Goal: Task Accomplishment & Management: Use online tool/utility

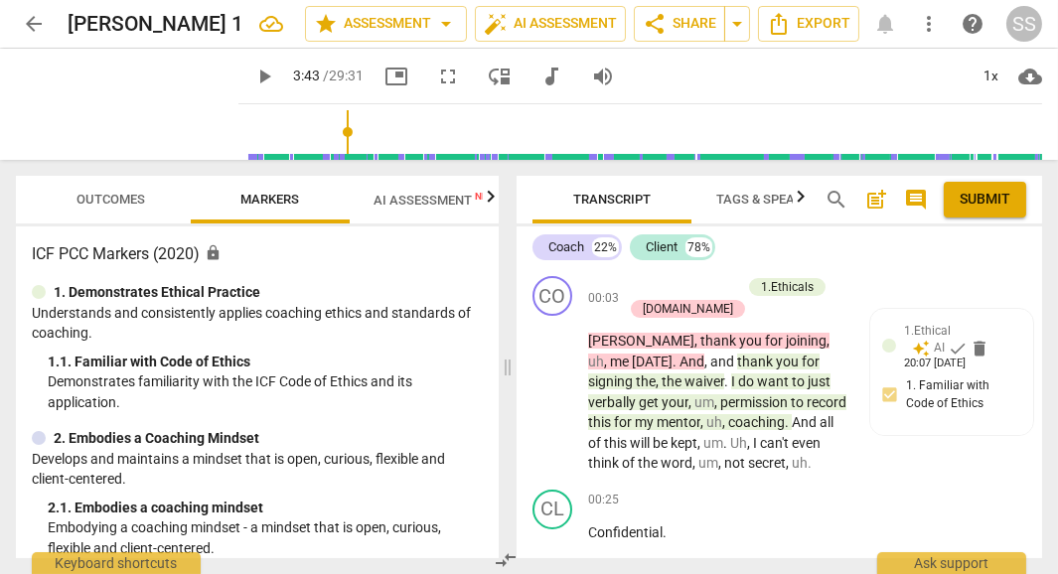
scroll to position [1839, 0]
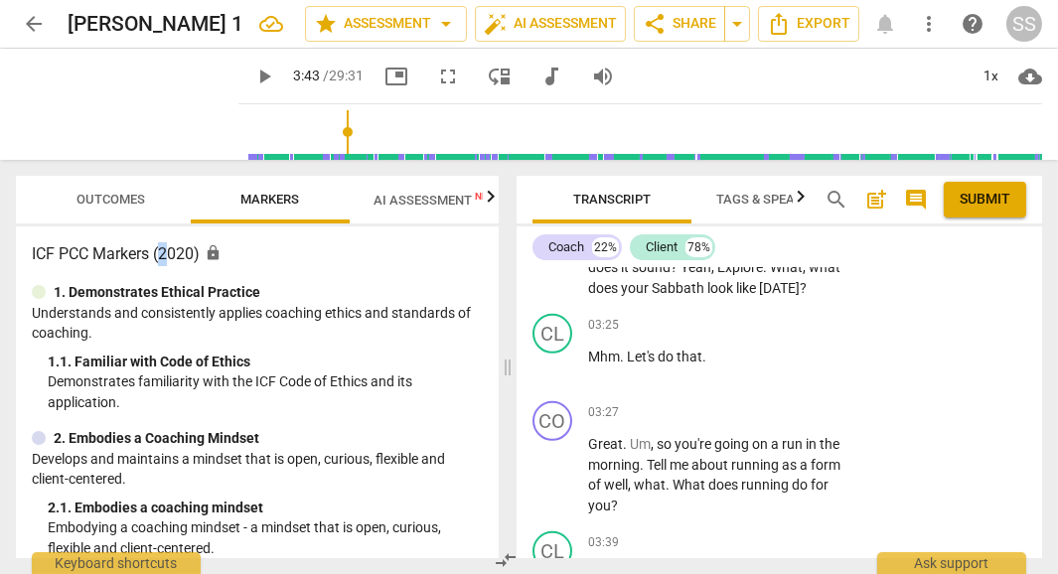
drag, startPoint x: 166, startPoint y: 236, endPoint x: 177, endPoint y: 256, distance: 22.7
click at [178, 254] on div "ICF PCC Markers (2020) lock 1. Demonstrates Ethical Practice Understands and co…" at bounding box center [257, 393] width 483 height 332
drag, startPoint x: 156, startPoint y: 269, endPoint x: 84, endPoint y: 275, distance: 71.8
click at [92, 275] on div "ICF PCC Markers (2020) lock 1. Demonstrates Ethical Practice Understands and co…" at bounding box center [257, 393] width 483 height 332
drag, startPoint x: 87, startPoint y: 265, endPoint x: 96, endPoint y: 278, distance: 15.7
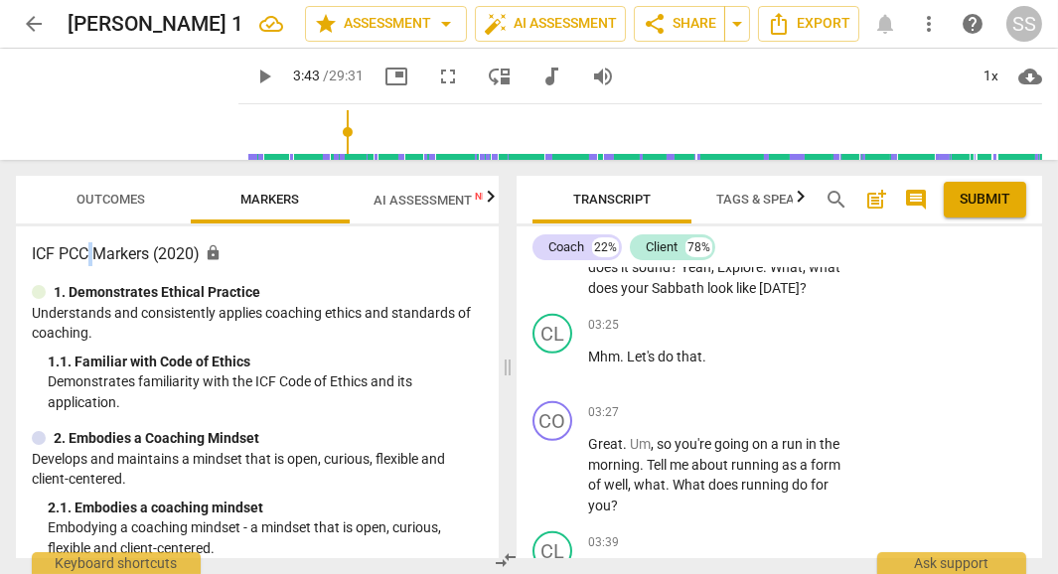
click at [93, 277] on div "ICF PCC Markers (2020) lock 1. Demonstrates Ethical Practice Understands and co…" at bounding box center [257, 393] width 483 height 332
drag, startPoint x: 97, startPoint y: 474, endPoint x: 85, endPoint y: 494, distance: 23.2
click at [90, 493] on div "2. Embodies a Coaching Mindset Develops and maintains a mindset that is open, c…" at bounding box center [257, 493] width 451 height 130
click at [252, 73] on span "play_arrow" at bounding box center [264, 77] width 24 height 24
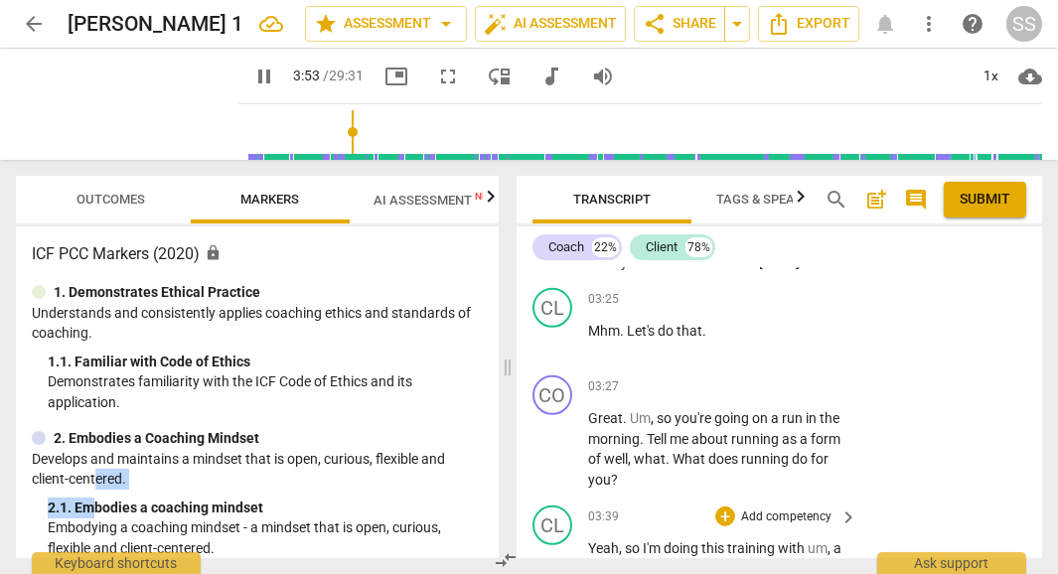
scroll to position [1848, 0]
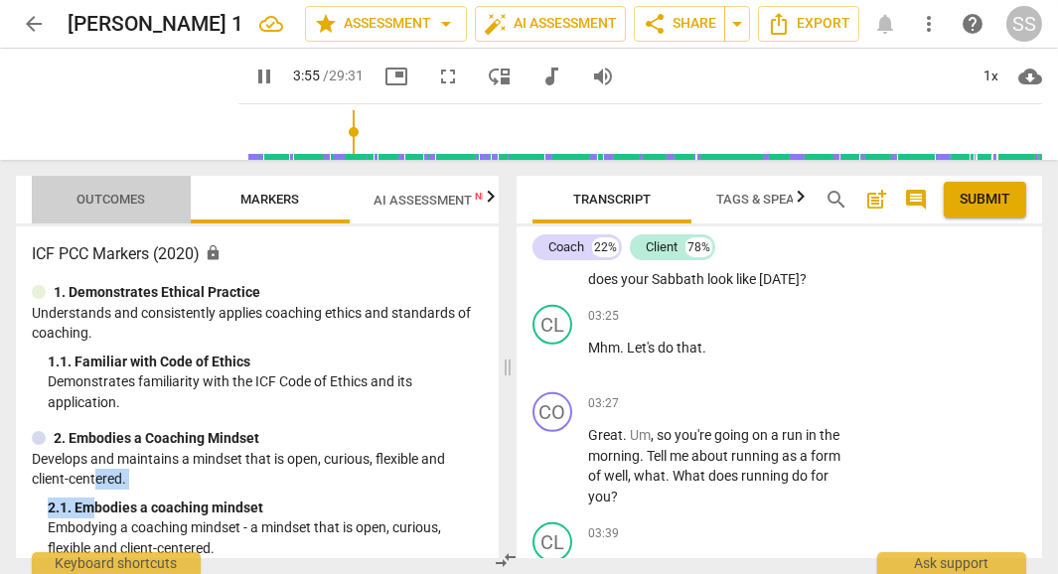
click at [102, 198] on span "Outcomes" at bounding box center [111, 199] width 69 height 15
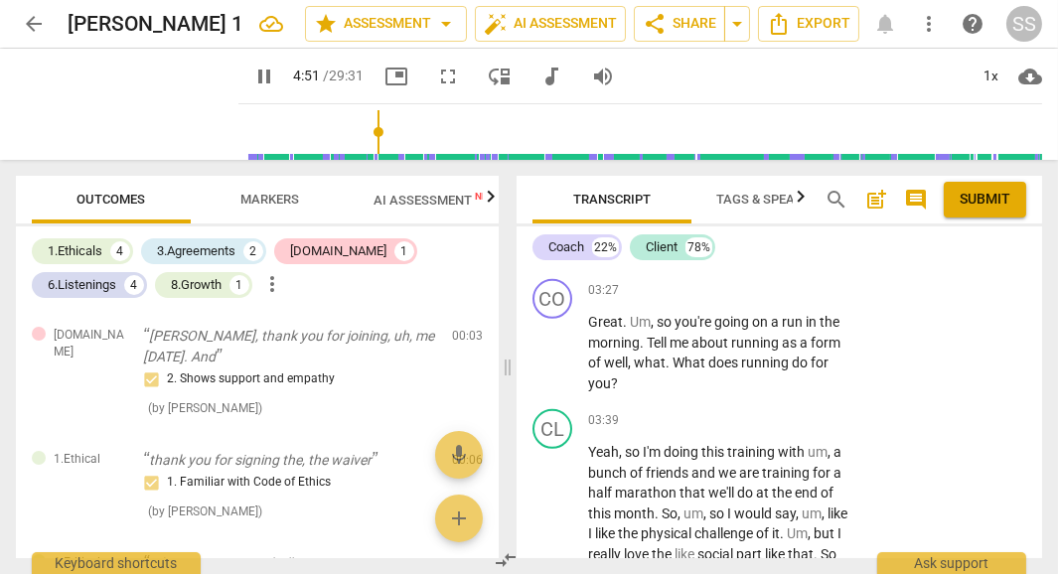
scroll to position [1949, 0]
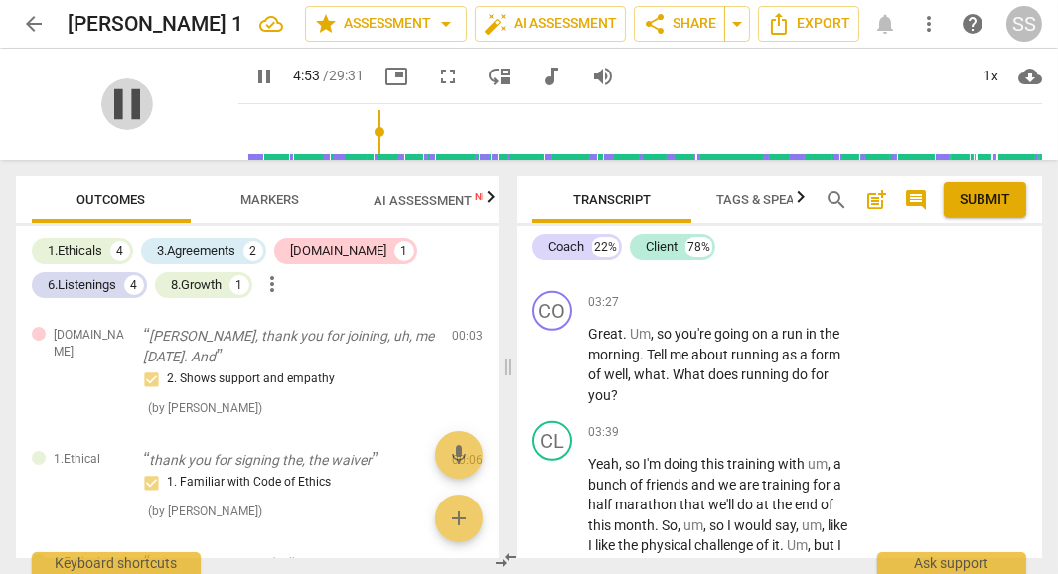
click at [117, 102] on span "pause" at bounding box center [127, 104] width 52 height 52
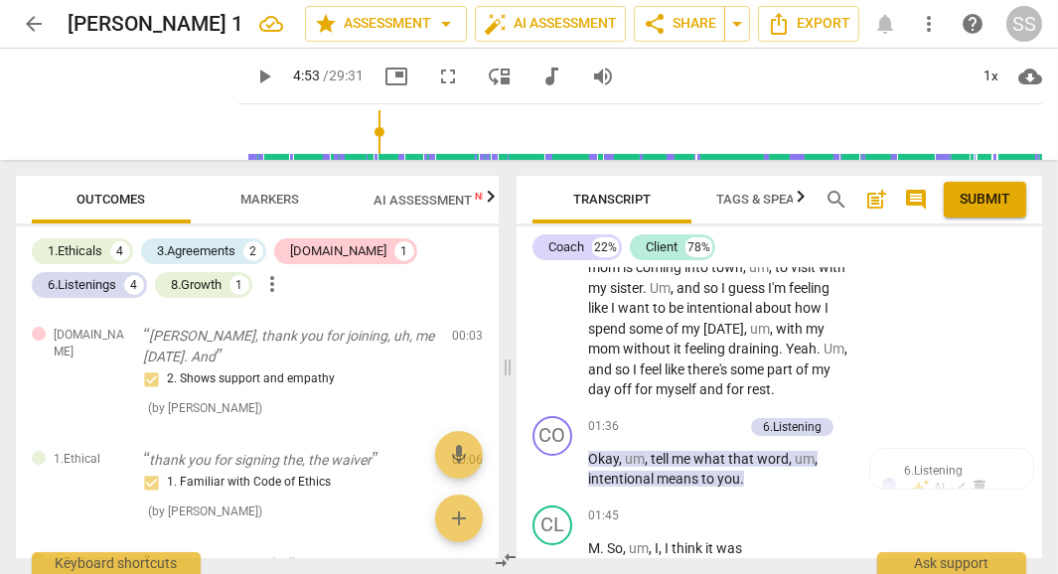
scroll to position [824, 0]
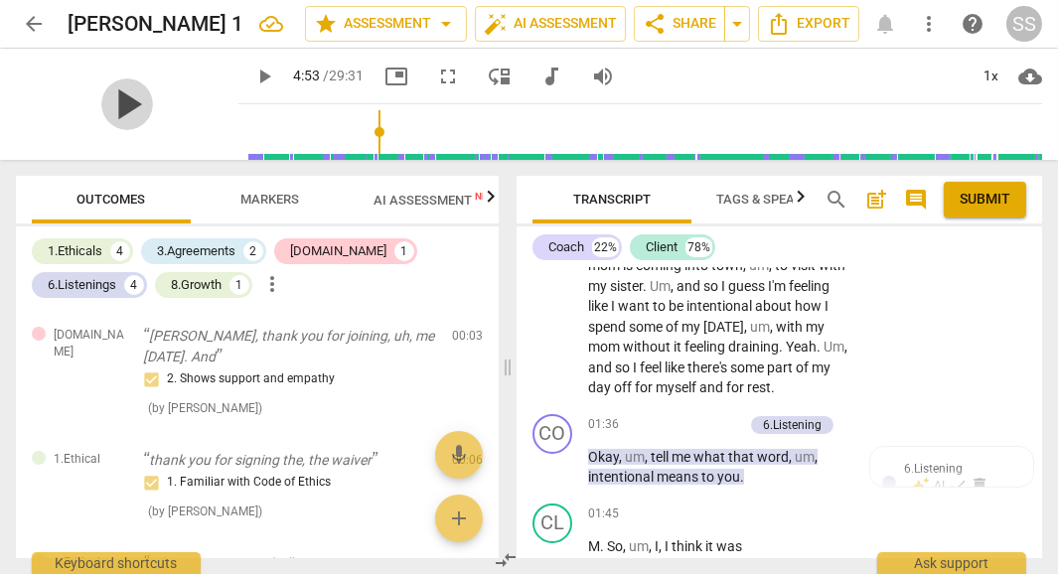
click at [126, 96] on span "play_arrow" at bounding box center [127, 104] width 52 height 52
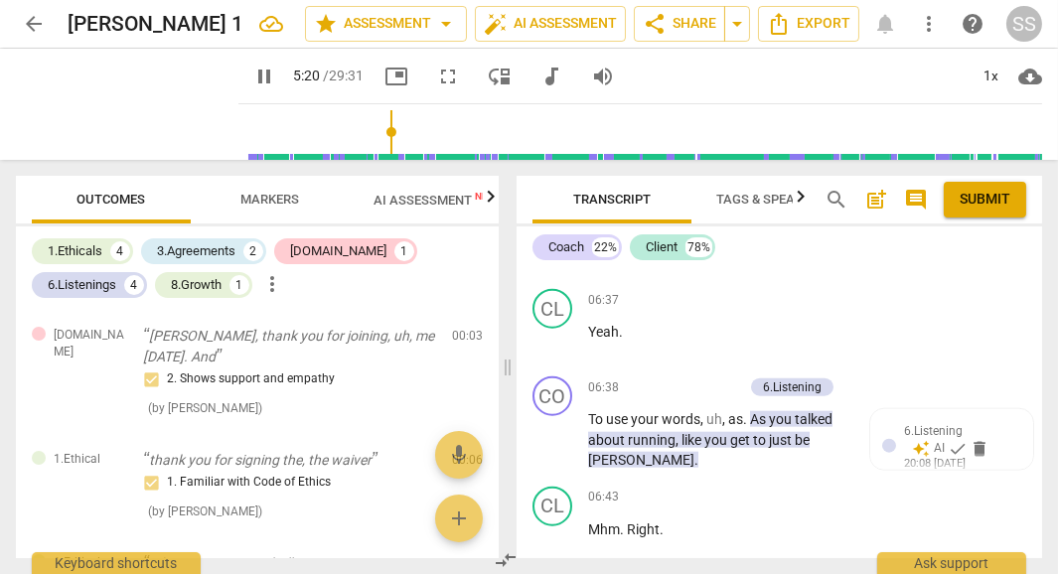
scroll to position [3548, 0]
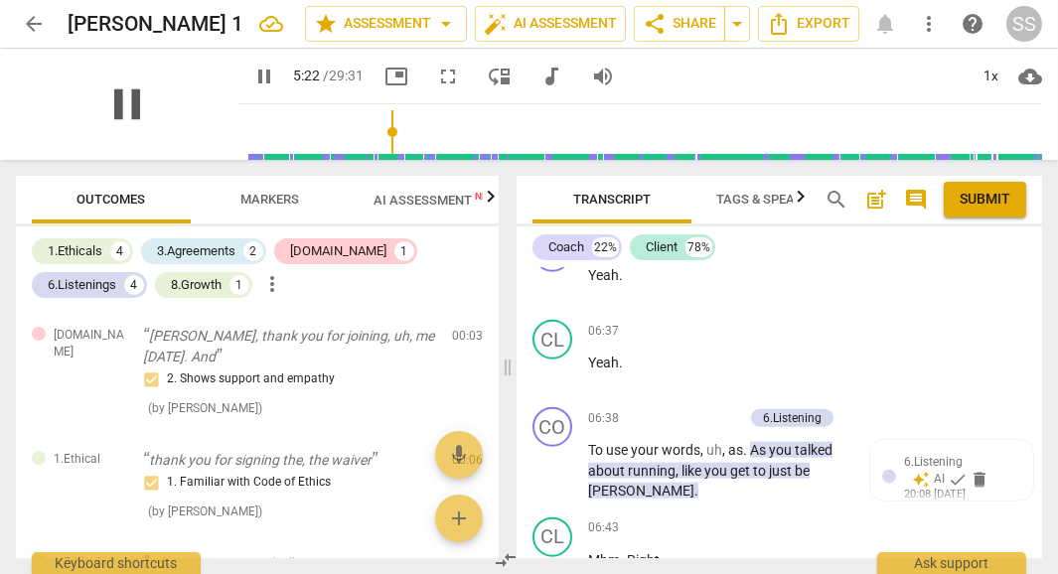
click at [117, 97] on span "pause" at bounding box center [127, 104] width 52 height 52
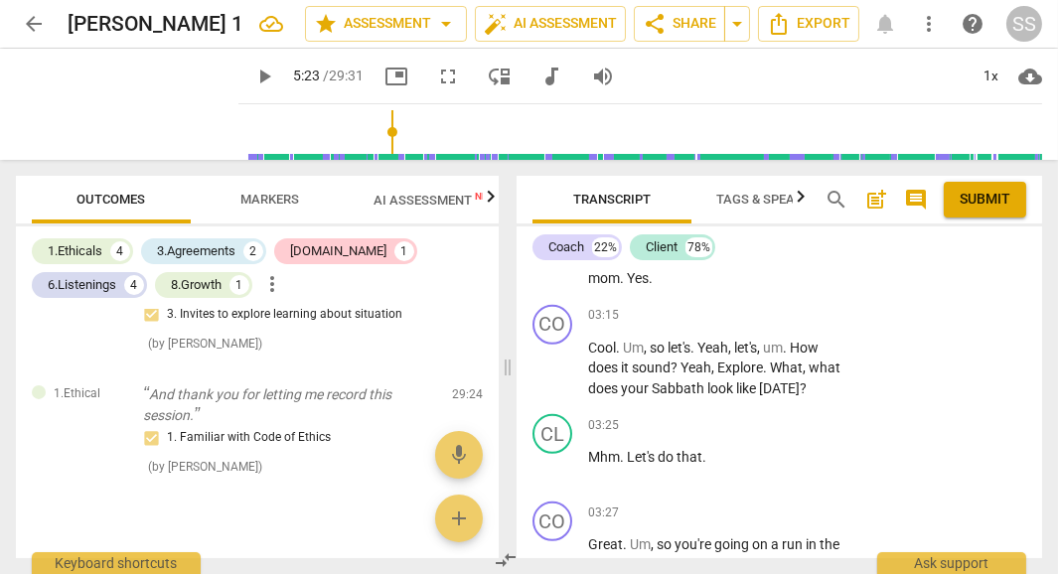
scroll to position [1313, 0]
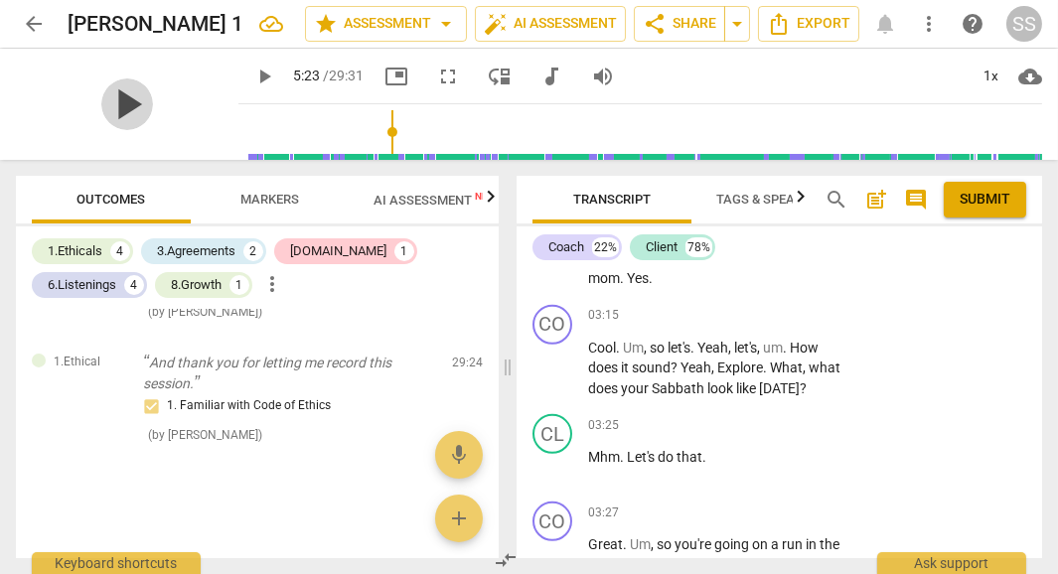
click at [120, 102] on span "play_arrow" at bounding box center [127, 104] width 52 height 52
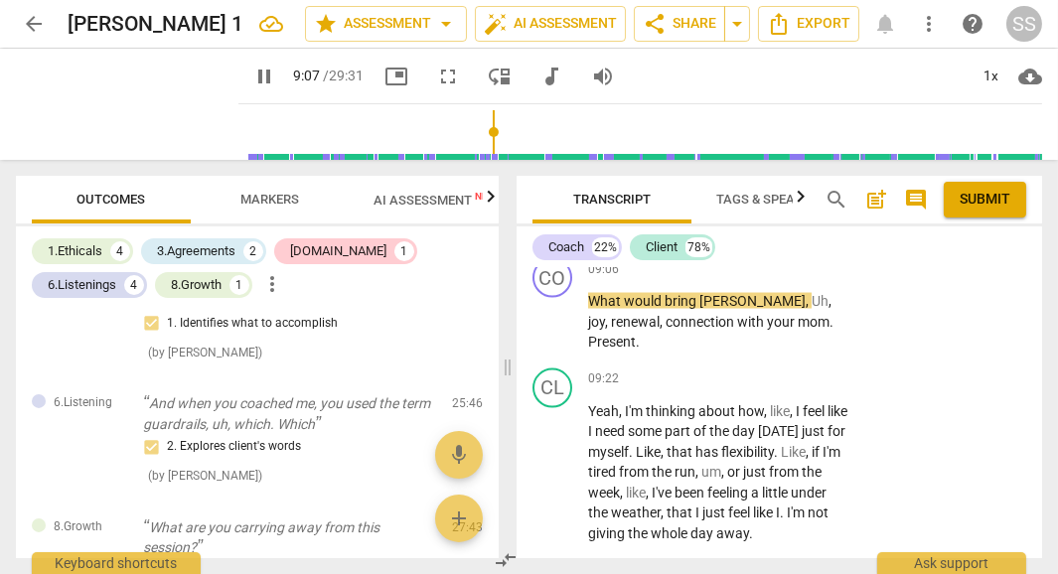
scroll to position [1032, 0]
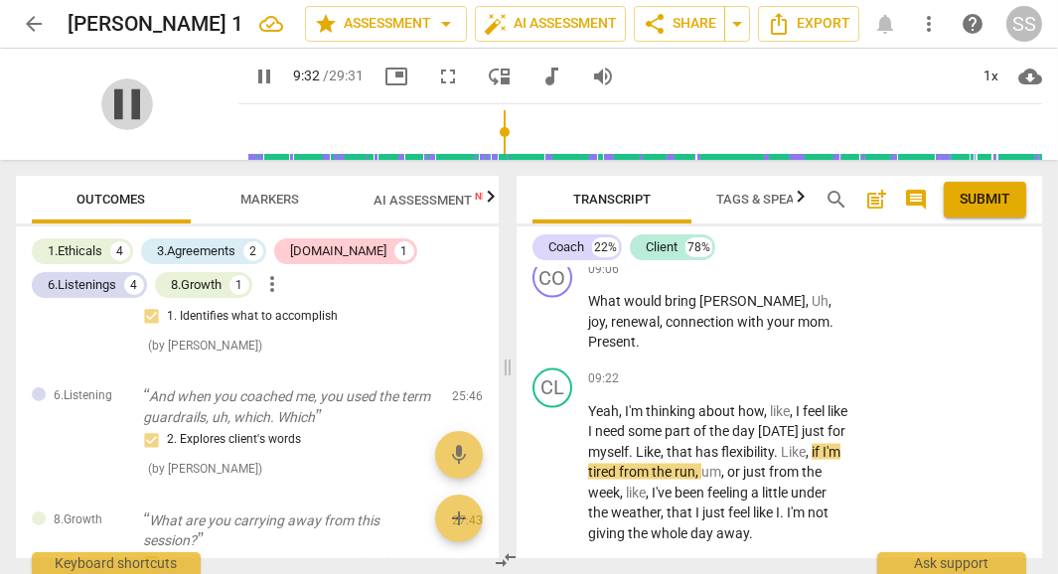
click at [120, 101] on span "pause" at bounding box center [127, 104] width 52 height 52
type input "573"
click at [811, 297] on p "What would bring [PERSON_NAME] , Uh , joy , renewal , connection with your mom …" at bounding box center [717, 322] width 259 height 62
click at [643, 334] on span "Present?" at bounding box center [615, 342] width 55 height 16
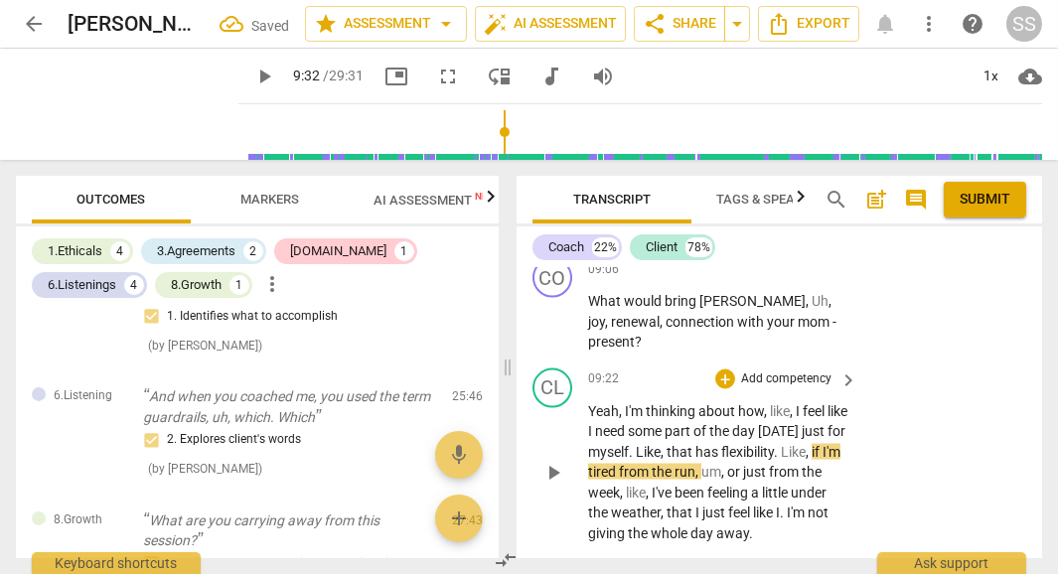
scroll to position [5214, 0]
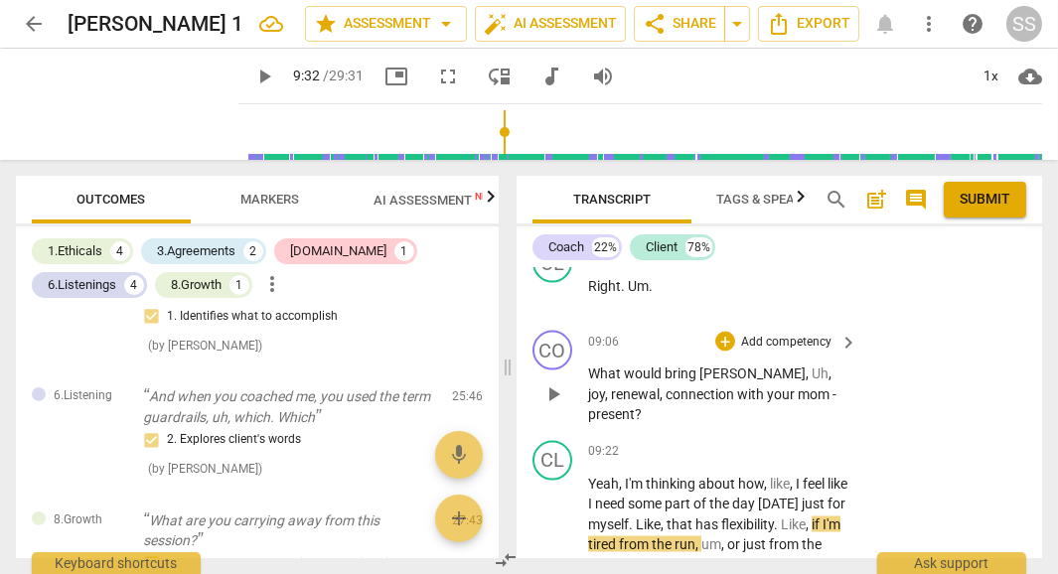
click at [803, 334] on p "Add competency" at bounding box center [786, 343] width 94 height 18
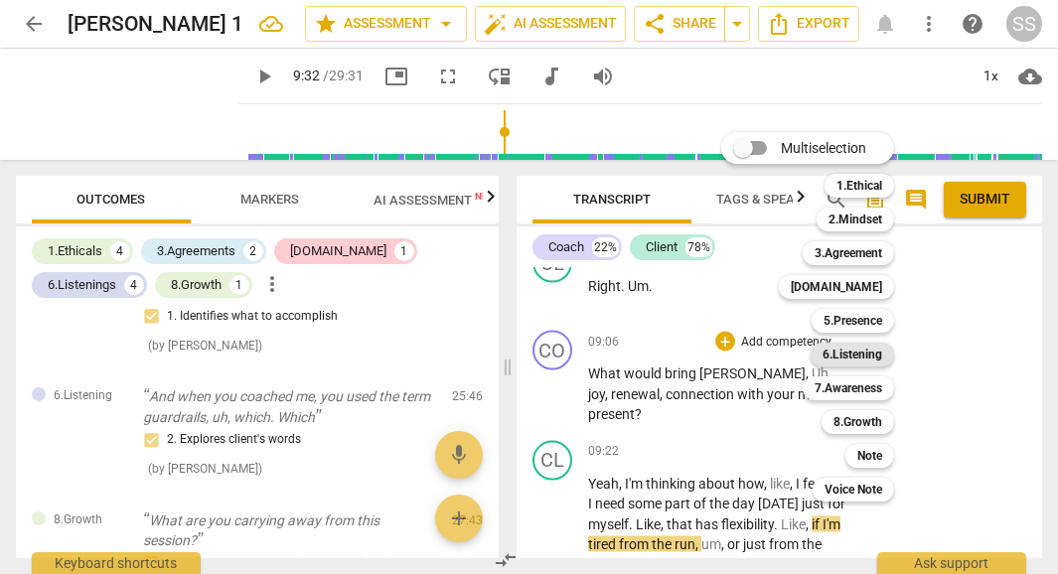
click at [872, 353] on b "6.Listening" at bounding box center [853, 355] width 60 height 24
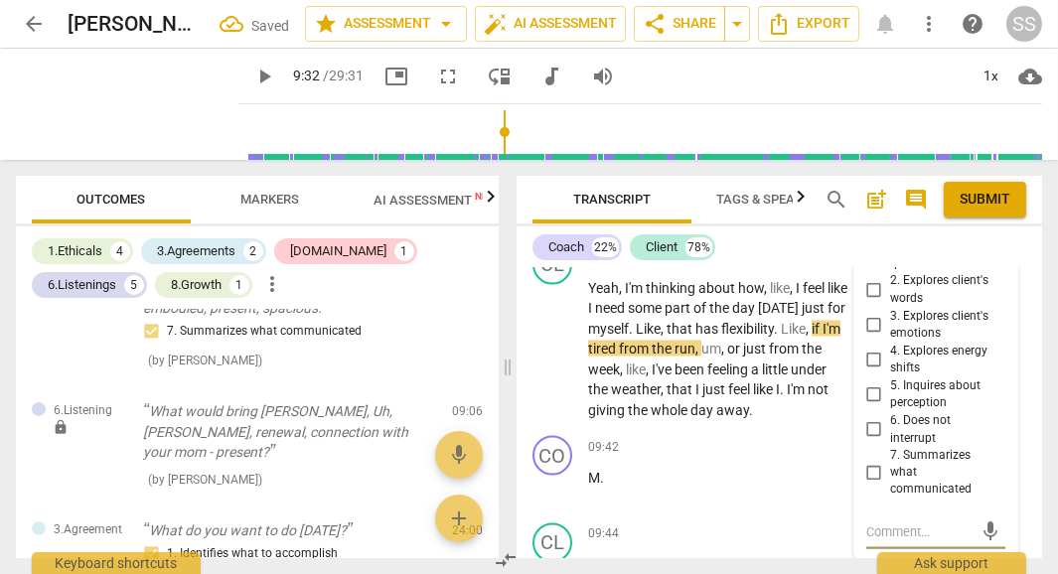
scroll to position [5404, 0]
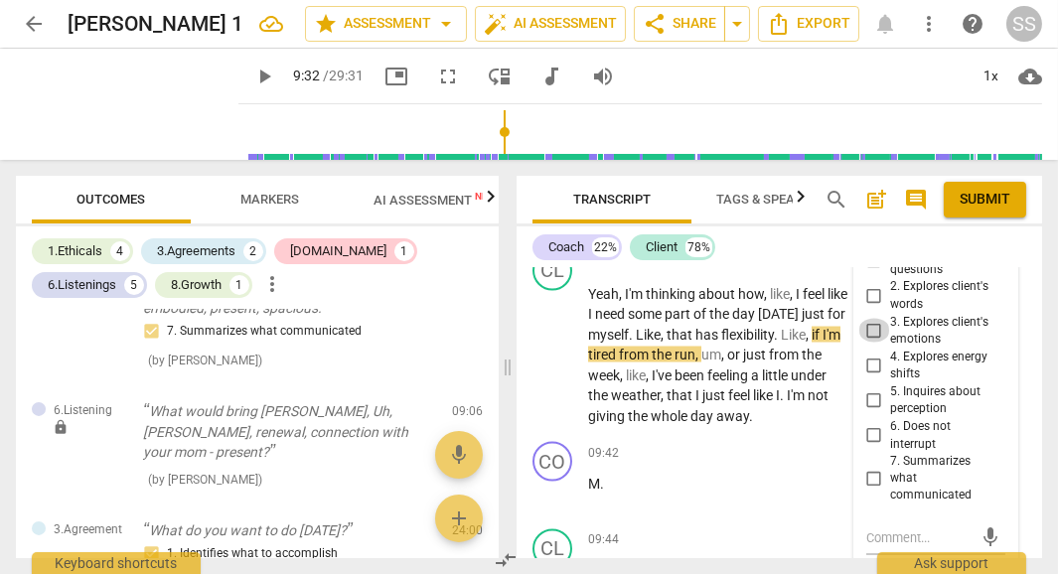
click at [870, 319] on input "3. Explores client's emotions" at bounding box center [874, 331] width 32 height 24
checkbox input "true"
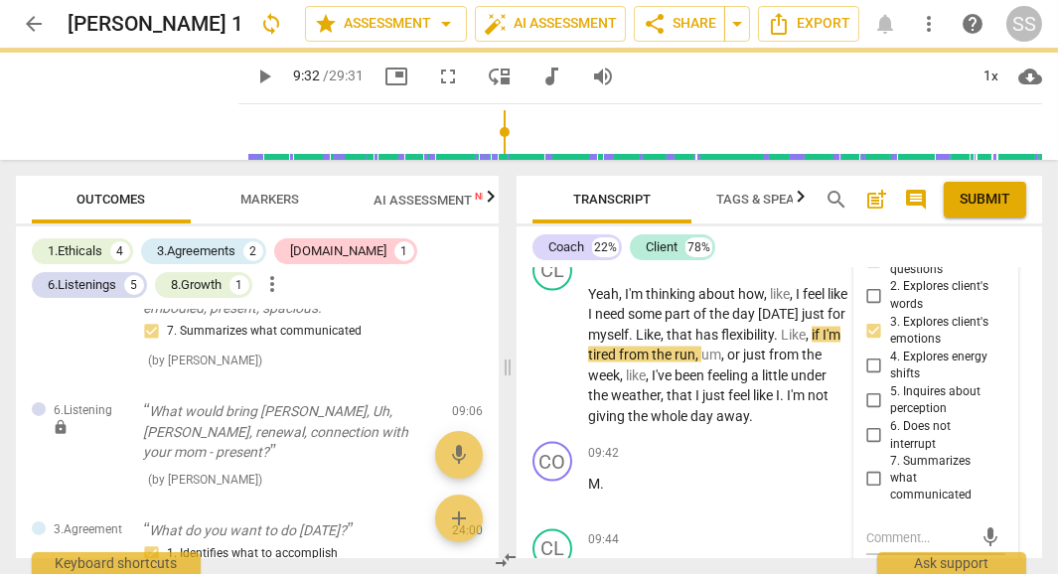
scroll to position [5220, 0]
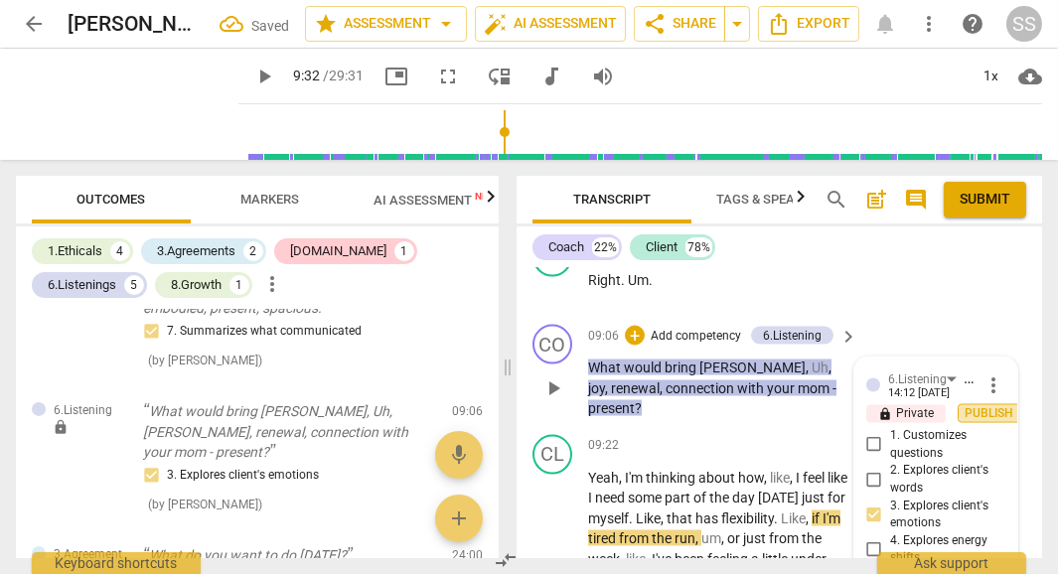
click at [985, 405] on span "Publish" at bounding box center [990, 413] width 30 height 17
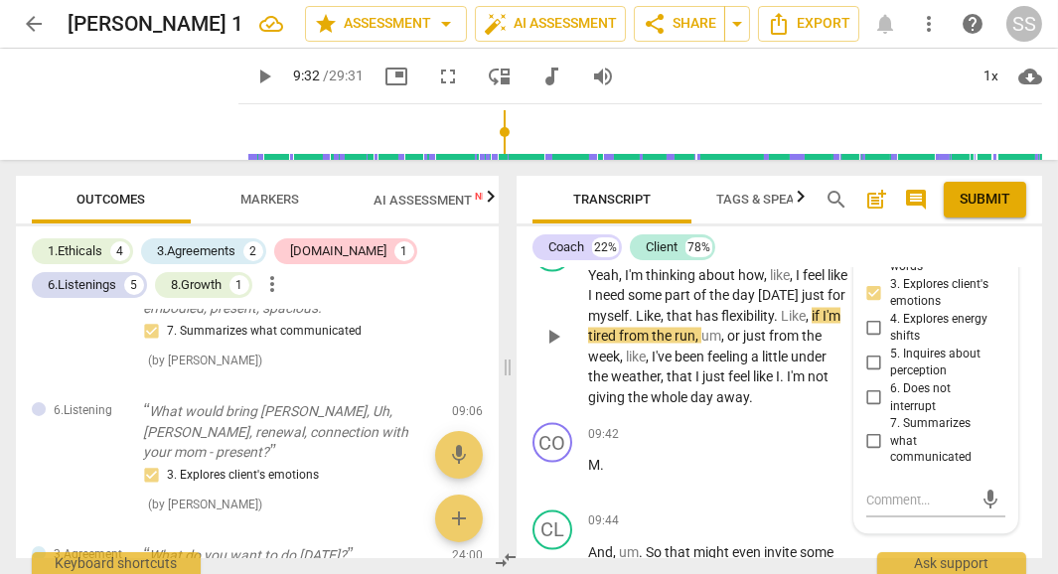
scroll to position [5429, 0]
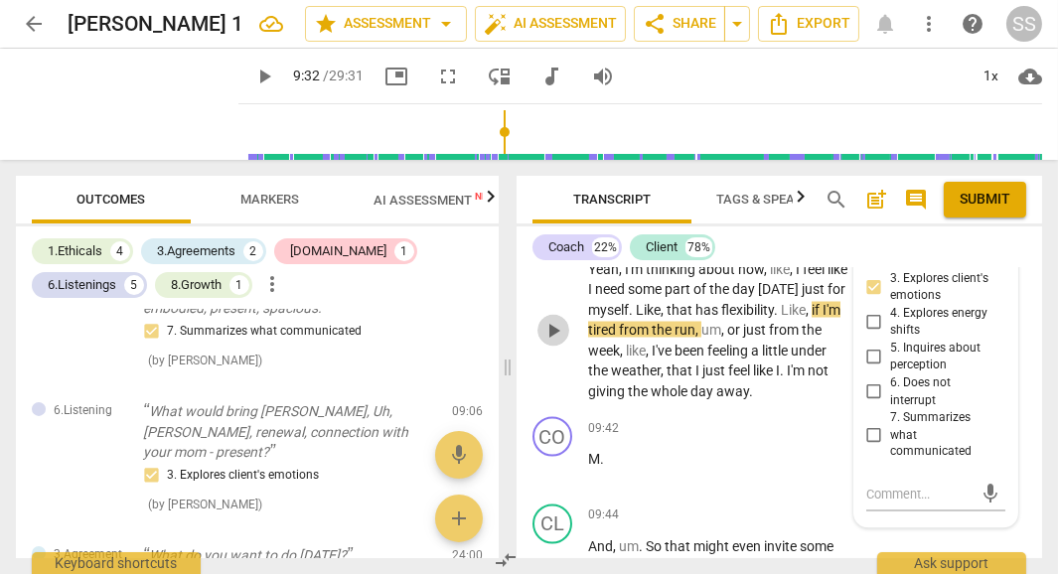
click at [546, 319] on span "play_arrow" at bounding box center [553, 331] width 24 height 24
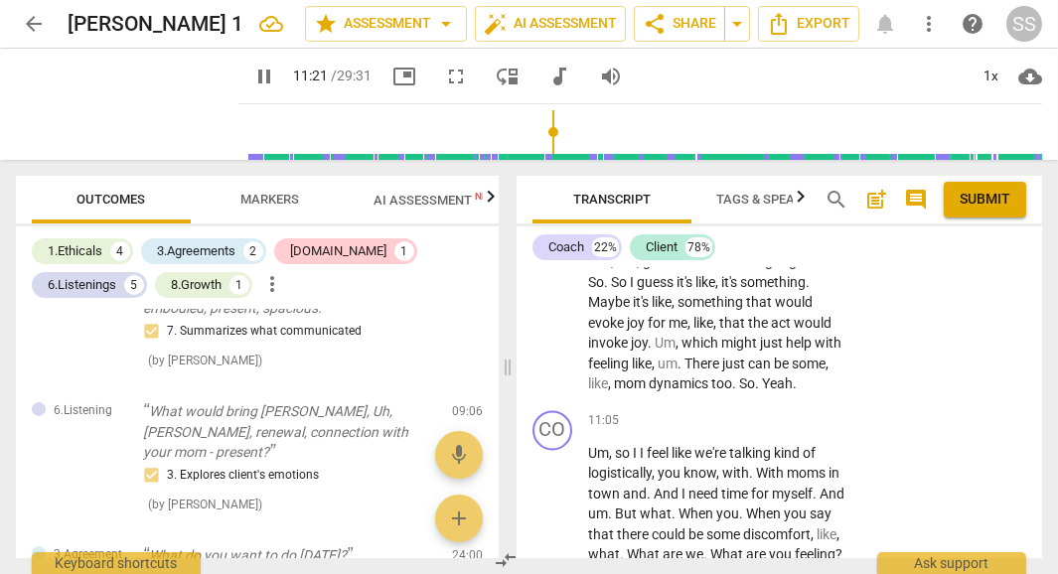
scroll to position [6157, 0]
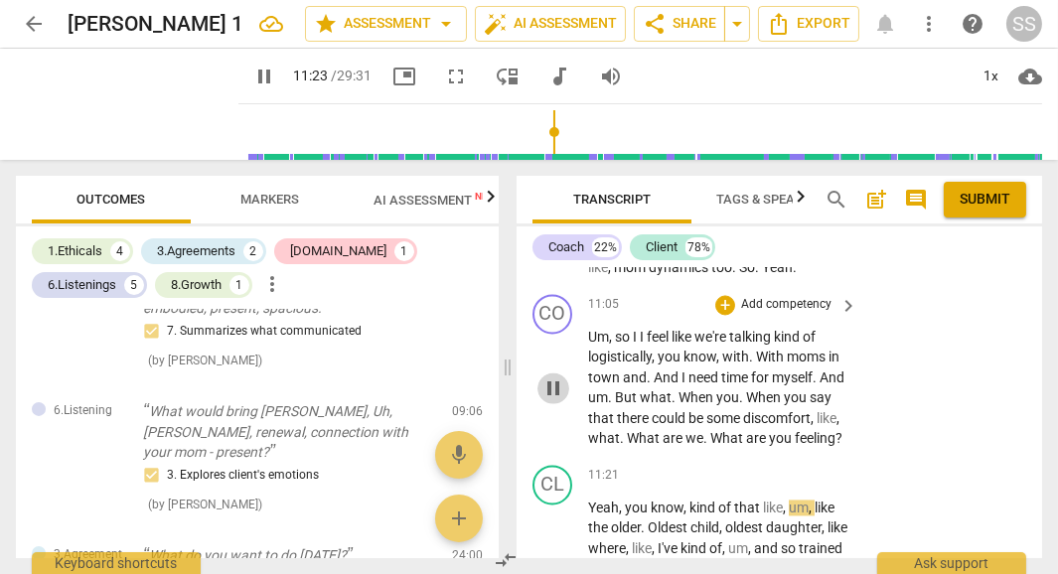
click at [549, 378] on span "pause" at bounding box center [553, 389] width 24 height 24
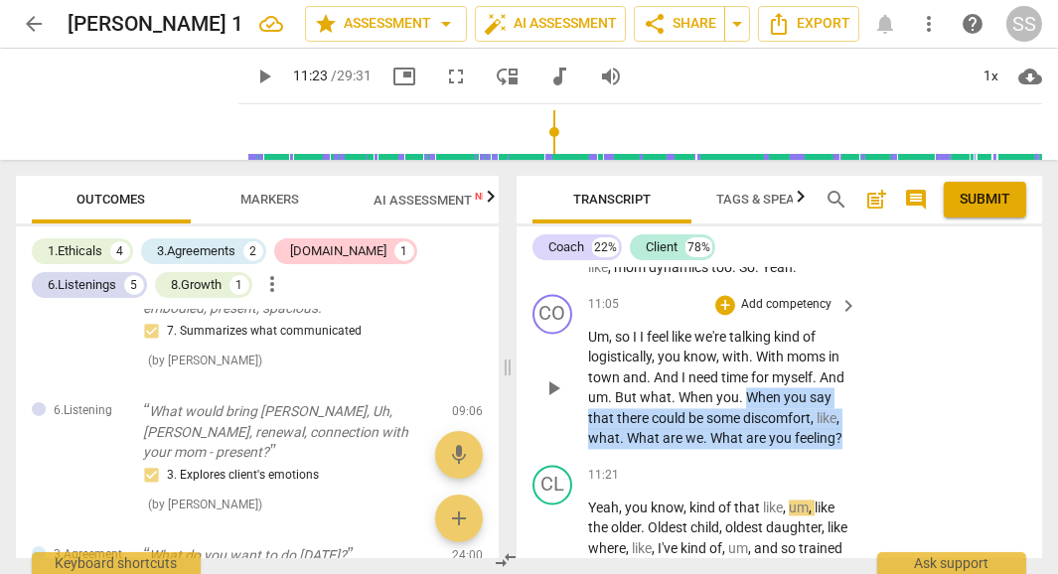
drag, startPoint x: 777, startPoint y: 372, endPoint x: 817, endPoint y: 427, distance: 68.4
click at [817, 427] on p "Um , so I I feel like we're talking kind of logistically , you know , with . Wi…" at bounding box center [717, 388] width 259 height 122
click at [656, 403] on div "+" at bounding box center [654, 407] width 20 height 20
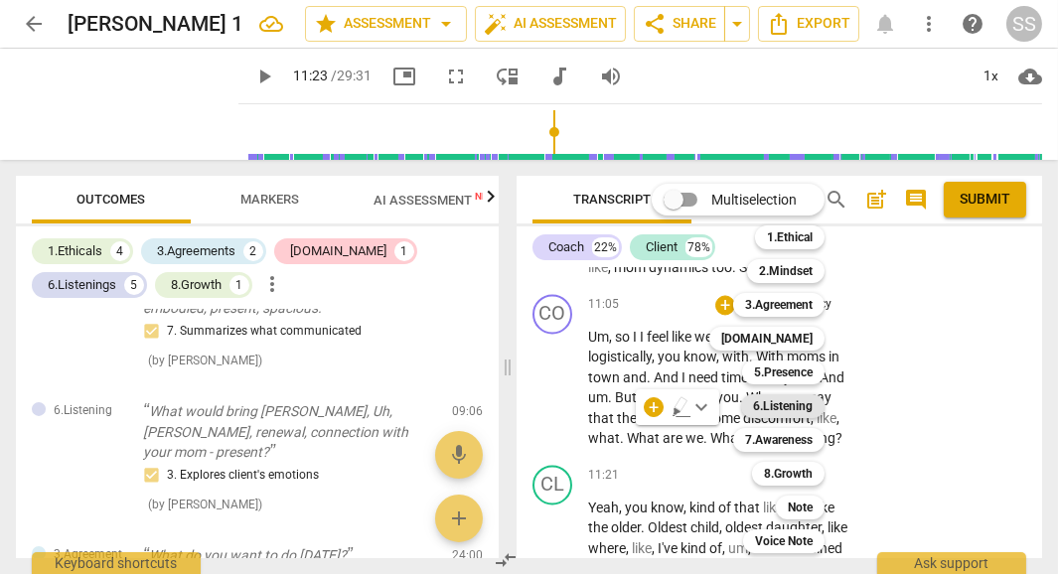
click at [807, 401] on b "6.Listening" at bounding box center [783, 406] width 60 height 24
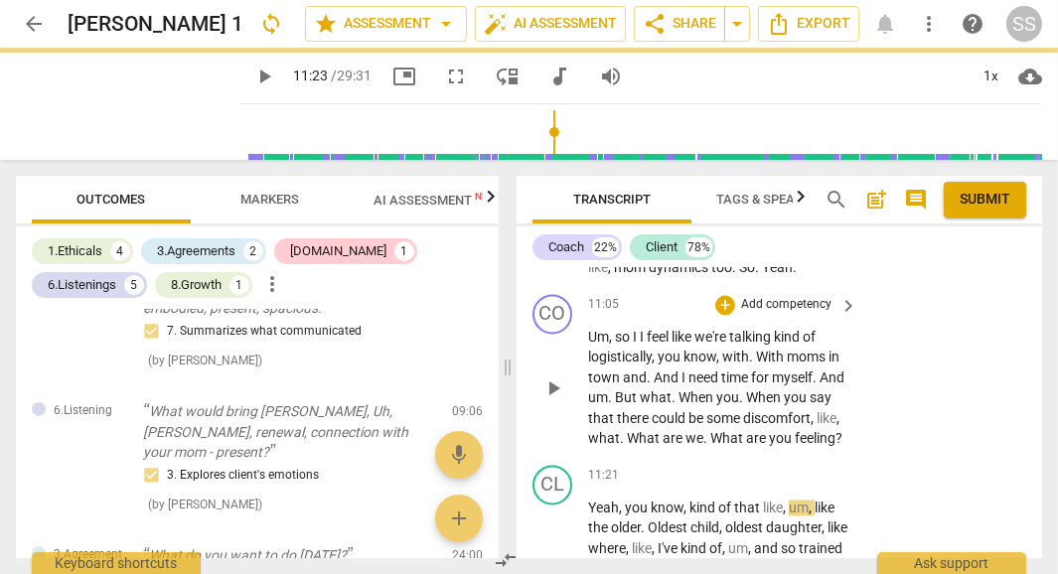
type input "684"
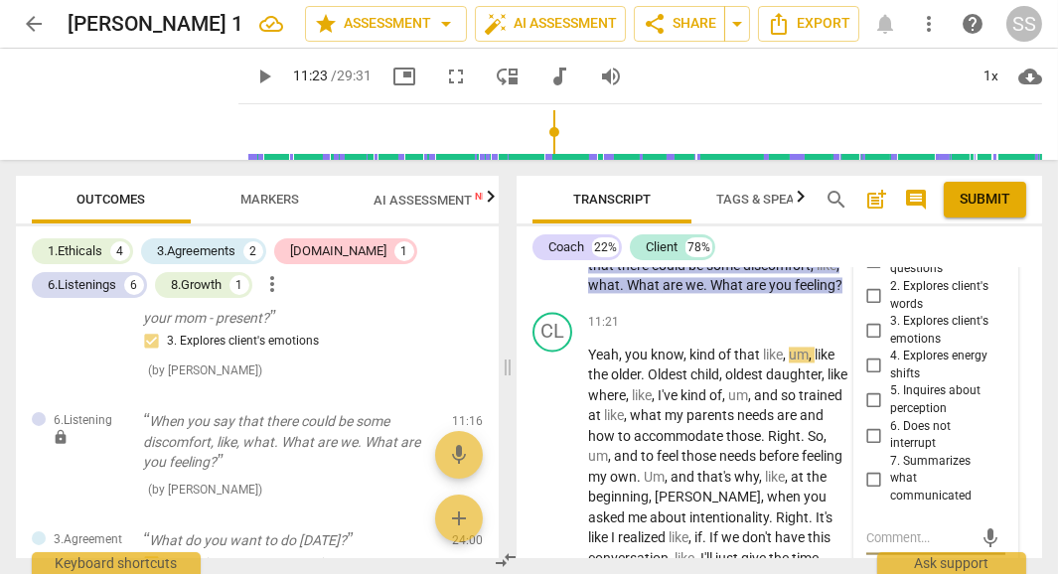
scroll to position [6309, 0]
click at [872, 320] on input "3. Explores client's emotions" at bounding box center [874, 332] width 32 height 24
checkbox input "true"
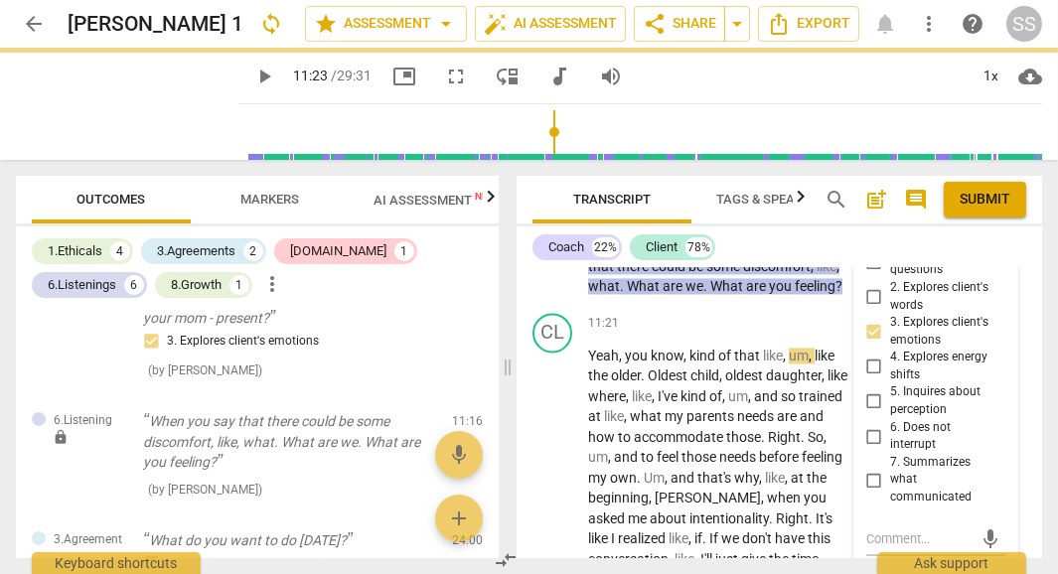
scroll to position [6151, 0]
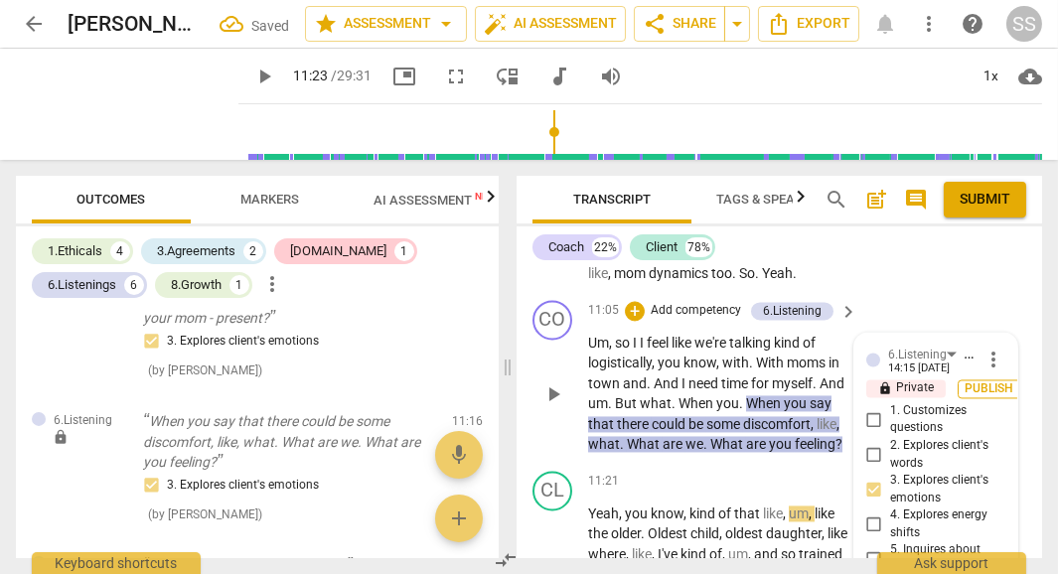
click at [986, 380] on span "Publish" at bounding box center [990, 388] width 30 height 17
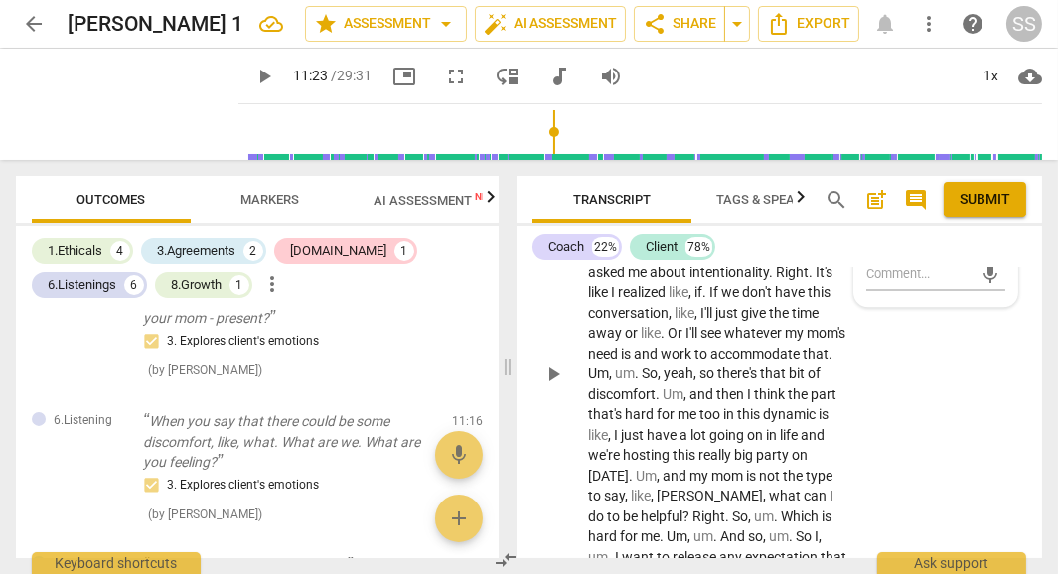
scroll to position [6567, 0]
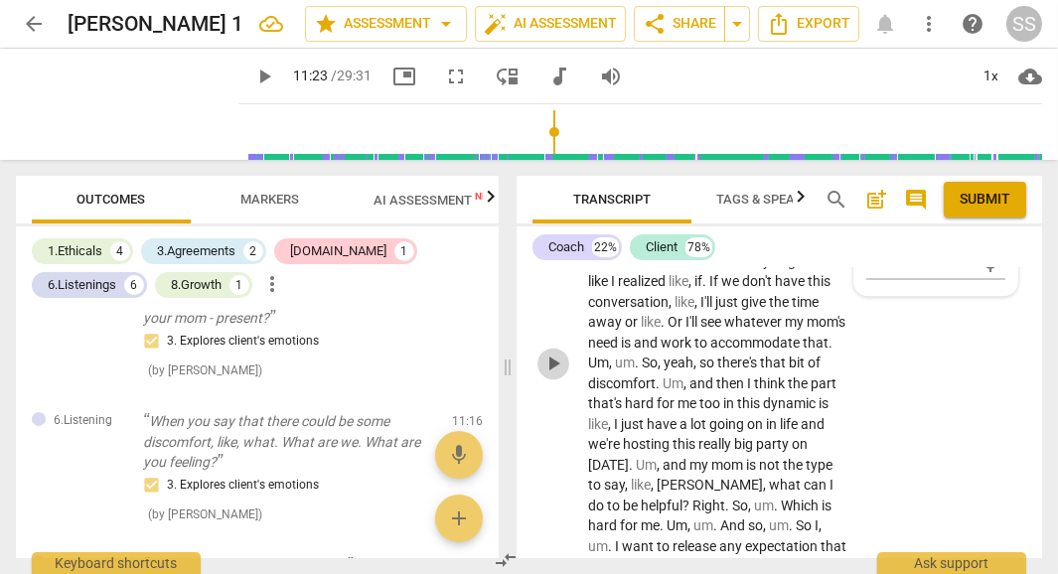
click at [552, 366] on span "play_arrow" at bounding box center [553, 364] width 24 height 24
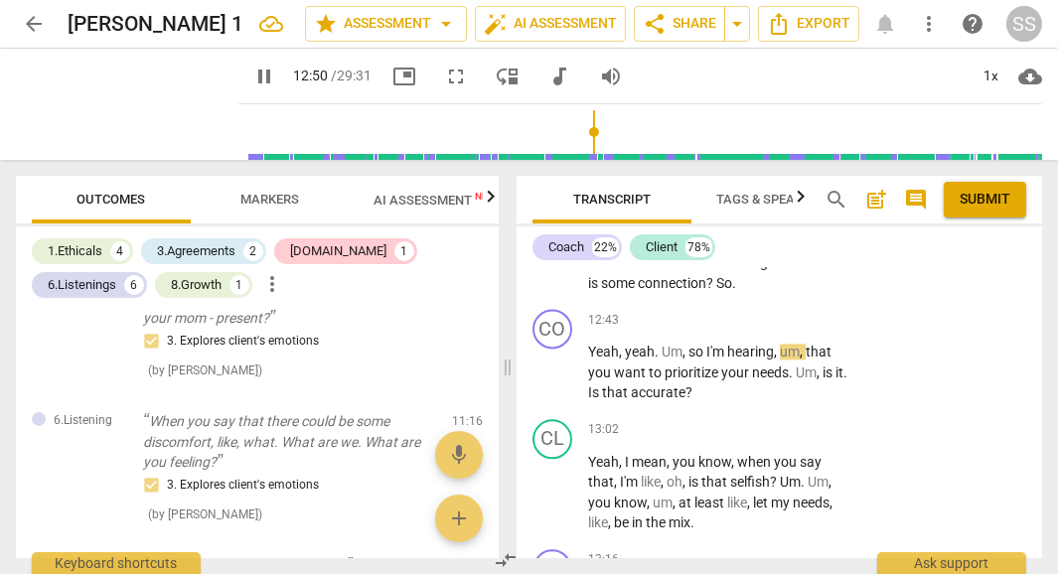
scroll to position [6912, 0]
click at [107, 97] on span "pause" at bounding box center [127, 104] width 52 height 52
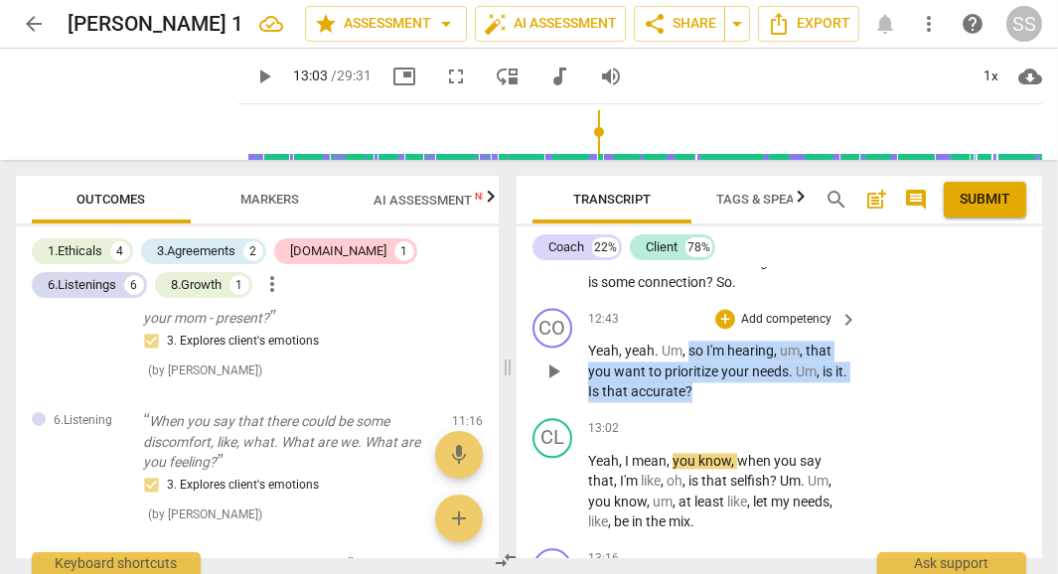
drag, startPoint x: 690, startPoint y: 366, endPoint x: 766, endPoint y: 404, distance: 84.9
click at [766, 402] on p "Yeah , yeah . Um , so I'm hearing , um , that you want to prioritize your needs…" at bounding box center [717, 372] width 259 height 62
click at [720, 383] on div "+" at bounding box center [723, 381] width 20 height 20
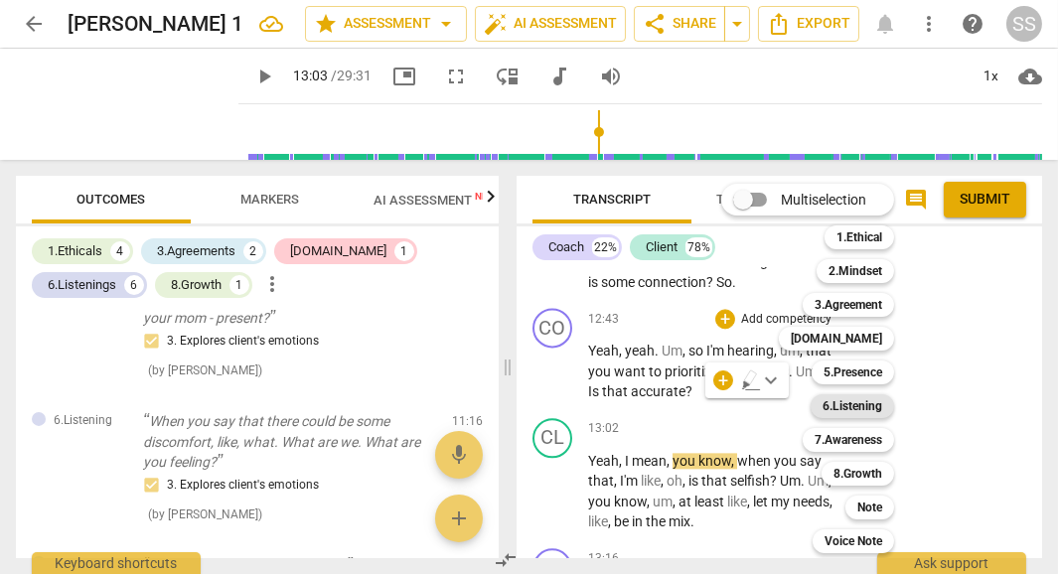
click at [859, 403] on b "6.Listening" at bounding box center [853, 406] width 60 height 24
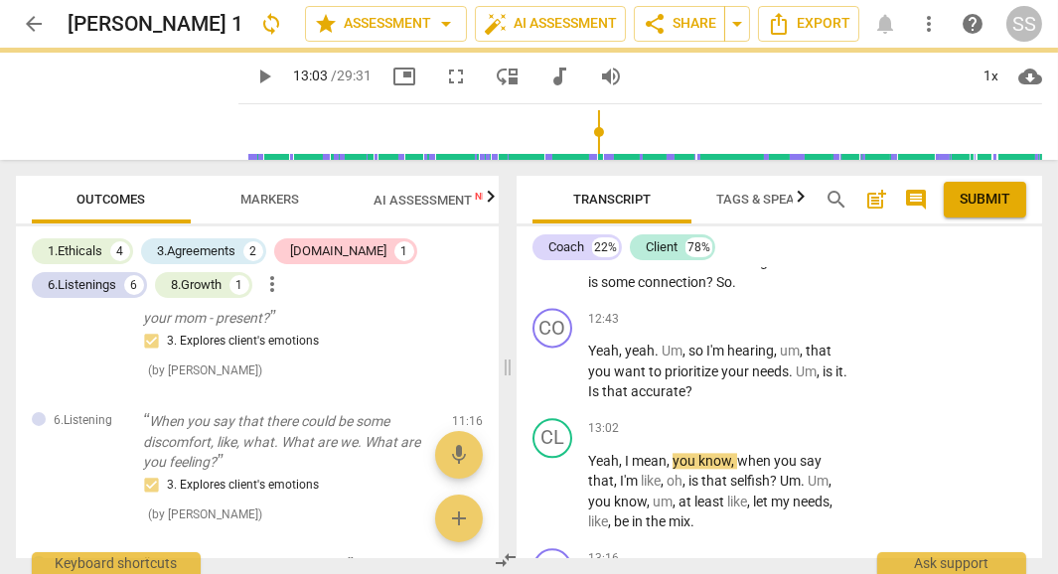
type input "783"
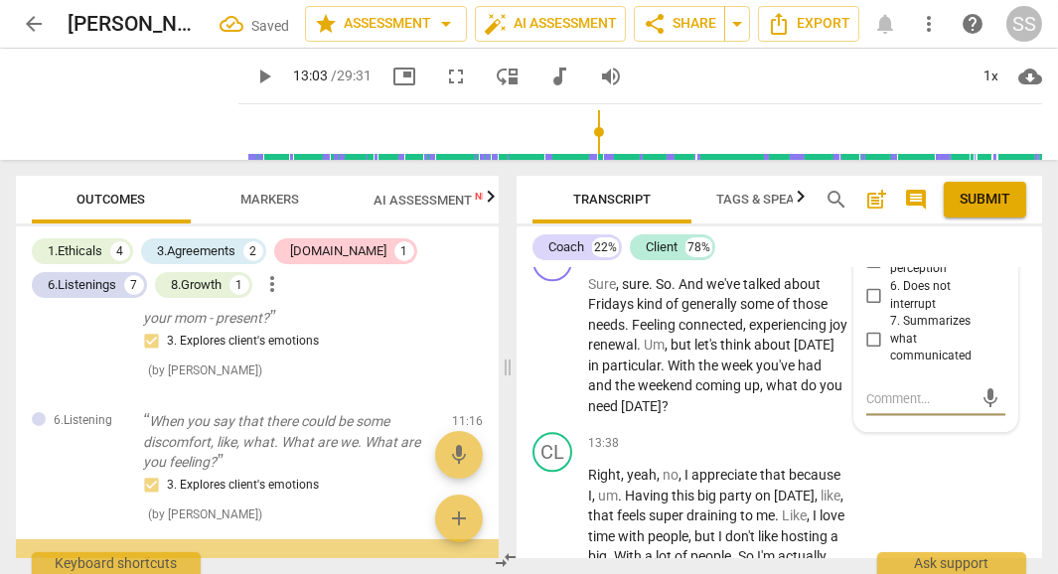
scroll to position [1181, 0]
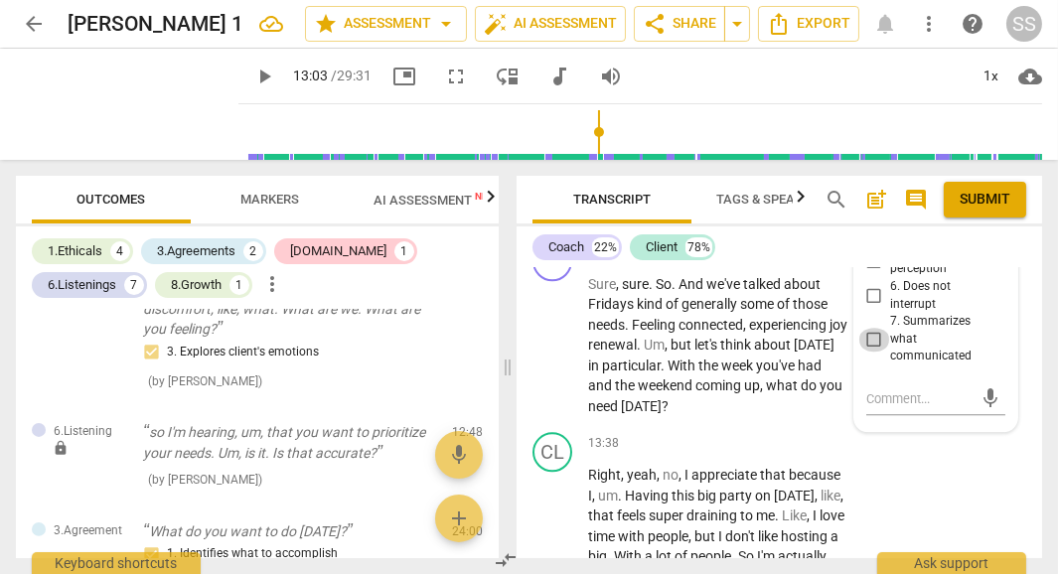
click at [868, 351] on input "7. Summarizes what communicated" at bounding box center [874, 340] width 32 height 24
checkbox input "true"
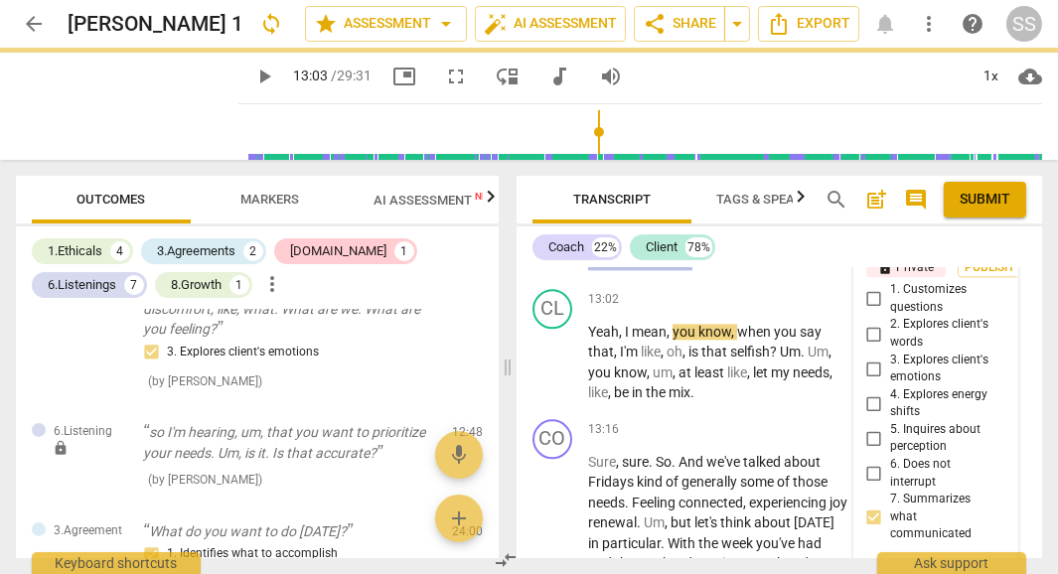
scroll to position [7014, 0]
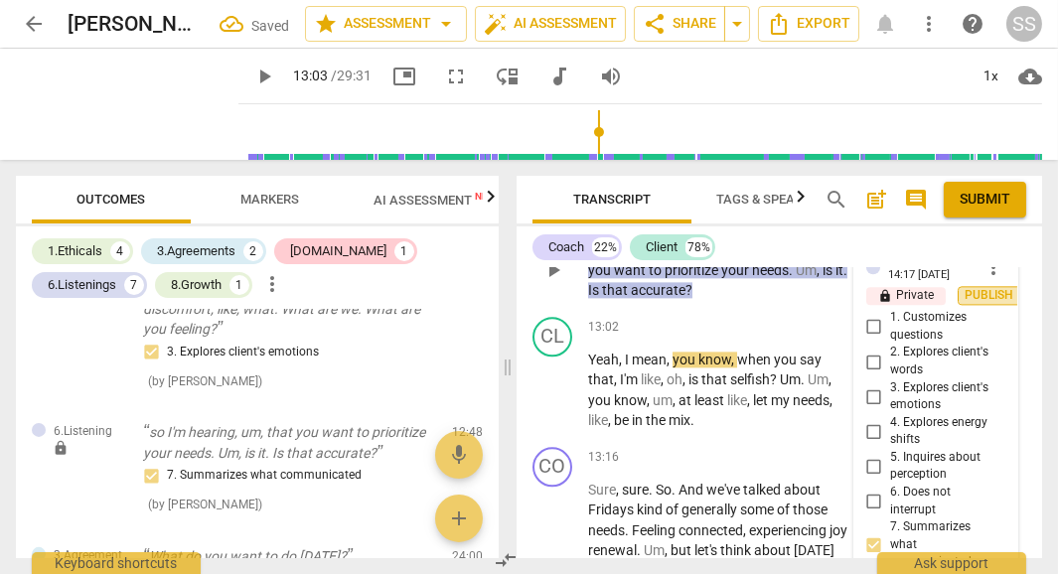
click at [990, 304] on span "Publish" at bounding box center [990, 295] width 30 height 17
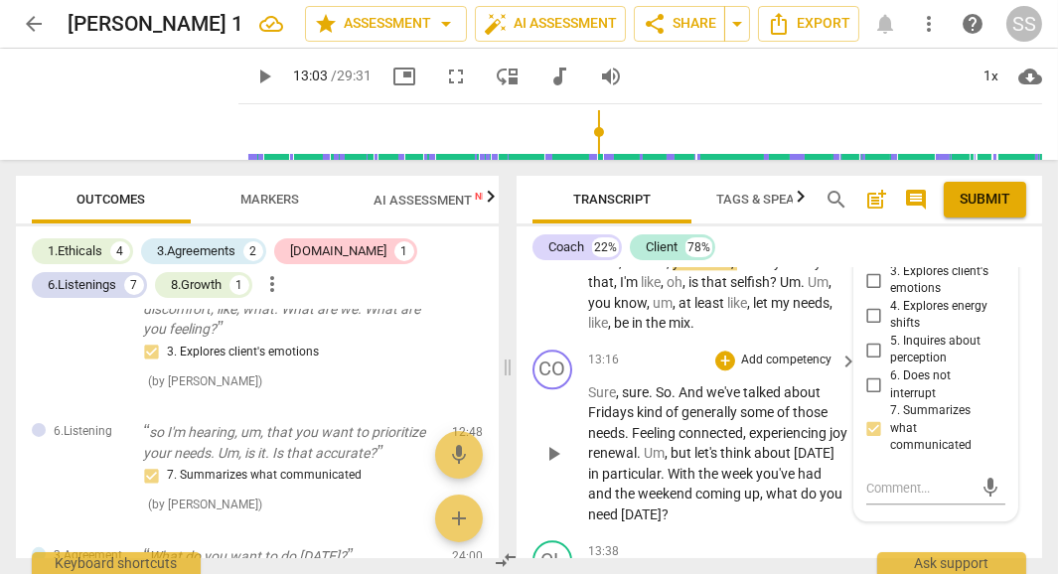
scroll to position [7118, 0]
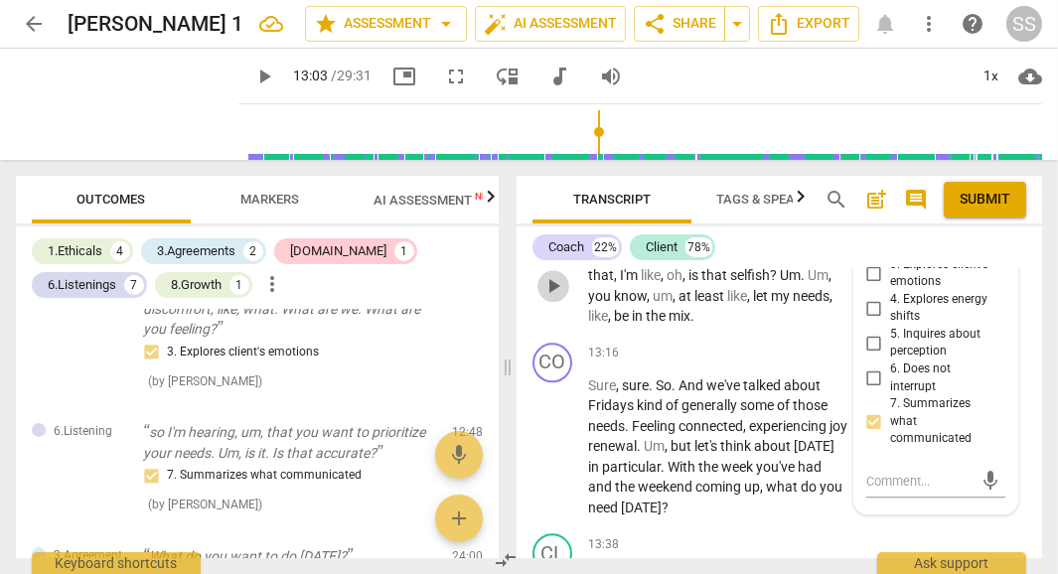
click at [555, 298] on span "play_arrow" at bounding box center [553, 286] width 24 height 24
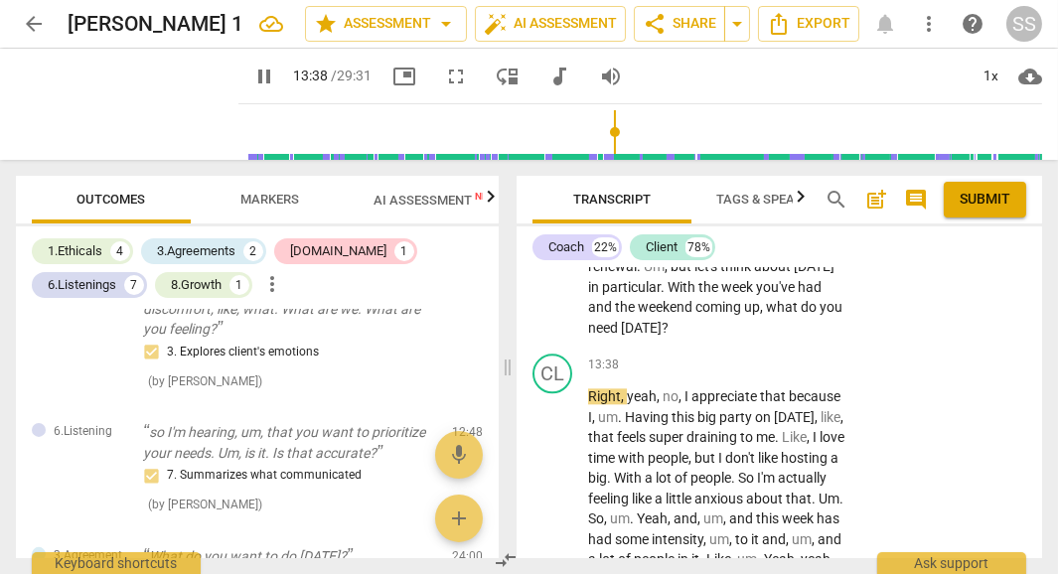
scroll to position [7299, 0]
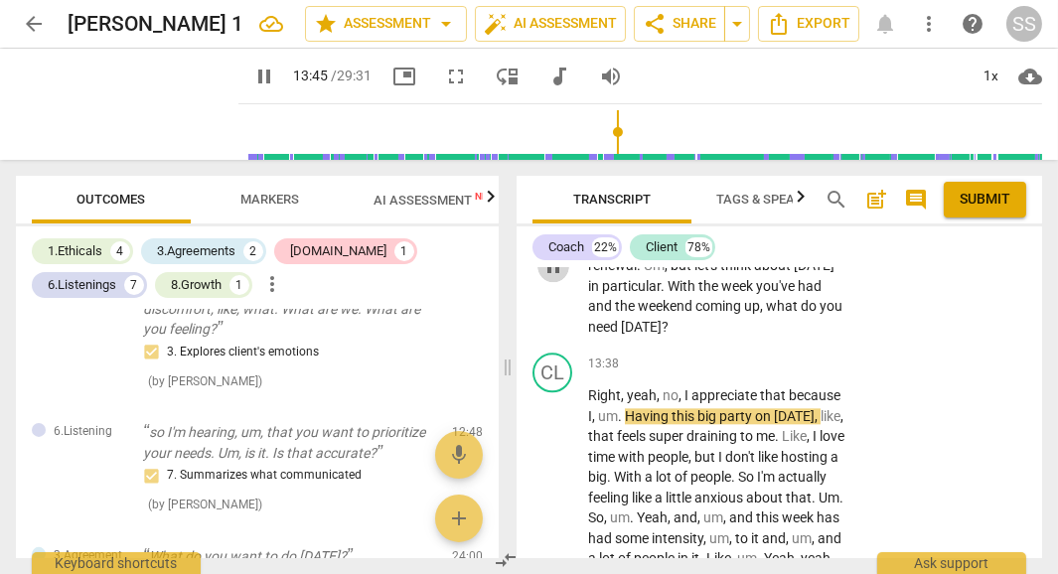
click at [555, 278] on span "pause" at bounding box center [553, 266] width 24 height 24
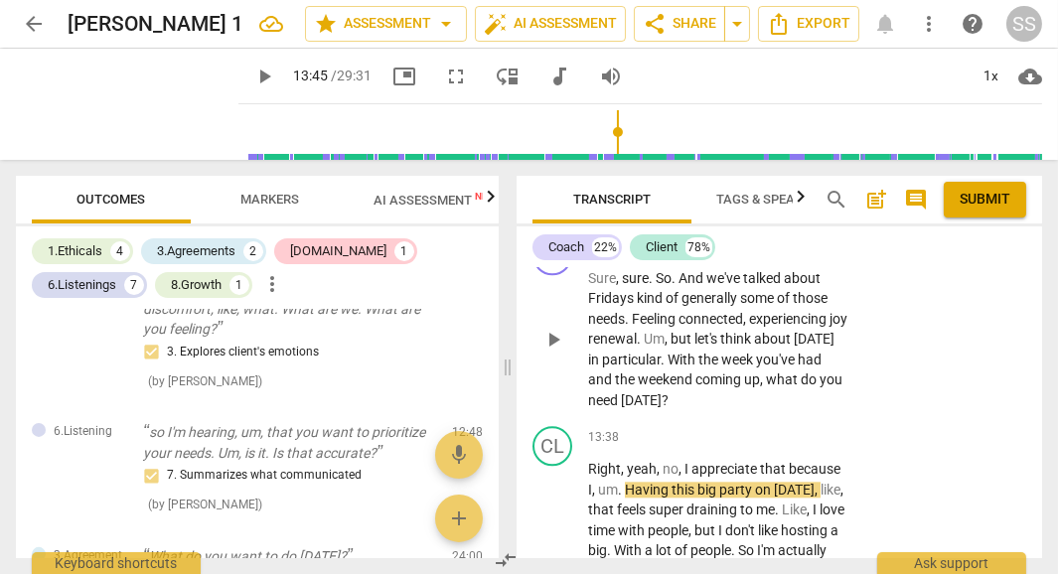
scroll to position [7227, 0]
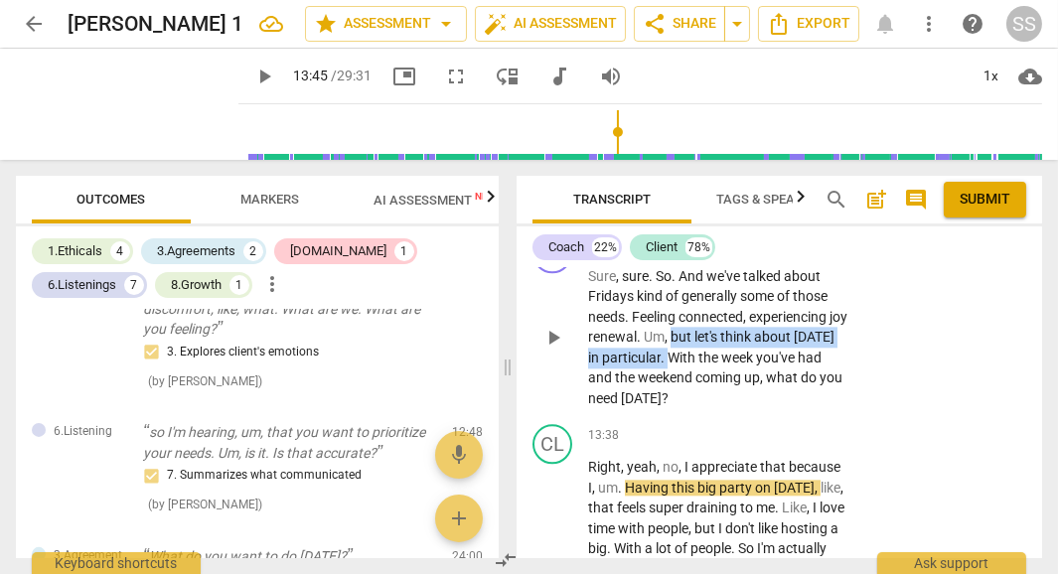
drag, startPoint x: 690, startPoint y: 356, endPoint x: 733, endPoint y: 372, distance: 45.6
click at [733, 372] on p "Sure , sure . So . And we've talked about Fridays kind of generally some of tho…" at bounding box center [717, 337] width 259 height 143
click at [750, 348] on div "+" at bounding box center [749, 346] width 20 height 20
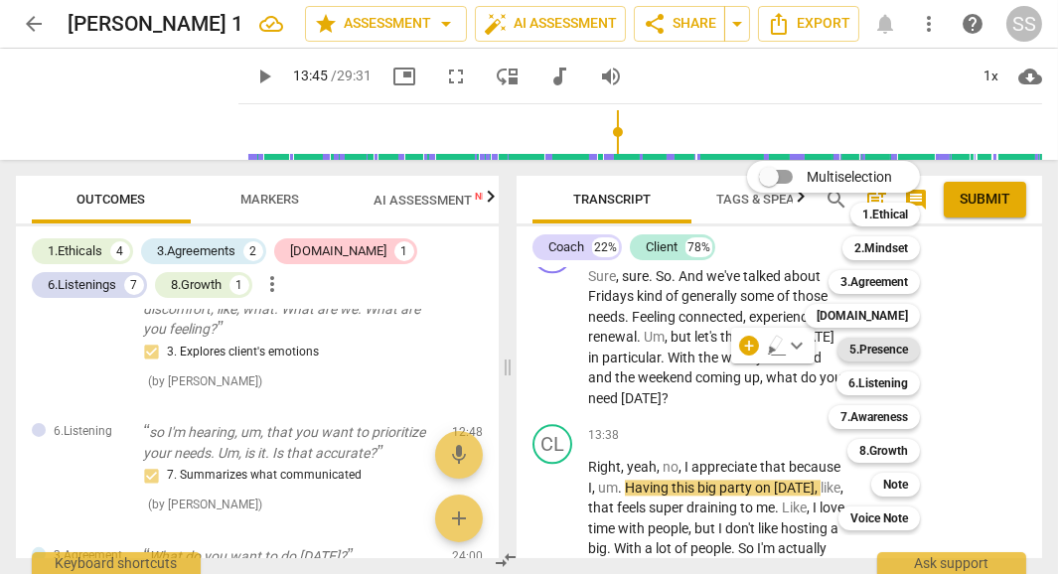
click at [881, 350] on b "5.Presence" at bounding box center [878, 350] width 59 height 24
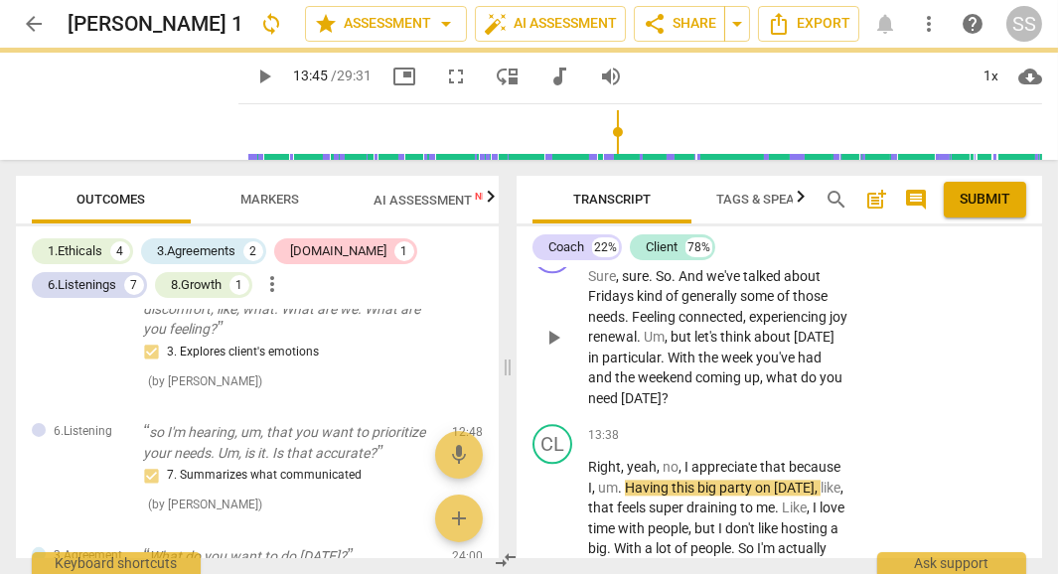
type input "826"
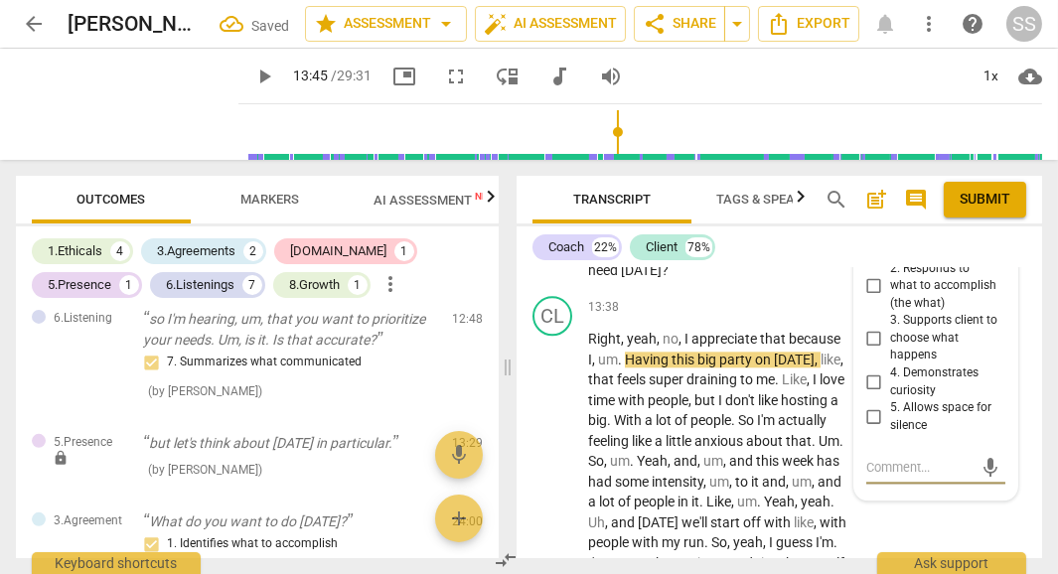
scroll to position [7349, 0]
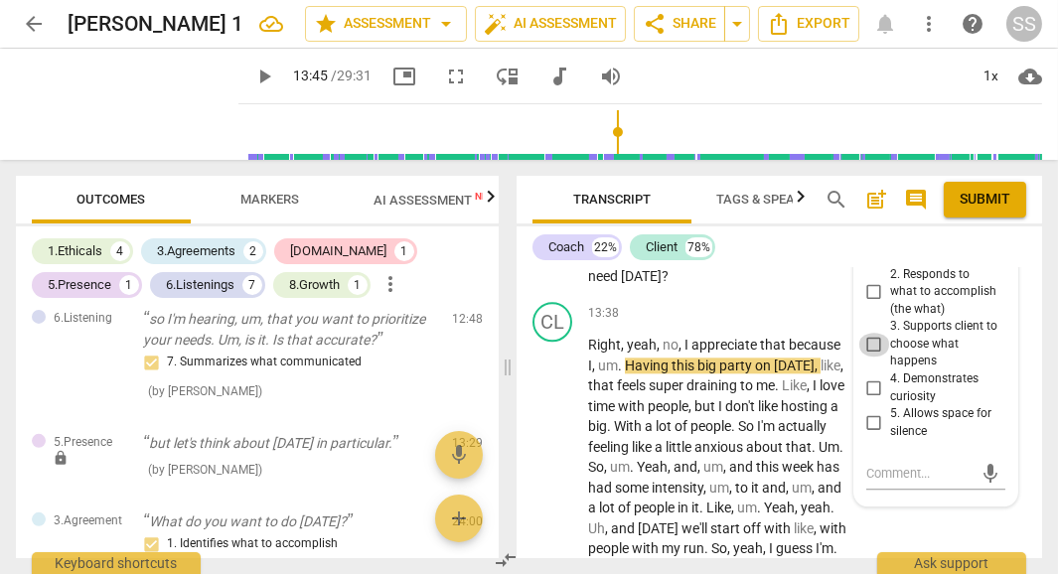
click at [874, 357] on input "3. Supports client to choose what happens" at bounding box center [874, 345] width 32 height 24
checkbox input "true"
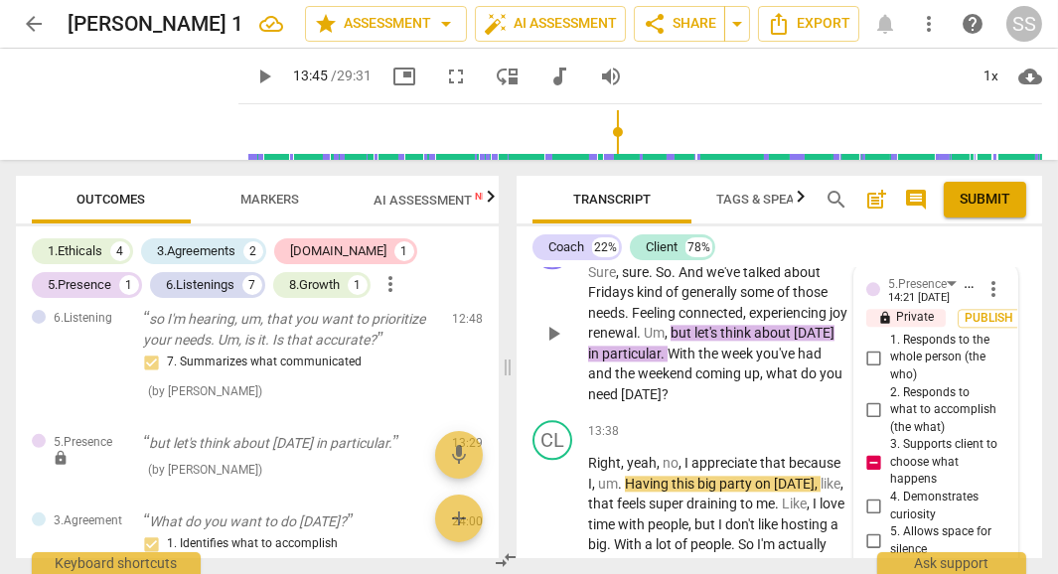
scroll to position [7221, 0]
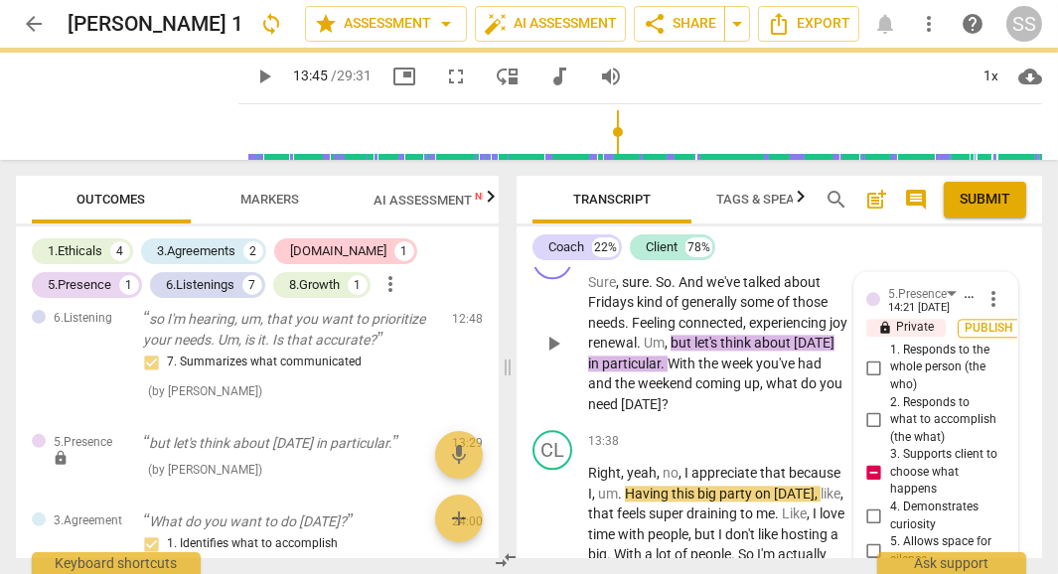
click at [993, 337] on span "Publish" at bounding box center [990, 328] width 30 height 17
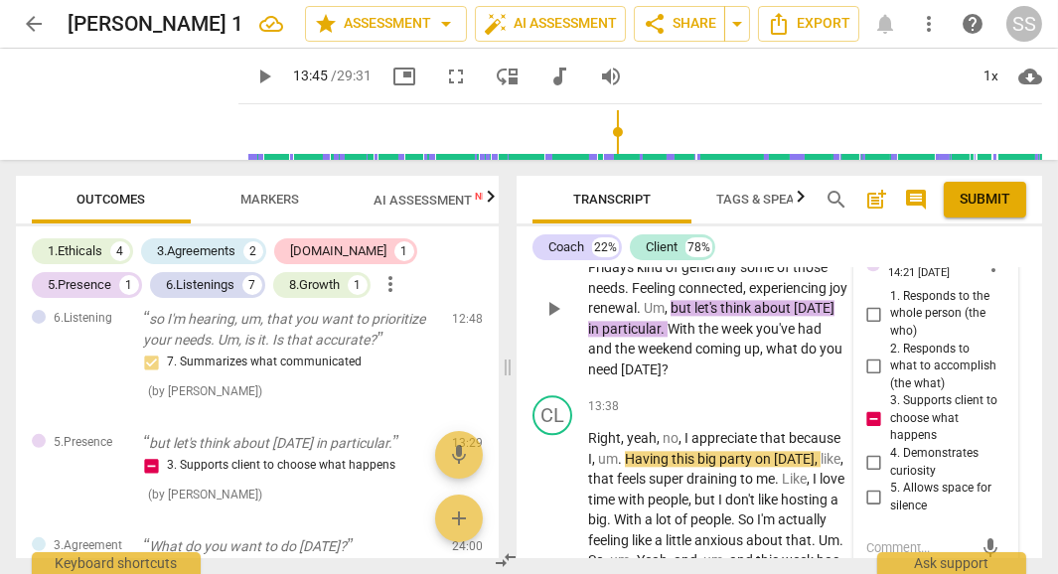
scroll to position [7257, 0]
click at [586, 374] on div "play_arrow pause" at bounding box center [562, 308] width 51 height 130
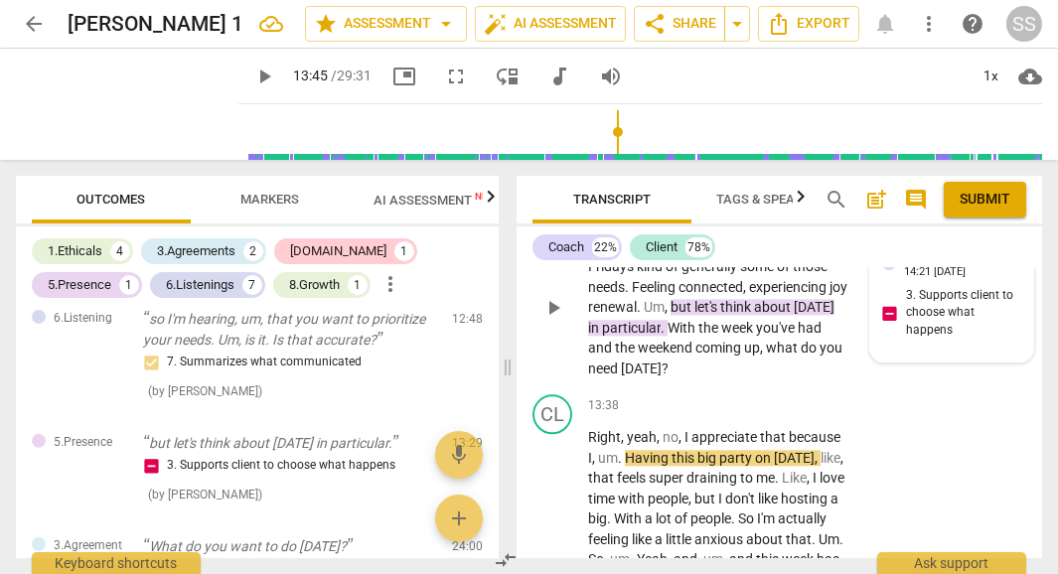
click at [766, 356] on span "what" at bounding box center [783, 348] width 35 height 16
click at [587, 381] on div "CO play_arrow pause 13:16 + Add competency 5.Presence keyboard_arrow_right Sure…" at bounding box center [780, 292] width 526 height 192
drag, startPoint x: 587, startPoint y: 381, endPoint x: 776, endPoint y: 382, distance: 188.8
click at [776, 379] on p "Sure , sure . So . And we've talked about Fridays kind of generally some of tho…" at bounding box center [717, 307] width 259 height 143
click at [779, 360] on div "+" at bounding box center [785, 358] width 20 height 20
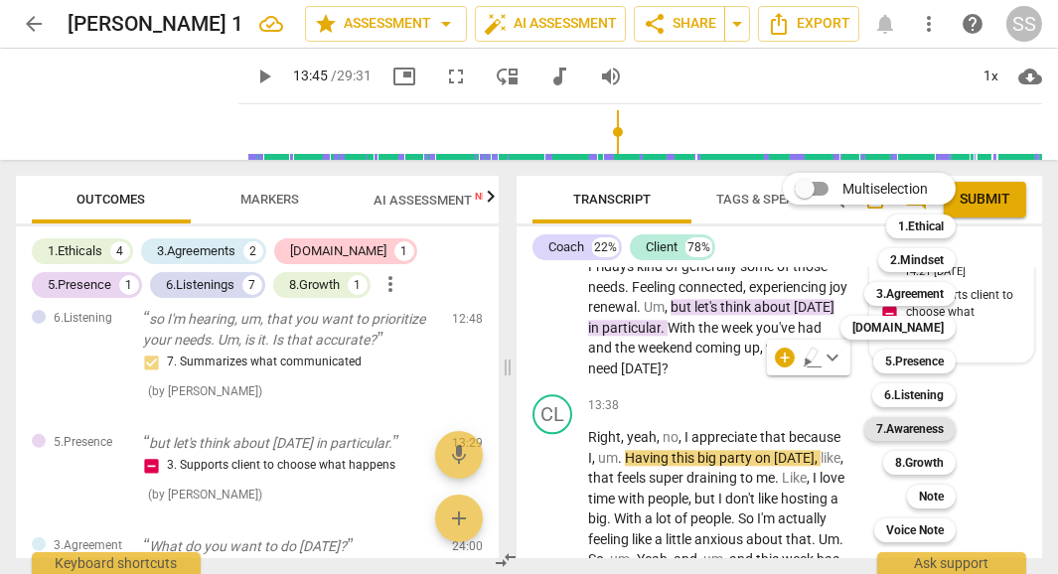
click at [912, 427] on b "7.Awareness" at bounding box center [910, 429] width 68 height 24
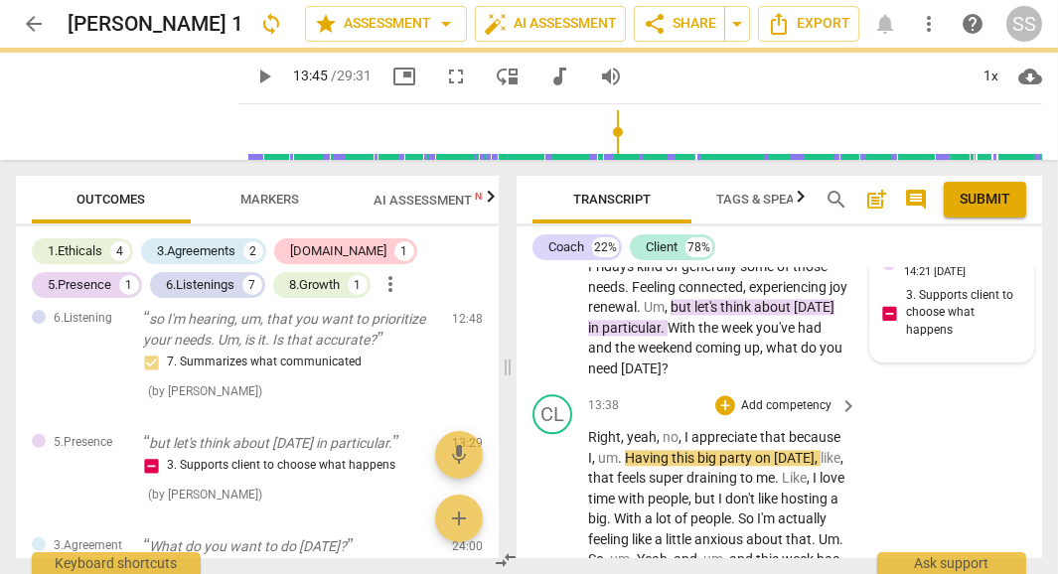
type input "826"
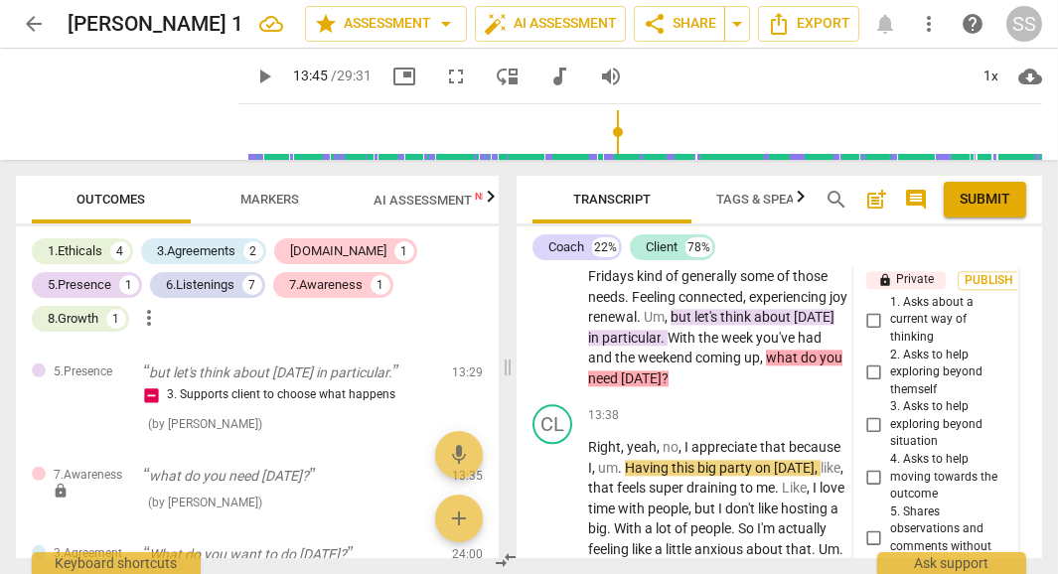
scroll to position [7268, 0]
click at [869, 333] on input "1. Asks about a current way of thinking" at bounding box center [874, 321] width 32 height 24
checkbox input "true"
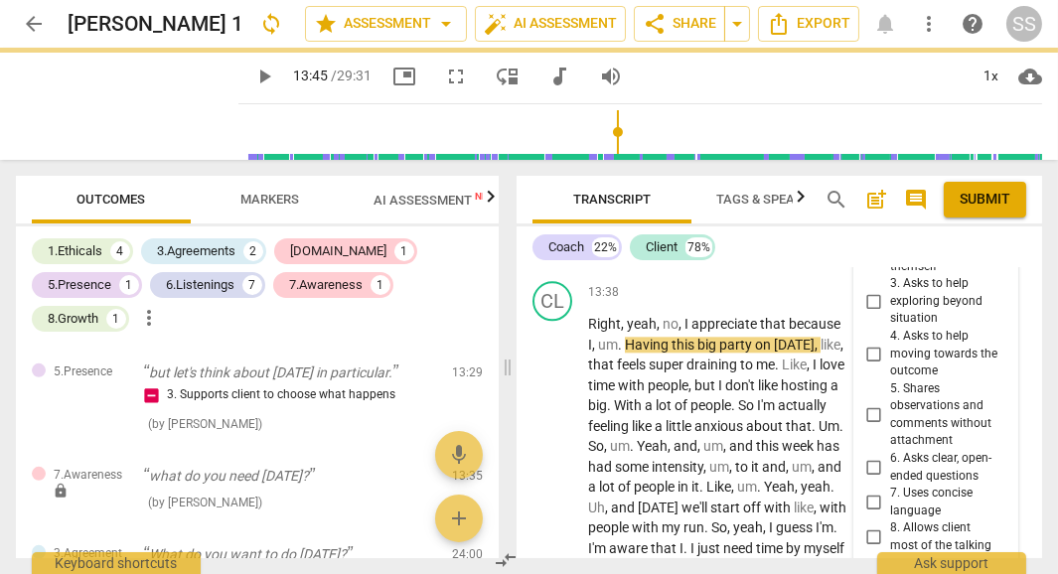
scroll to position [7240, 0]
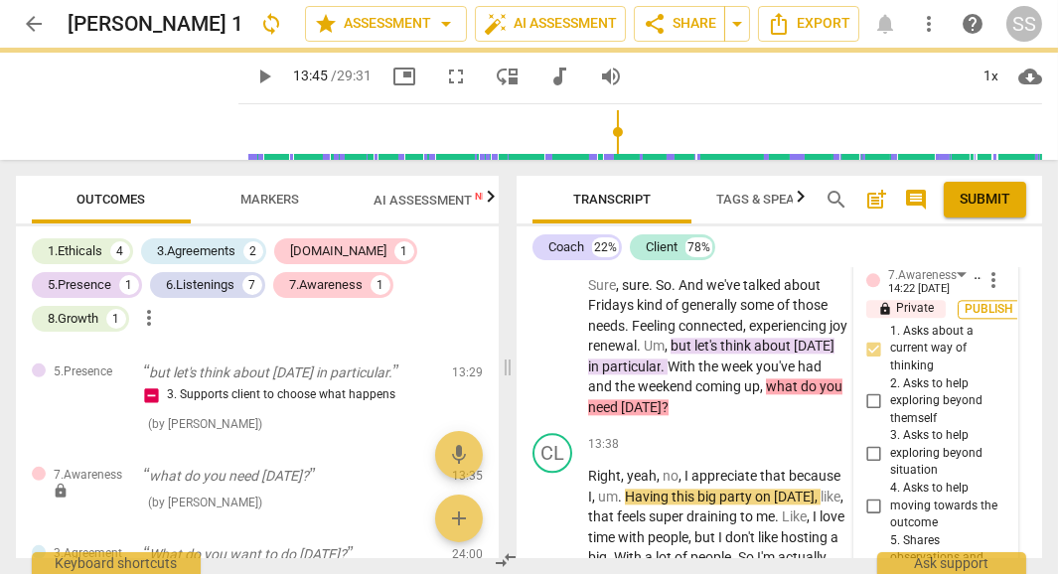
click at [991, 318] on span "Publish" at bounding box center [990, 309] width 30 height 17
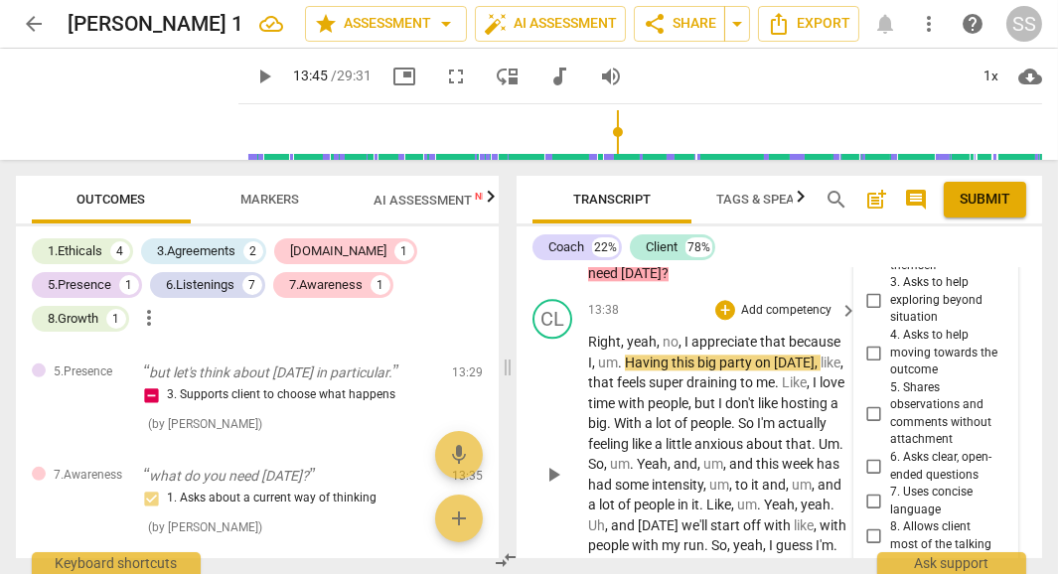
scroll to position [7375, 0]
click at [553, 486] on span "play_arrow" at bounding box center [553, 474] width 24 height 24
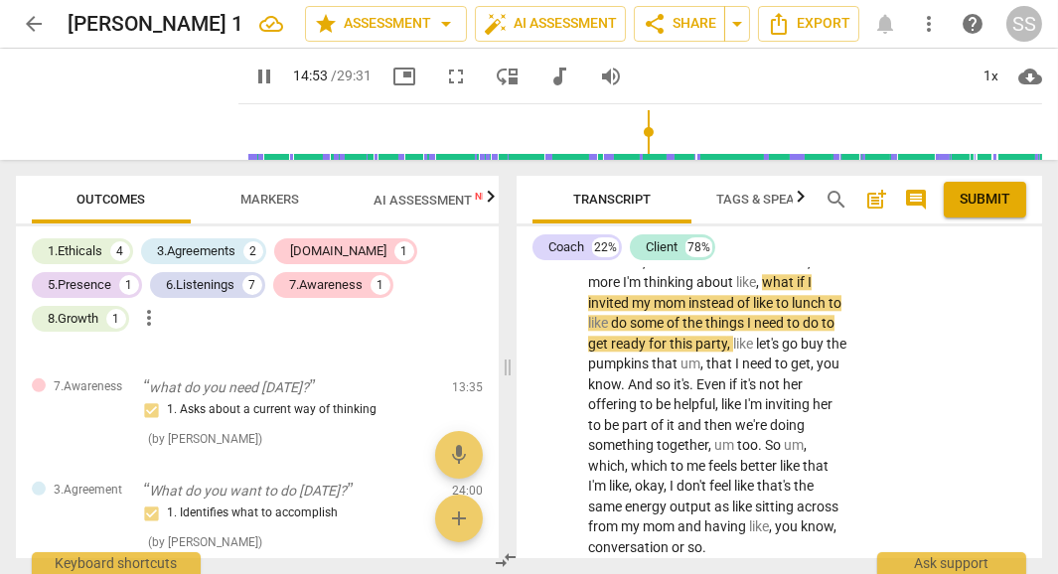
scroll to position [7730, 0]
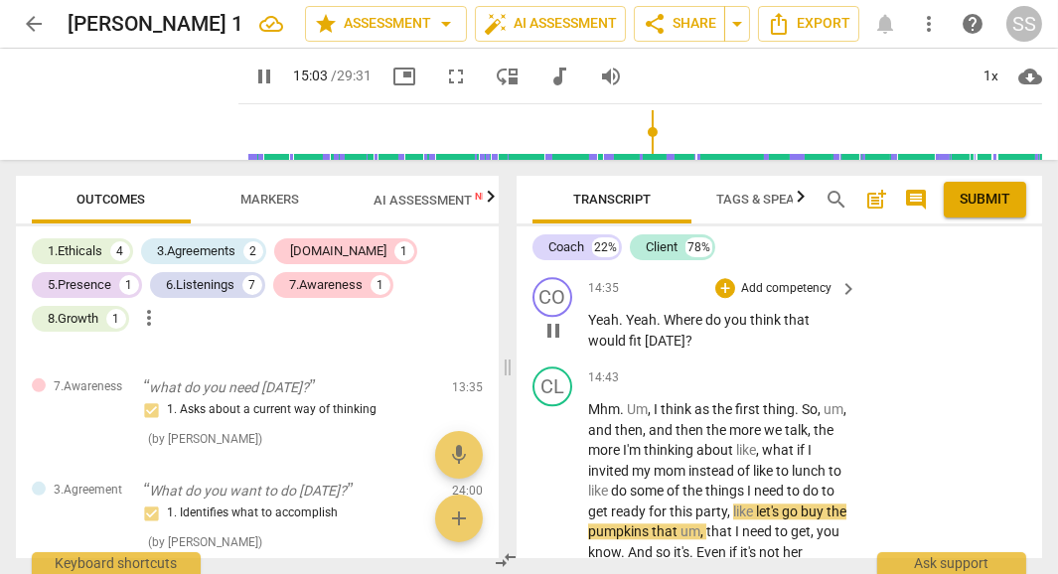
click at [555, 343] on span "pause" at bounding box center [553, 331] width 24 height 24
drag, startPoint x: 667, startPoint y: 355, endPoint x: 755, endPoint y: 374, distance: 90.4
click at [755, 351] on p "Yeah . Yeah . Where do you think that would fit [DATE] ?" at bounding box center [717, 330] width 259 height 41
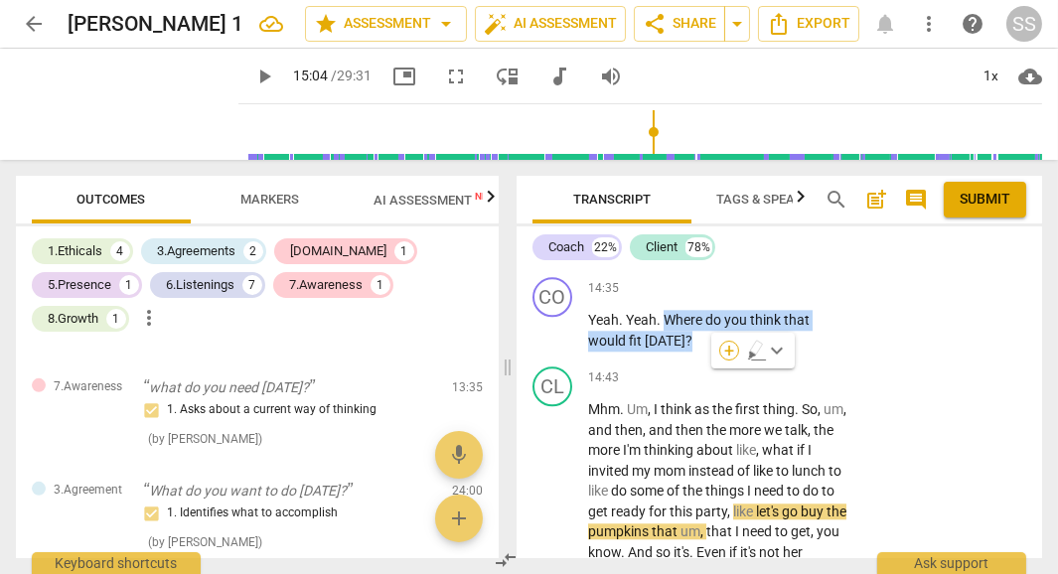
click at [720, 350] on div "+" at bounding box center [729, 351] width 20 height 20
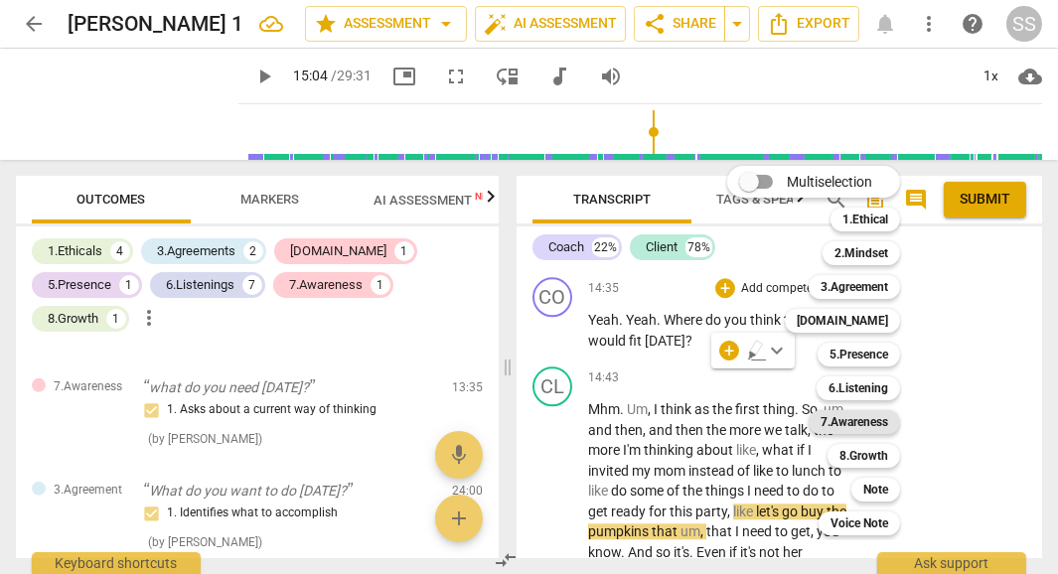
click at [878, 422] on b "7.Awareness" at bounding box center [855, 422] width 68 height 24
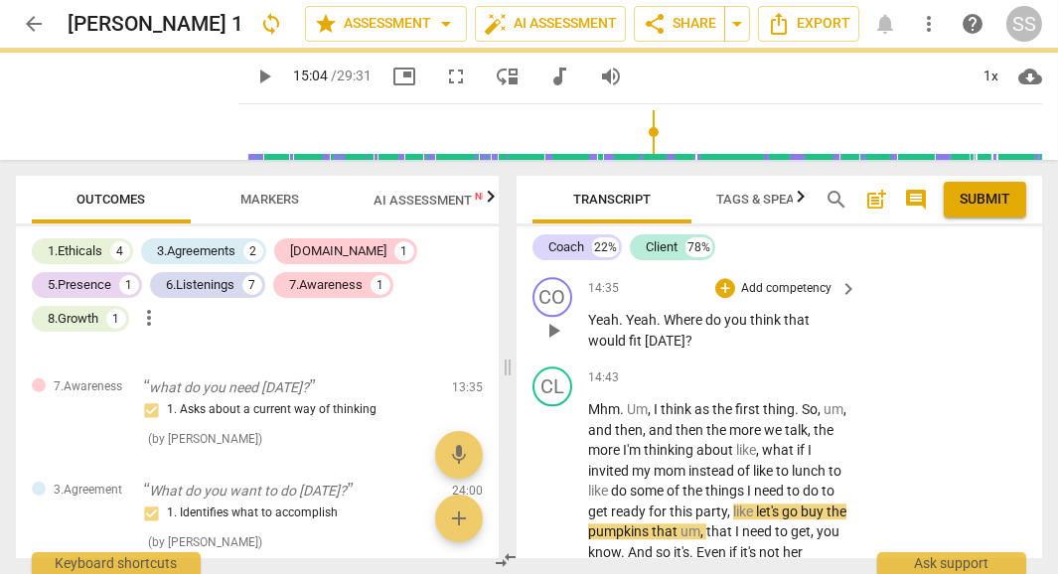
type input "904"
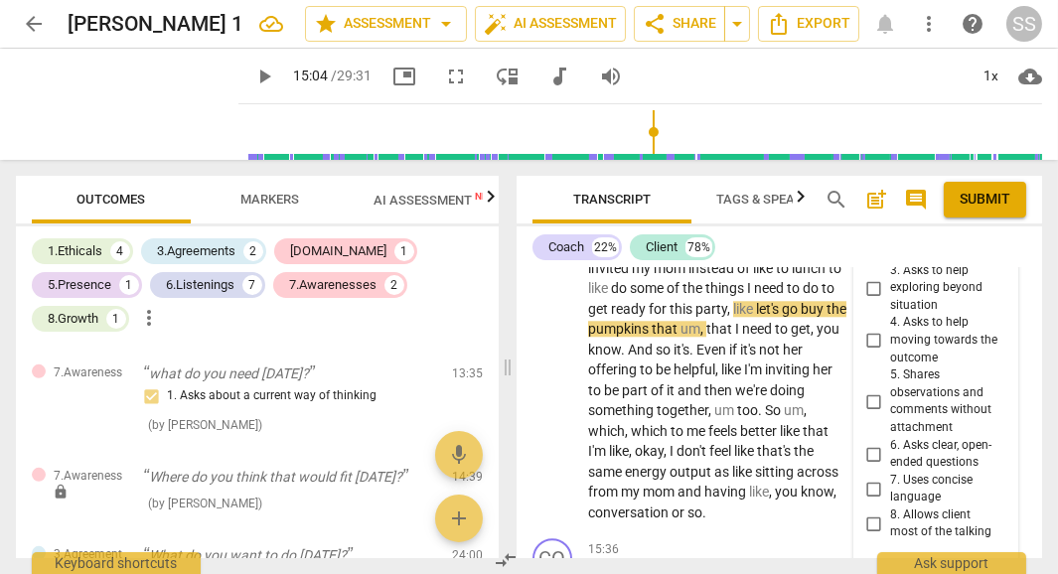
scroll to position [7940, 0]
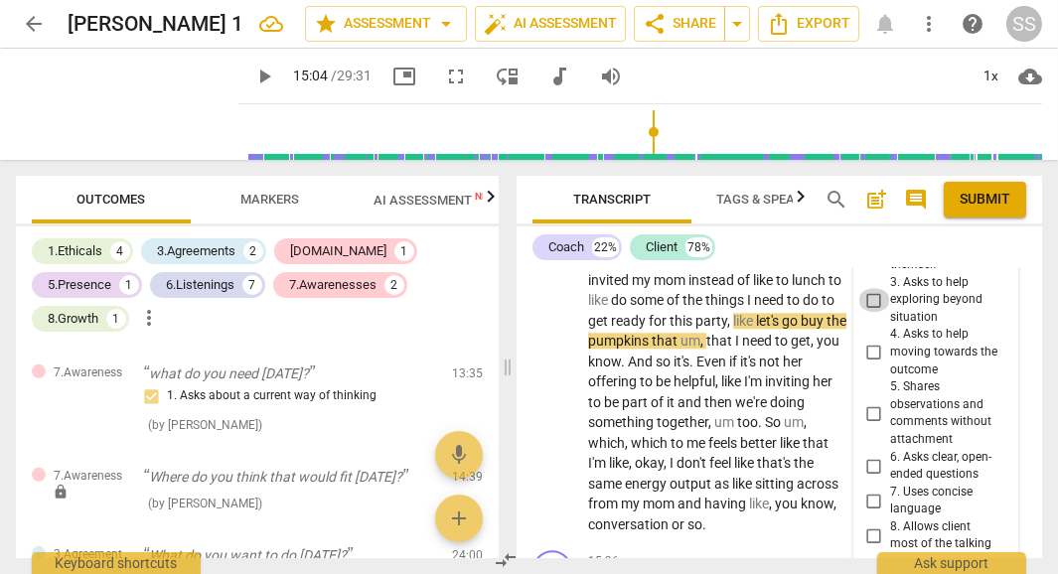
click at [874, 312] on input "3. Asks to help exploring beyond situation" at bounding box center [874, 300] width 32 height 24
checkbox input "true"
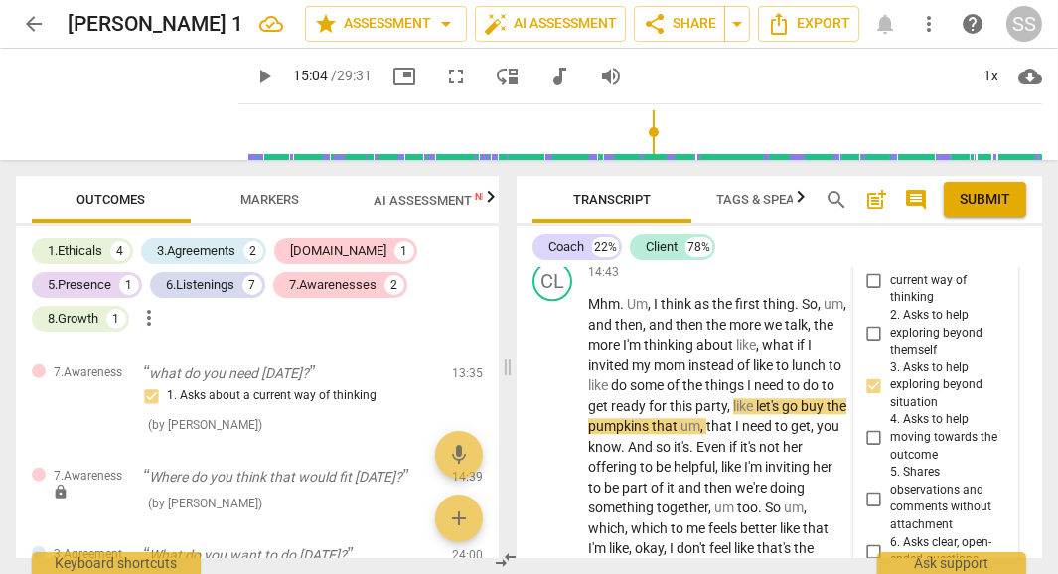
scroll to position [7851, 0]
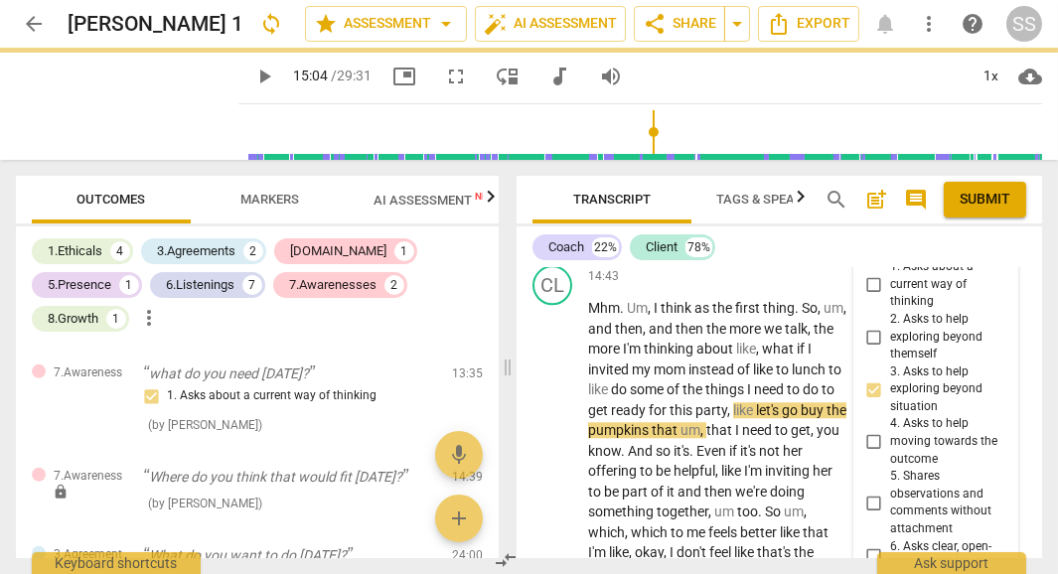
click at [985, 253] on span "Publish" at bounding box center [990, 244] width 30 height 17
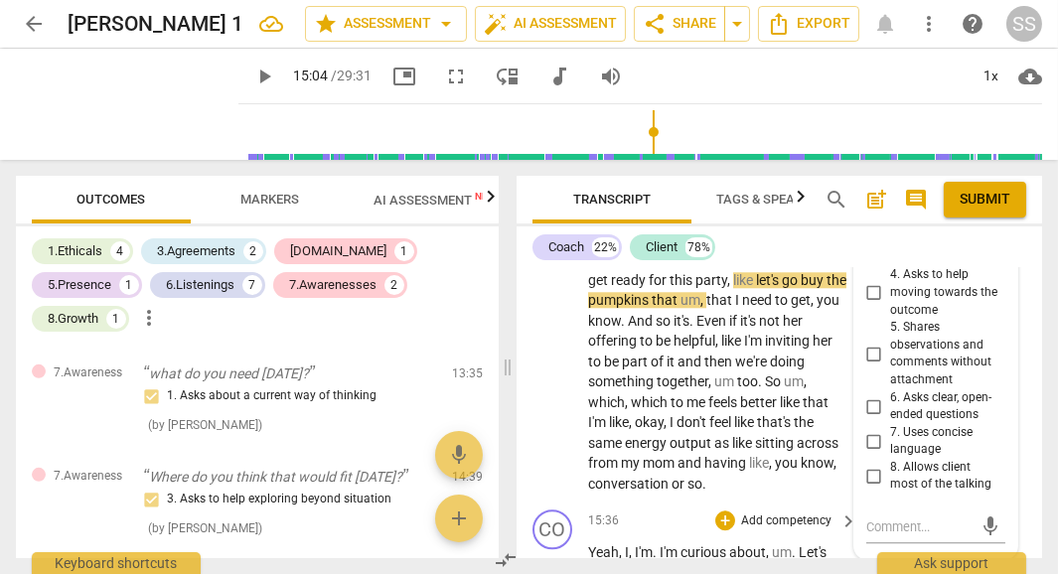
scroll to position [7975, 0]
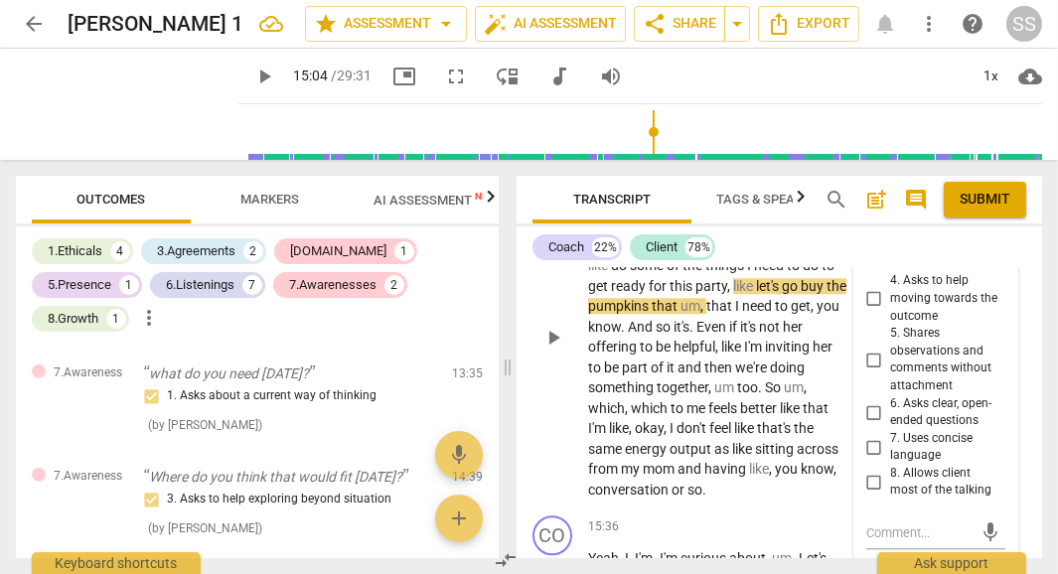
click at [551, 350] on span "play_arrow" at bounding box center [553, 338] width 24 height 24
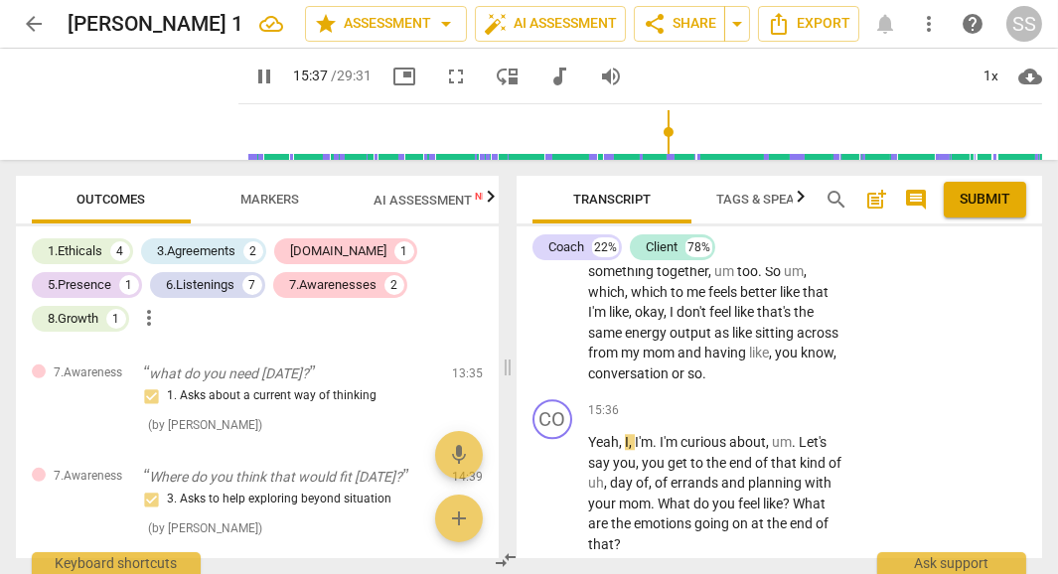
scroll to position [8252, 0]
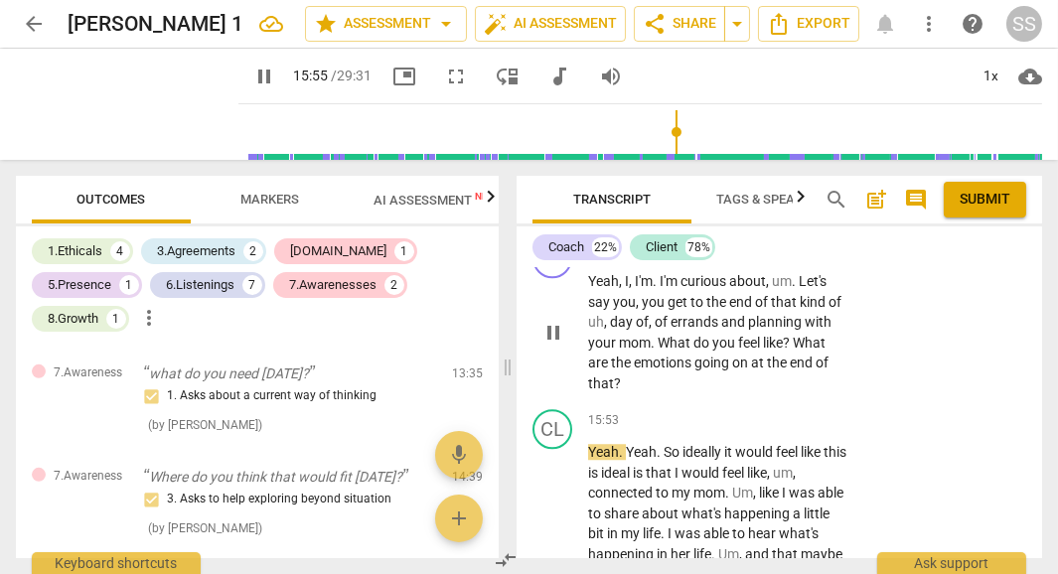
click at [563, 345] on span "pause" at bounding box center [553, 333] width 24 height 24
drag, startPoint x: 659, startPoint y: 379, endPoint x: 677, endPoint y: 378, distance: 17.9
click at [677, 351] on span "What" at bounding box center [676, 343] width 36 height 16
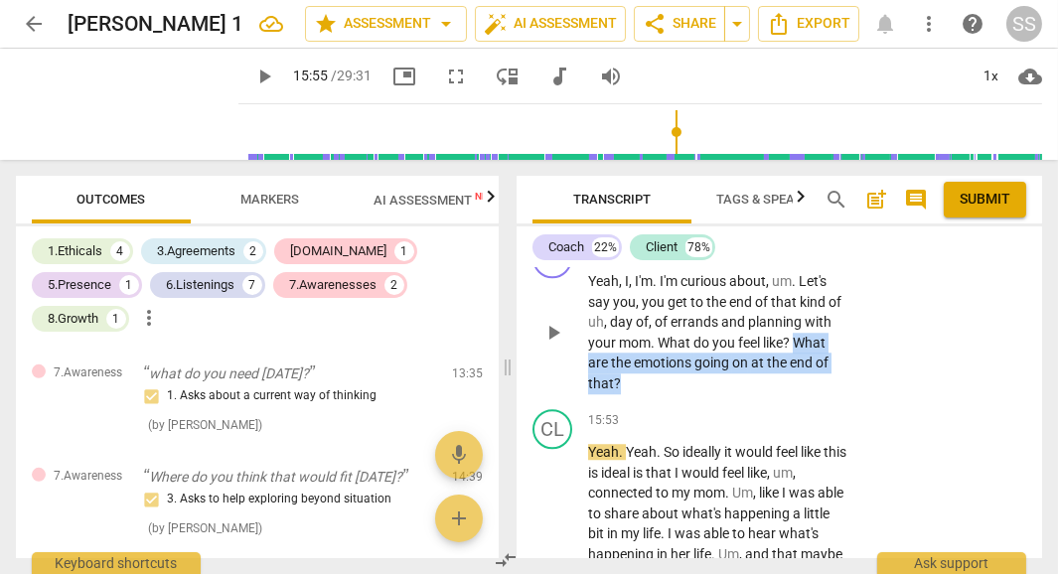
drag, startPoint x: 798, startPoint y: 385, endPoint x: 833, endPoint y: 410, distance: 43.5
click at [833, 393] on p "Yeah , I , I'm . I'm curious about , um . Let's say you , you get to the end of…" at bounding box center [717, 332] width 259 height 122
click at [632, 389] on div "+" at bounding box center [637, 392] width 20 height 20
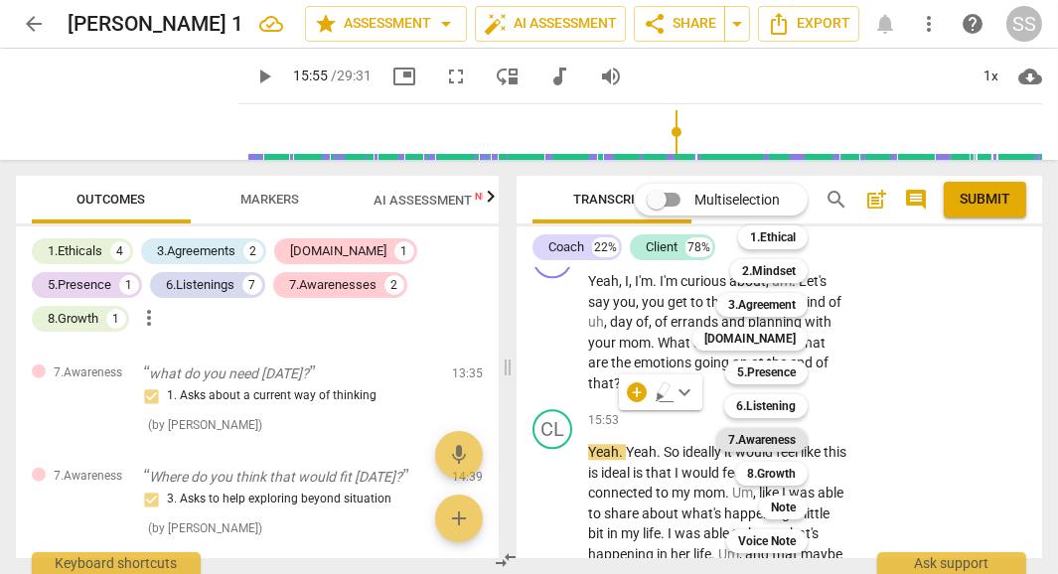
click at [777, 440] on b "7.Awareness" at bounding box center [762, 440] width 68 height 24
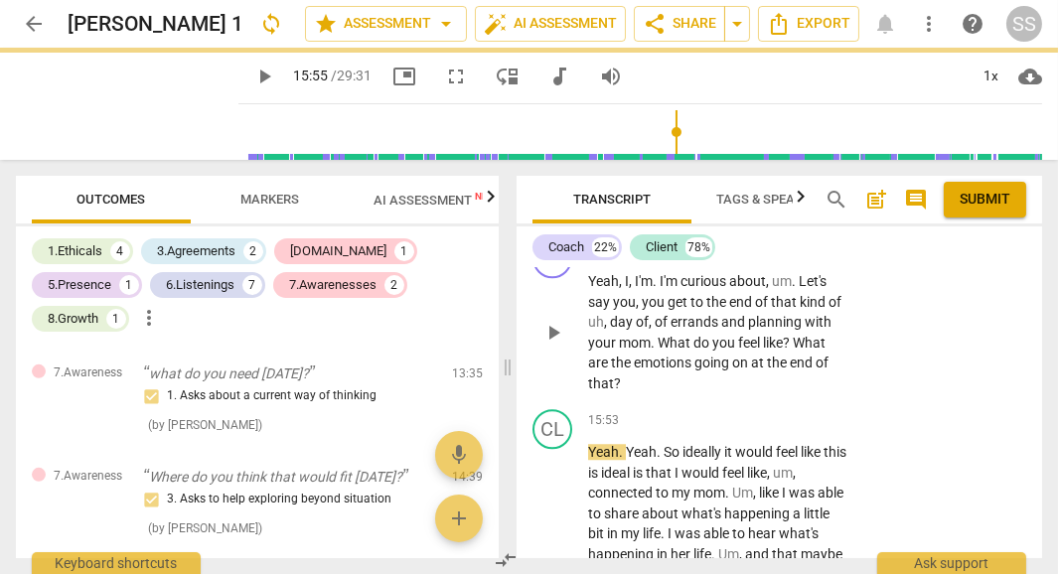
type input "956"
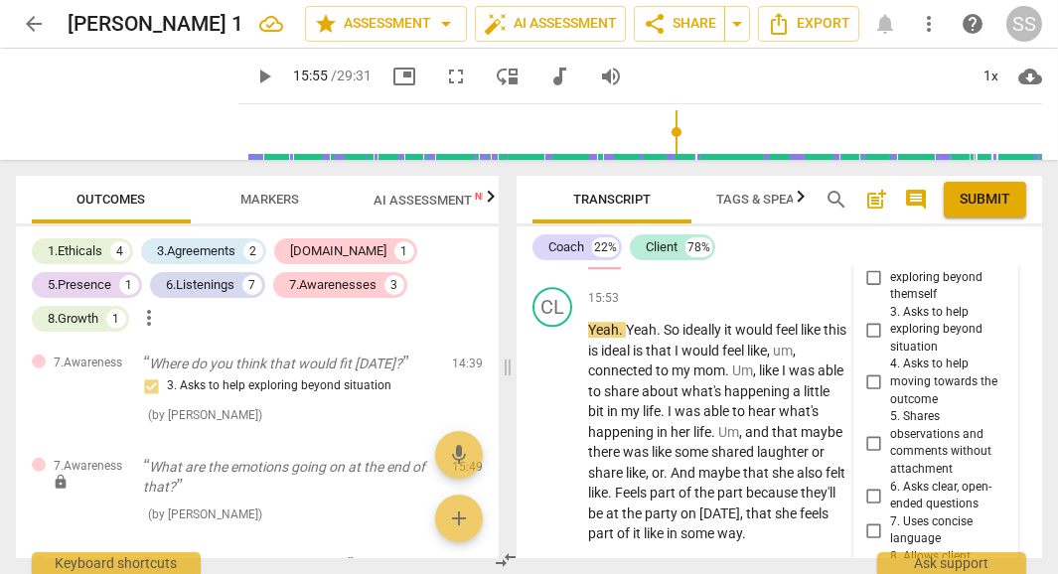
scroll to position [8395, 0]
click at [874, 288] on input "2. Asks to help exploring beyond themself" at bounding box center [874, 276] width 32 height 24
checkbox input "true"
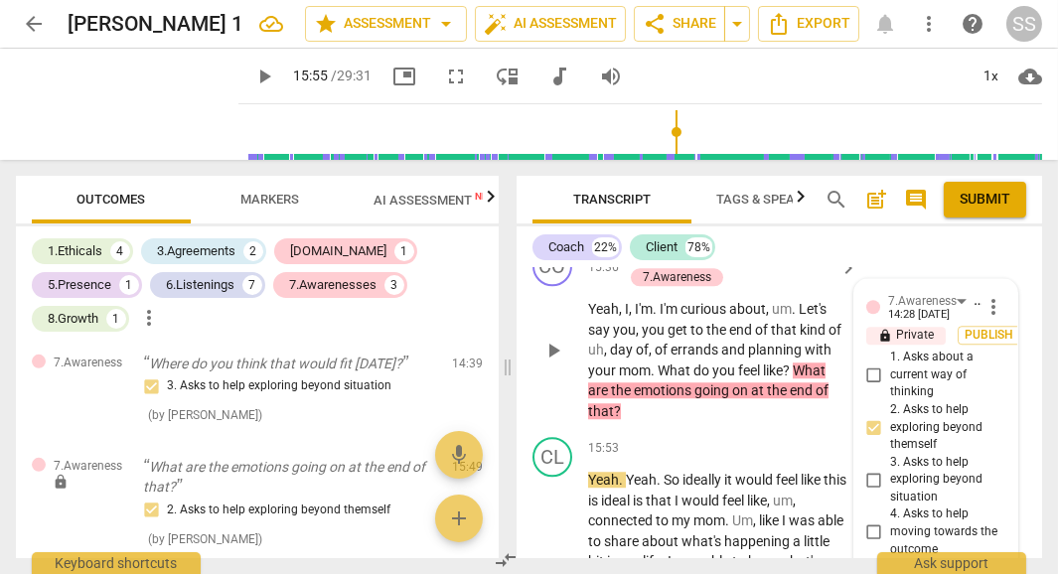
scroll to position [8243, 0]
click at [991, 345] on span "Publish" at bounding box center [990, 336] width 30 height 17
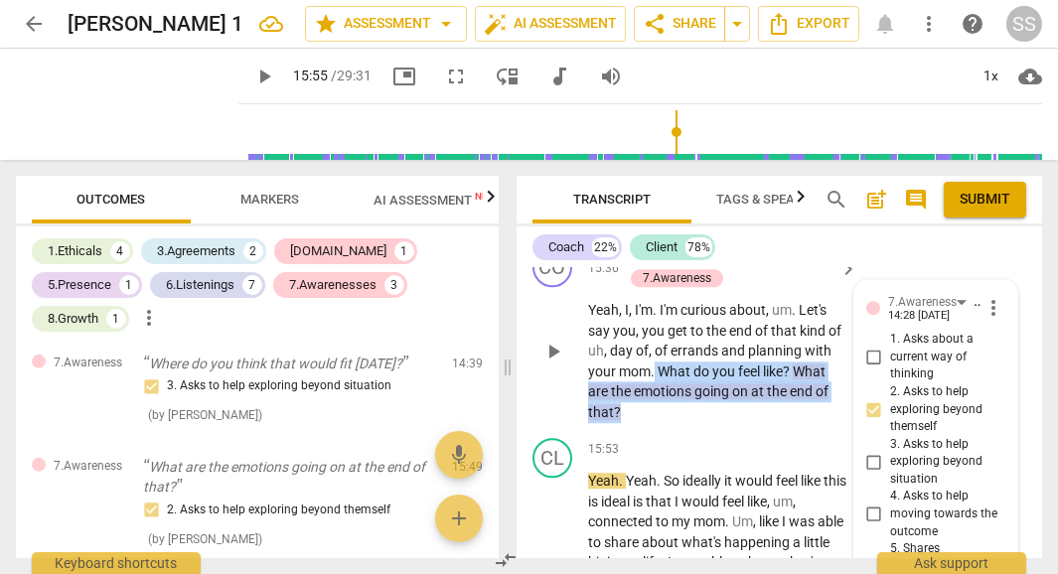
drag, startPoint x: 655, startPoint y: 401, endPoint x: 737, endPoint y: 442, distance: 92.0
click at [737, 422] on p "Yeah , I , I'm . I'm curious about , um . Let's say you , you get to the end of…" at bounding box center [717, 361] width 259 height 122
click at [637, 423] on div "+" at bounding box center [637, 421] width 20 height 20
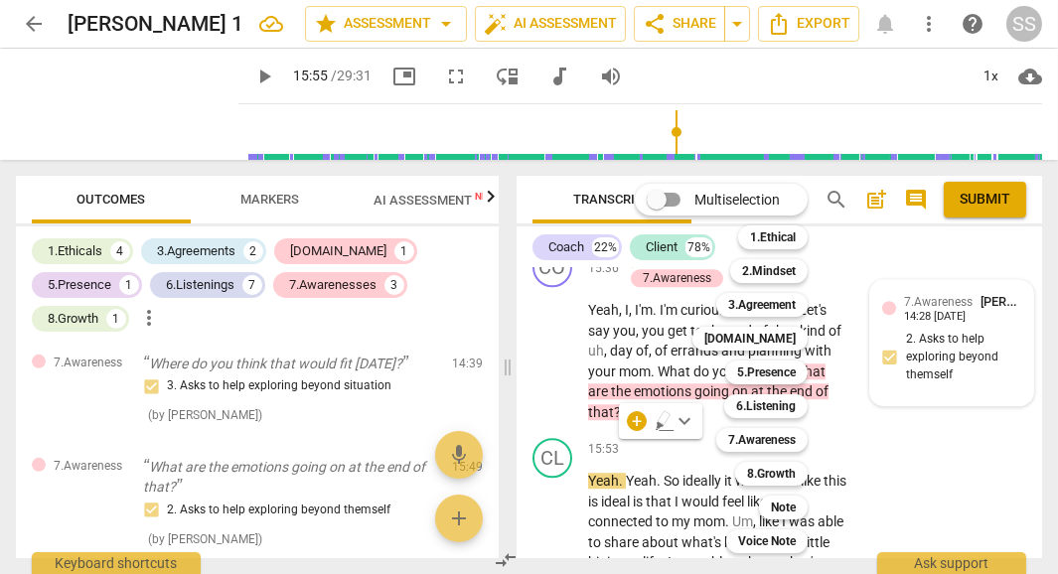
click at [786, 520] on div "Note 9" at bounding box center [794, 508] width 86 height 34
click at [787, 507] on b "Note" at bounding box center [783, 508] width 25 height 24
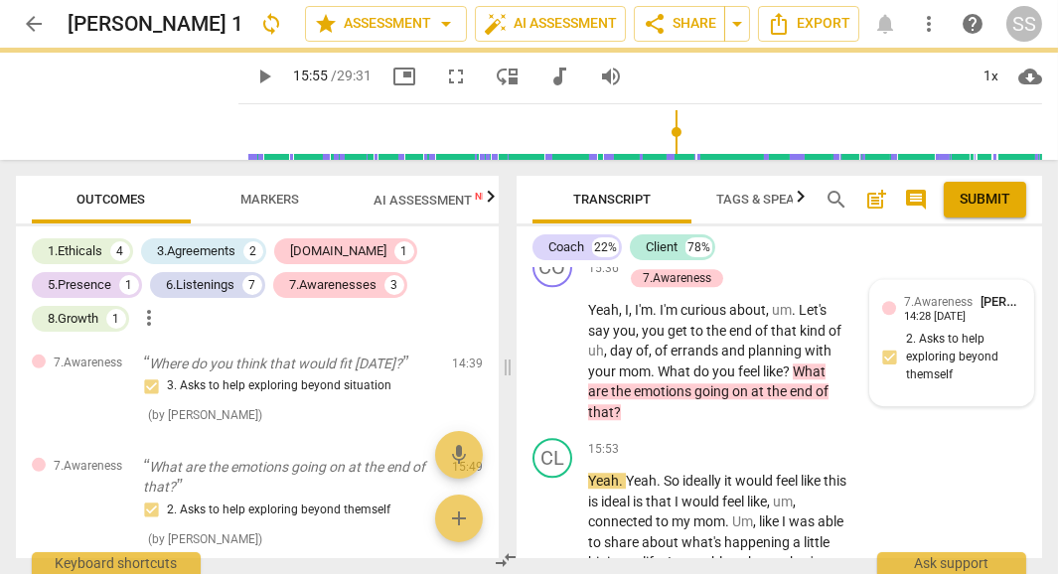
type input "956"
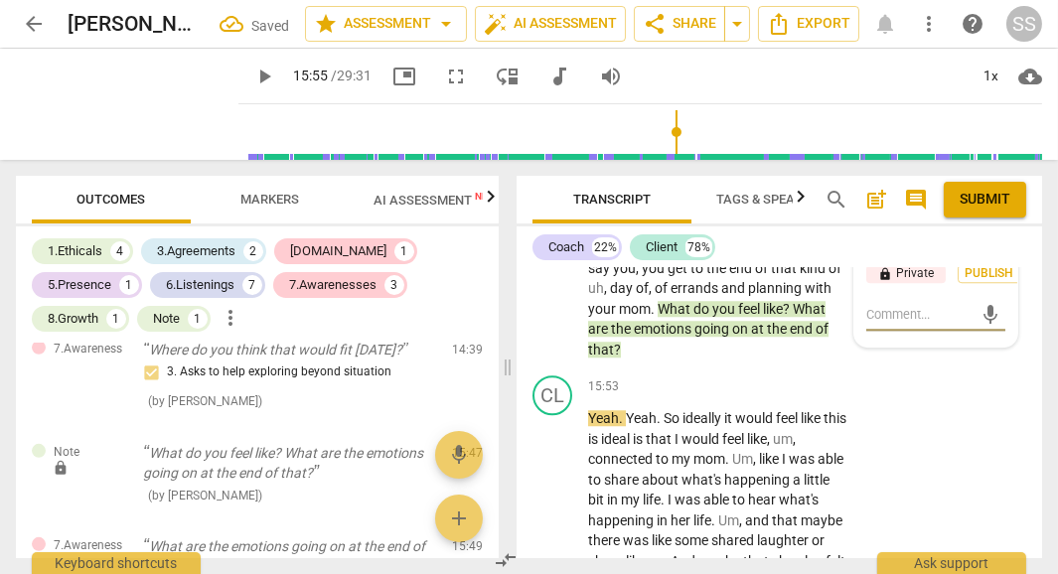
scroll to position [8299, 0]
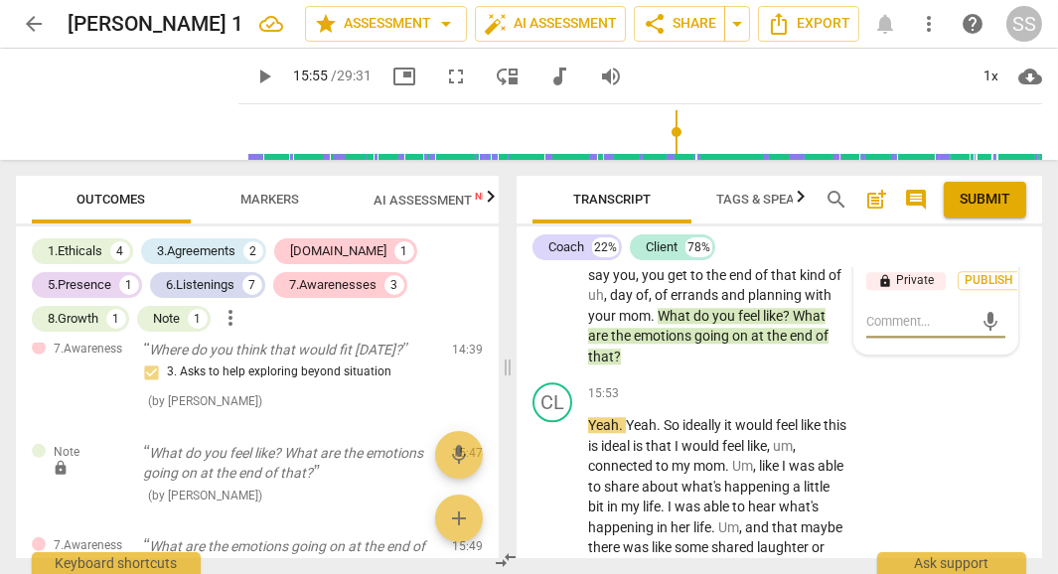
type textarea "s"
type textarea "st"
type textarea "sta"
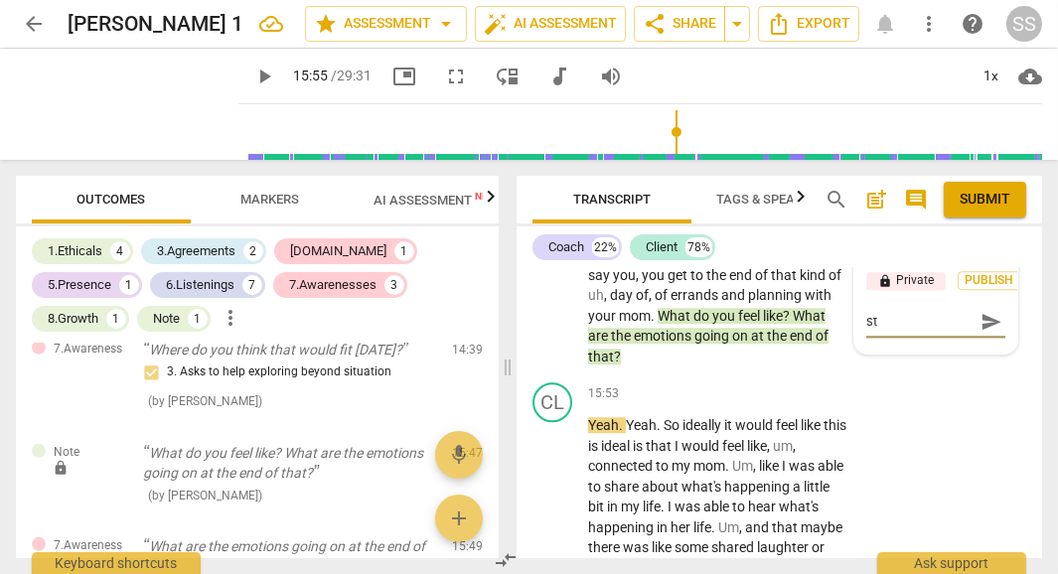
type textarea "sta"
type textarea "stac"
type textarea "stack"
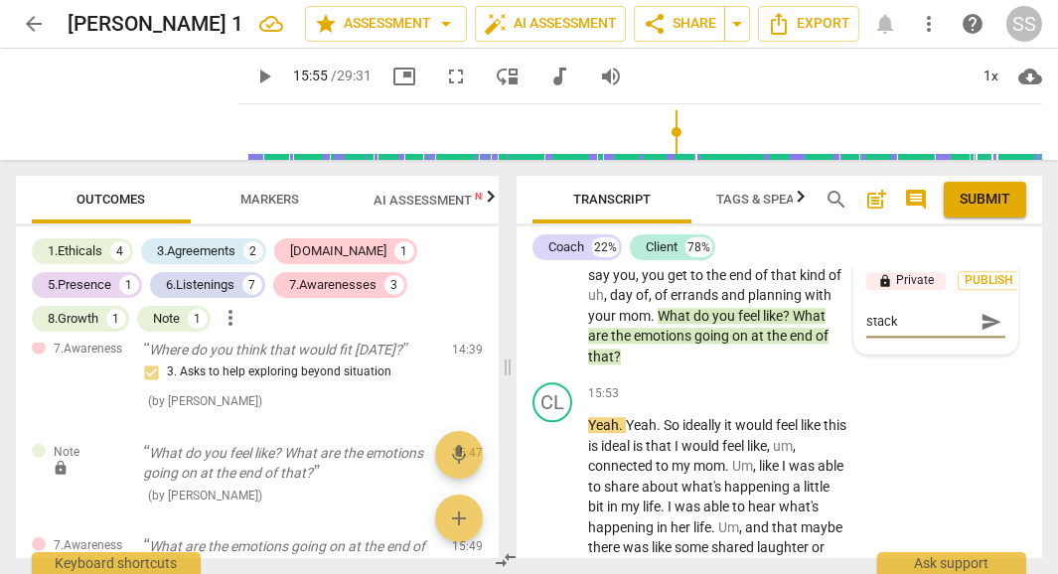
type textarea "stacke"
type textarea "stacked"
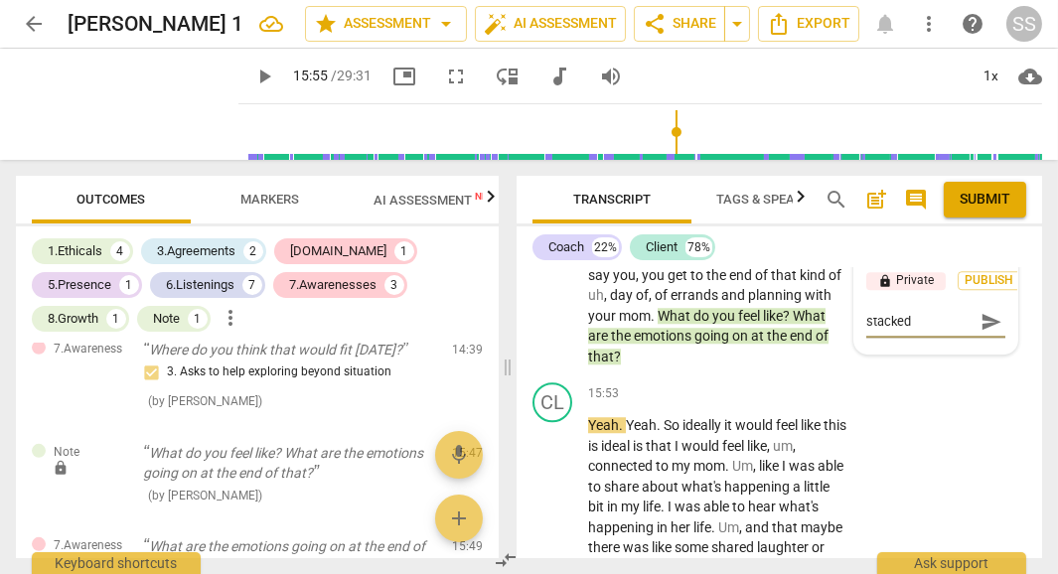
type textarea "stacked"
type textarea "stacked q"
type textarea "stacked qu"
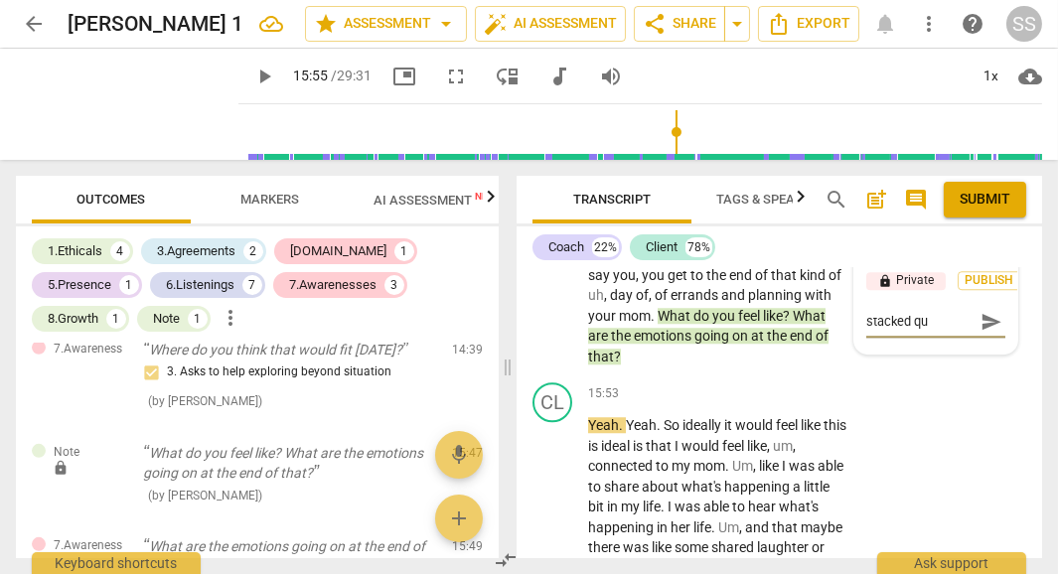
type textarea "stacked que"
type textarea "stacked ques"
type textarea "stacked quest"
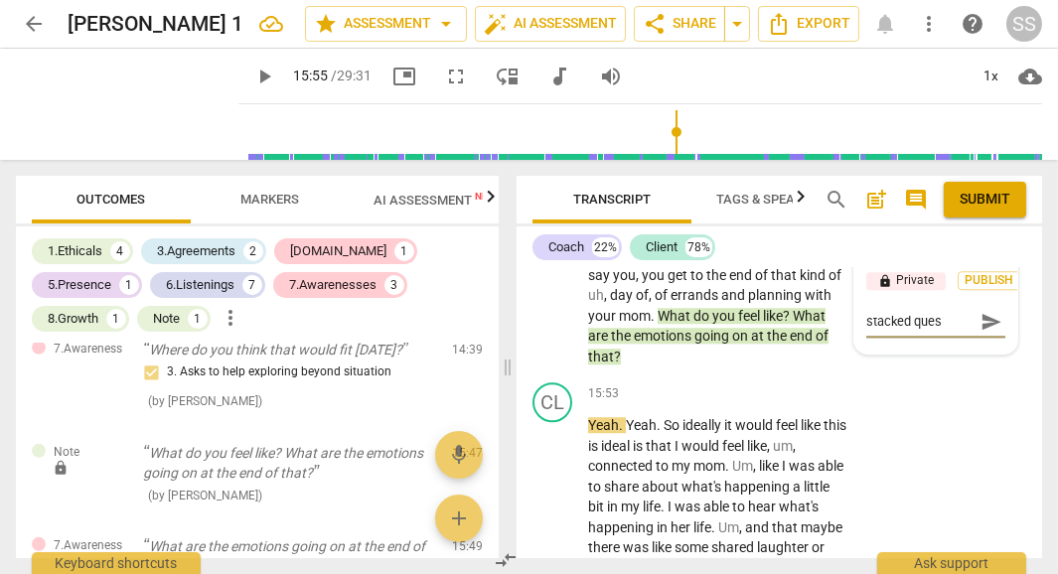
type textarea "stacked quest"
type textarea "stacked questu"
type textarea "stacked quest"
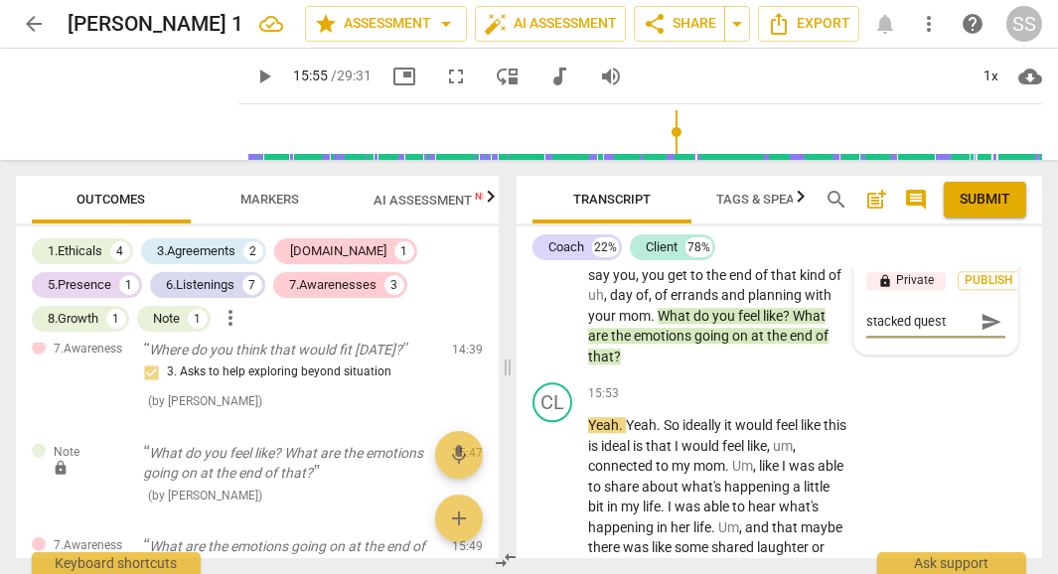
type textarea "stacked questi"
type textarea "stacked questio"
type textarea "stacked question"
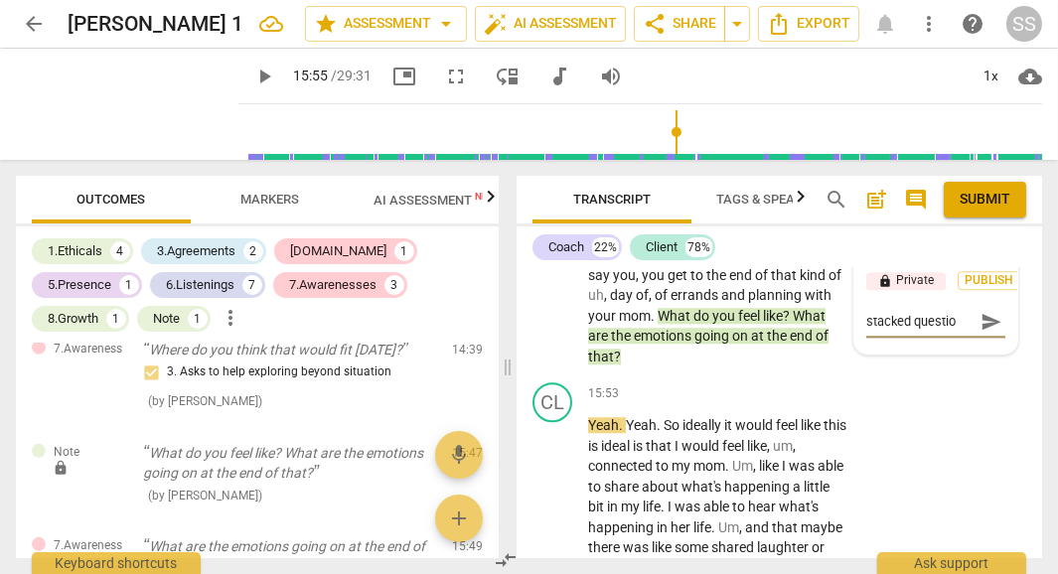
type textarea "stacked question"
type textarea "stacked questions"
click at [977, 289] on span "Publish" at bounding box center [990, 280] width 30 height 17
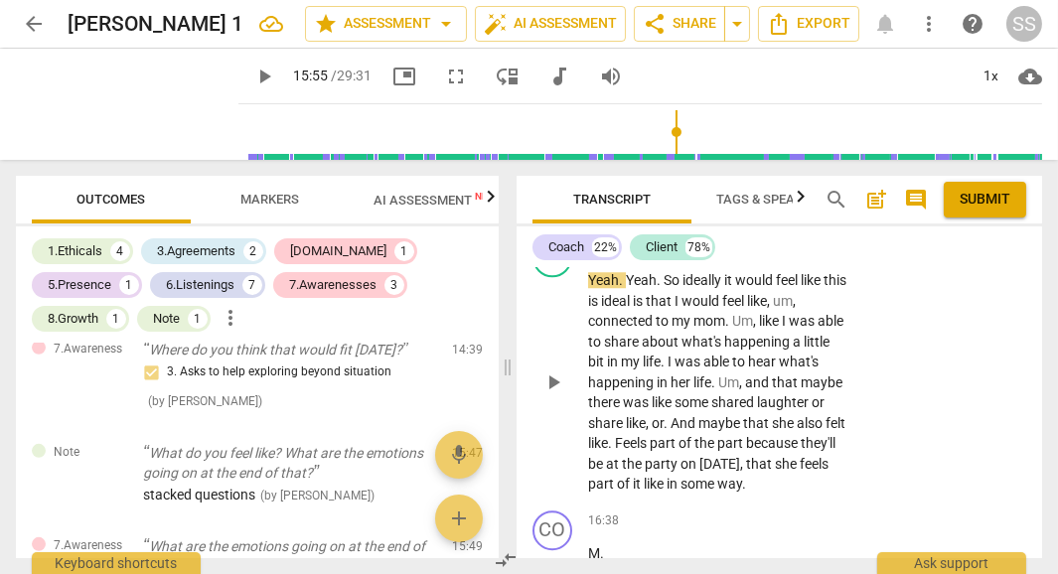
scroll to position [8448, 0]
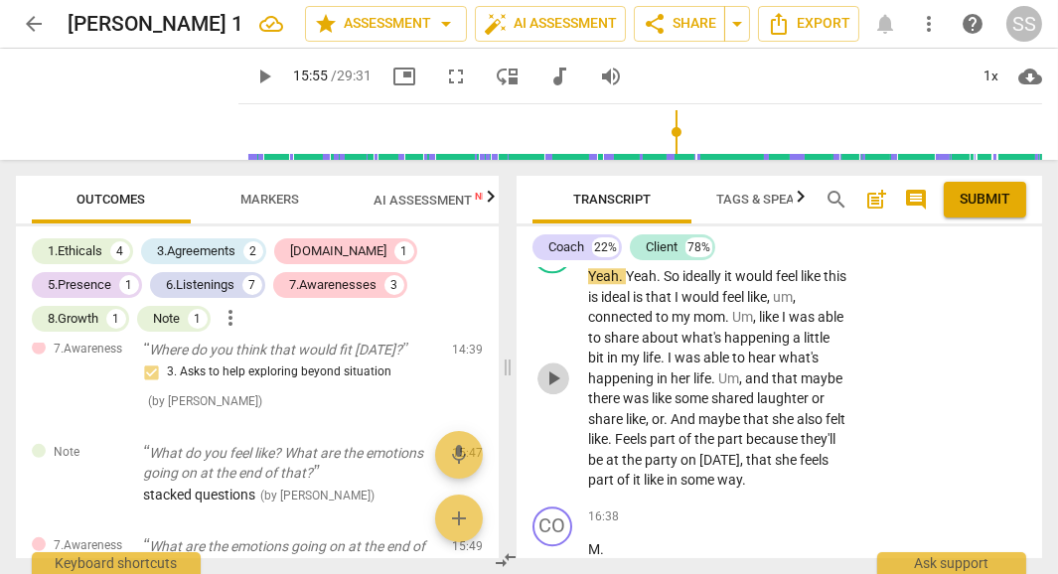
click at [557, 390] on span "play_arrow" at bounding box center [553, 379] width 24 height 24
click at [557, 390] on span "pause" at bounding box center [553, 379] width 24 height 24
click at [557, 390] on span "play_arrow" at bounding box center [553, 379] width 24 height 24
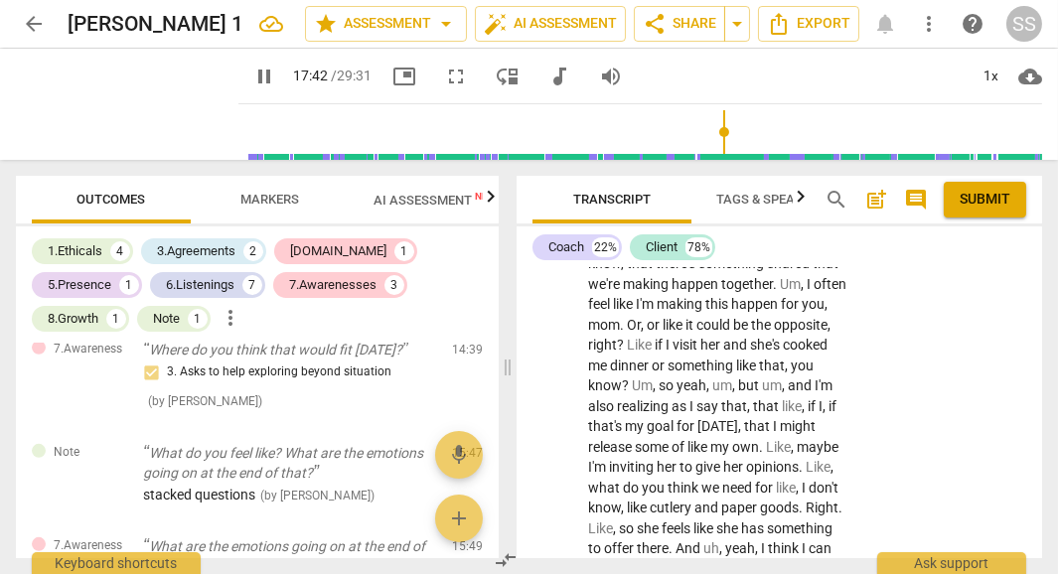
scroll to position [9594, 0]
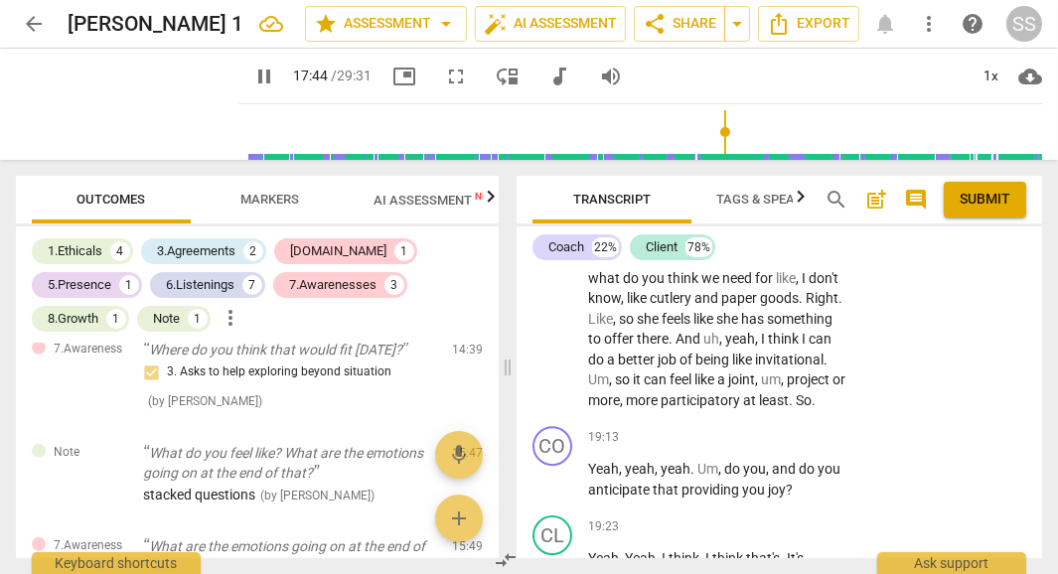
click at [796, 286] on span "," at bounding box center [799, 278] width 6 height 16
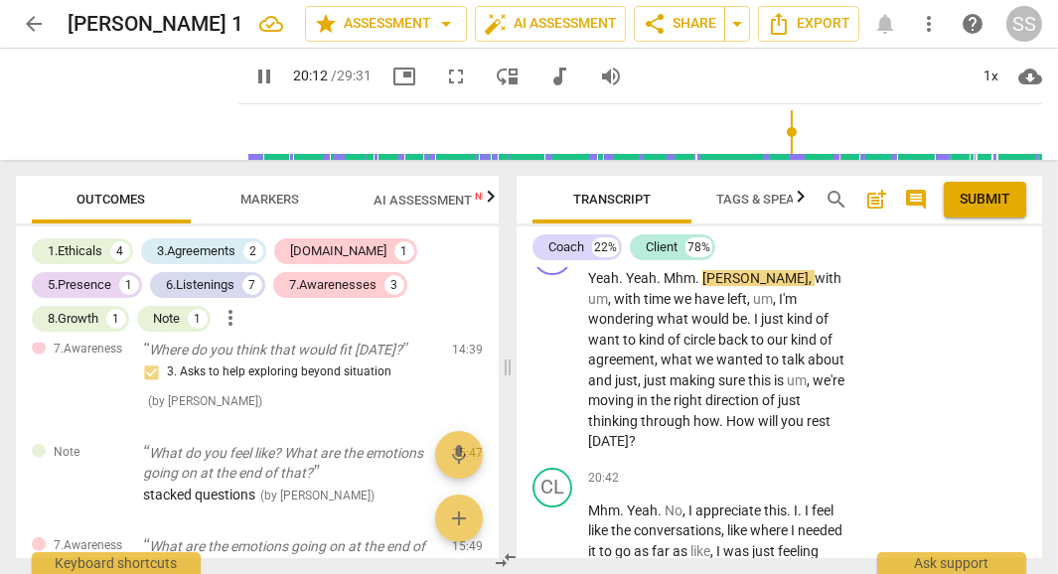
scroll to position [10291, 0]
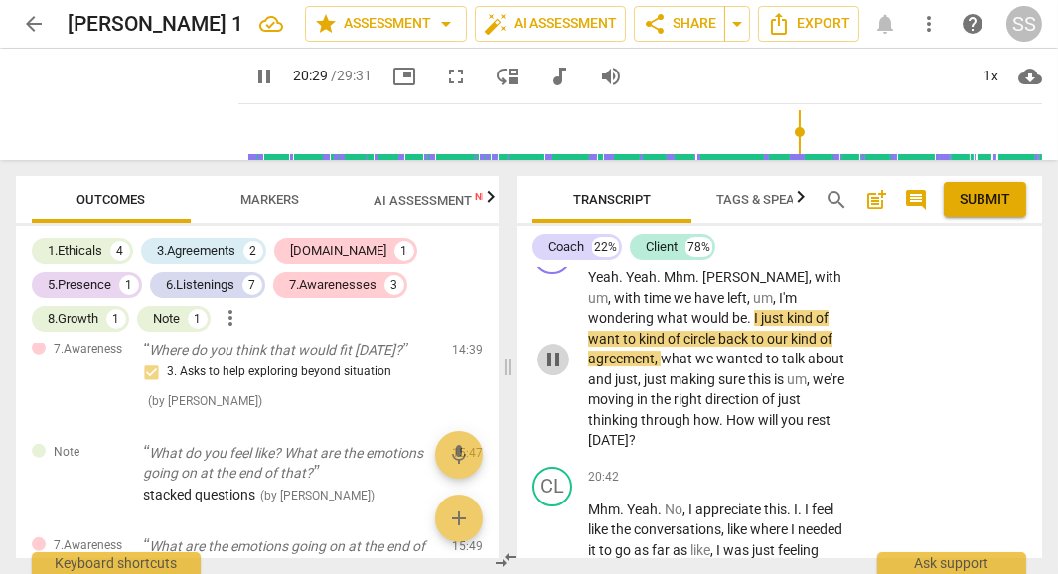
click at [547, 372] on span "pause" at bounding box center [553, 360] width 24 height 24
drag, startPoint x: 799, startPoint y: 349, endPoint x: 694, endPoint y: 381, distance: 109.3
click at [694, 381] on p "Yeah . Yeah . Mhm . [PERSON_NAME] , with um , with time we have left , um , I'm…" at bounding box center [717, 359] width 259 height 184
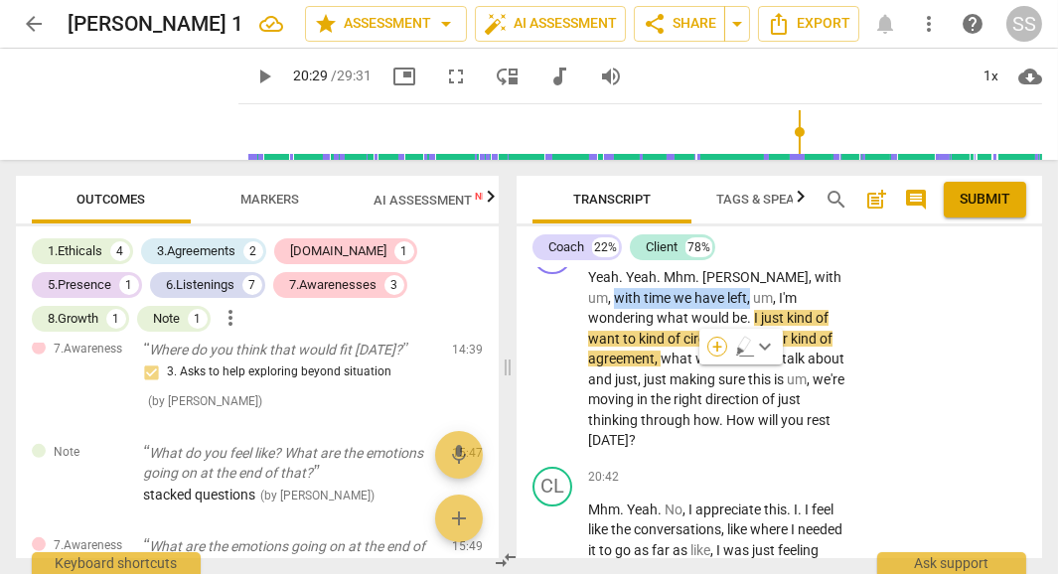
click at [708, 346] on div "+" at bounding box center [717, 347] width 20 height 20
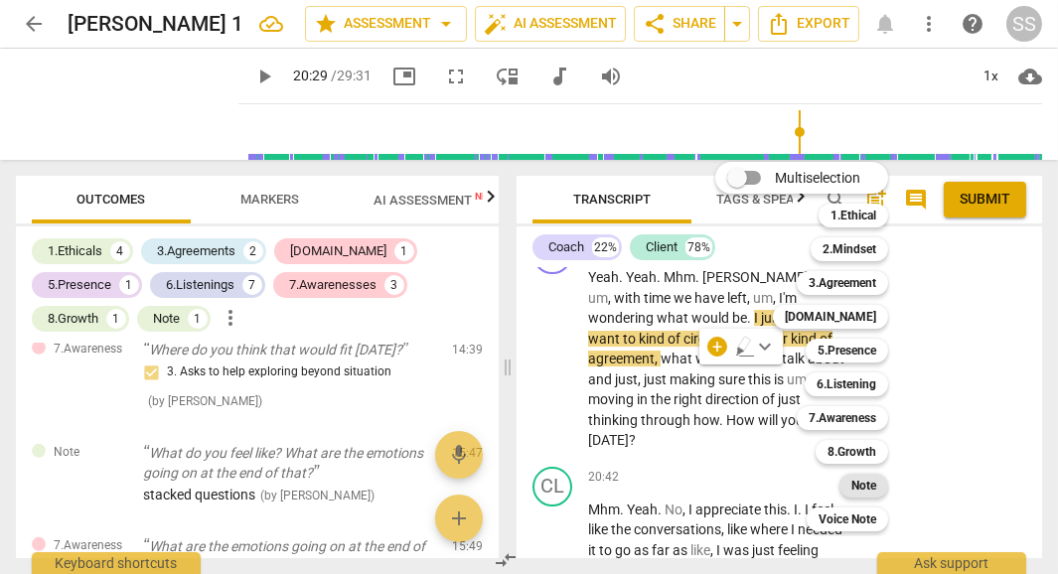
click at [861, 496] on b "Note" at bounding box center [863, 486] width 25 height 24
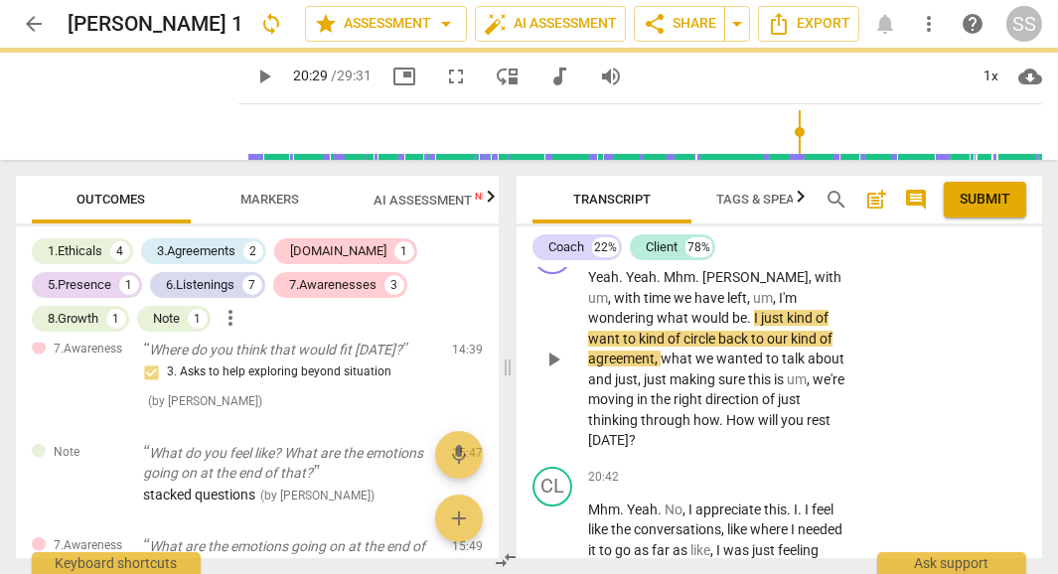
type input "1230"
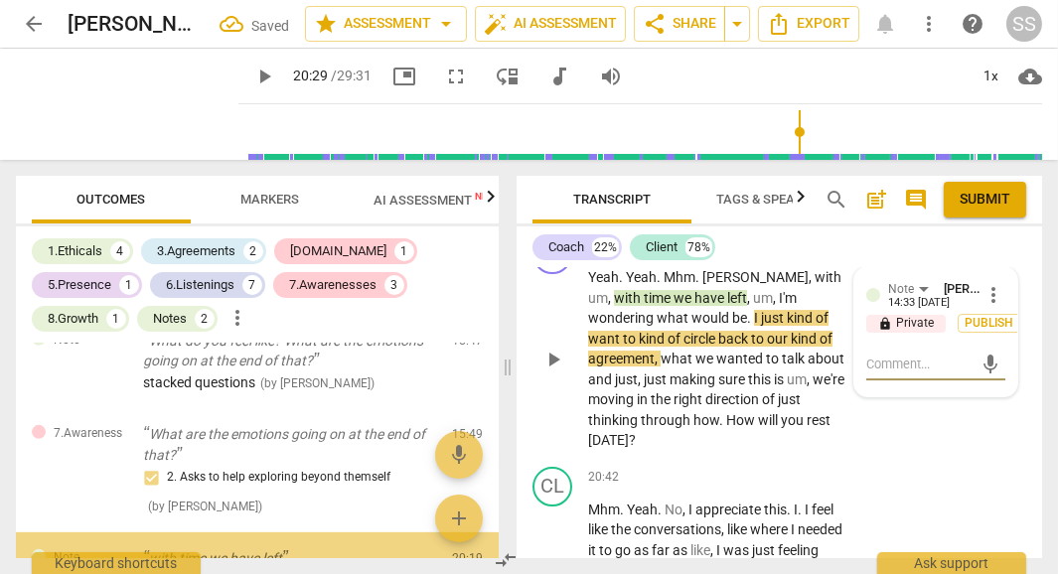
scroll to position [1836, 0]
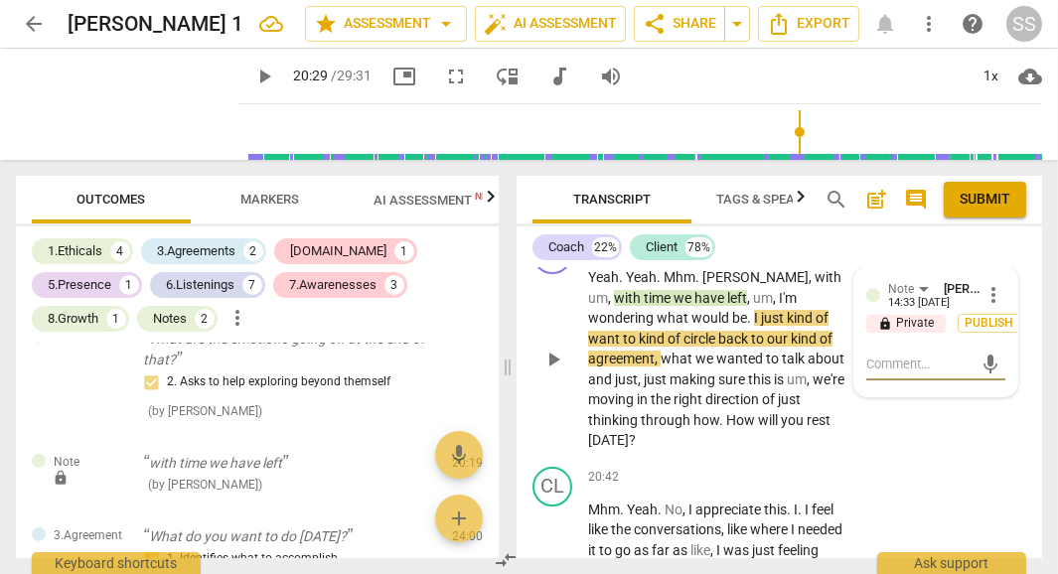
click at [888, 374] on textarea at bounding box center [919, 364] width 107 height 19
type textarea "g"
type textarea "gi"
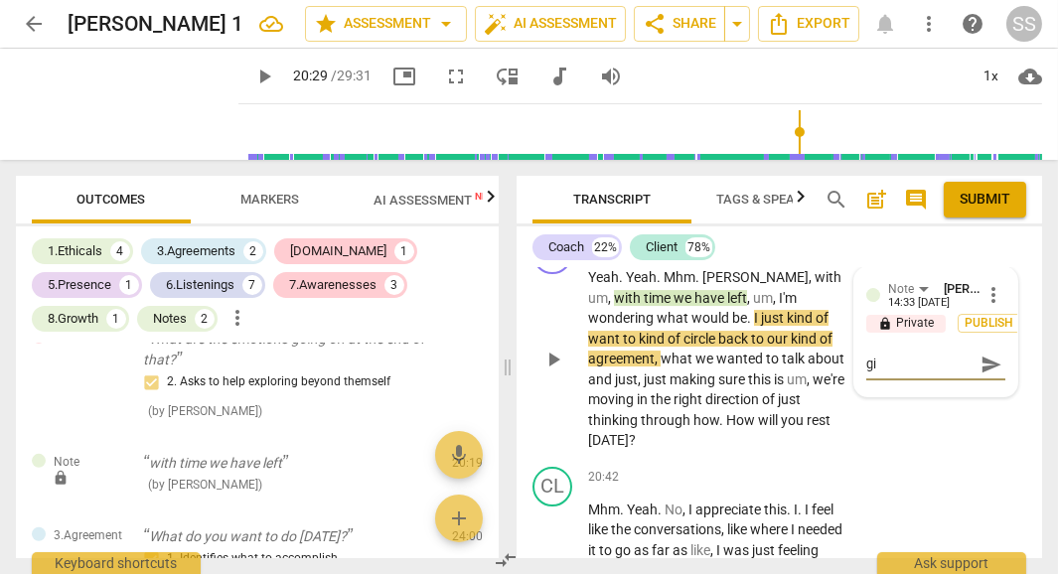
type textarea "giv"
type textarea "give"
type textarea "giv"
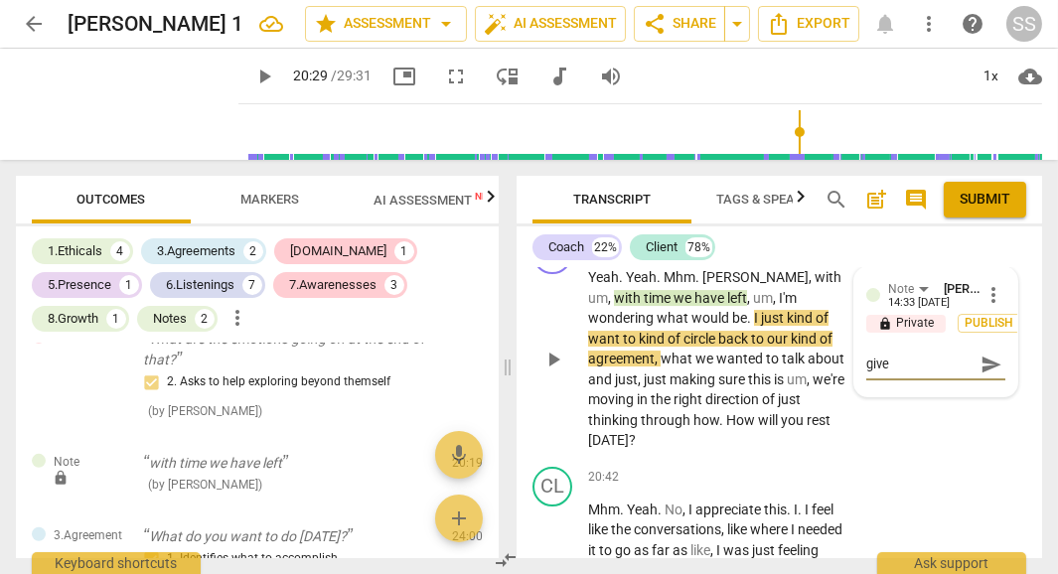
type textarea "giv"
type textarea "gi"
type textarea "g"
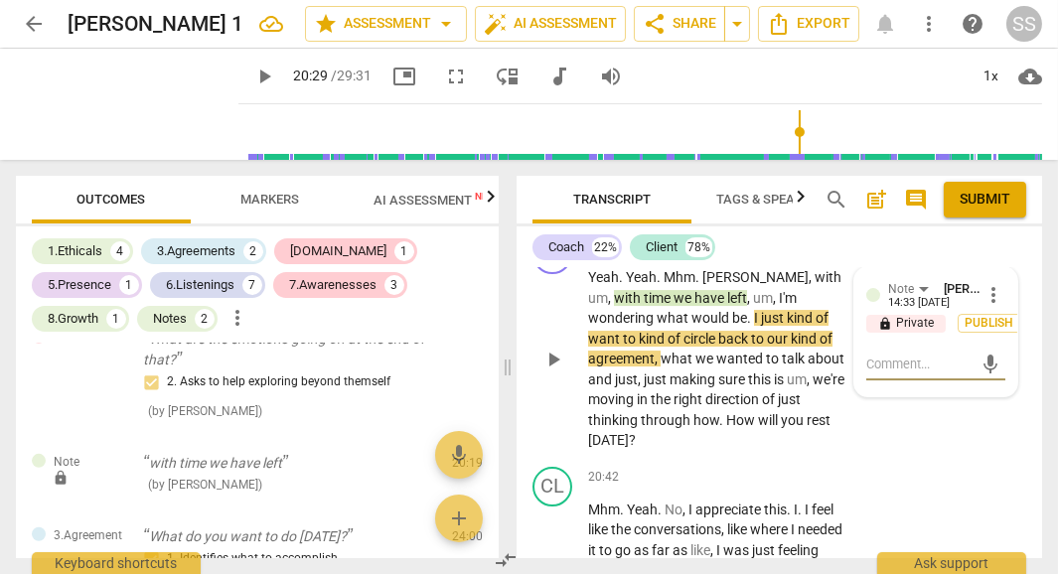
type textarea "p"
type textarea "pr"
type textarea "pro"
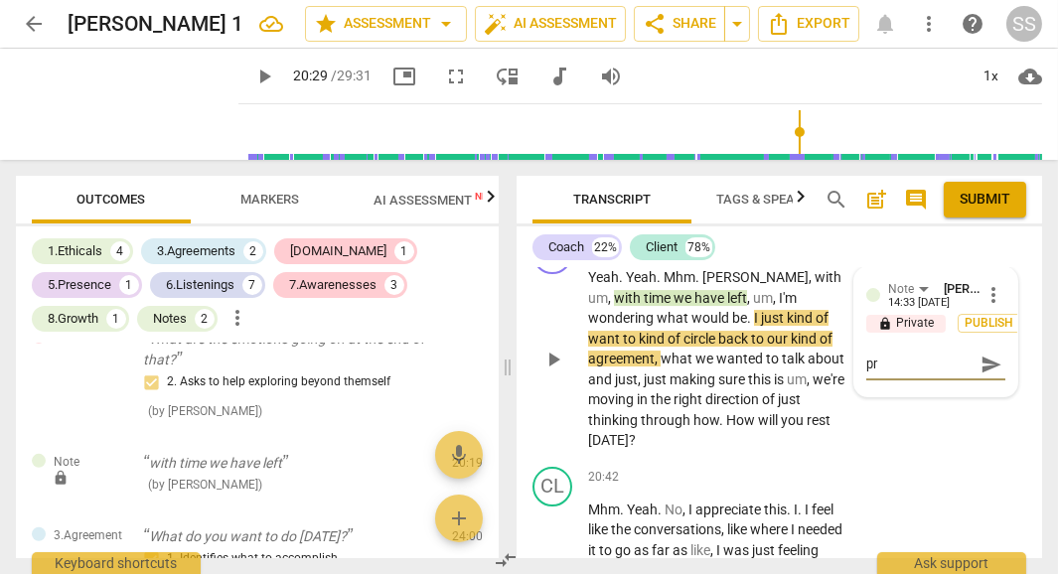
type textarea "pro"
type textarea "prov"
type textarea "provi"
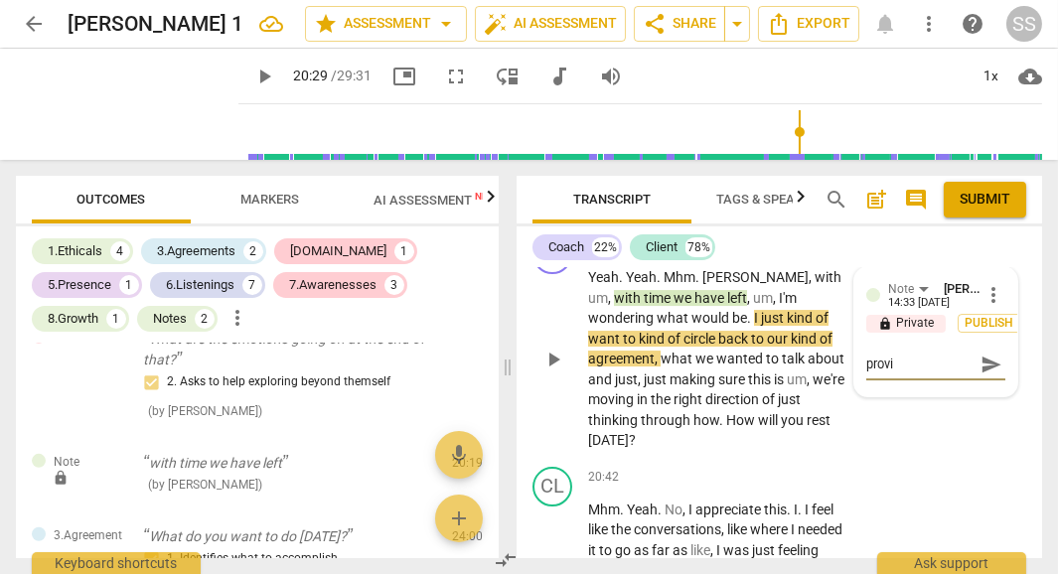
type textarea "provid"
type textarea "provide"
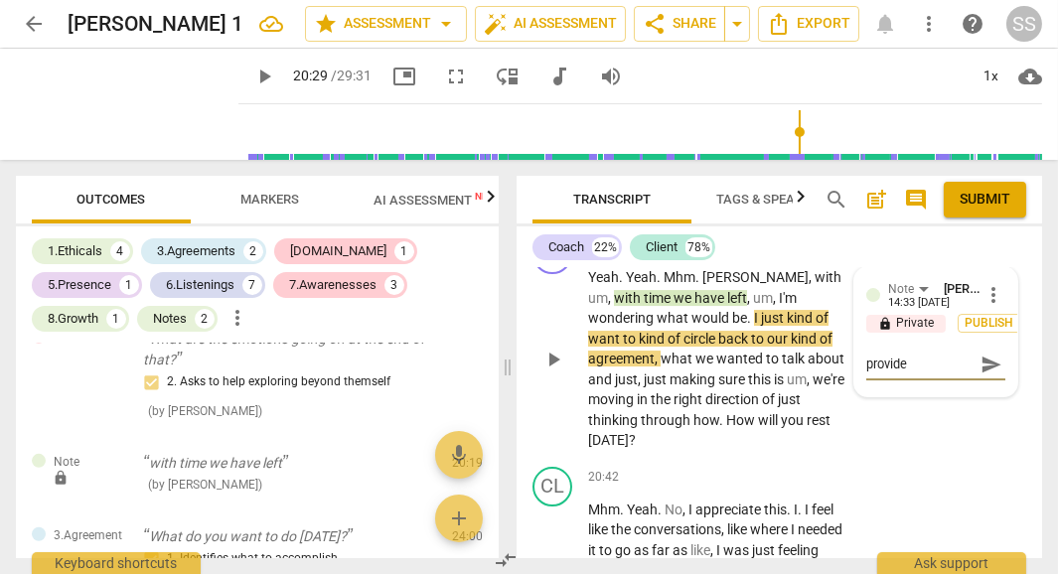
type textarea "provide"
type textarea "provide t"
type textarea "provide th"
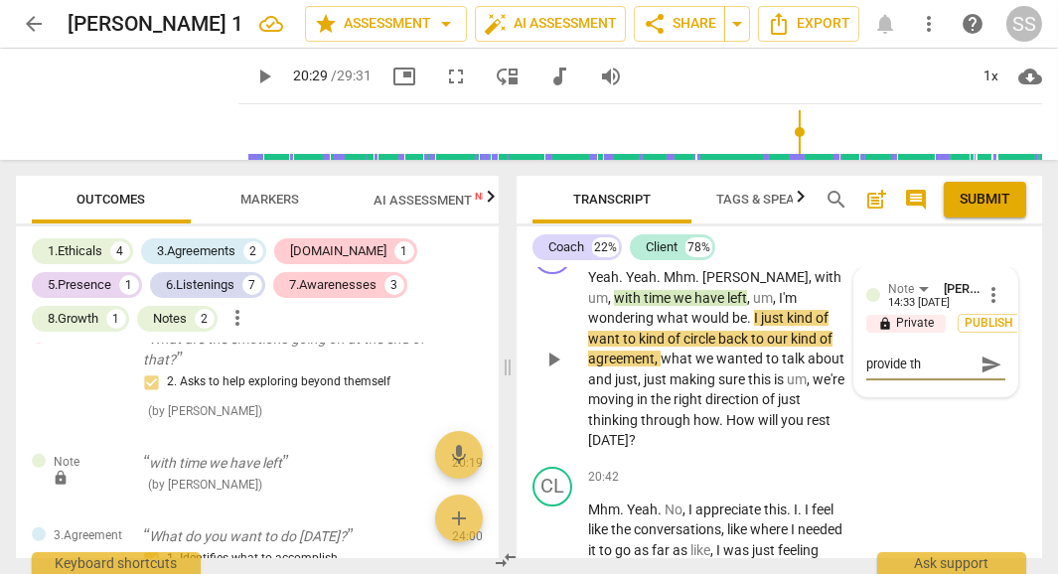
type textarea "provide the"
type textarea "provide thea"
type textarea "provide theam"
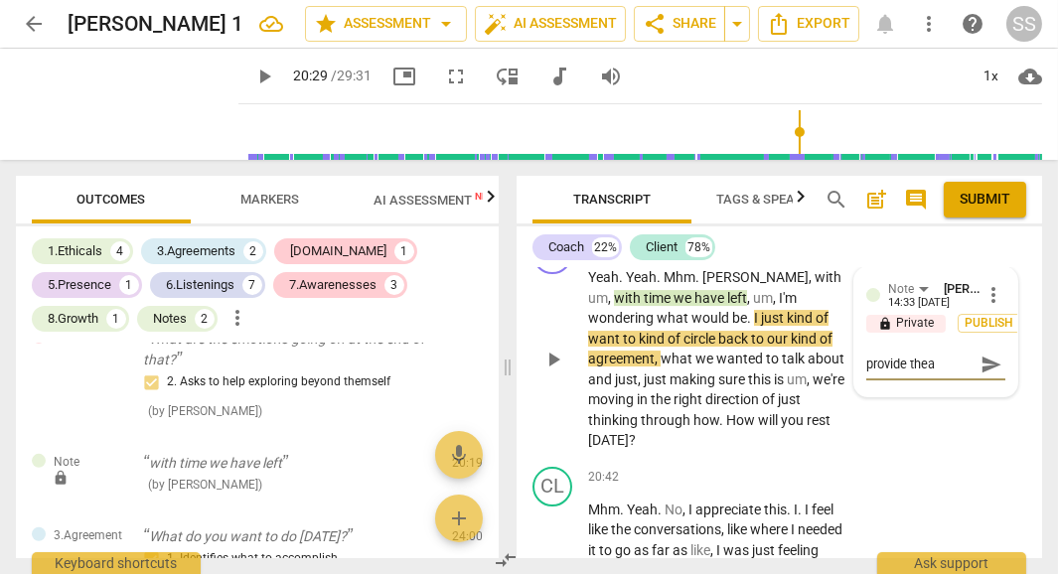
type textarea "provide theam"
type textarea "provide theamo"
type textarea "provide theamou"
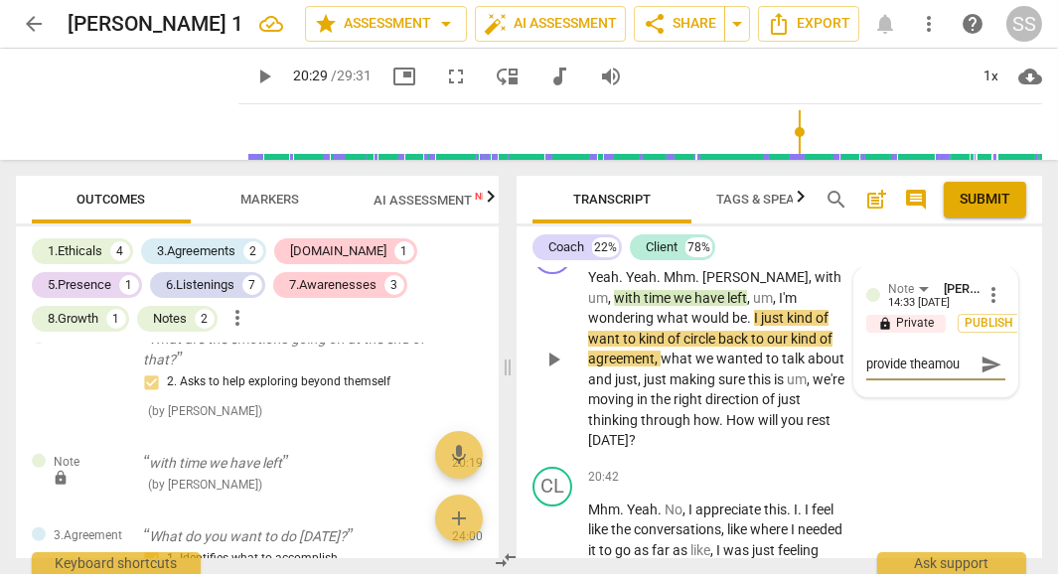
type textarea "provide theamoun"
type textarea "provide theamount"
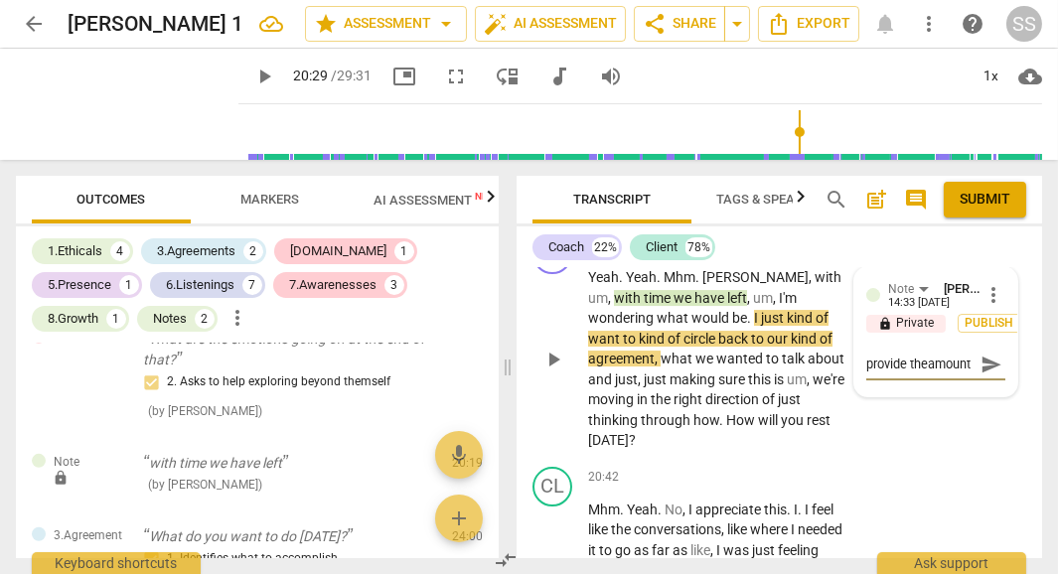
type textarea "provide theamount"
type textarea "provide theamount o"
type textarea "provide theamount of"
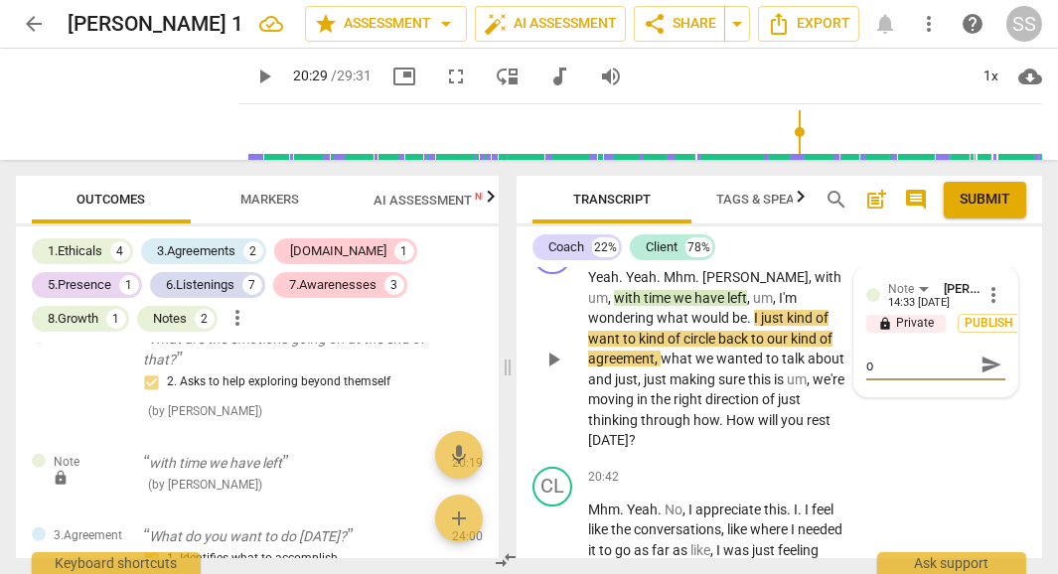
type textarea "provide theamount of"
type textarea "provide theamount of t"
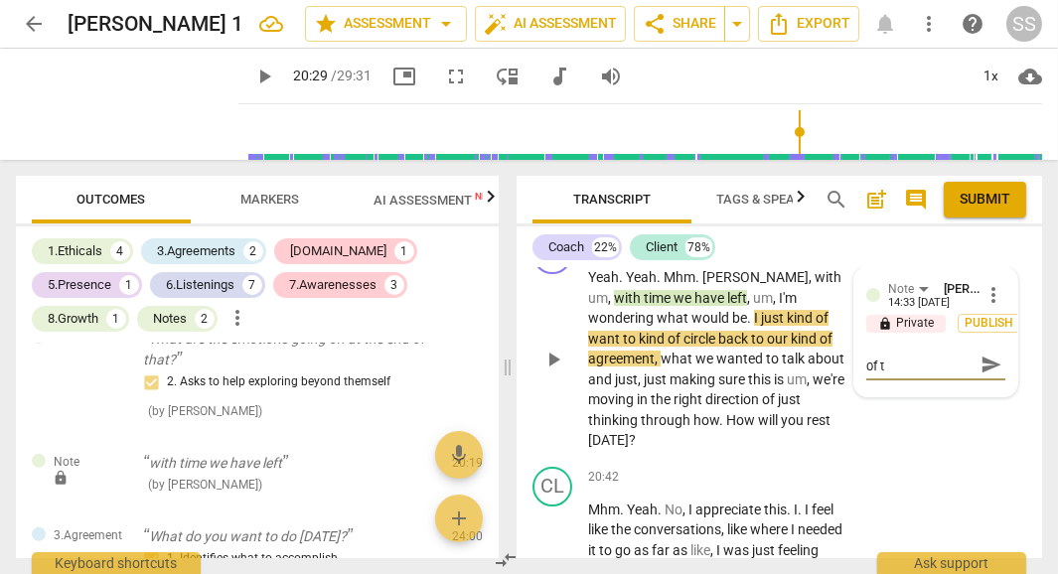
type textarea "provide theamount of tn"
type textarea "provide theamount of t"
type textarea "provide theamount of tm"
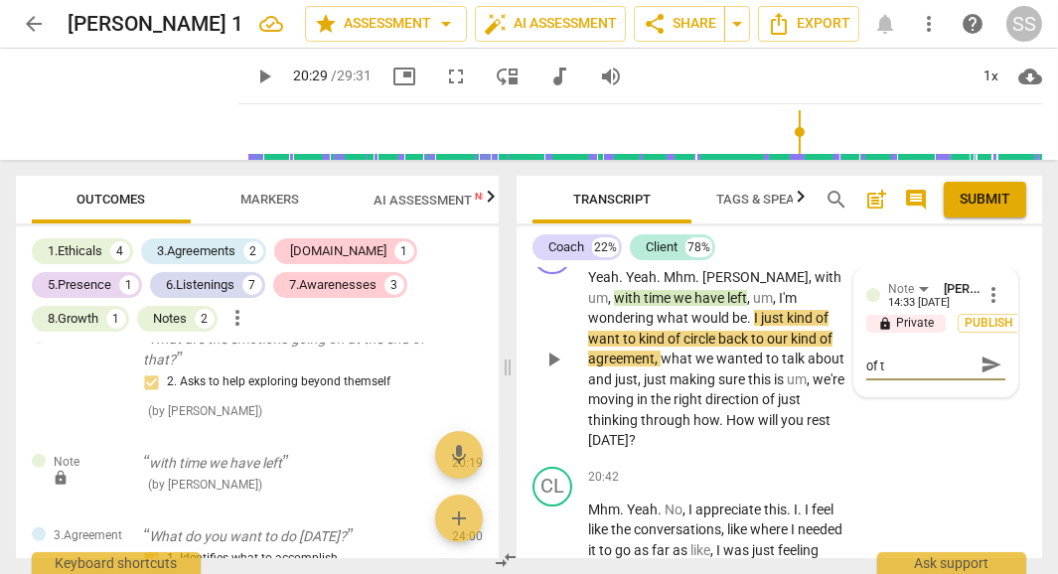
type textarea "provide theamount of tm"
type textarea "provide theamount of tme"
type textarea "provide theamount of tme."
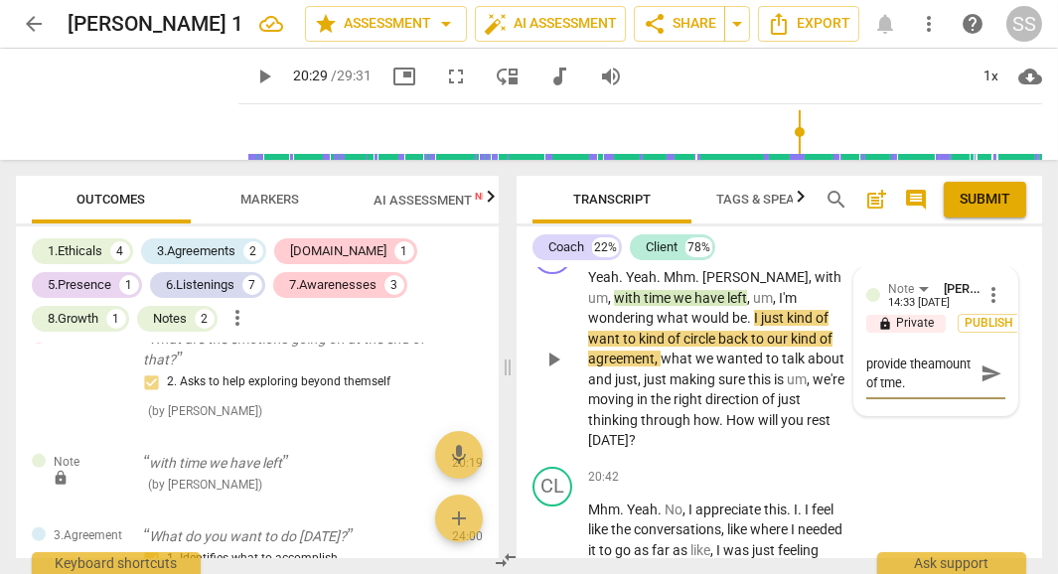
scroll to position [17, 0]
type textarea "provide theamount of tme."
click at [987, 332] on span "Publish" at bounding box center [990, 323] width 30 height 17
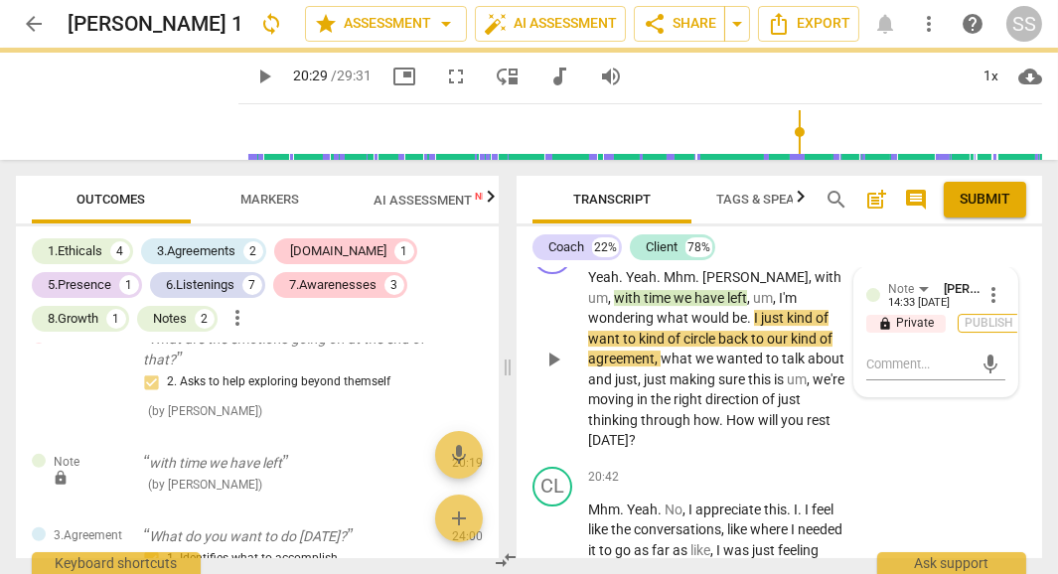
scroll to position [0, 0]
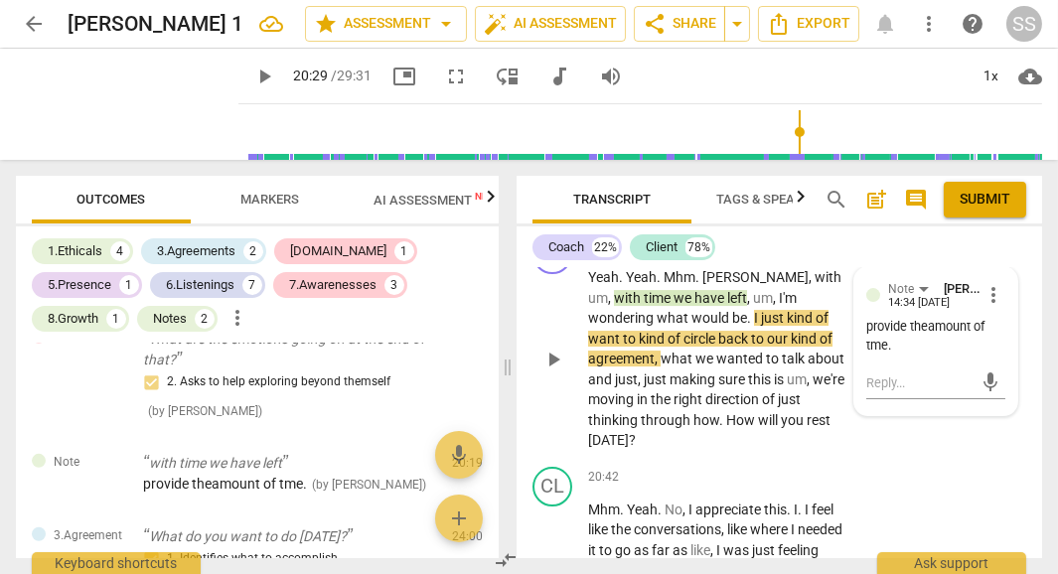
click at [923, 356] on div "provide theamount of tme." at bounding box center [935, 337] width 139 height 38
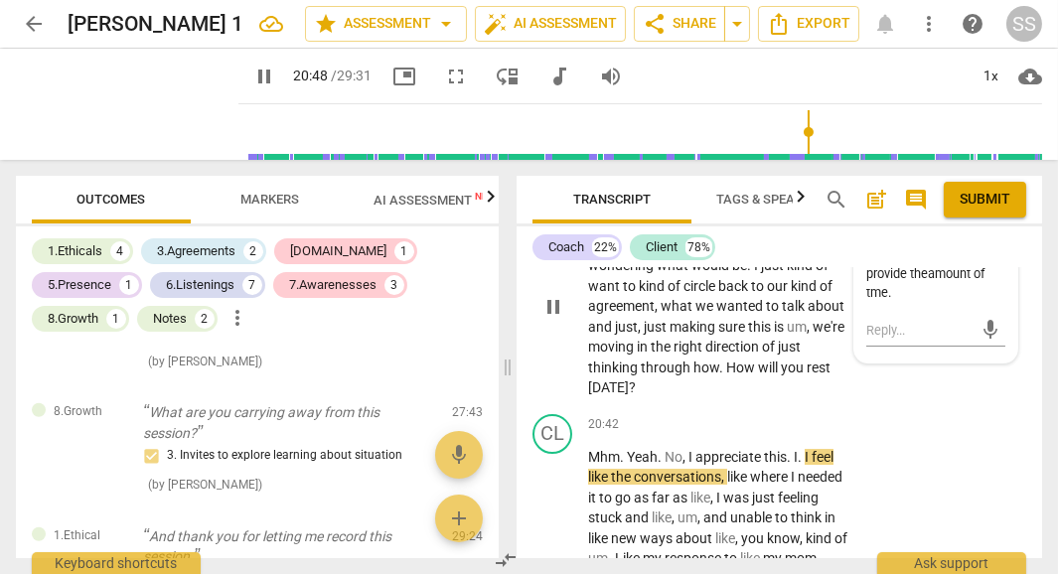
scroll to position [10334, 0]
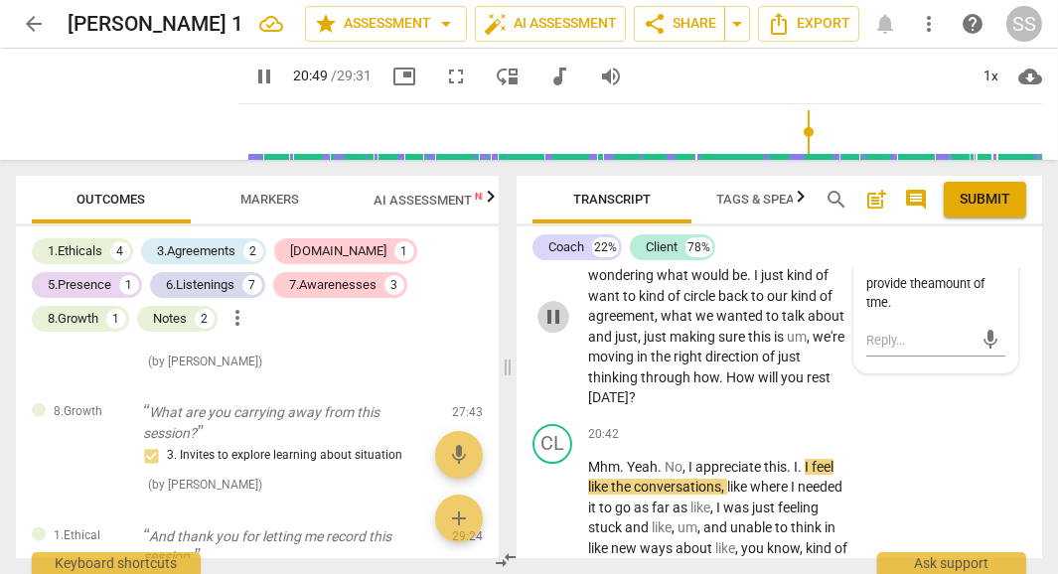
click at [553, 329] on span "pause" at bounding box center [553, 317] width 24 height 24
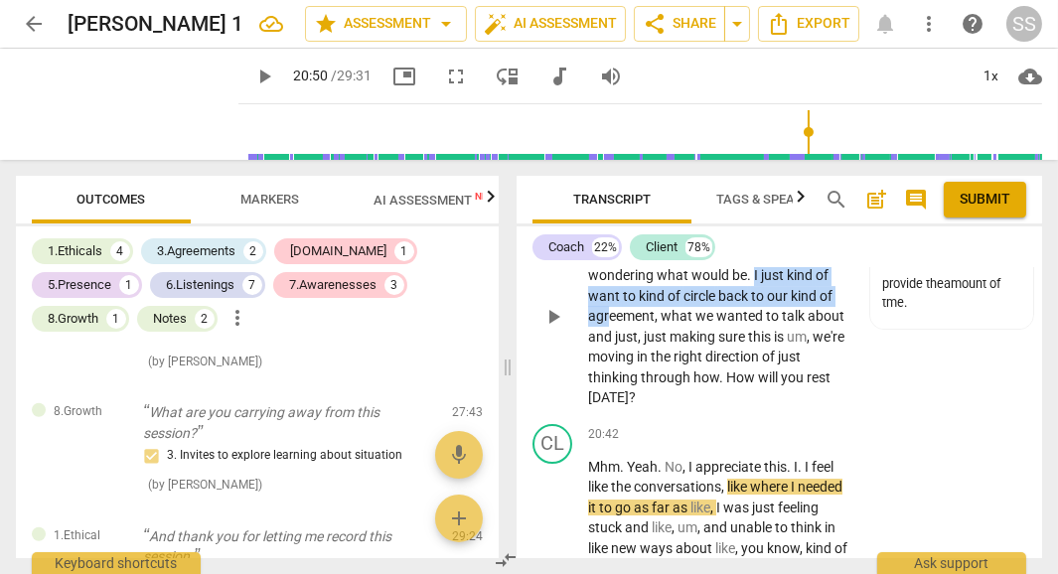
drag, startPoint x: 683, startPoint y: 353, endPoint x: 781, endPoint y: 375, distance: 99.8
click at [781, 375] on p "Yeah . Yeah . Mhm . [PERSON_NAME] , with um , with time we have left , um , I'm…" at bounding box center [717, 317] width 259 height 184
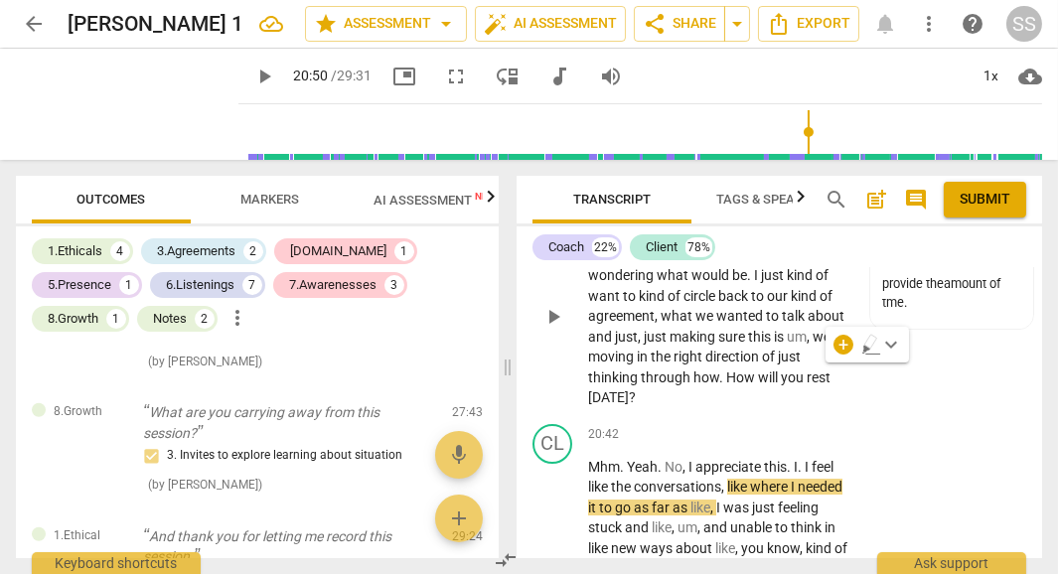
click at [778, 365] on span "just" at bounding box center [789, 357] width 23 height 16
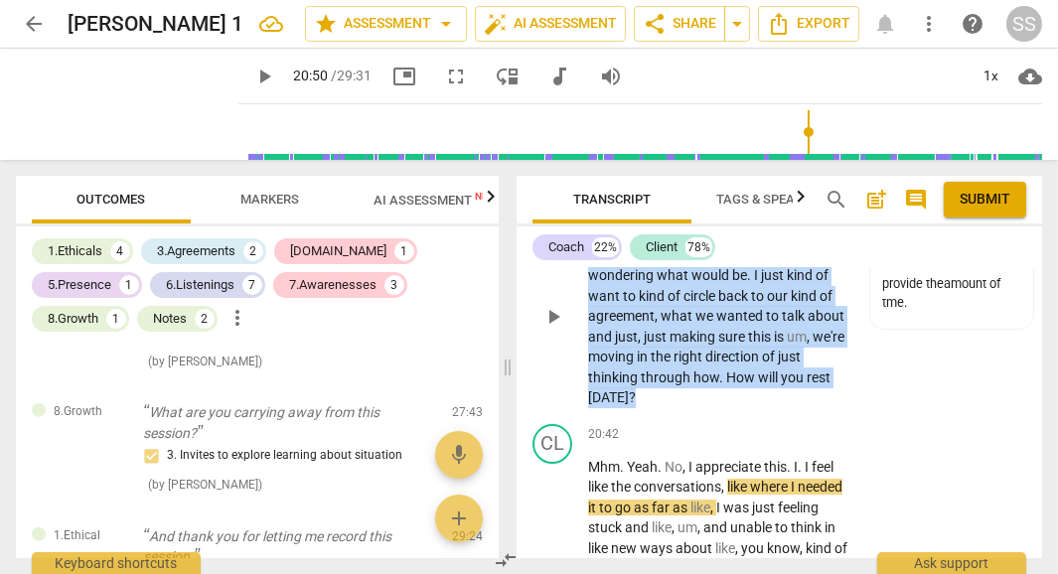
drag, startPoint x: 727, startPoint y: 331, endPoint x: 789, endPoint y: 464, distance: 146.7
click at [789, 408] on p "Yeah . Yeah . Mhm . [PERSON_NAME] , with um , with time we have left , um , I'm…" at bounding box center [717, 317] width 259 height 184
drag, startPoint x: 727, startPoint y: 331, endPoint x: 797, endPoint y: 465, distance: 151.1
click at [797, 408] on p "Yeah . Yeah . Mhm . [PERSON_NAME] , with um , with time we have left , um , I'm…" at bounding box center [717, 317] width 259 height 184
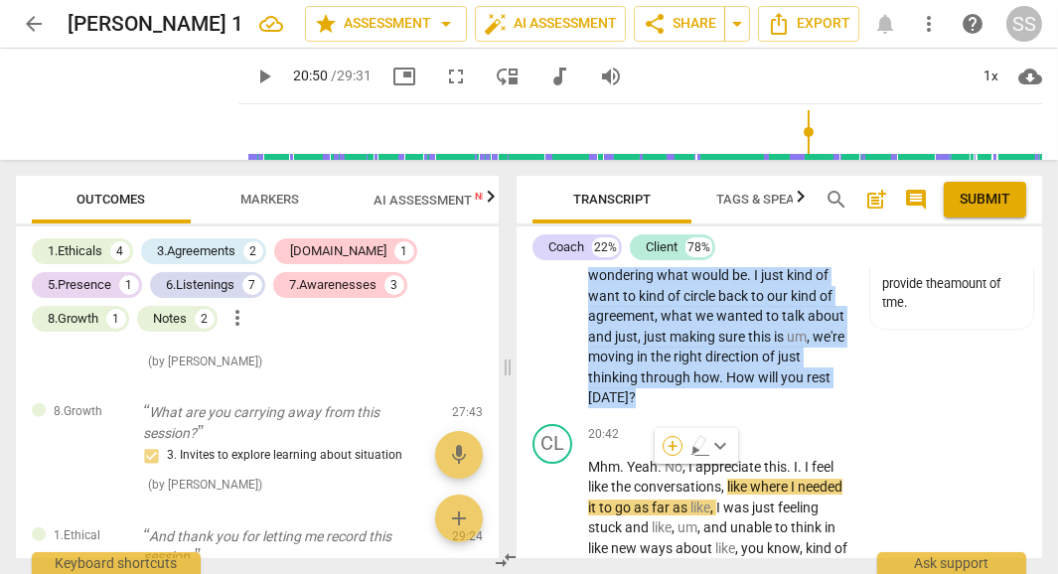
click at [673, 450] on div "+" at bounding box center [673, 446] width 20 height 20
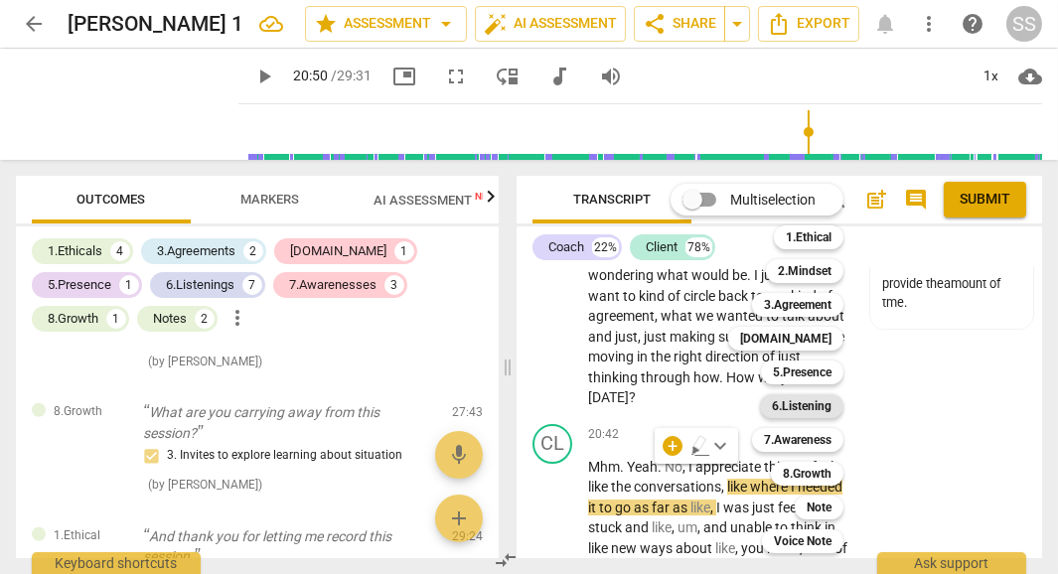
click at [831, 405] on b "6.Listening" at bounding box center [802, 406] width 60 height 24
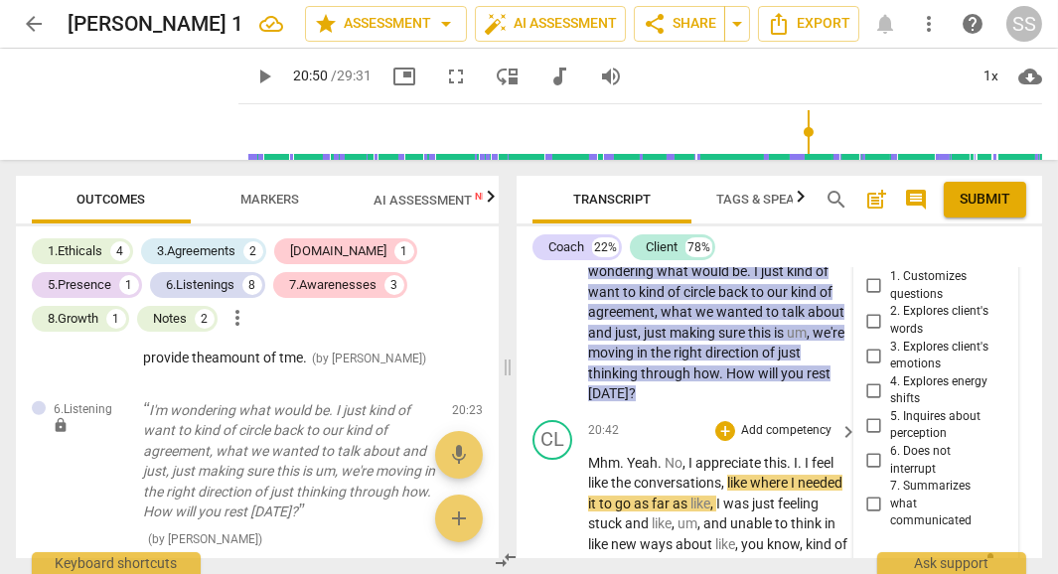
scroll to position [10360, 0]
click at [980, 262] on span "Publish" at bounding box center [990, 253] width 30 height 17
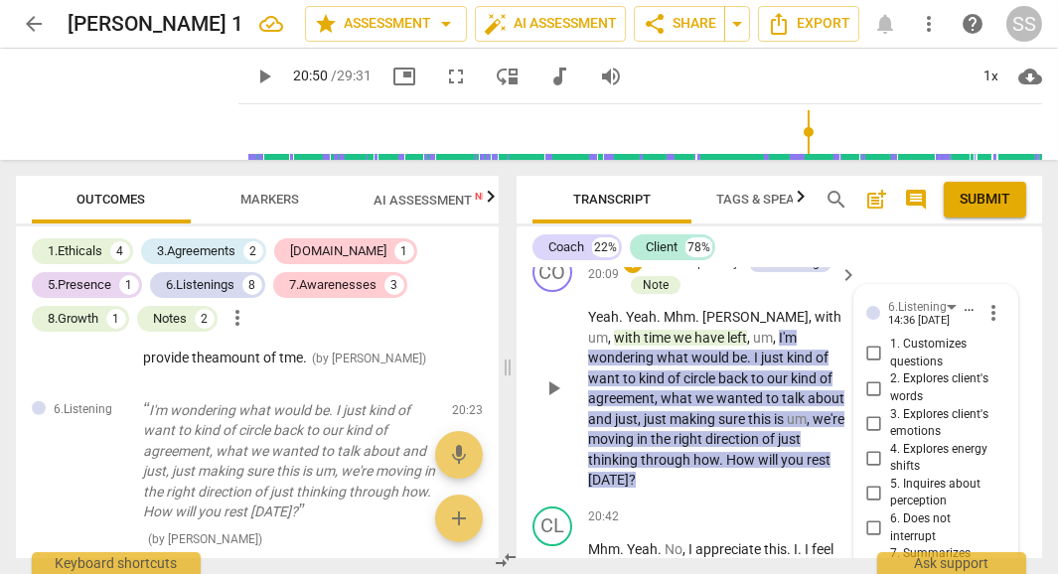
scroll to position [10277, 0]
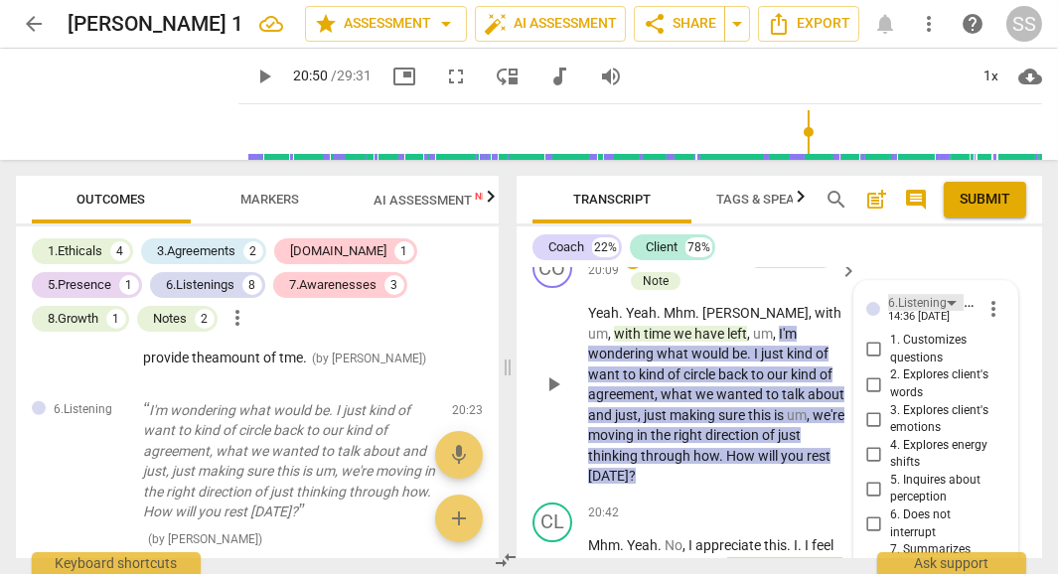
click at [949, 311] on div "6.Listening" at bounding box center [926, 302] width 76 height 17
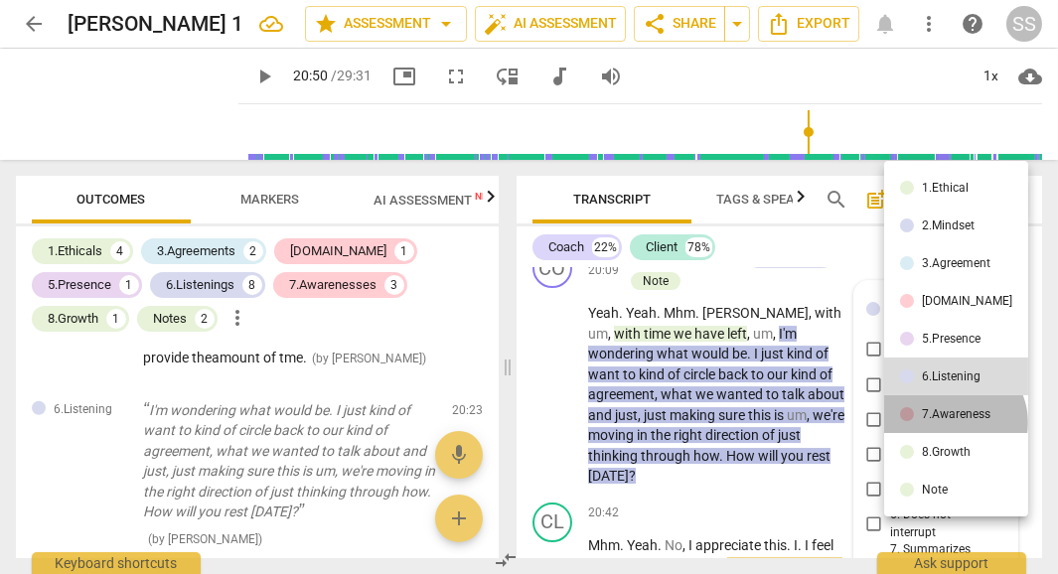
click at [953, 422] on li "7.Awareness" at bounding box center [956, 414] width 144 height 38
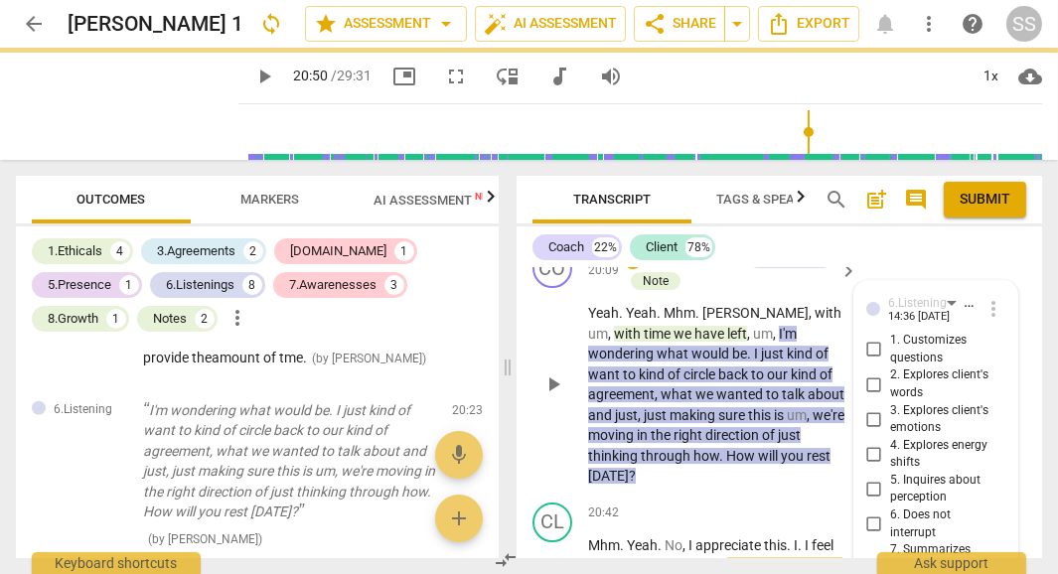
type input "1250"
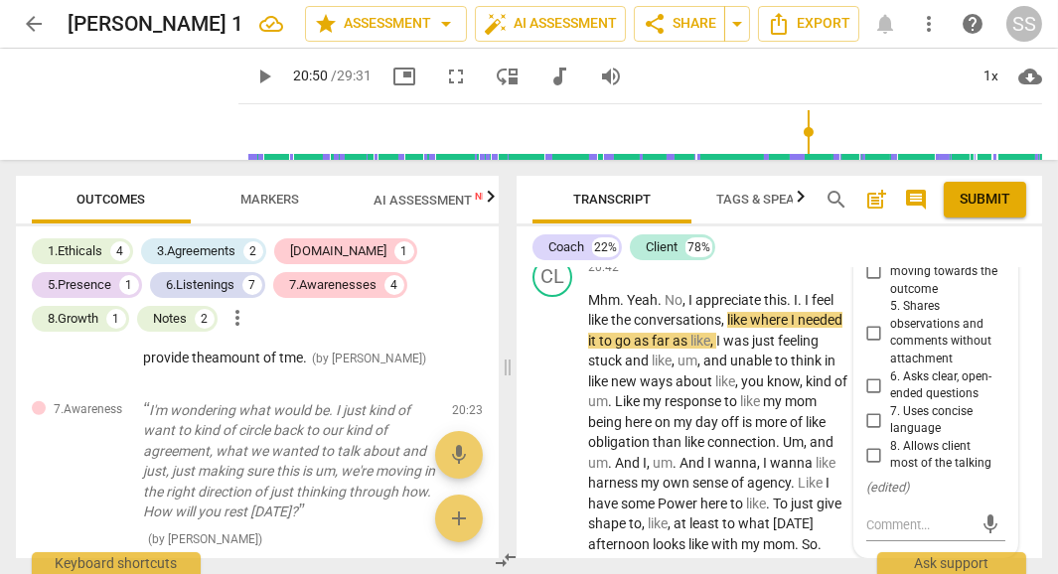
scroll to position [10521, 0]
click at [868, 431] on input "7. Uses concise language" at bounding box center [874, 419] width 32 height 24
checkbox input "true"
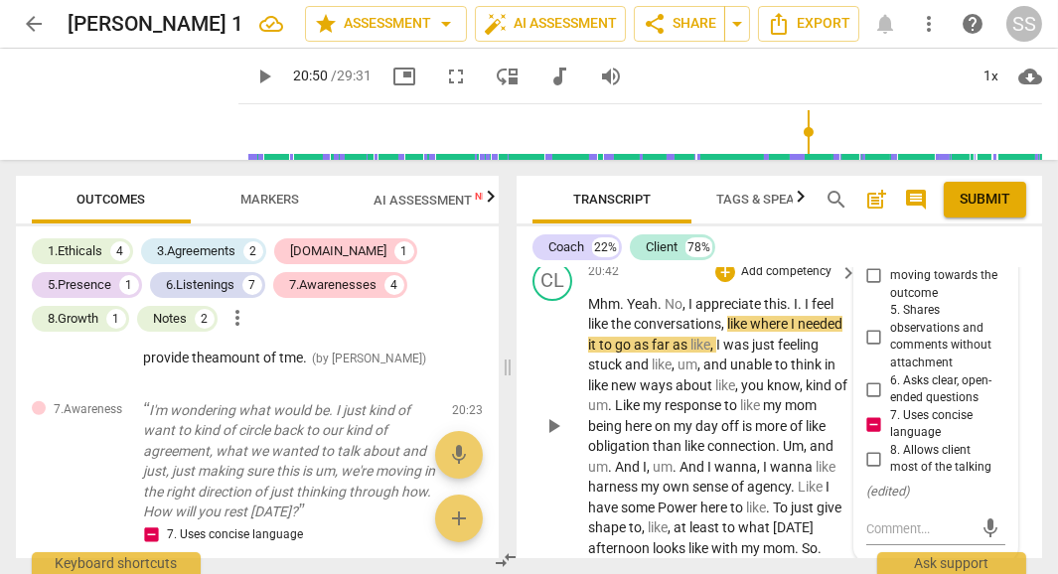
scroll to position [10518, 0]
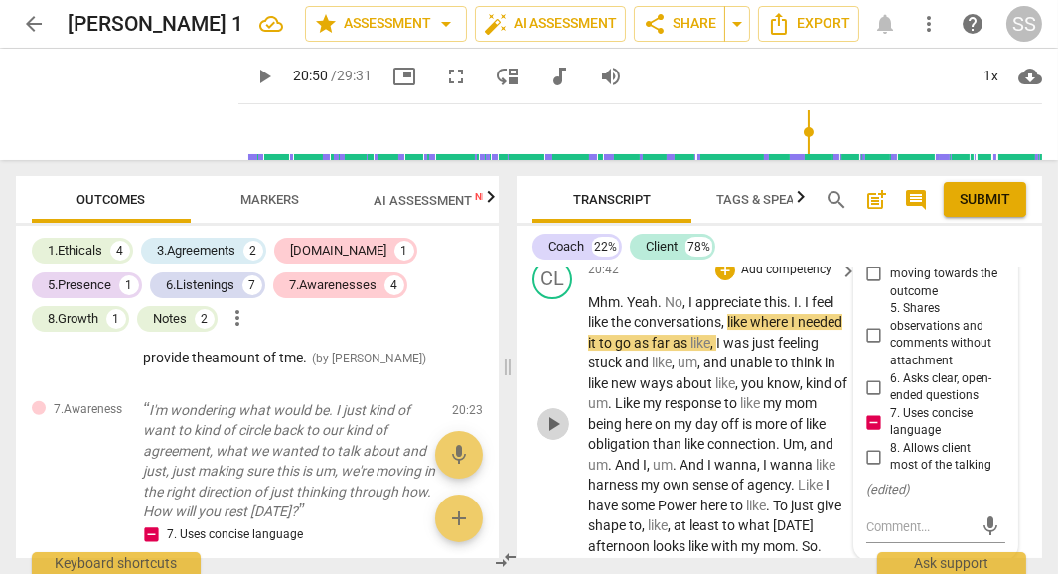
click at [554, 436] on span "play_arrow" at bounding box center [553, 424] width 24 height 24
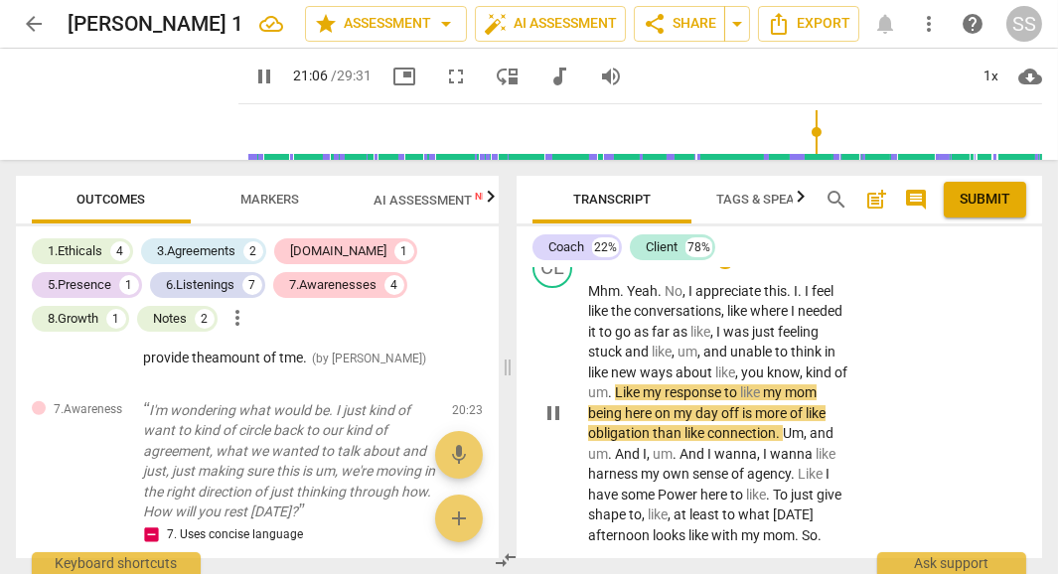
scroll to position [10530, 0]
click at [555, 424] on span "pause" at bounding box center [553, 412] width 24 height 24
click at [834, 379] on span "of" at bounding box center [840, 372] width 13 height 16
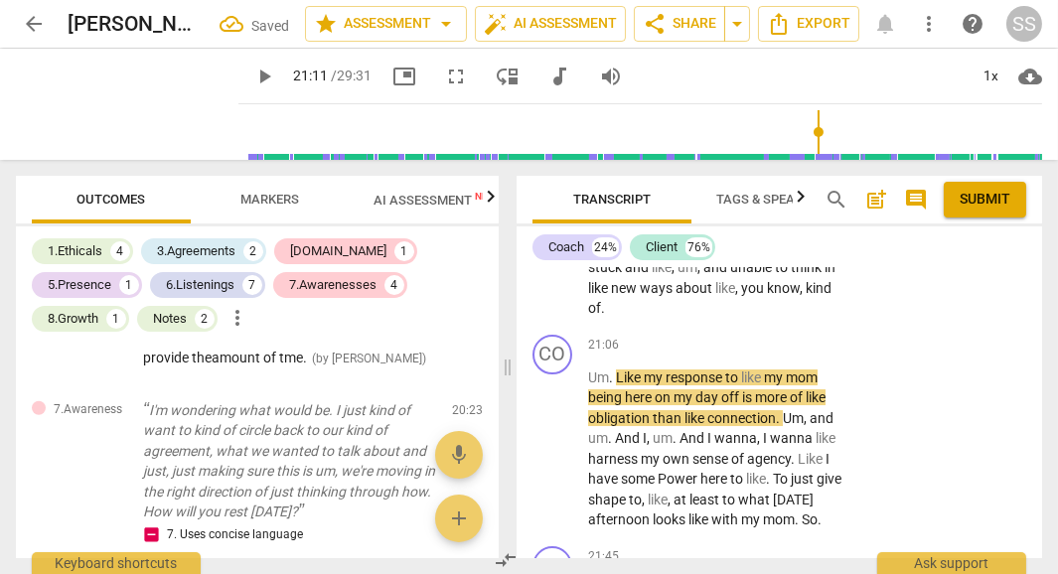
scroll to position [10617, 0]
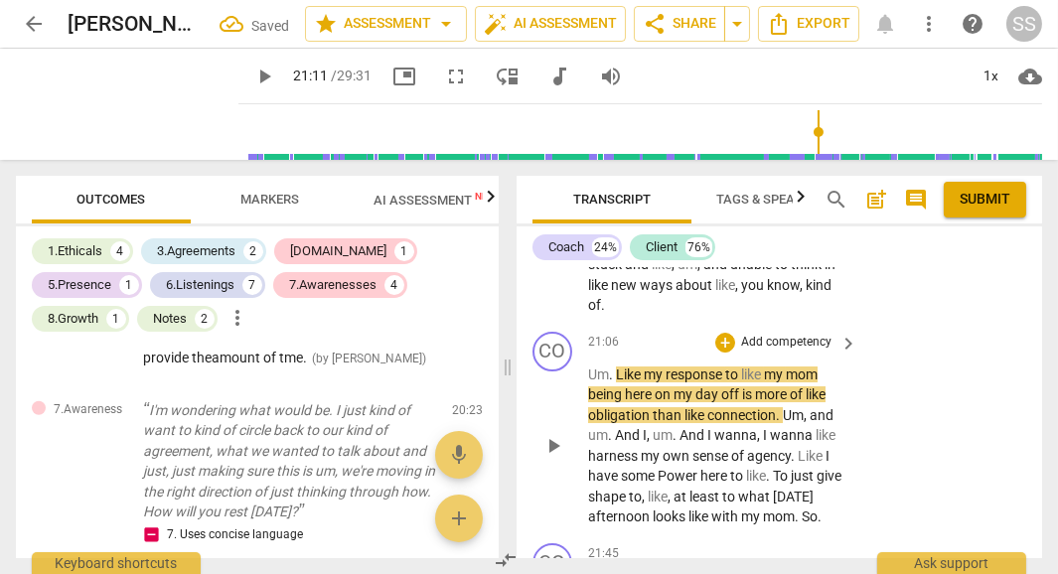
click at [610, 382] on span "." at bounding box center [612, 375] width 7 height 16
click at [616, 382] on span "Like" at bounding box center [630, 375] width 28 height 16
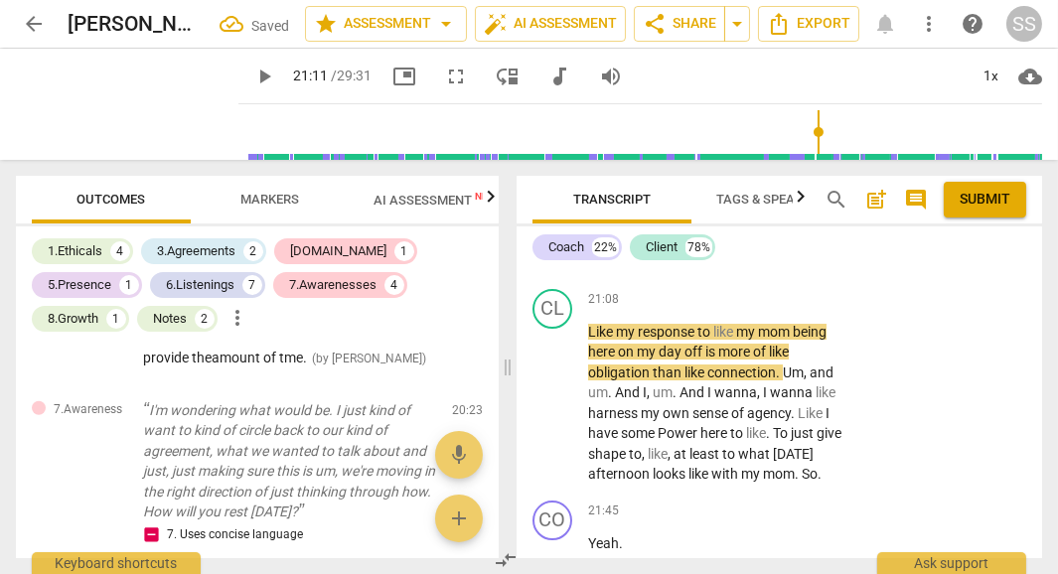
scroll to position [10748, 0]
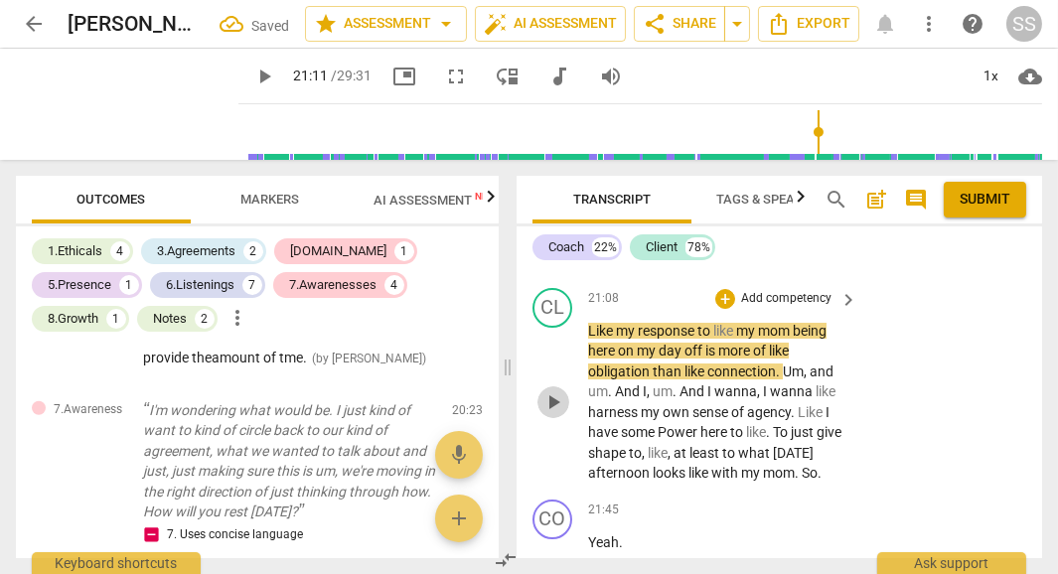
click at [550, 414] on span "play_arrow" at bounding box center [553, 402] width 24 height 24
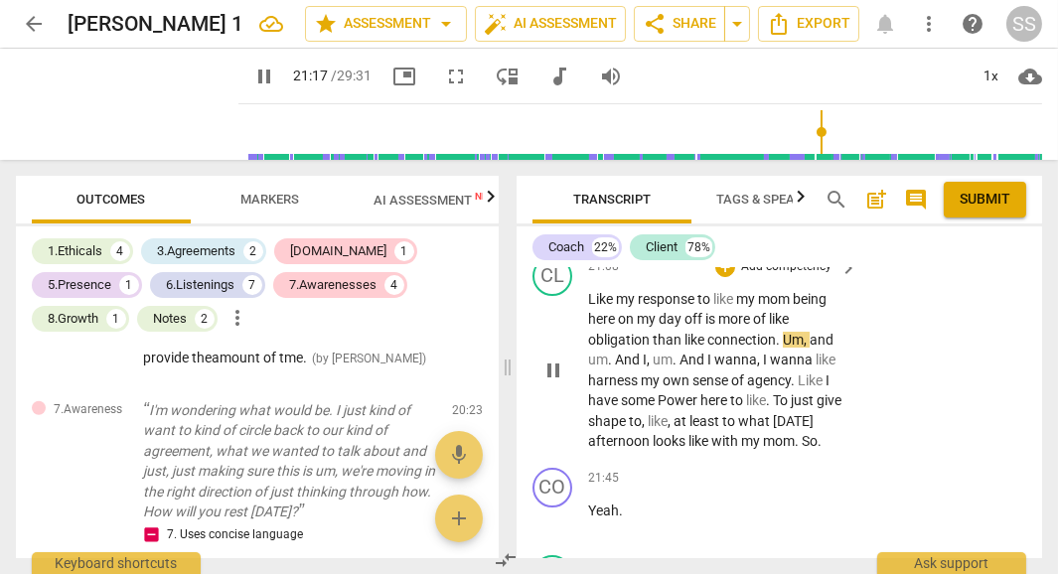
scroll to position [10849, 0]
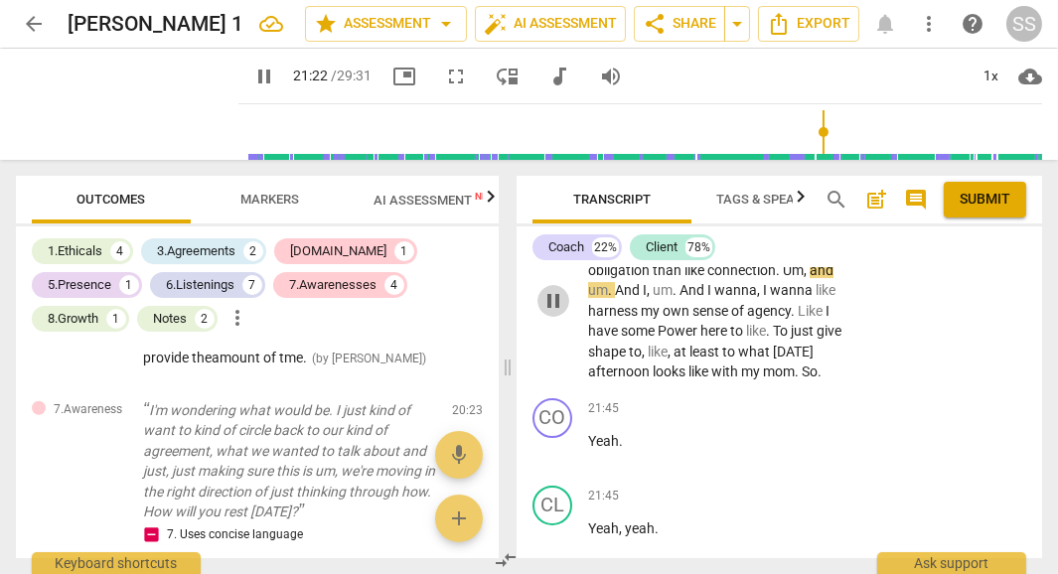
click at [556, 313] on span "pause" at bounding box center [553, 301] width 24 height 24
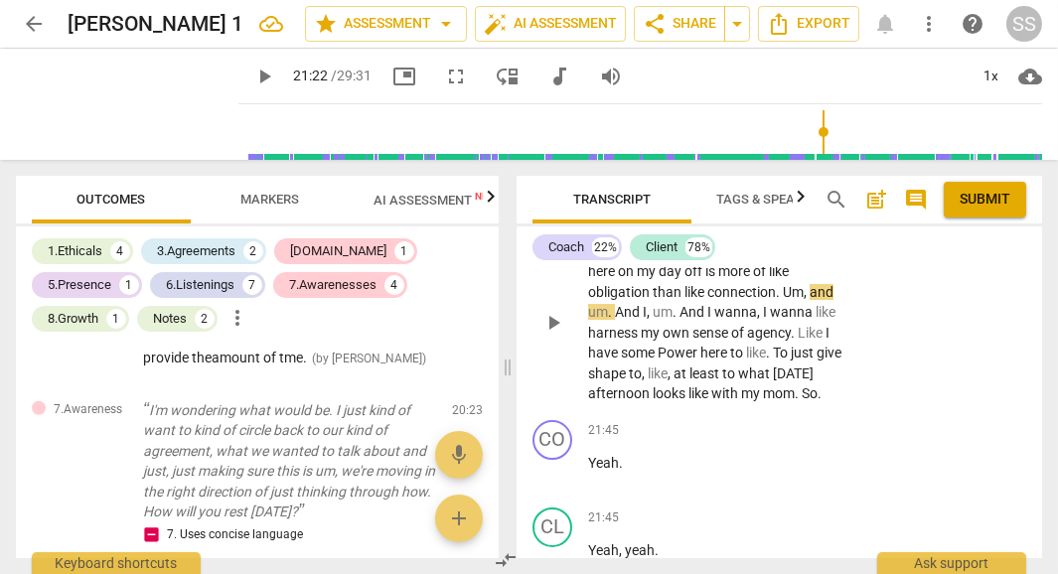
scroll to position [10826, 0]
click at [620, 321] on span "And" at bounding box center [629, 313] width 28 height 16
click at [590, 260] on span "Like" at bounding box center [602, 252] width 28 height 16
click at [543, 336] on span "play_arrow" at bounding box center [553, 324] width 24 height 24
click at [554, 336] on span "pause" at bounding box center [553, 324] width 24 height 24
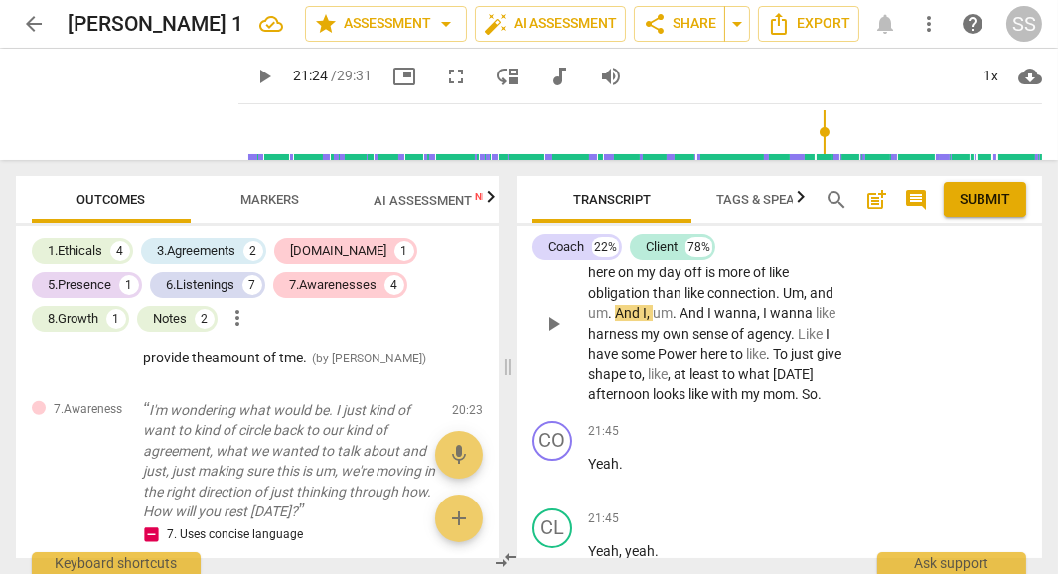
click at [773, 280] on span "like" at bounding box center [779, 272] width 20 height 16
click at [551, 336] on span "pause" at bounding box center [553, 324] width 24 height 24
click at [586, 390] on div "play_arrow pause" at bounding box center [562, 324] width 51 height 150
click at [588, 321] on span "um" at bounding box center [598, 313] width 20 height 16
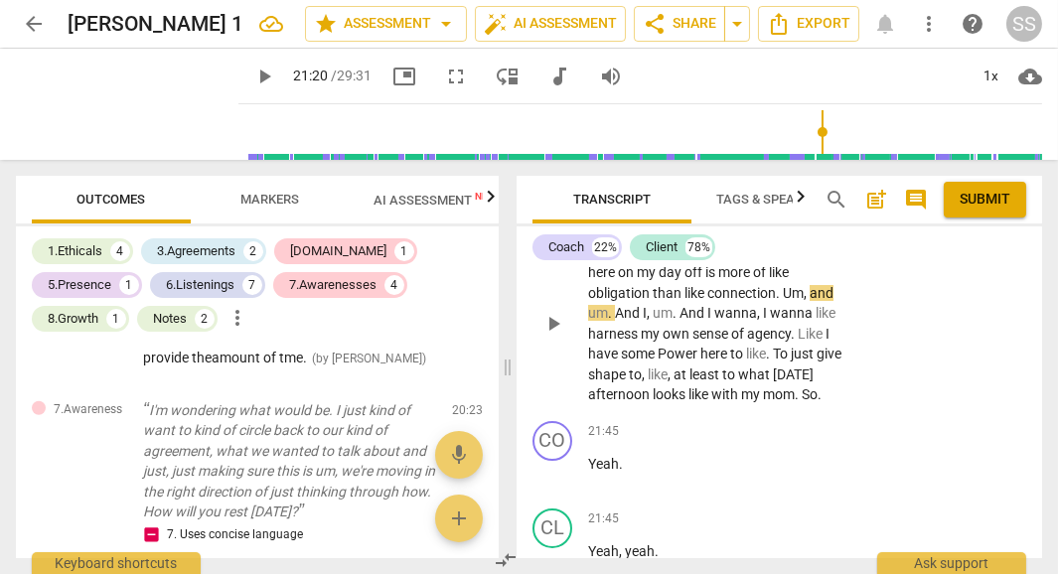
click at [588, 321] on span "um" at bounding box center [598, 313] width 20 height 16
click at [591, 321] on span "um" at bounding box center [598, 313] width 20 height 16
click at [589, 321] on span "um" at bounding box center [598, 313] width 20 height 16
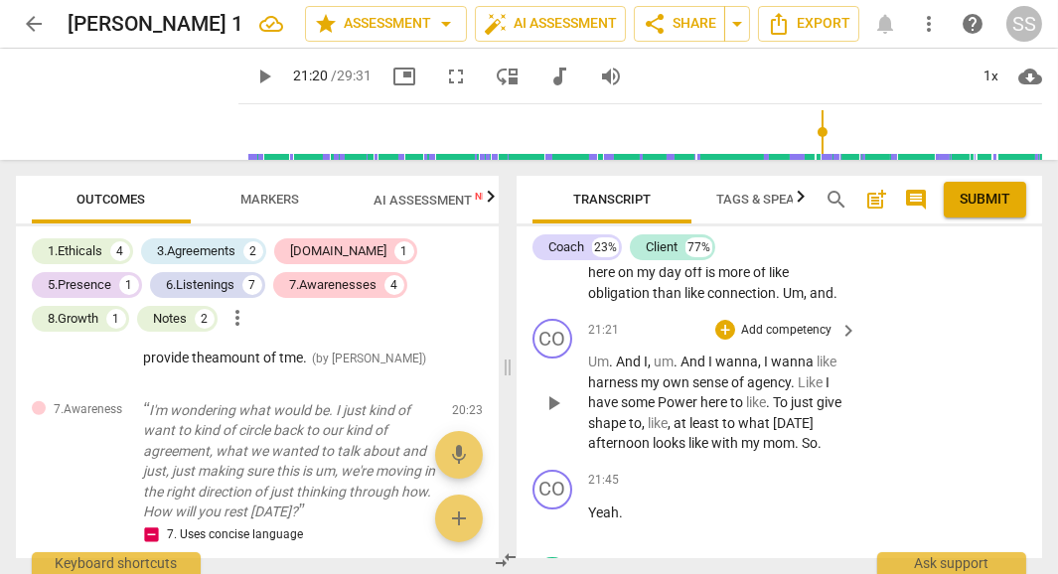
click at [616, 370] on span "And" at bounding box center [630, 362] width 28 height 16
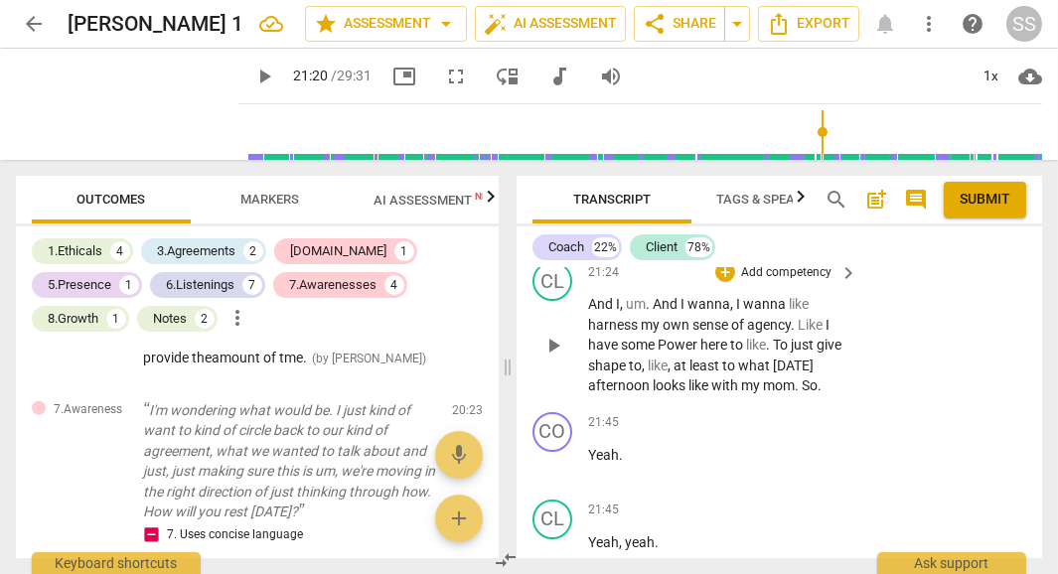
scroll to position [10972, 0]
click at [130, 108] on span "play_arrow" at bounding box center [127, 104] width 52 height 52
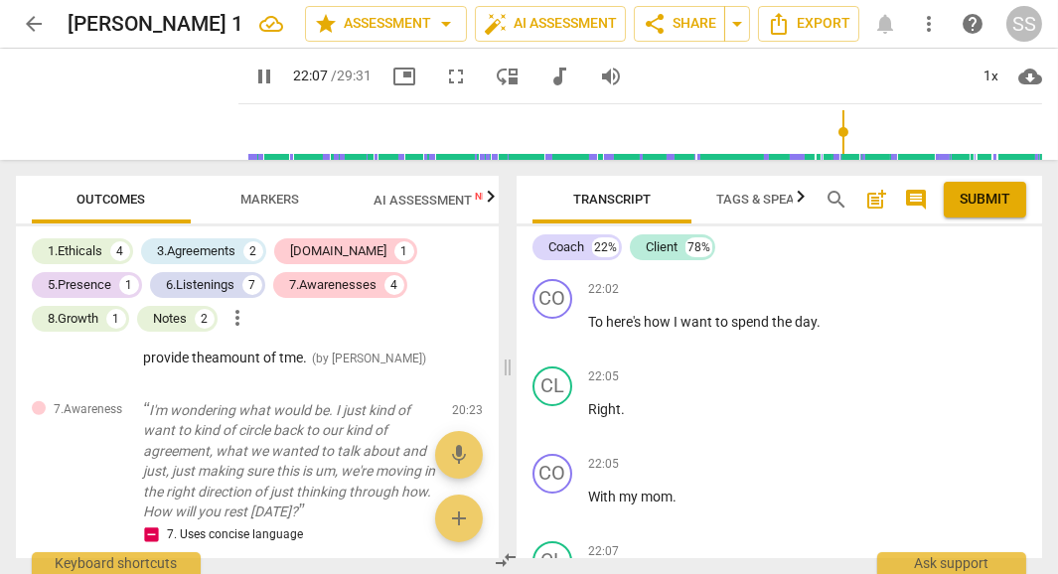
scroll to position [11541, 0]
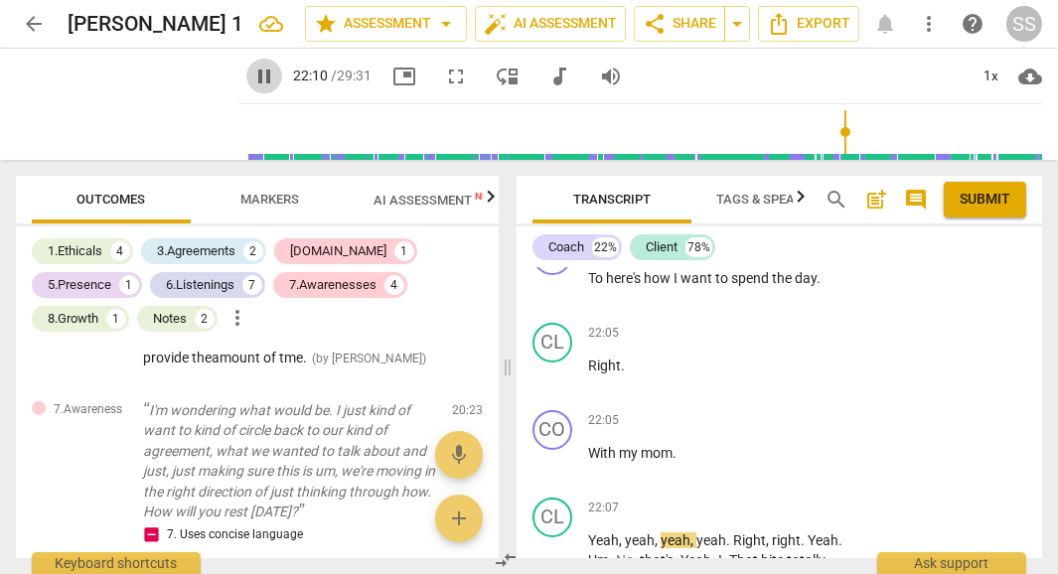
click at [252, 76] on span "pause" at bounding box center [264, 77] width 24 height 24
type input "1331"
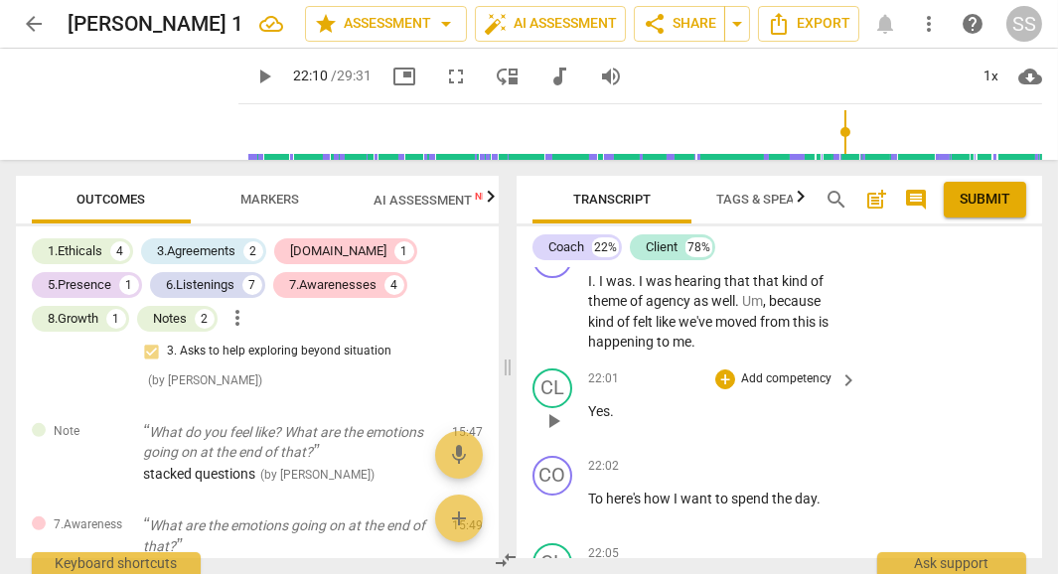
scroll to position [11318, 0]
click at [726, 261] on div "+" at bounding box center [725, 251] width 20 height 20
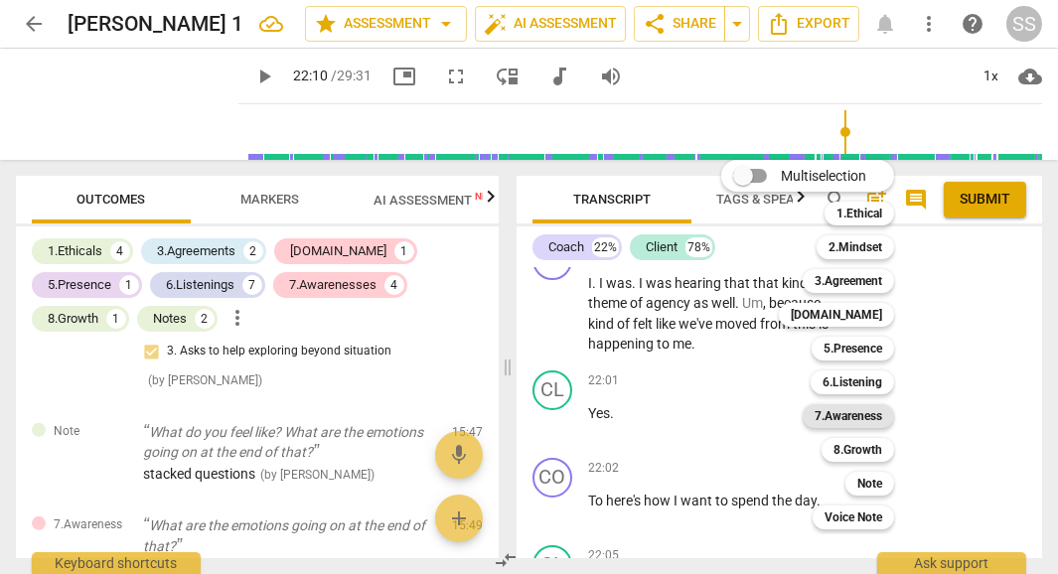
click at [856, 412] on b "7.Awareness" at bounding box center [849, 416] width 68 height 24
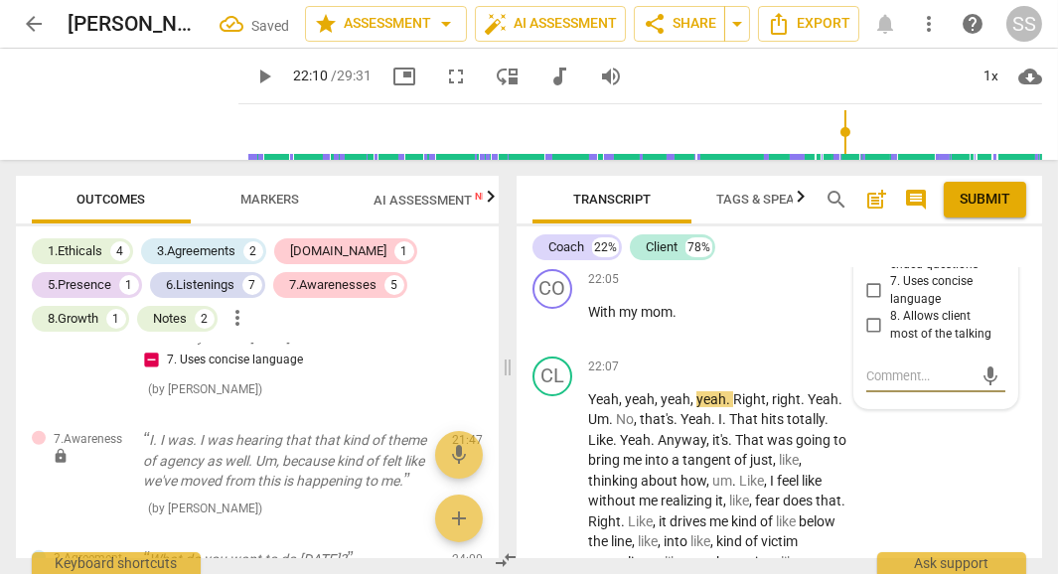
scroll to position [11696, 0]
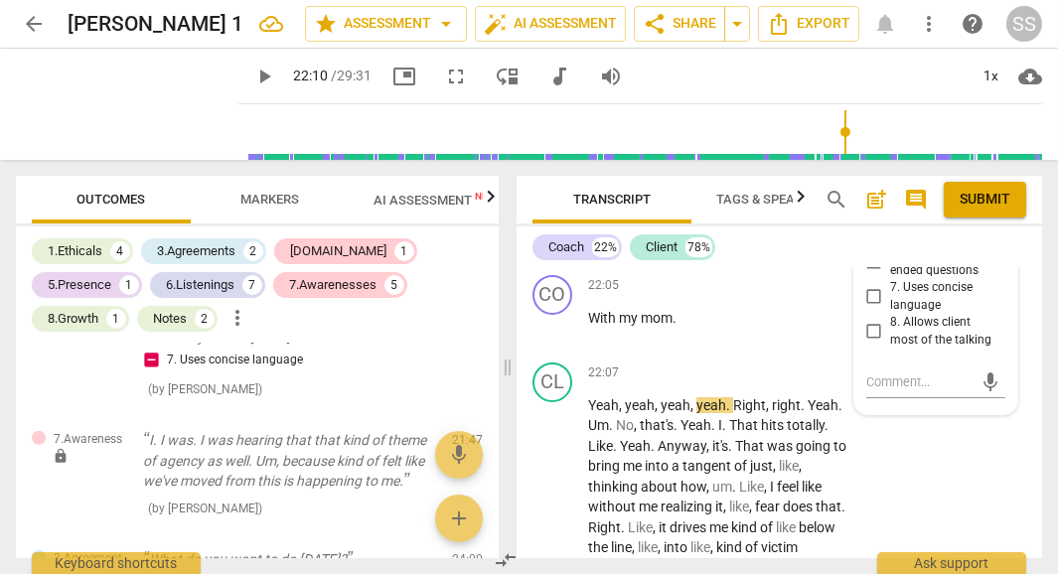
click at [869, 222] on input "5. Shares observations and comments without attachment" at bounding box center [874, 210] width 32 height 24
checkbox input "true"
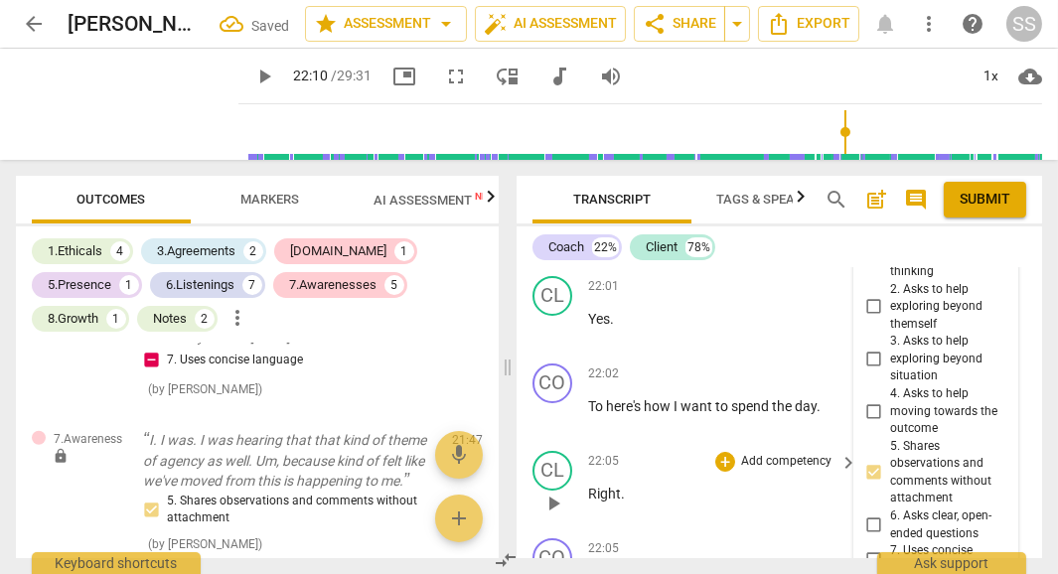
scroll to position [11432, 0]
click at [988, 224] on span "Publish" at bounding box center [990, 215] width 30 height 17
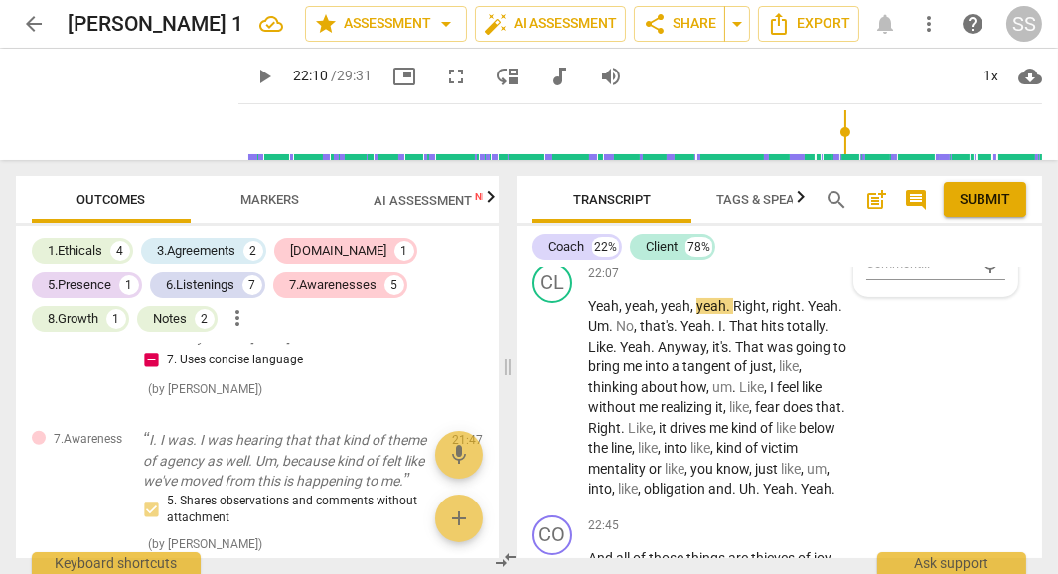
scroll to position [11824, 0]
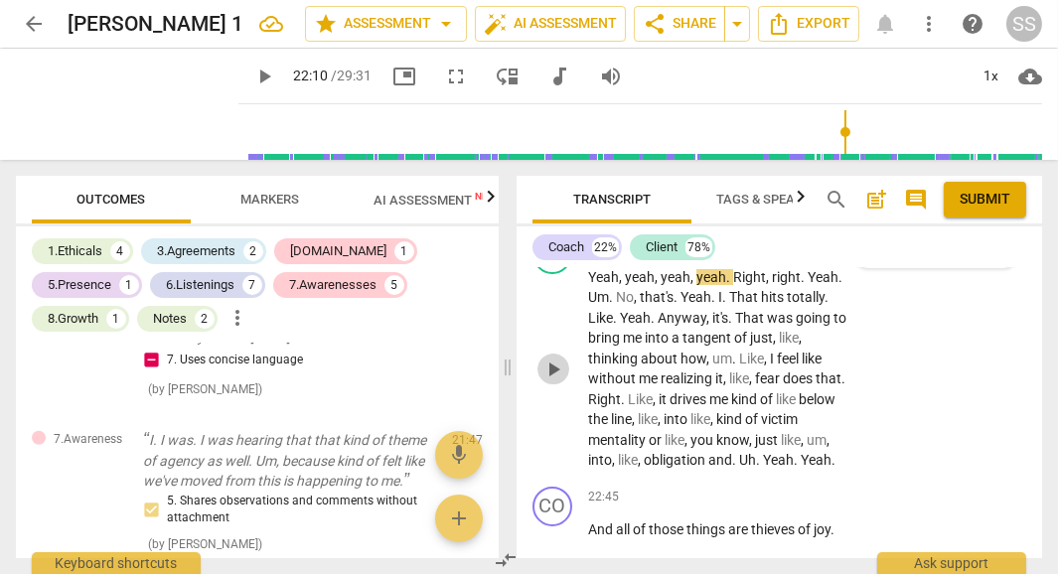
click at [552, 381] on span "play_arrow" at bounding box center [553, 370] width 24 height 24
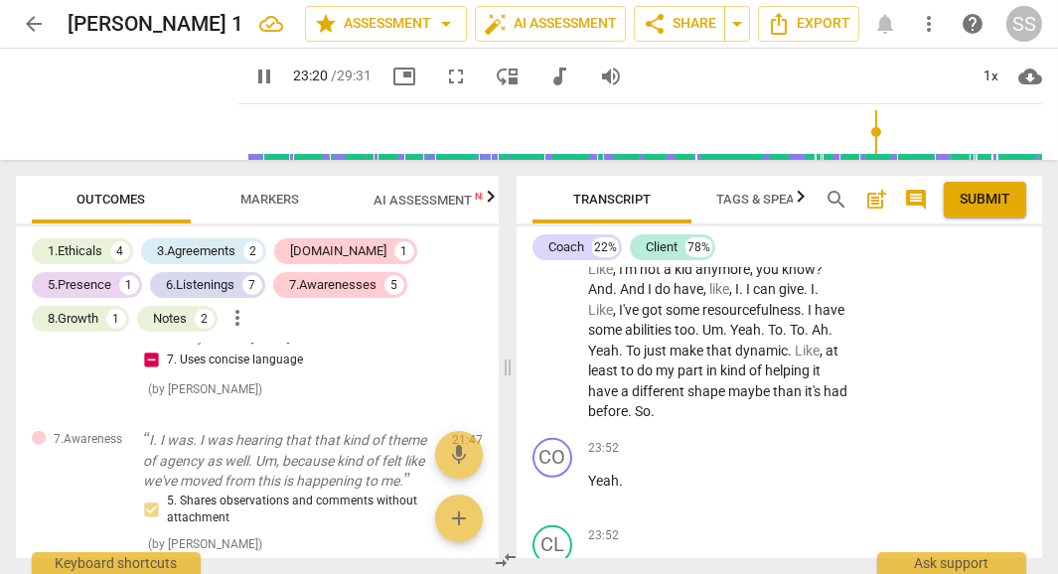
scroll to position [12943, 0]
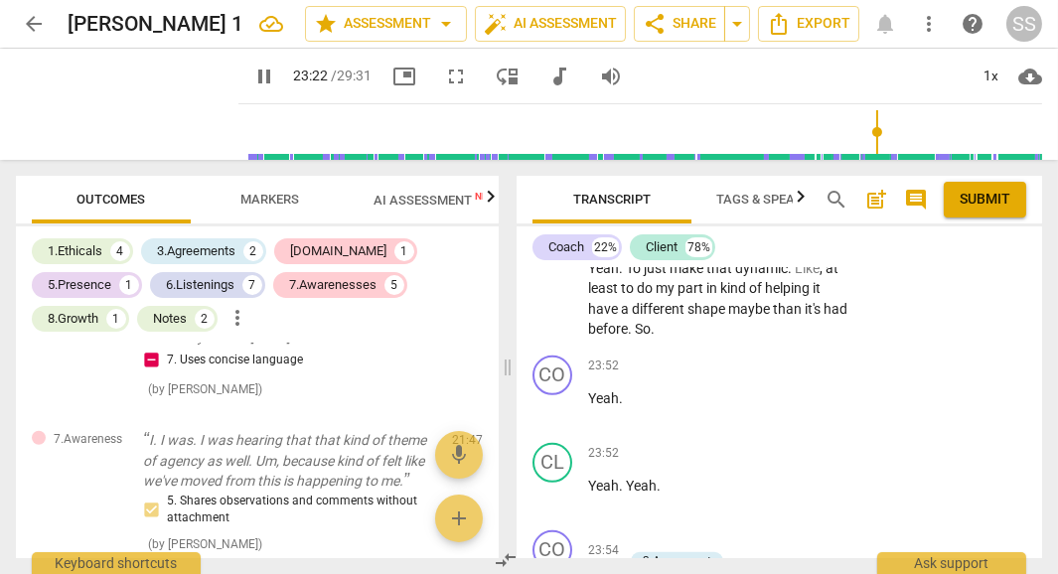
click at [644, 276] on span "To" at bounding box center [635, 268] width 18 height 16
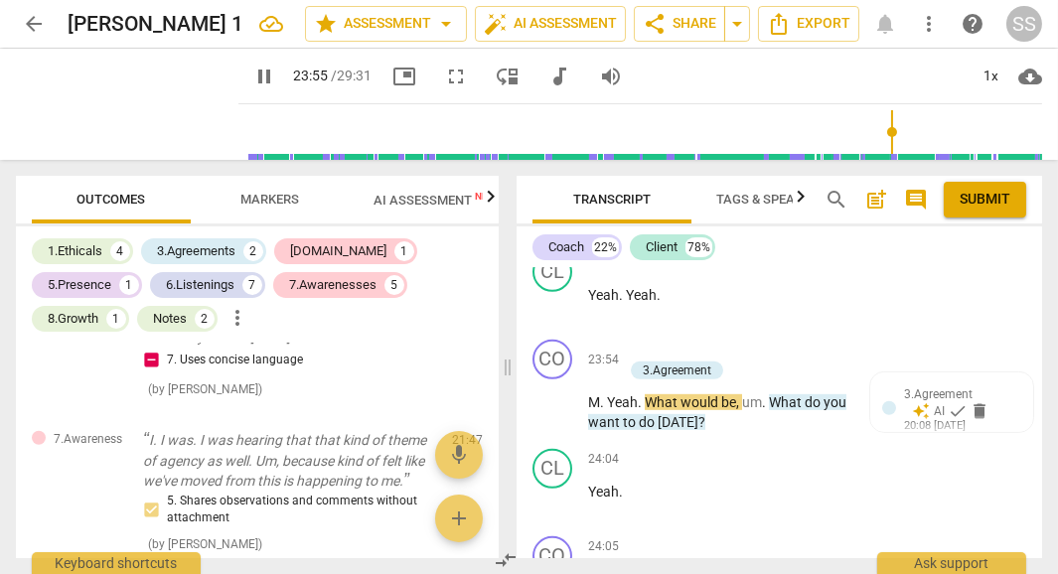
scroll to position [13156, 0]
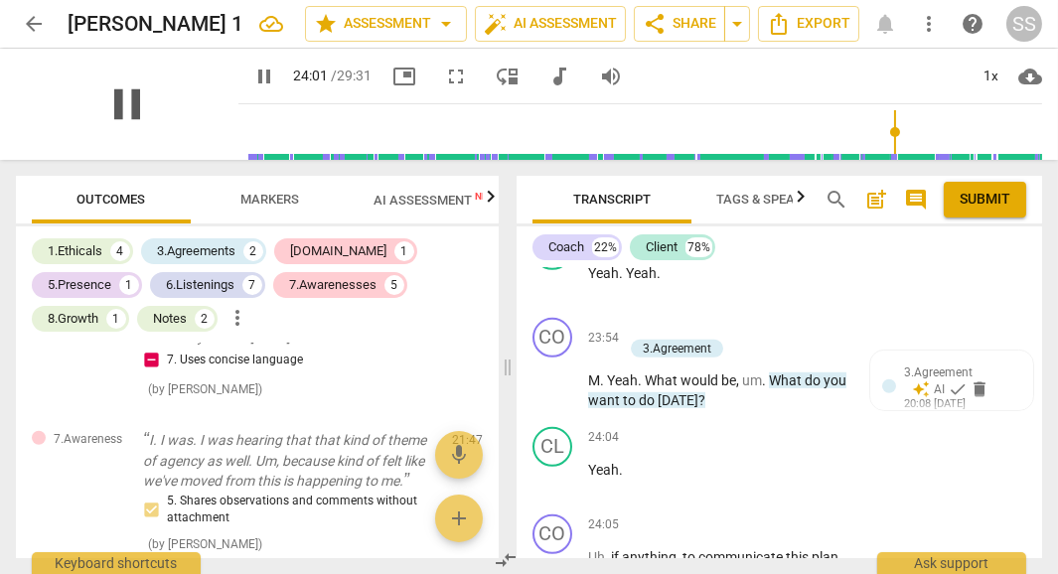
click at [106, 100] on span "pause" at bounding box center [127, 104] width 52 height 52
click at [606, 388] on span "." at bounding box center [603, 381] width 7 height 16
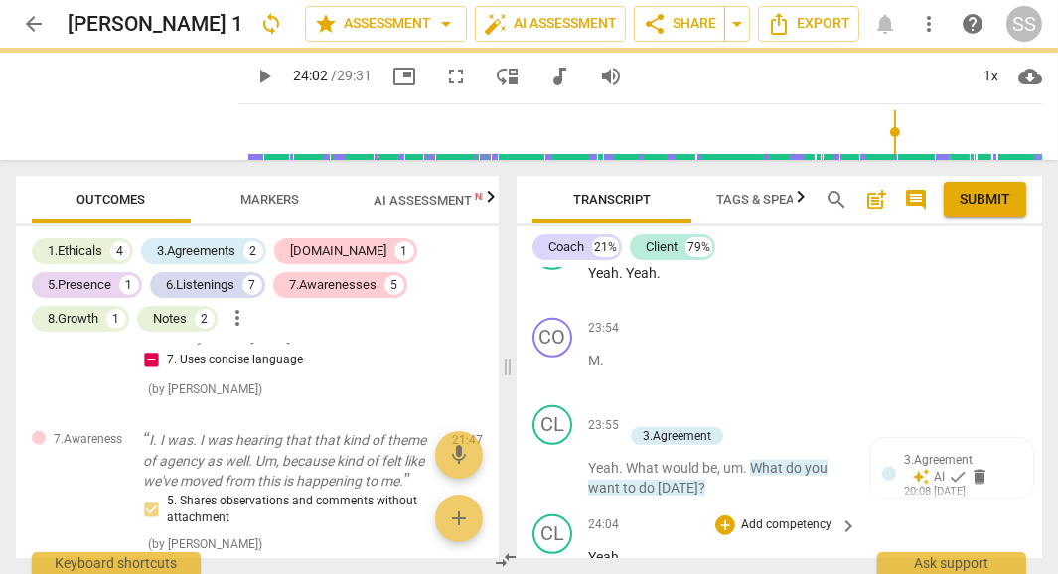
scroll to position [13234, 0]
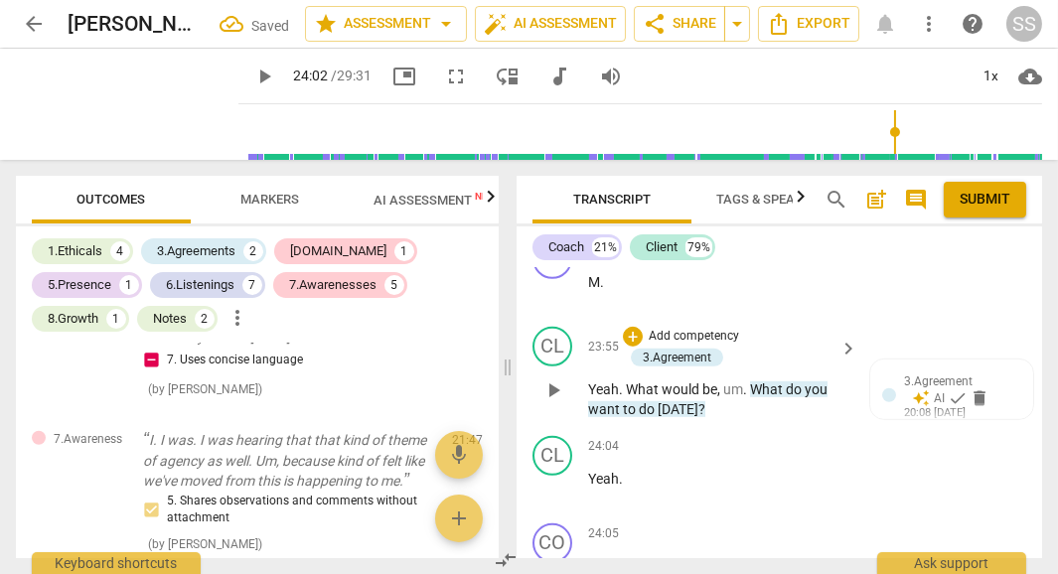
click at [624, 397] on span "." at bounding box center [622, 389] width 7 height 16
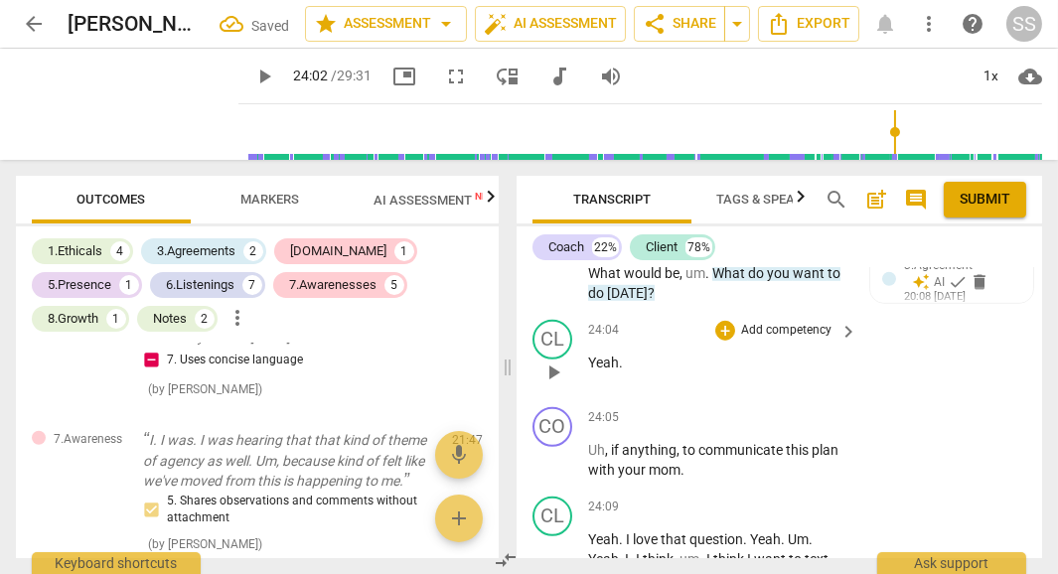
scroll to position [13439, 0]
click at [555, 285] on span "play_arrow" at bounding box center [553, 273] width 24 height 24
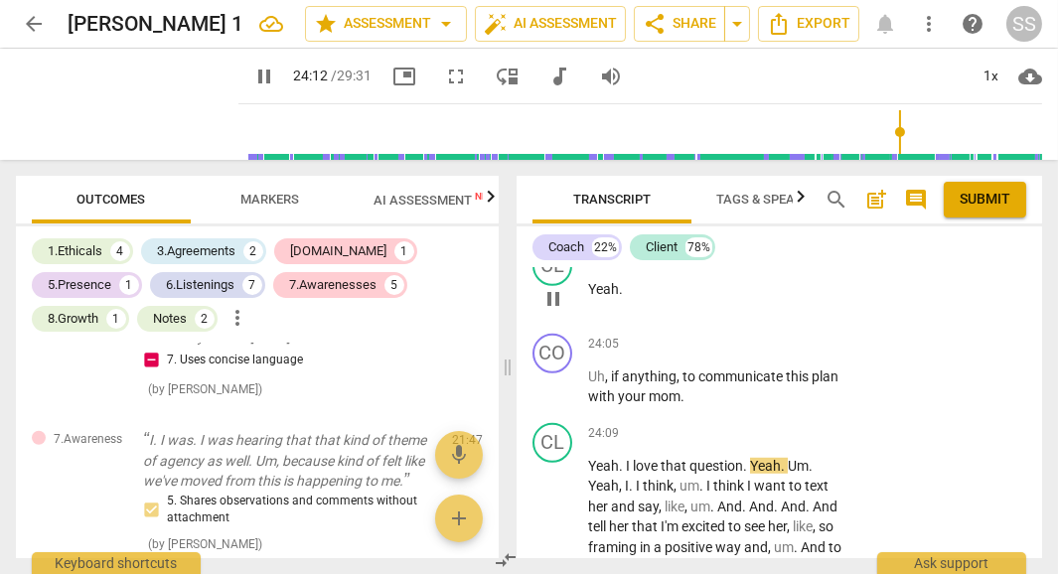
scroll to position [13511, 0]
click at [109, 99] on span "pause" at bounding box center [127, 104] width 52 height 52
click at [884, 214] on div at bounding box center [889, 207] width 14 height 14
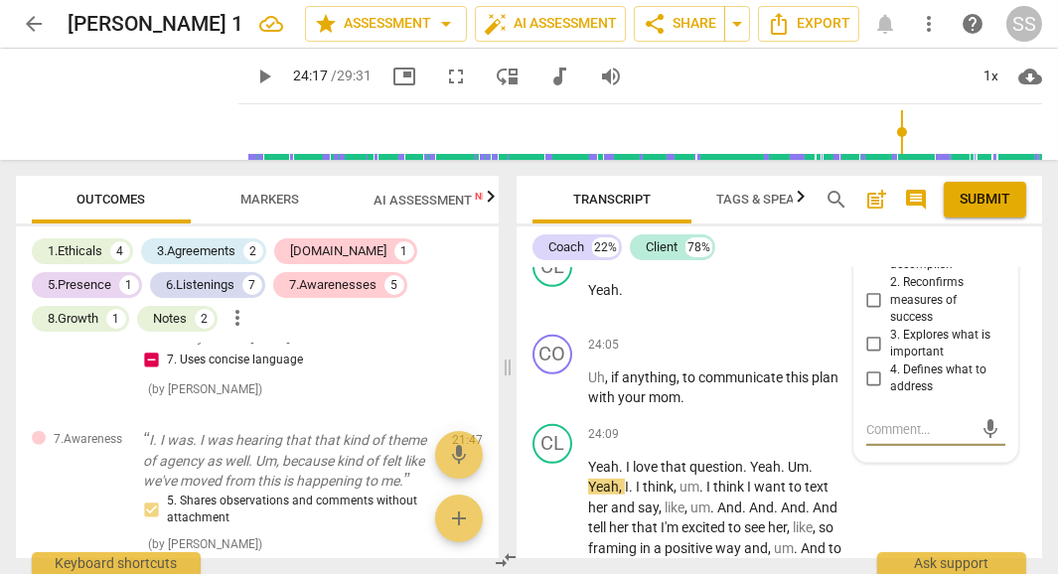
type input "1458"
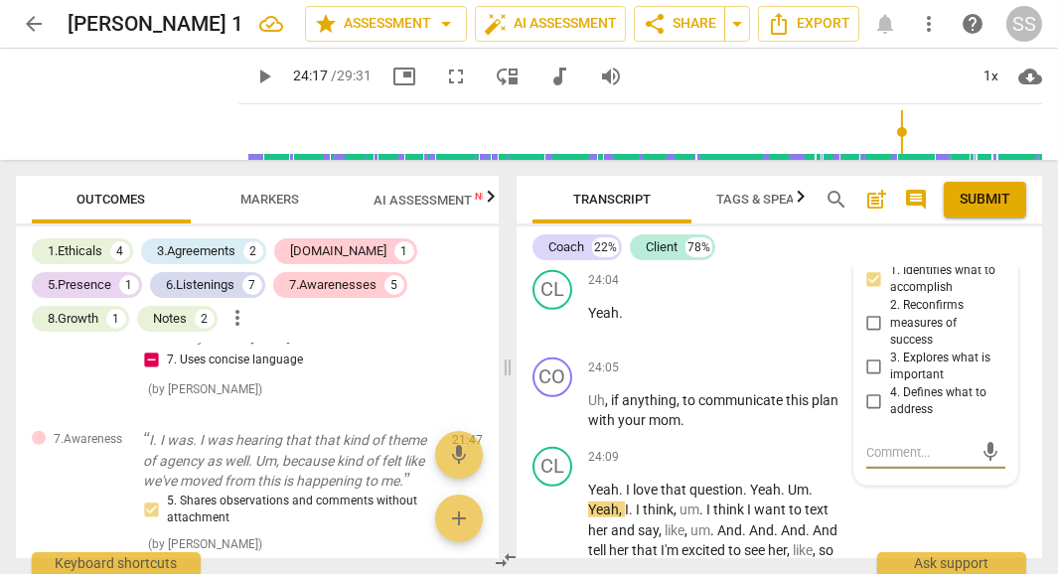
scroll to position [13483, 0]
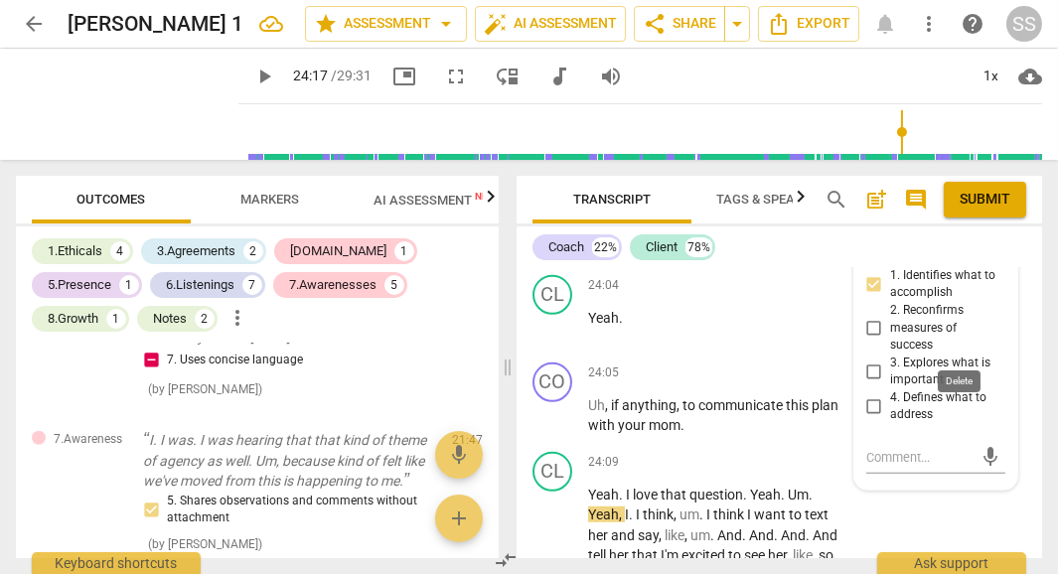
click at [961, 247] on span "delete" at bounding box center [964, 237] width 20 height 20
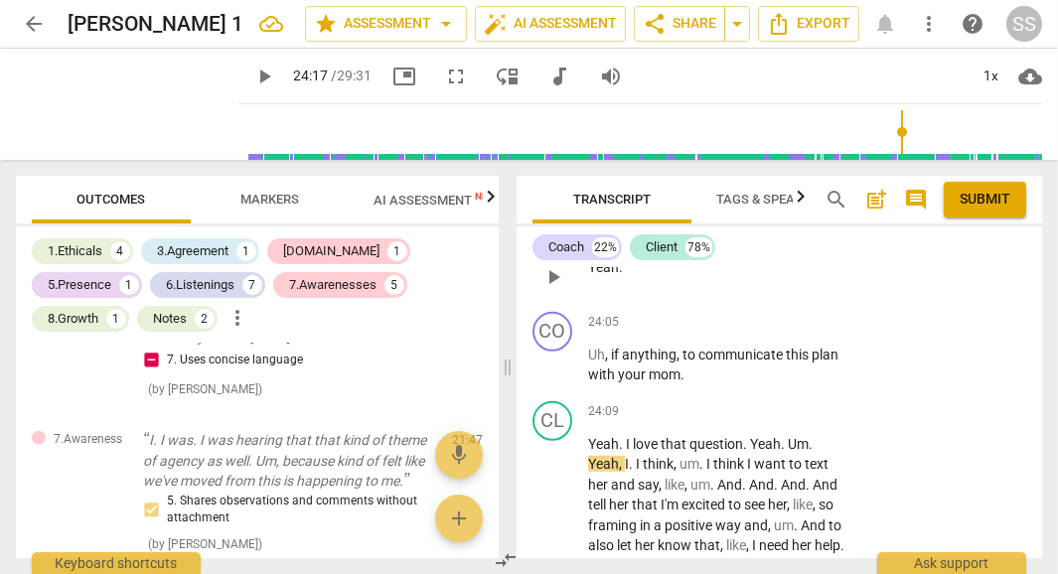
scroll to position [13515, 0]
click at [648, 205] on span "?" at bounding box center [651, 197] width 7 height 16
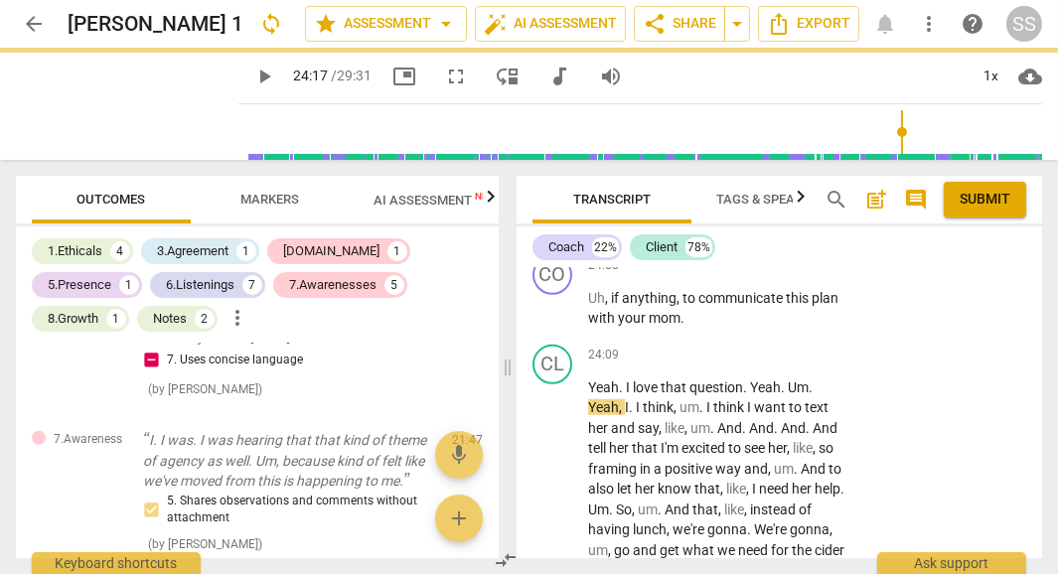
scroll to position [13606, 0]
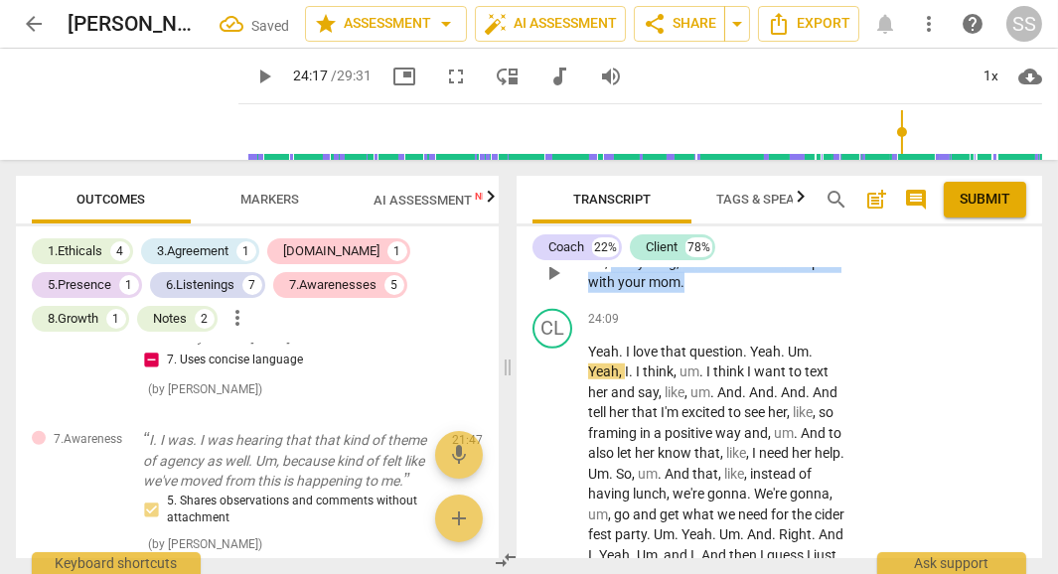
drag, startPoint x: 609, startPoint y: 372, endPoint x: 732, endPoint y: 397, distance: 125.9
click at [732, 293] on p "Uh , if anything , to communicate this plan with your mom ." at bounding box center [717, 272] width 259 height 41
click at [800, 239] on p "Add competency" at bounding box center [786, 231] width 94 height 18
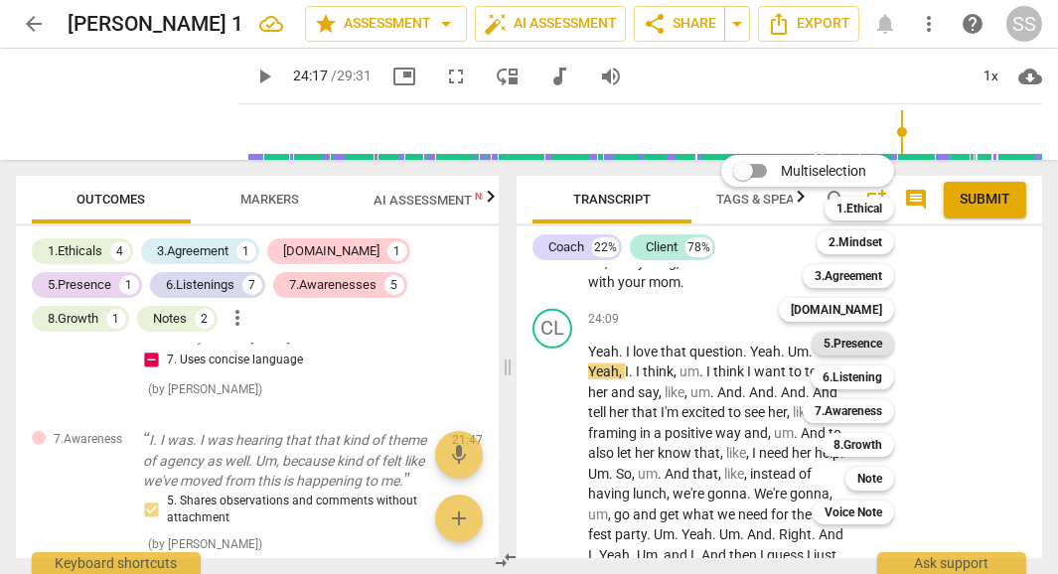
click at [860, 339] on b "5.Presence" at bounding box center [853, 344] width 59 height 24
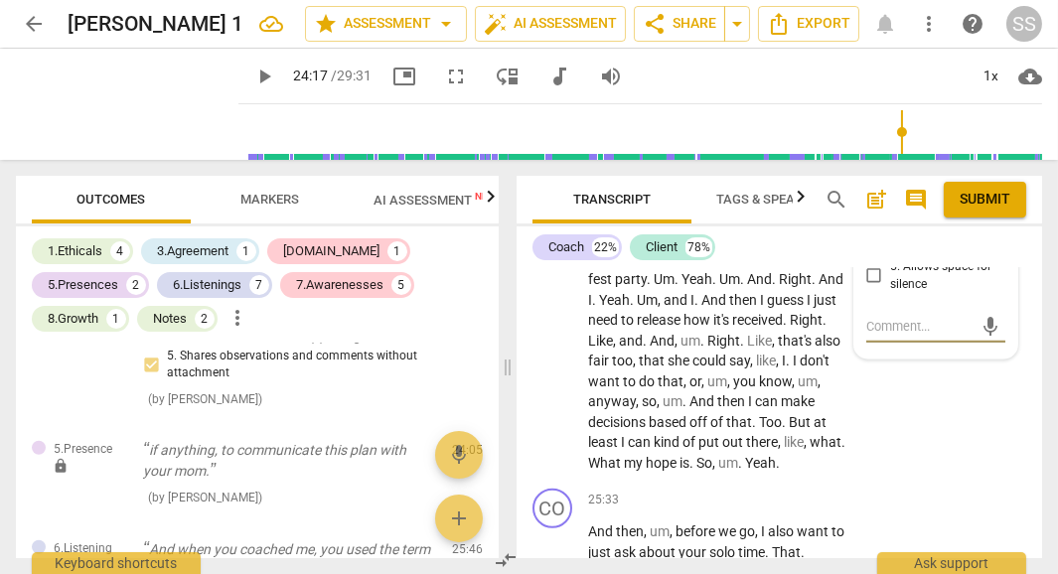
scroll to position [13858, 0]
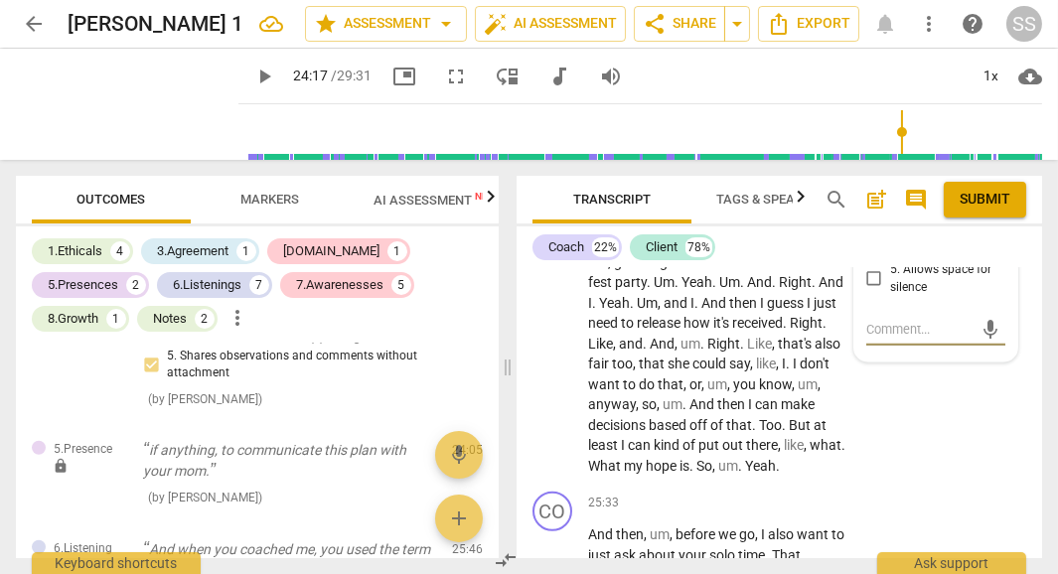
click at [866, 213] on input "3. Supports client to choose what happens" at bounding box center [874, 201] width 32 height 24
checkbox input "true"
click at [869, 339] on textarea at bounding box center [919, 329] width 107 height 19
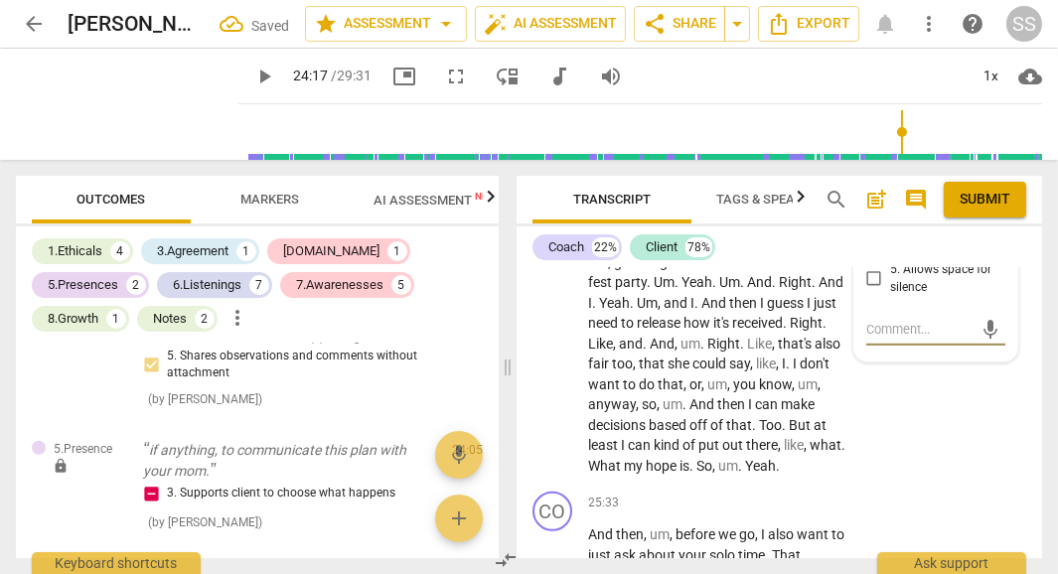
type textarea "W"
type textarea "Wh"
type textarea "Wha"
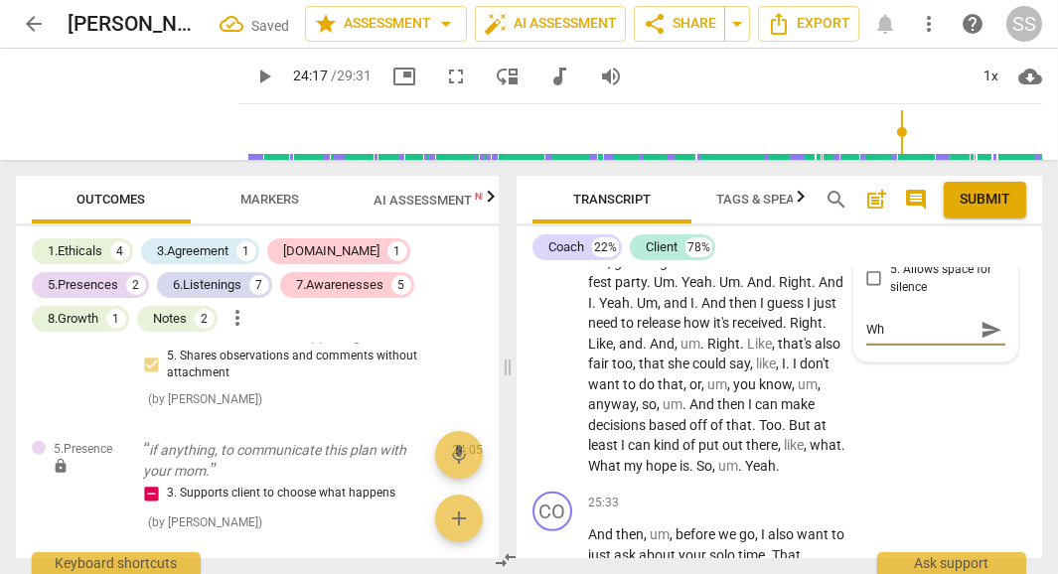
type textarea "Wha"
type textarea "What"
type textarea "What a"
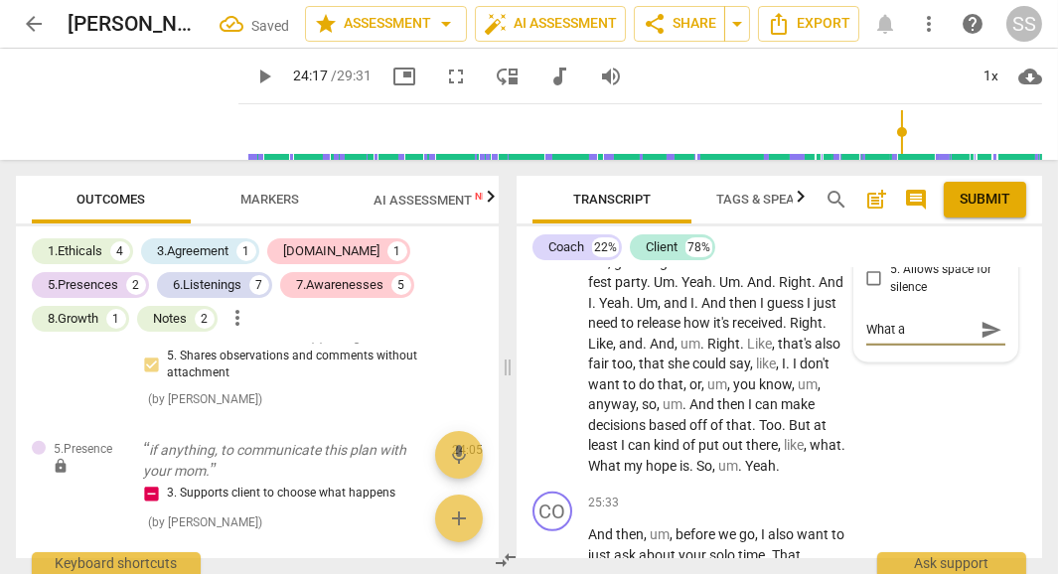
type textarea "What al"
type textarea "What alt"
type textarea "What alte"
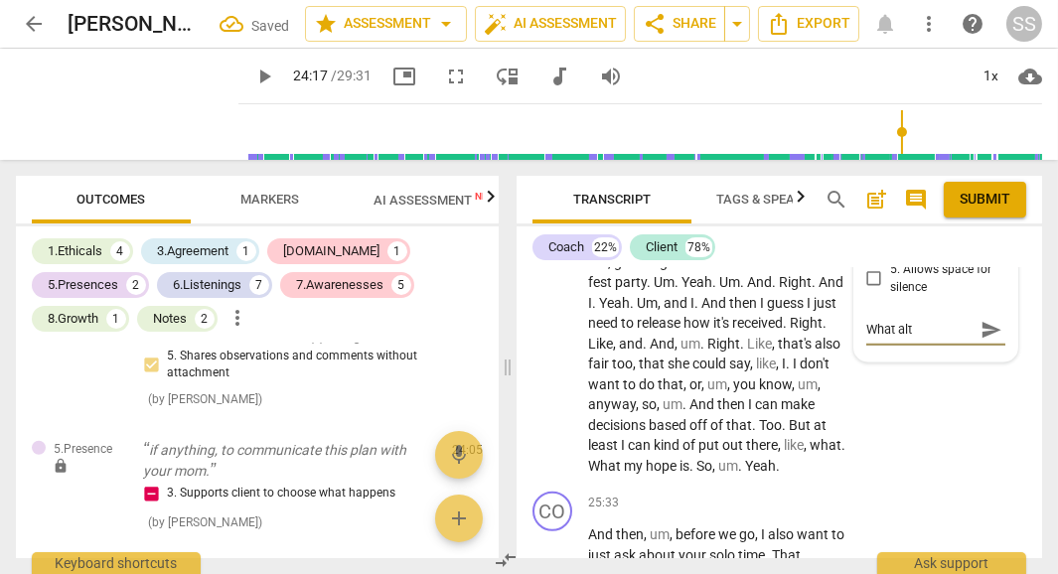
type textarea "What alte"
type textarea "What alter"
type textarea "What altern"
type textarea "What alterna"
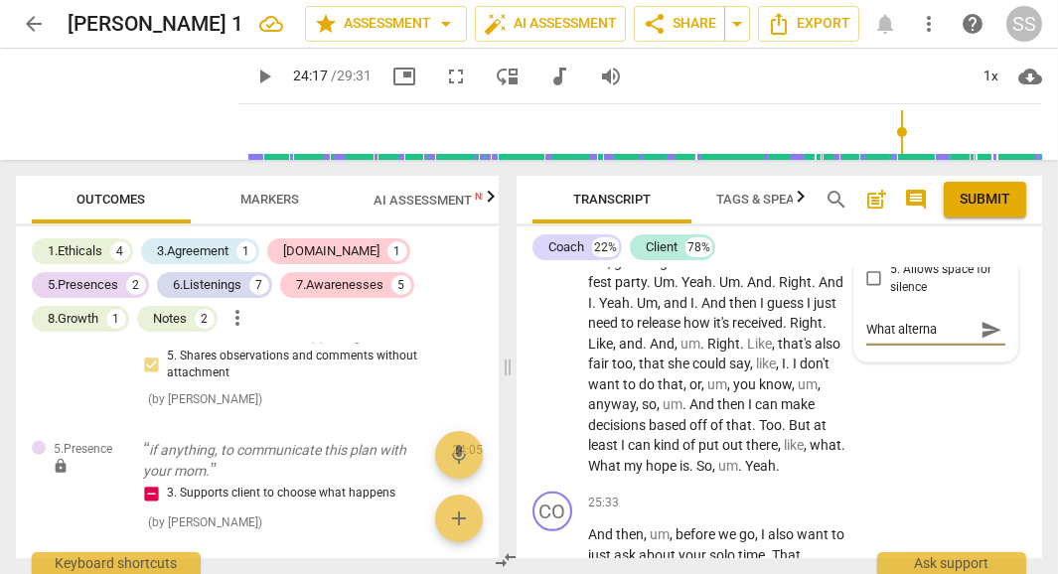
type textarea "What alternat"
type textarea "What alternati"
type textarea "What alternativ"
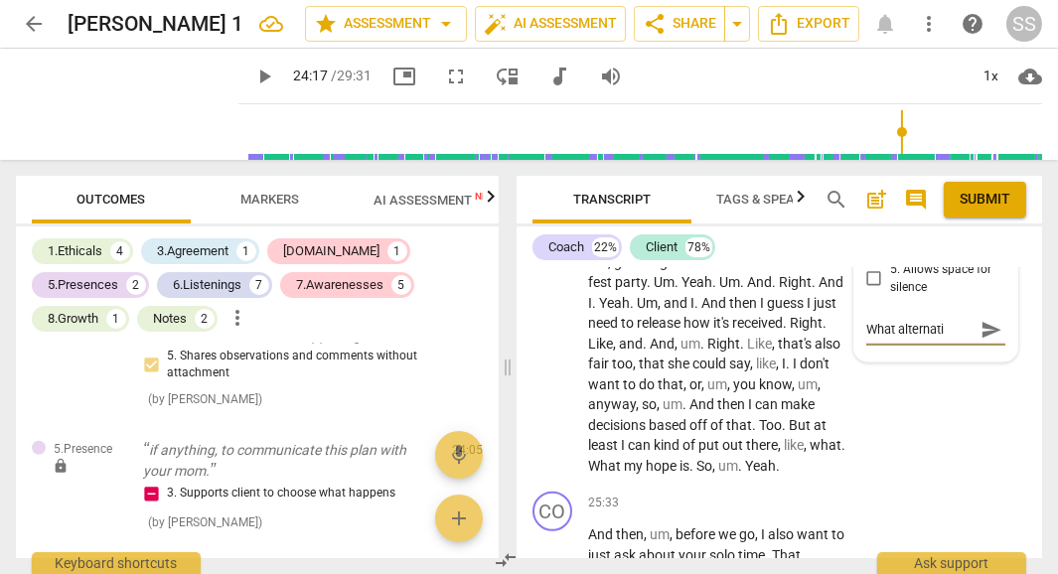
type textarea "What alternativ"
type textarea "What alternative"
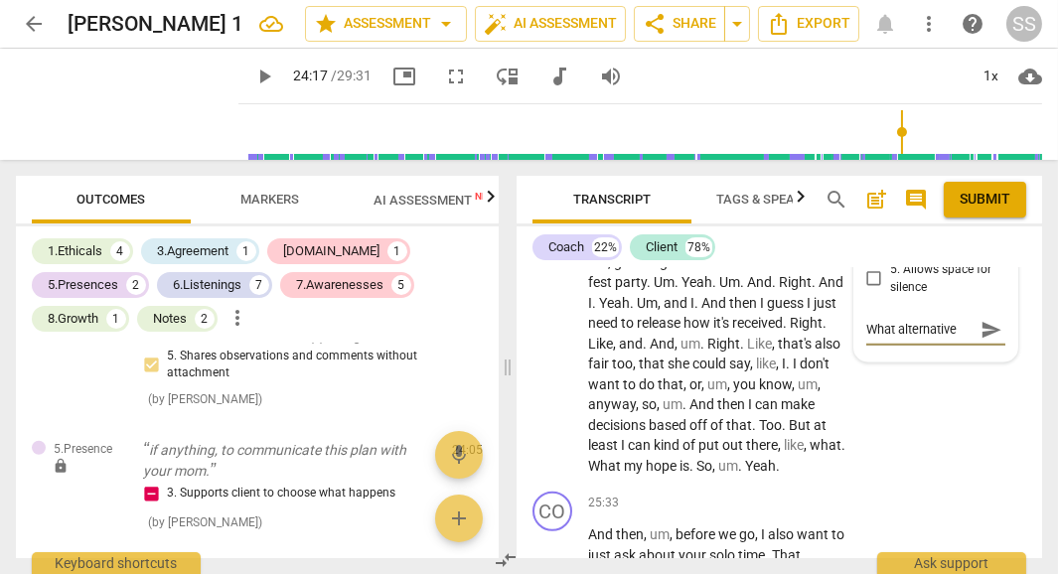
type textarea "What alternative q"
type textarea "What alternative qu"
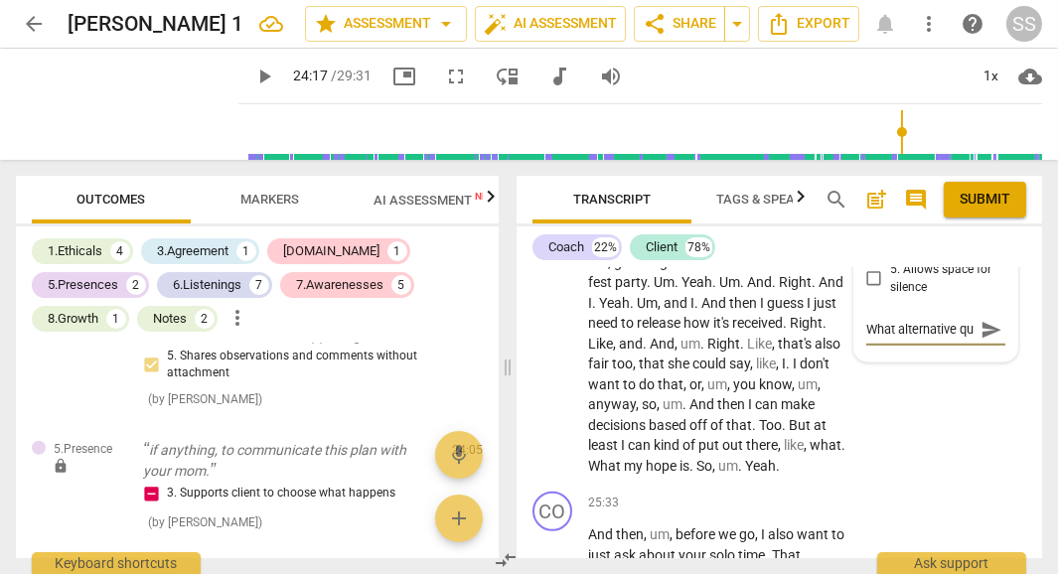
type textarea "What alternative que"
type textarea "What alternative ques"
type textarea "What alternative quest"
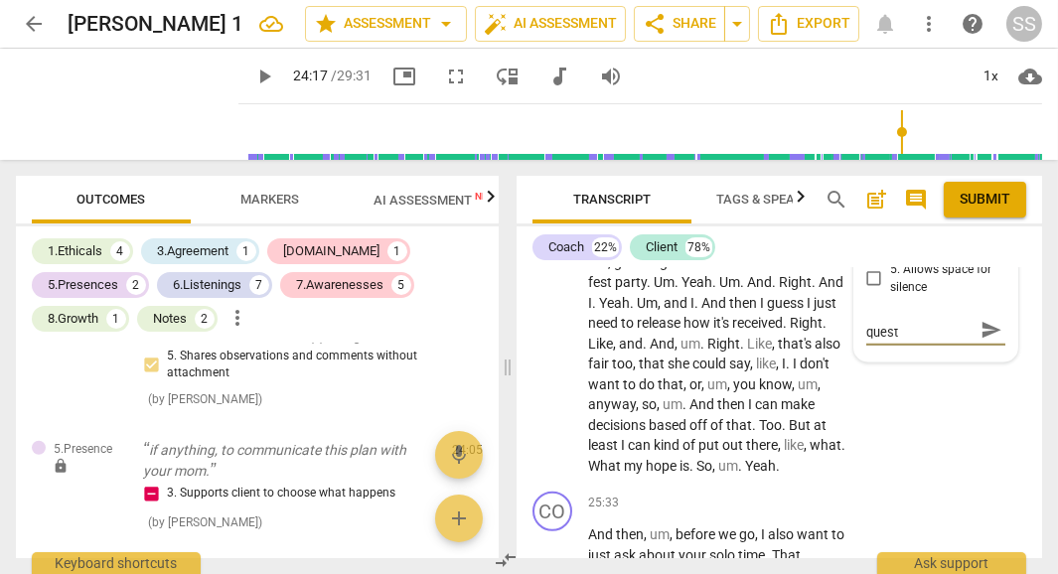
type textarea "What alternative questi"
type textarea "What alternative questio"
type textarea "What alternative question"
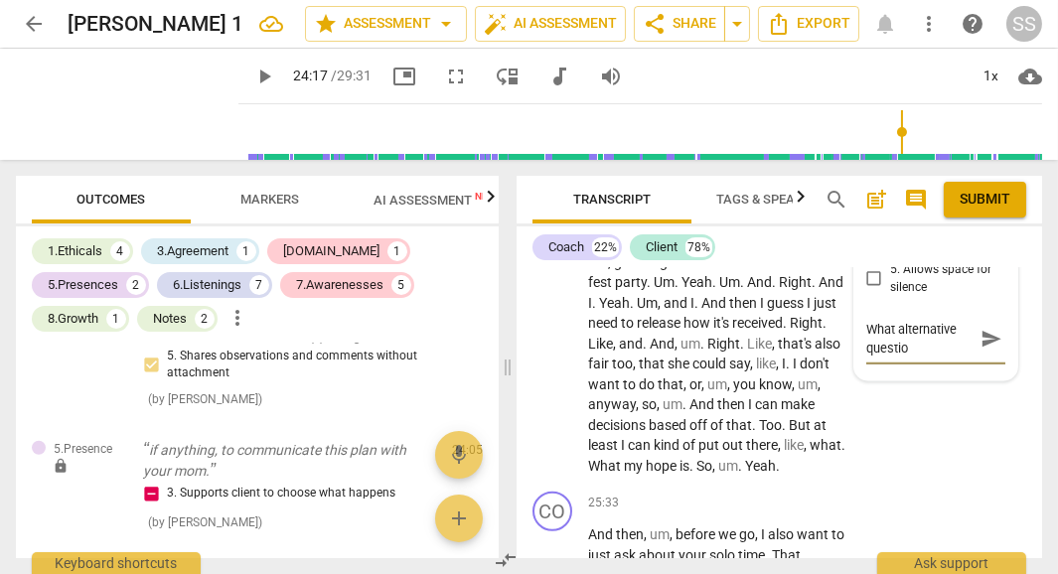
type textarea "What alternative question"
type textarea "What alternative question m"
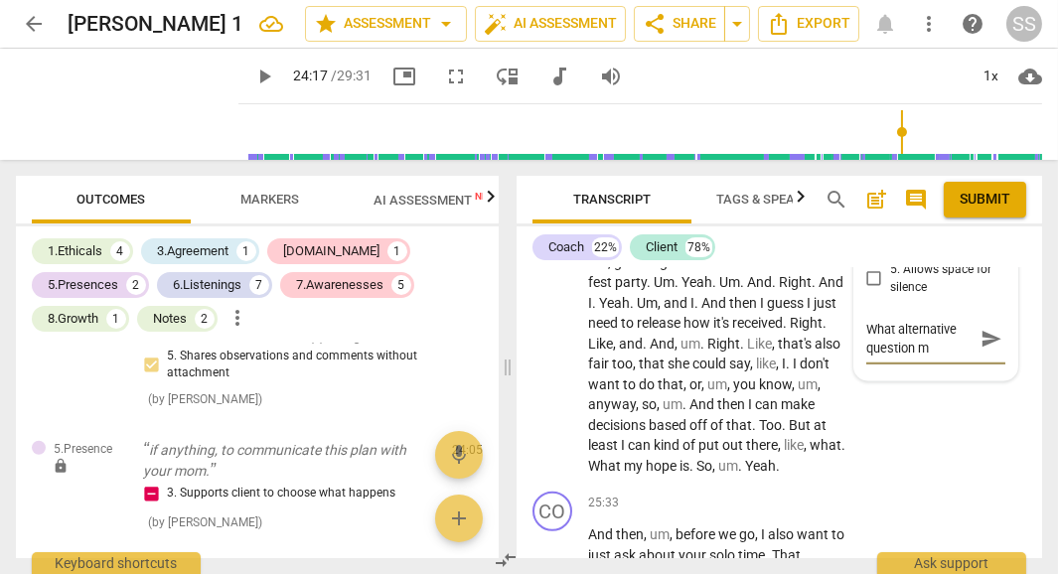
type textarea "What alternative question mi"
type textarea "What alternative question mig"
type textarea "What alternative question migh"
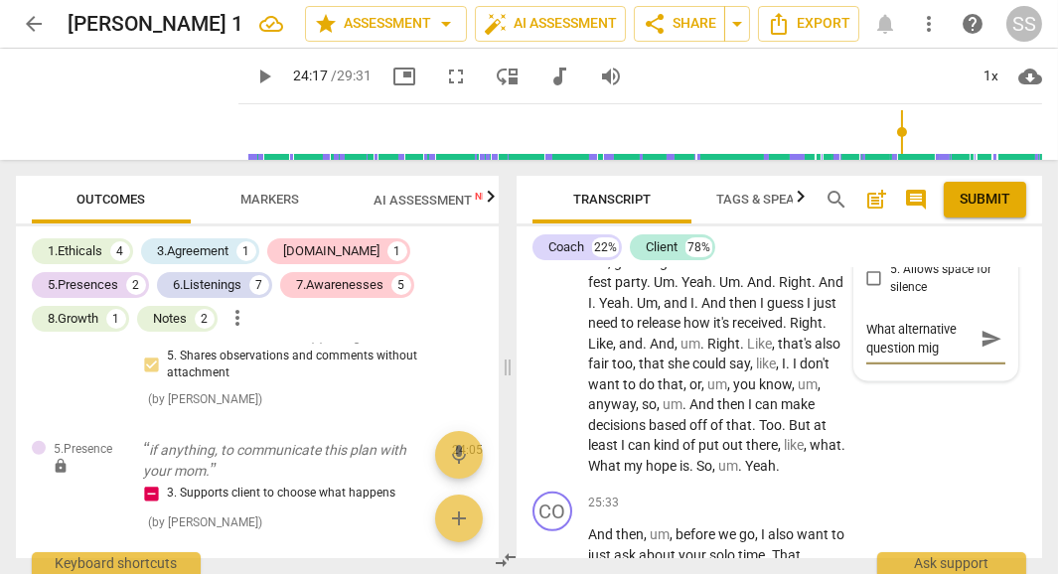
type textarea "What alternative question migh"
type textarea "What alternative question might"
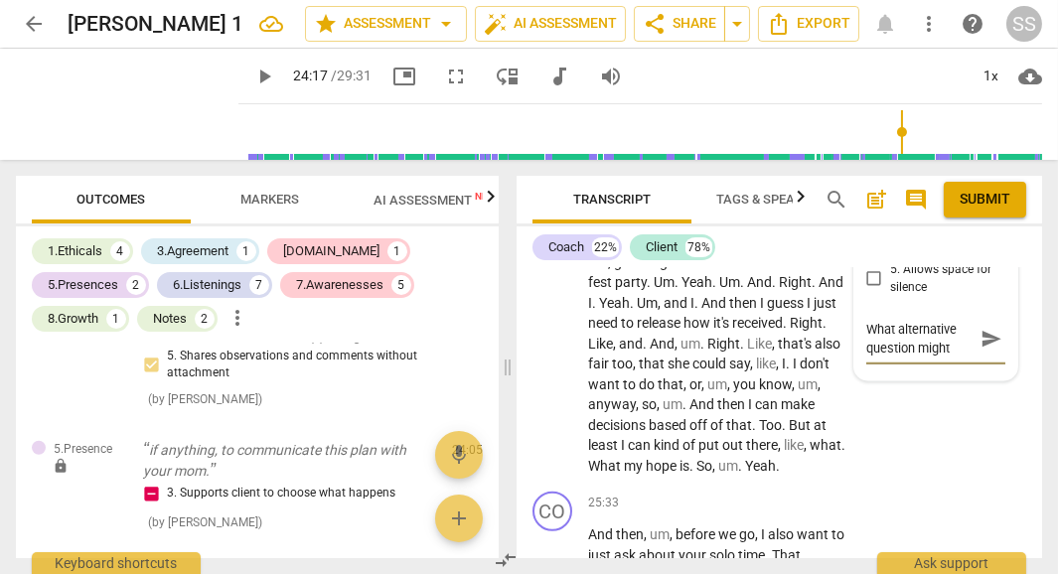
type textarea "What alternative question might y"
type textarea "What alternative question might yo"
type textarea "What alternative question might you"
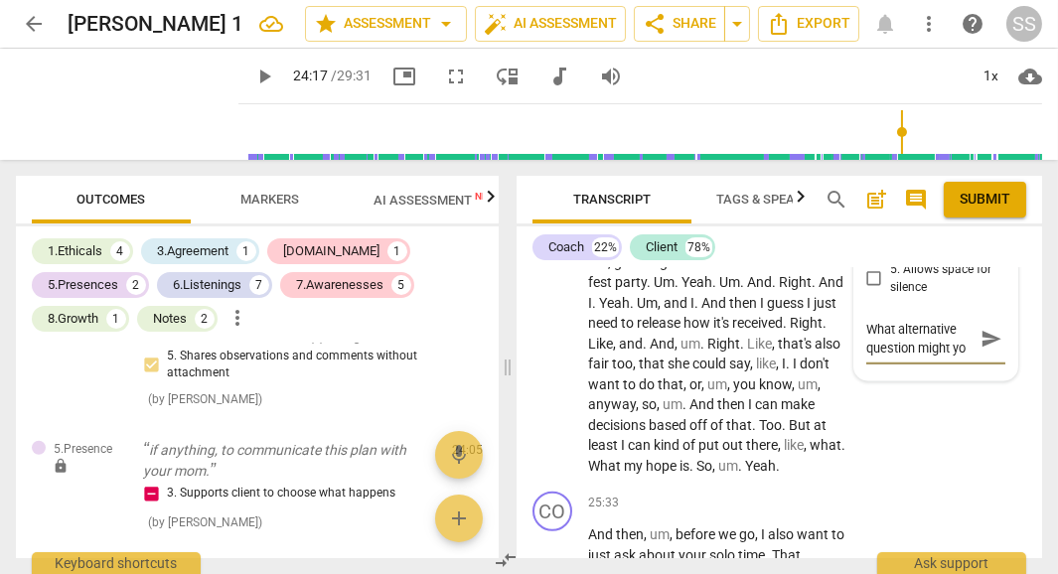
type textarea "What alternative question might you"
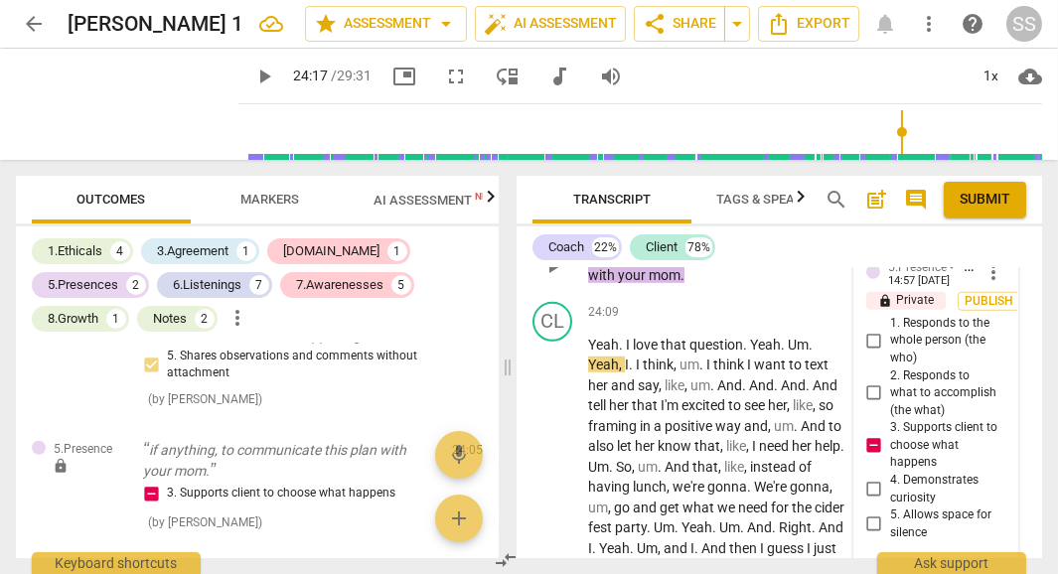
scroll to position [13611, 0]
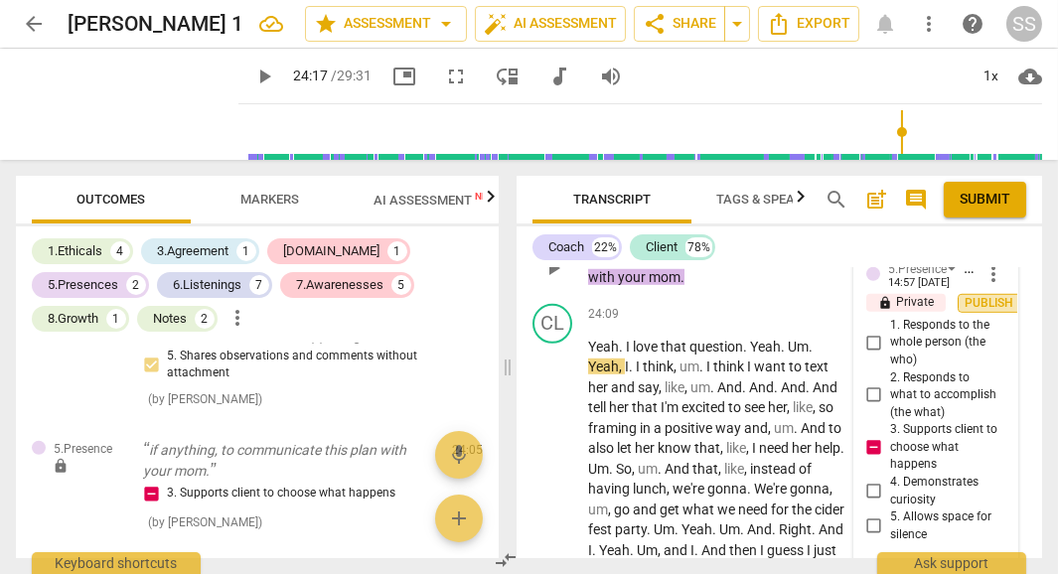
click at [989, 312] on span "Publish" at bounding box center [990, 303] width 30 height 17
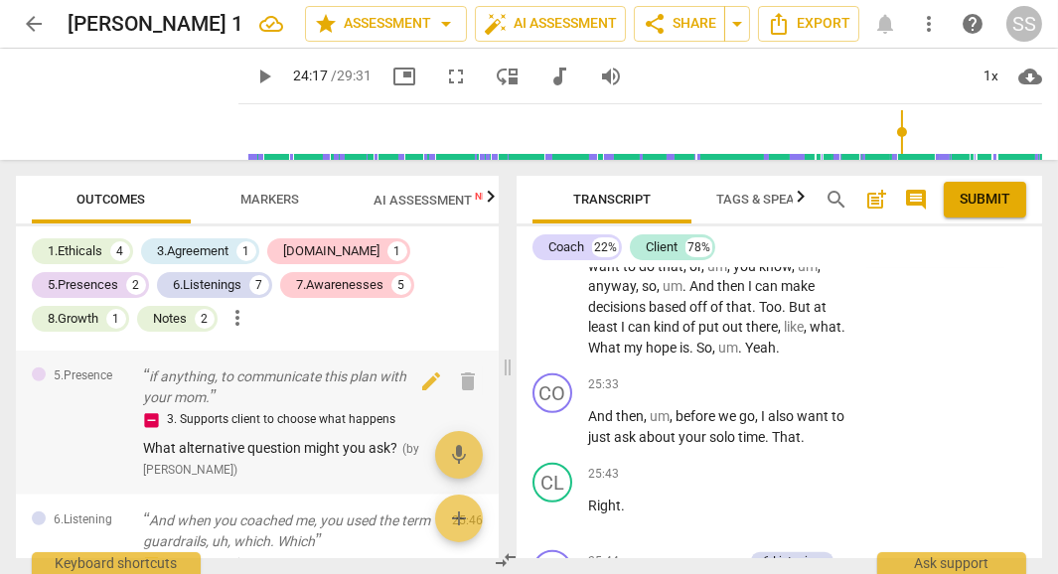
scroll to position [2340, 0]
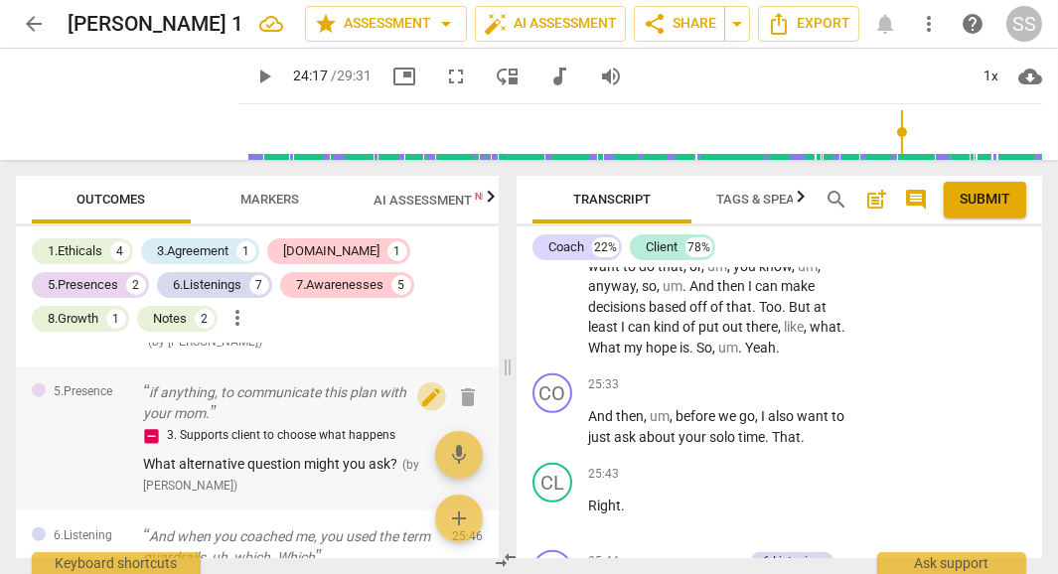
click at [424, 385] on span "edit" at bounding box center [432, 397] width 24 height 24
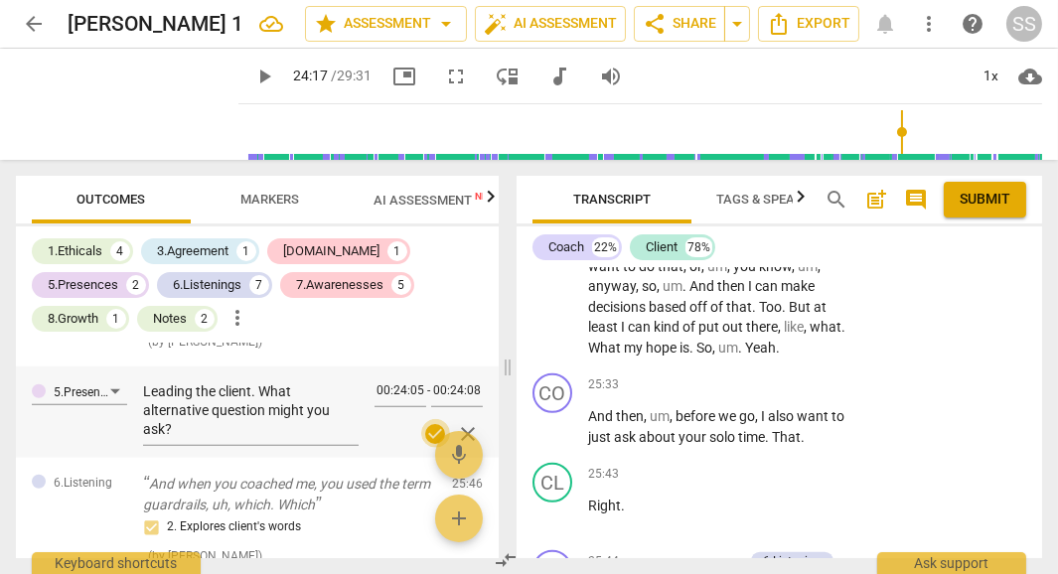
click at [427, 422] on span "check_circle" at bounding box center [436, 434] width 24 height 24
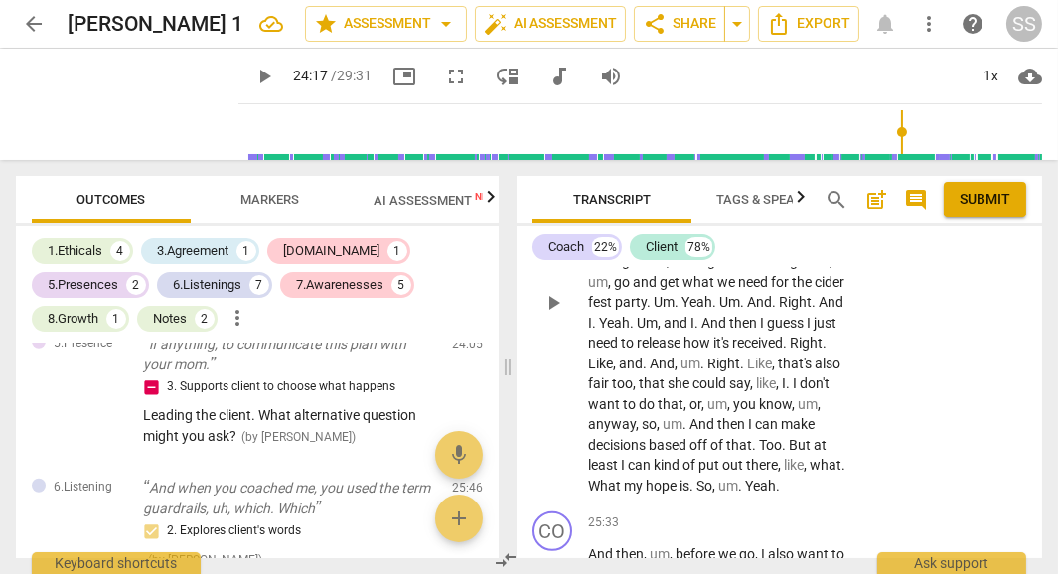
scroll to position [13852, 0]
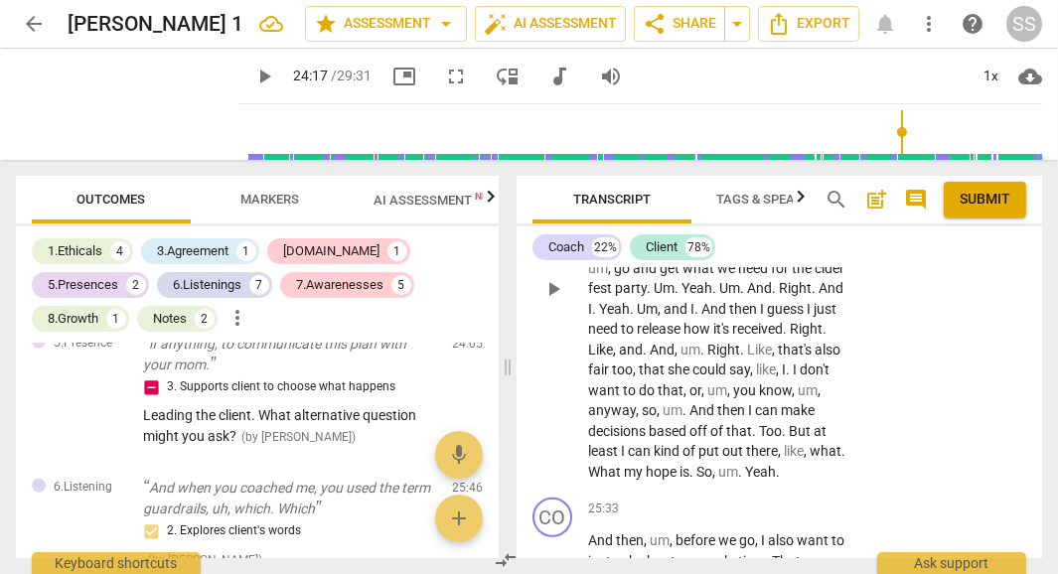
click at [630, 317] on span "Yeah" at bounding box center [614, 309] width 31 height 16
click at [550, 301] on span "play_arrow" at bounding box center [553, 289] width 24 height 24
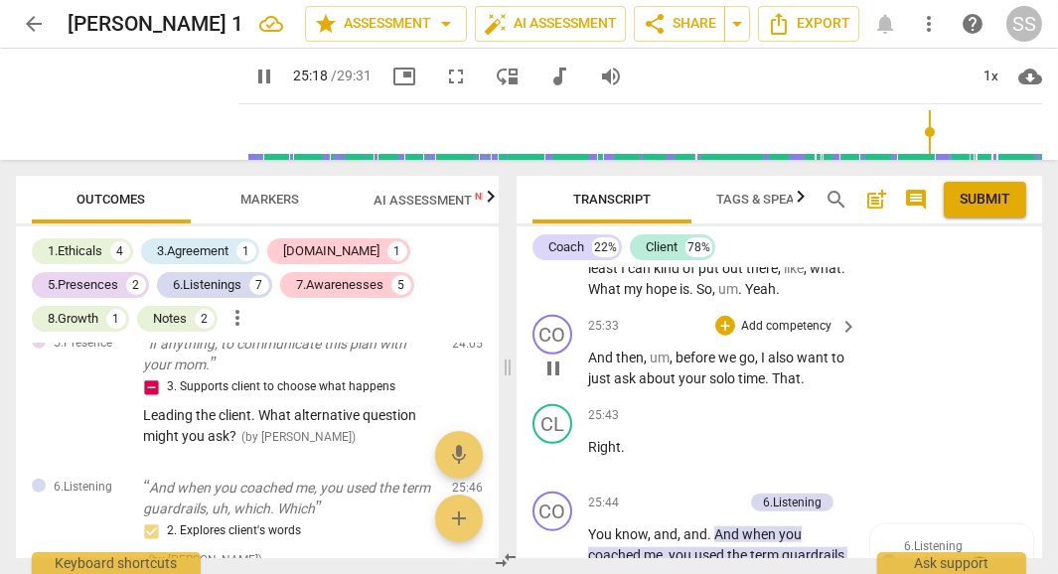
scroll to position [14040, 0]
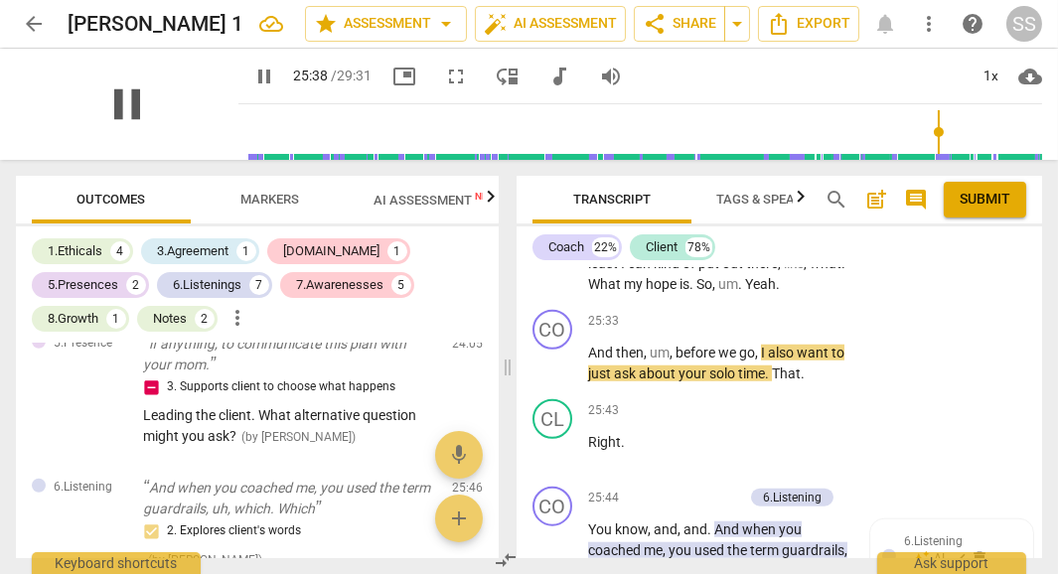
click at [117, 102] on span "pause" at bounding box center [127, 104] width 52 height 52
click at [696, 292] on span "." at bounding box center [692, 284] width 7 height 16
click at [718, 292] on span "," at bounding box center [715, 284] width 6 height 16
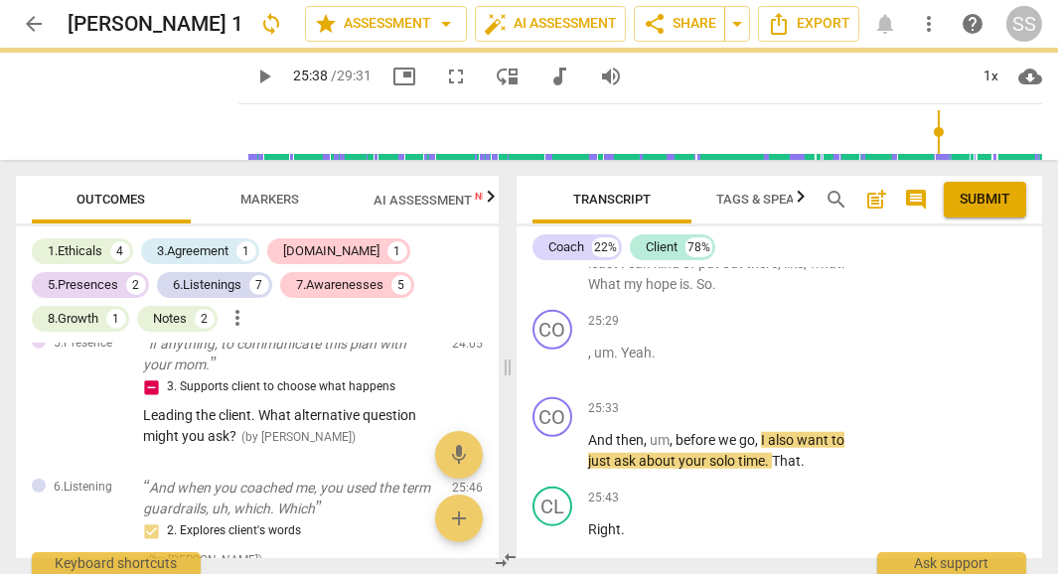
scroll to position [14107, 0]
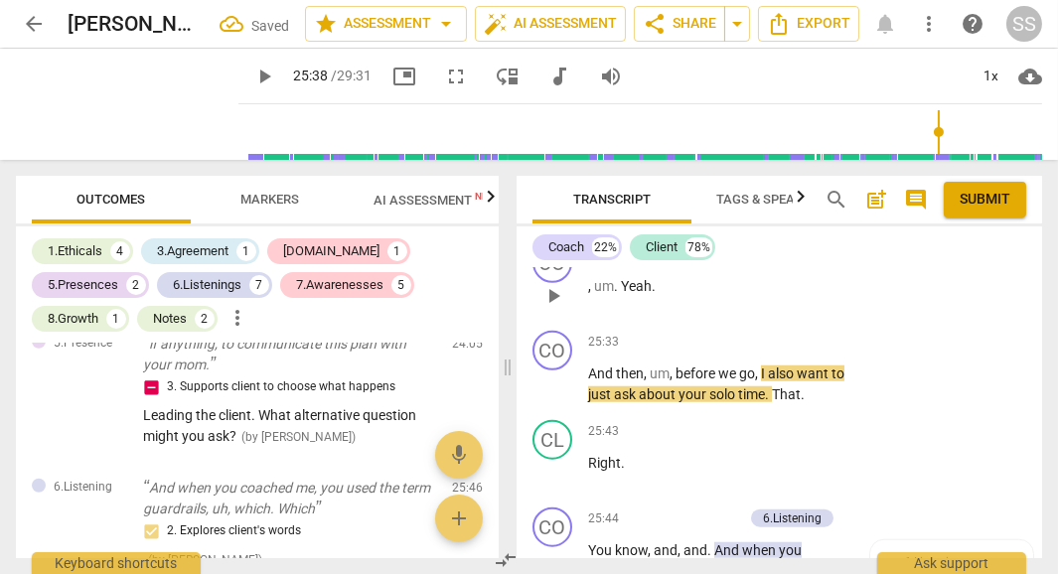
click at [619, 294] on span "." at bounding box center [617, 286] width 7 height 16
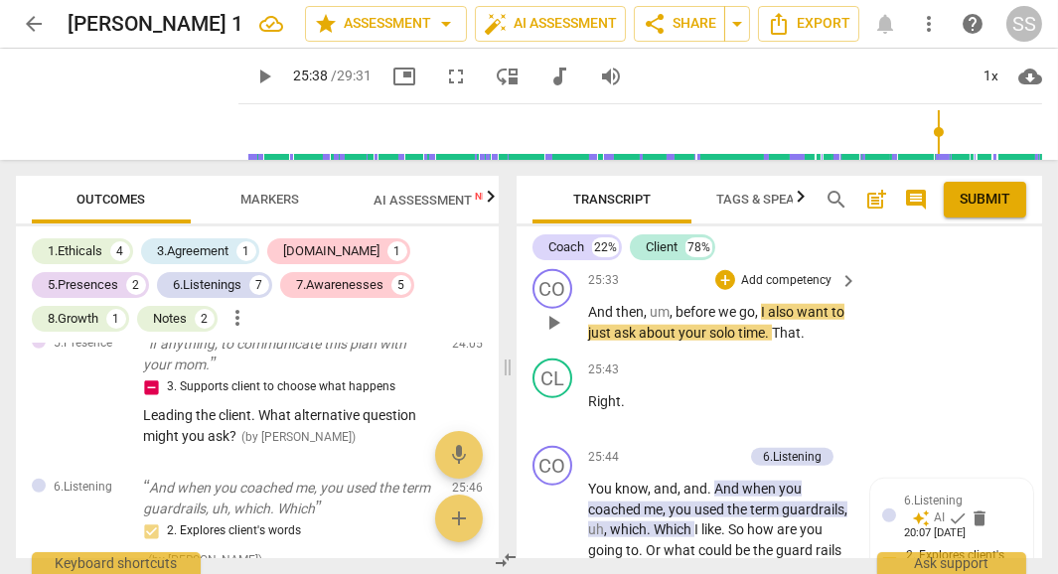
scroll to position [14257, 0]
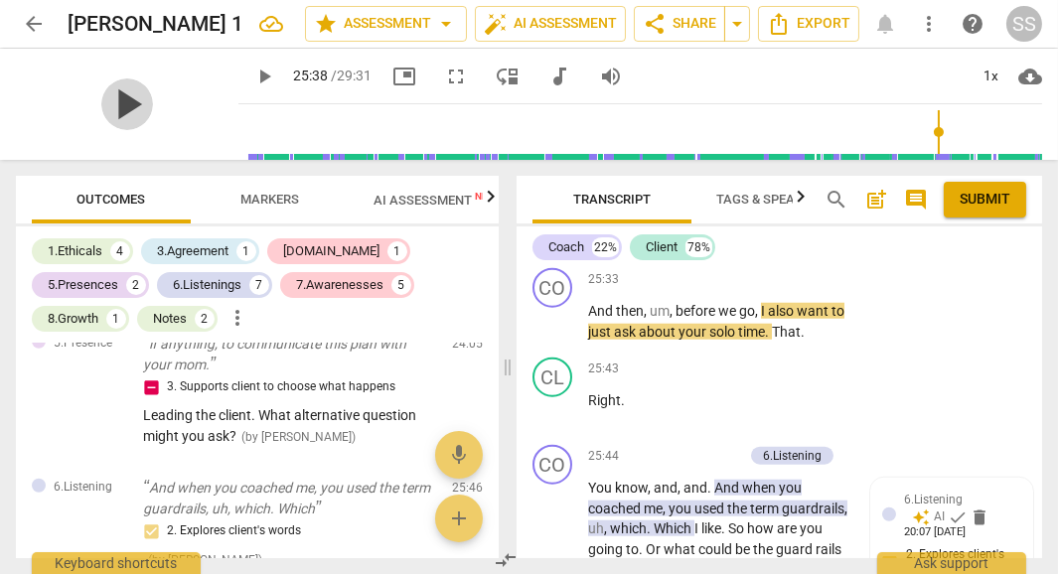
click at [115, 107] on span "play_arrow" at bounding box center [127, 104] width 52 height 52
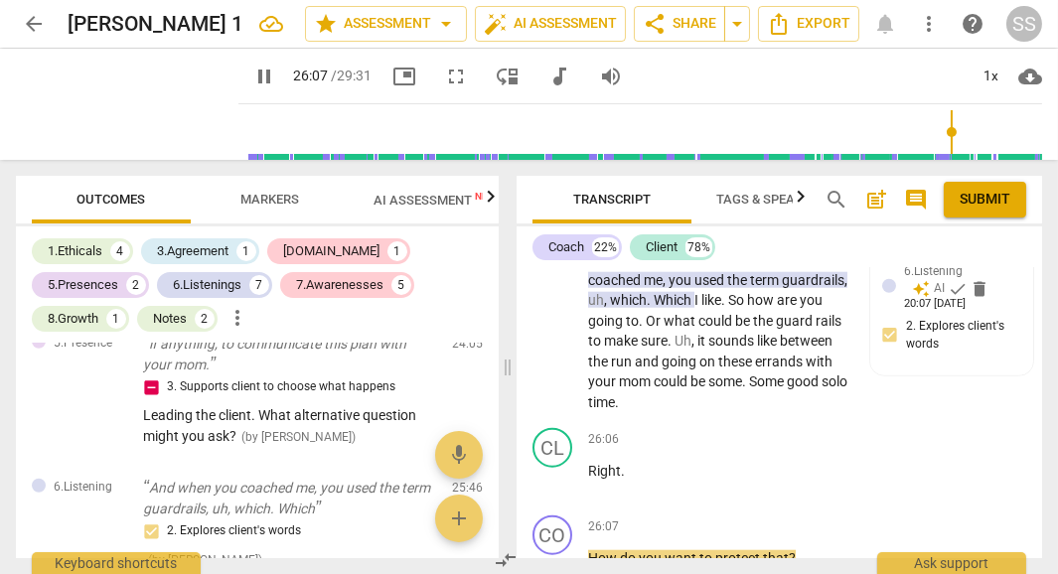
scroll to position [14877, 0]
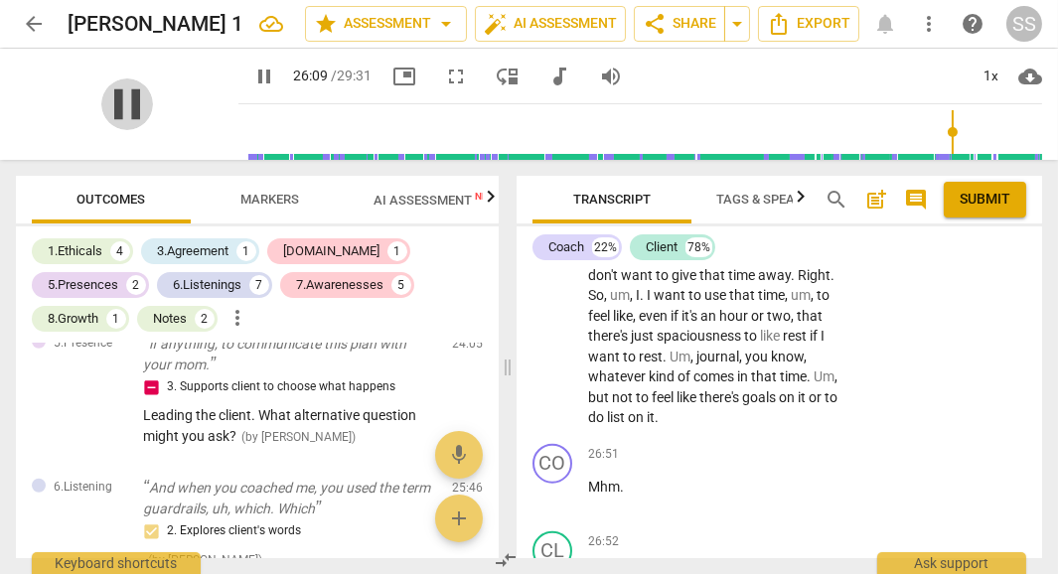
click at [118, 103] on span "pause" at bounding box center [127, 104] width 52 height 52
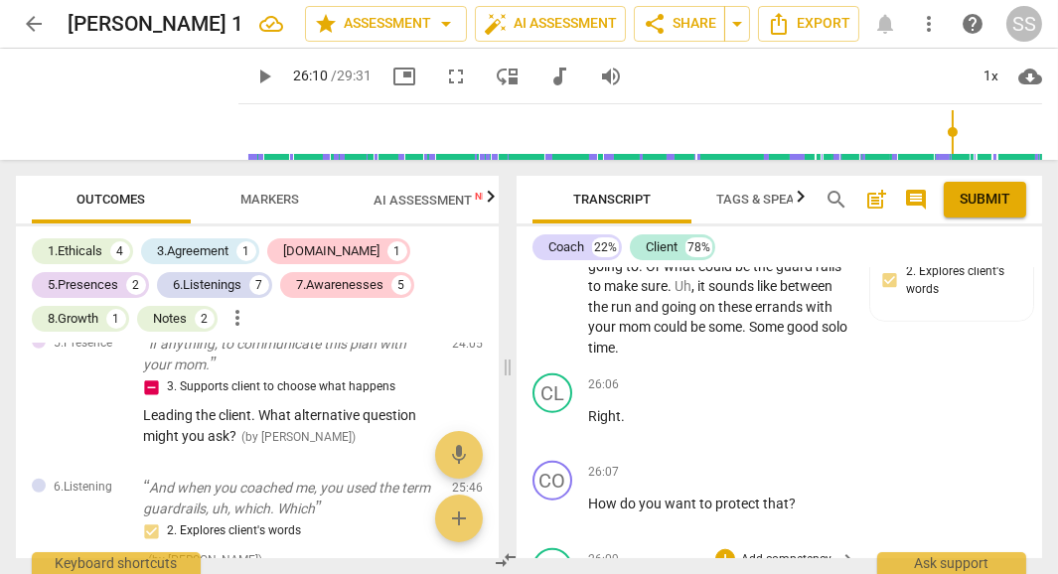
scroll to position [14524, 0]
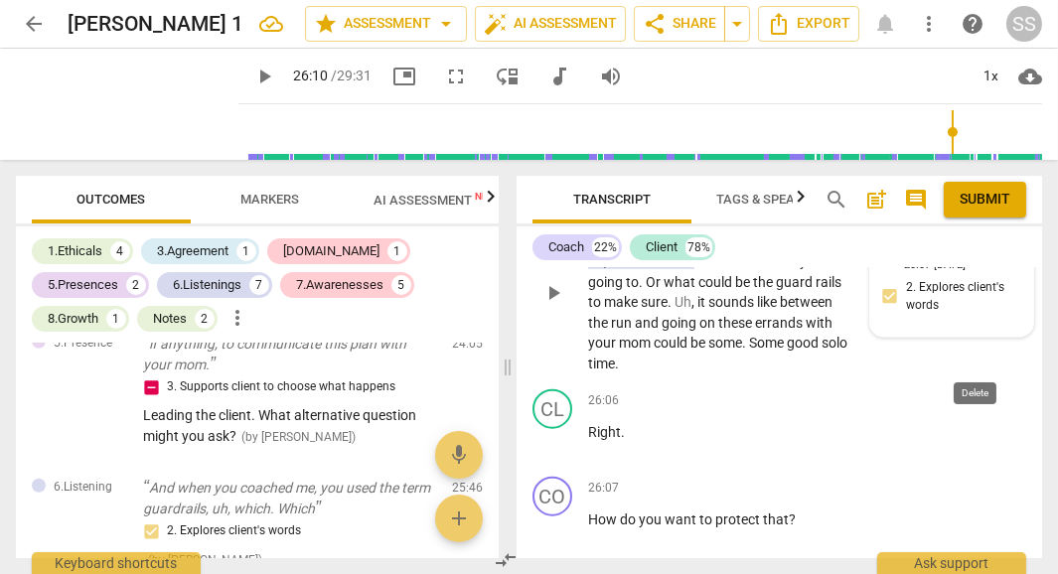
click at [974, 260] on span "delete" at bounding box center [980, 250] width 20 height 20
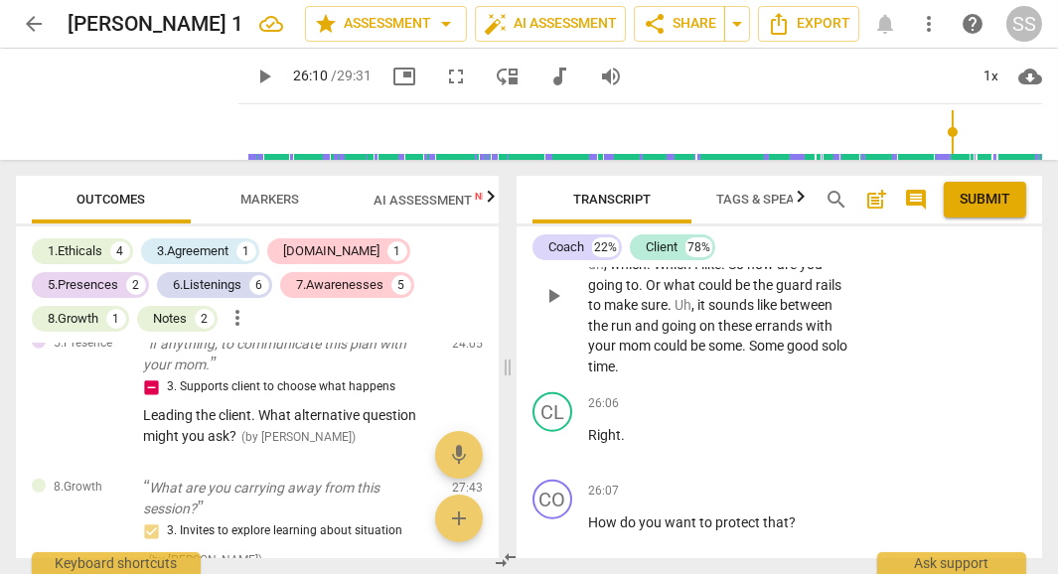
scroll to position [14520, 0]
drag, startPoint x: 586, startPoint y: 333, endPoint x: 659, endPoint y: 364, distance: 78.8
click at [659, 364] on div "CO play_arrow pause 25:44 + Add competency keyboard_arrow_right You know , and …" at bounding box center [780, 280] width 526 height 212
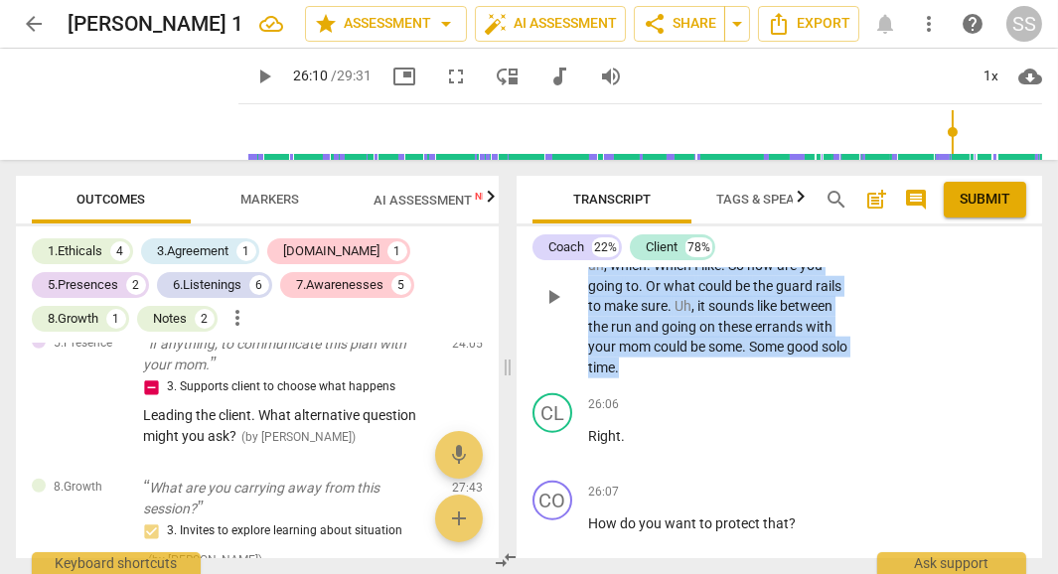
drag, startPoint x: 590, startPoint y: 335, endPoint x: 792, endPoint y: 468, distance: 241.6
click at [792, 378] on p "You know , and , and . And when you coached me , you used the term guardrails ,…" at bounding box center [717, 296] width 259 height 163
click at [812, 203] on p "Add competency" at bounding box center [786, 194] width 94 height 18
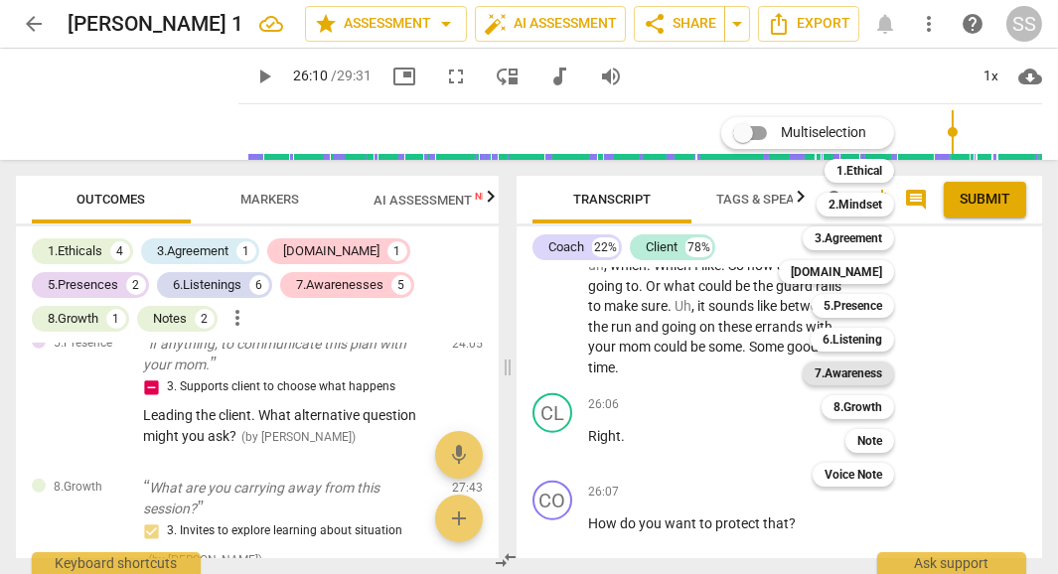
click at [862, 378] on b "7.Awareness" at bounding box center [849, 374] width 68 height 24
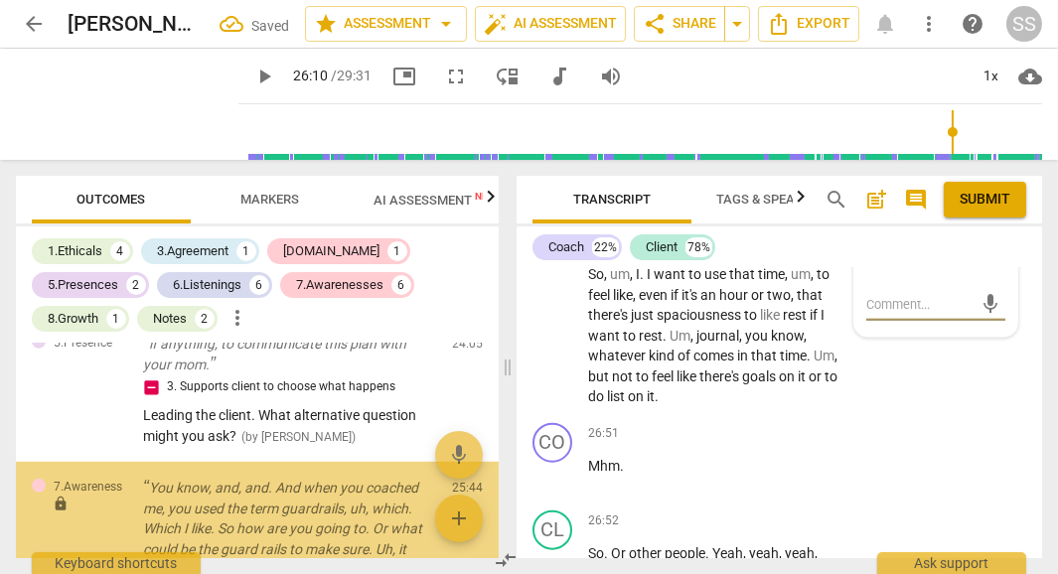
scroll to position [2477, 0]
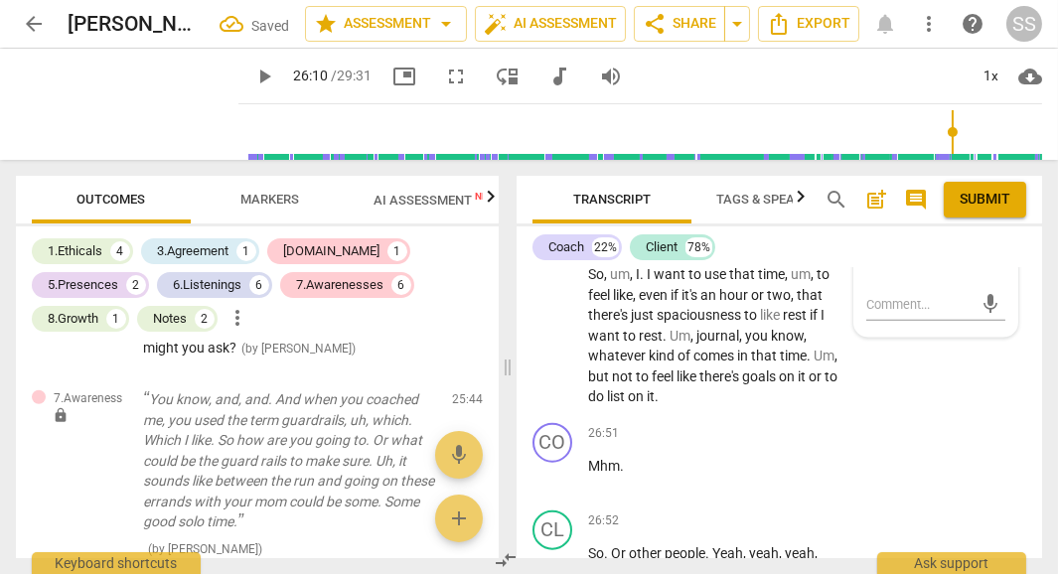
click at [871, 230] on input "7. Uses concise language" at bounding box center [874, 219] width 32 height 24
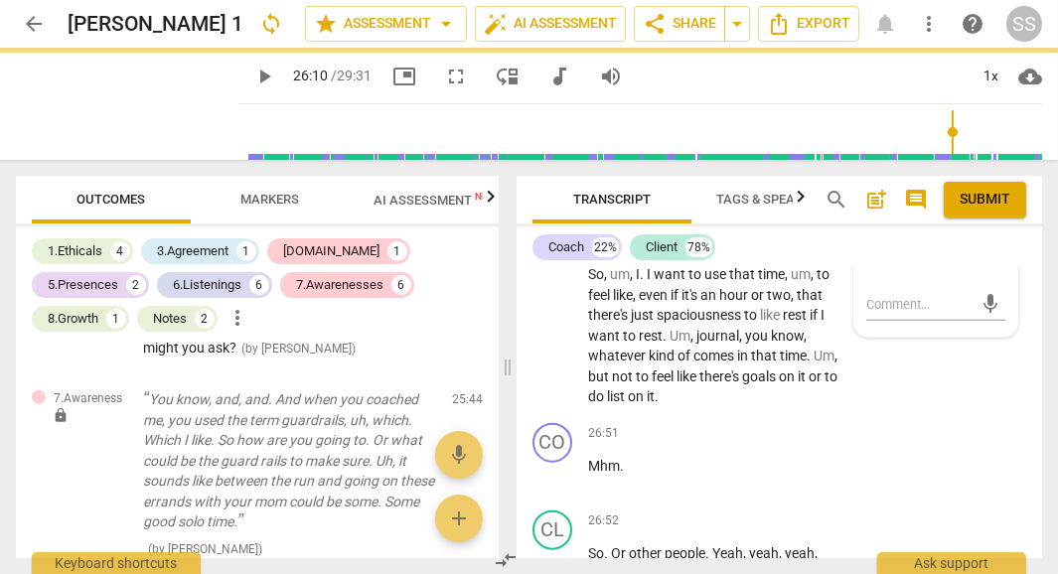
click at [874, 230] on input "7. Uses concise language" at bounding box center [874, 219] width 32 height 24
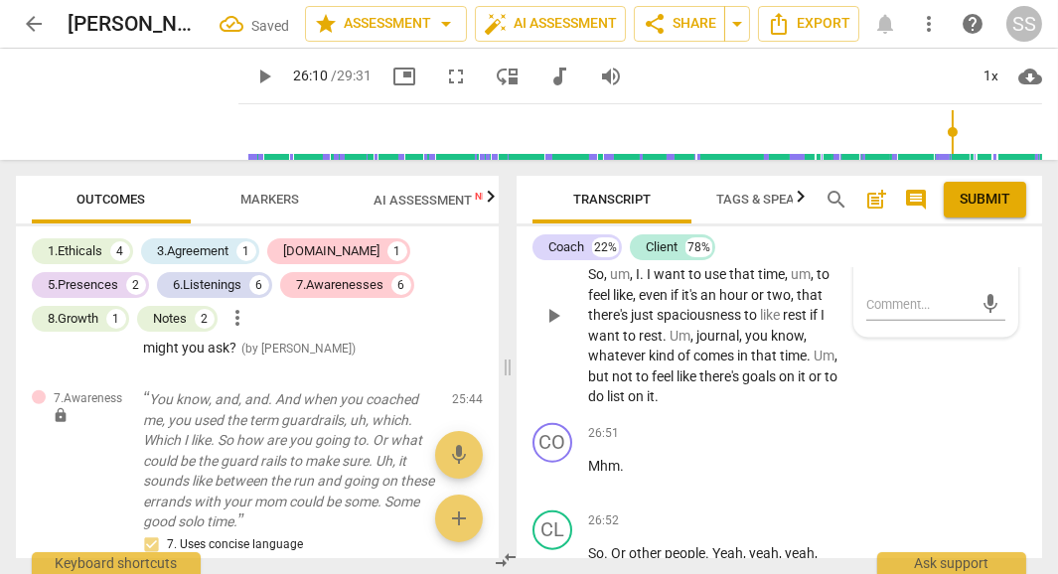
click at [902, 415] on div "CL play_arrow pause 26:09 + Add competency keyboard_arrow_right M . Yeah , no ,…" at bounding box center [780, 299] width 526 height 232
click at [59, 407] on span "lock" at bounding box center [61, 415] width 16 height 16
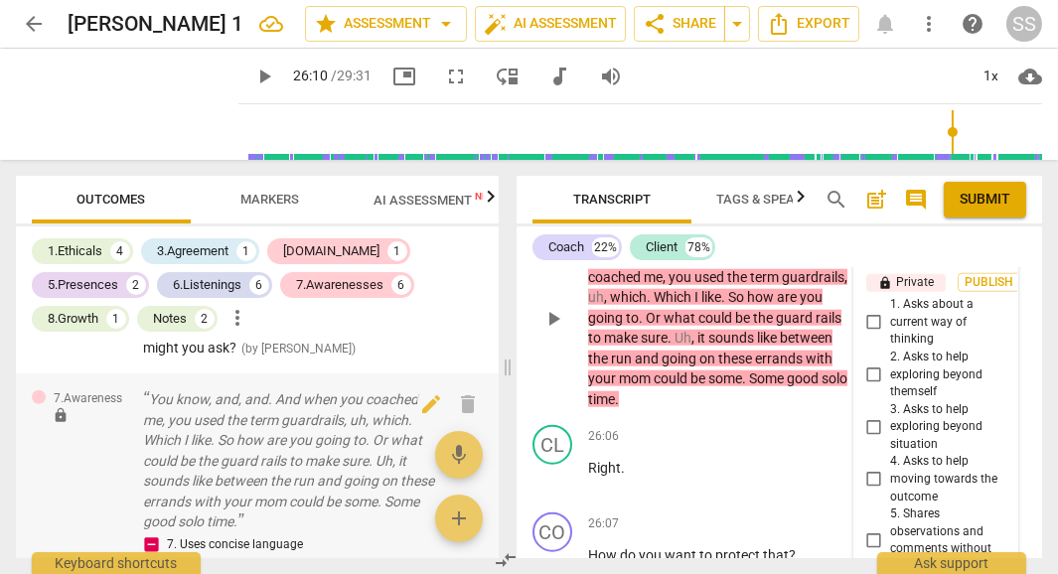
scroll to position [14505, 0]
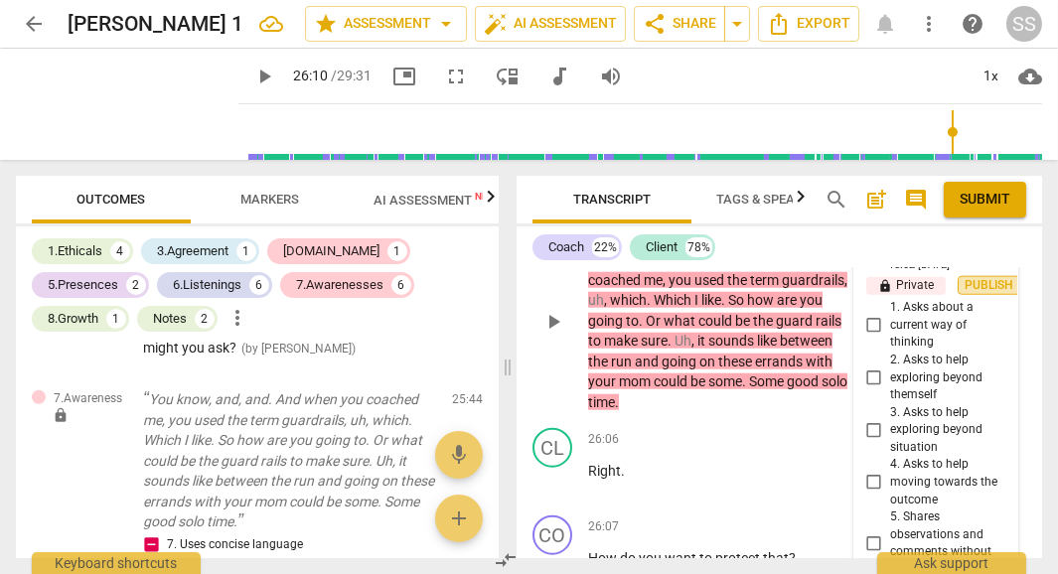
click at [984, 294] on span "Publish" at bounding box center [990, 285] width 30 height 17
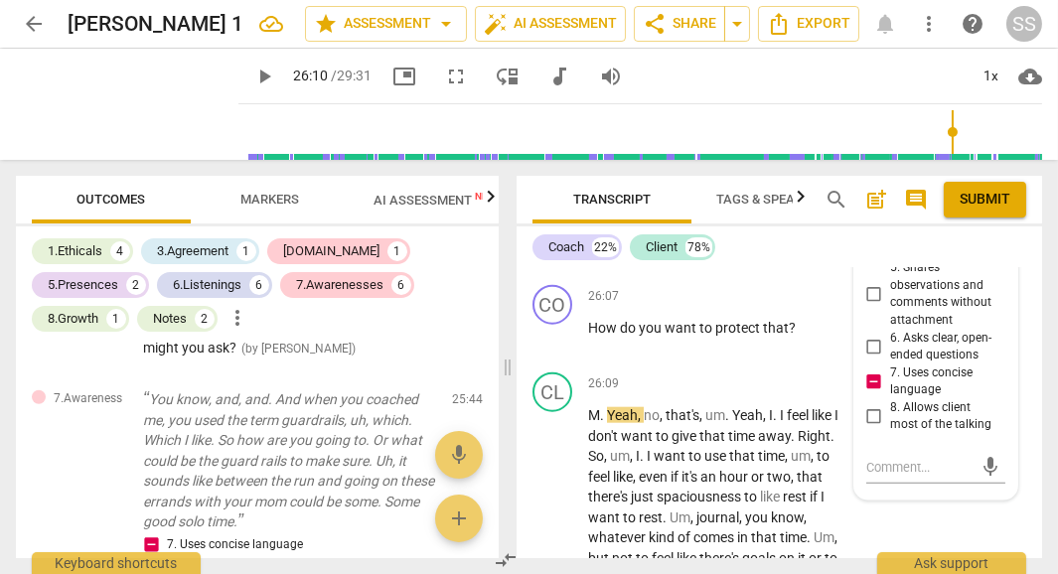
scroll to position [14757, 0]
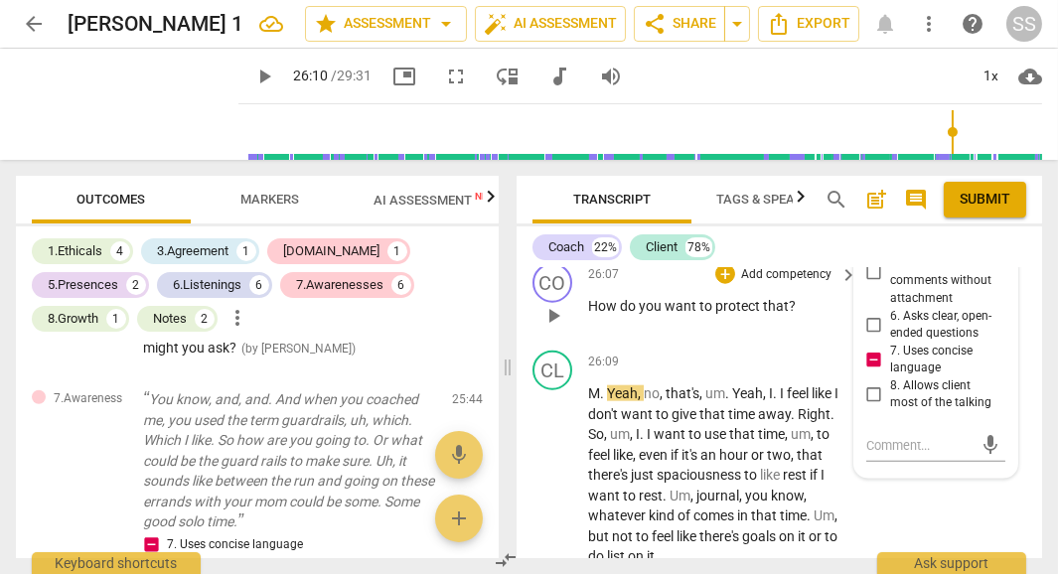
click at [596, 343] on div "CO play_arrow pause 26:07 + Add competency keyboard_arrow_right How do you want…" at bounding box center [780, 298] width 526 height 87
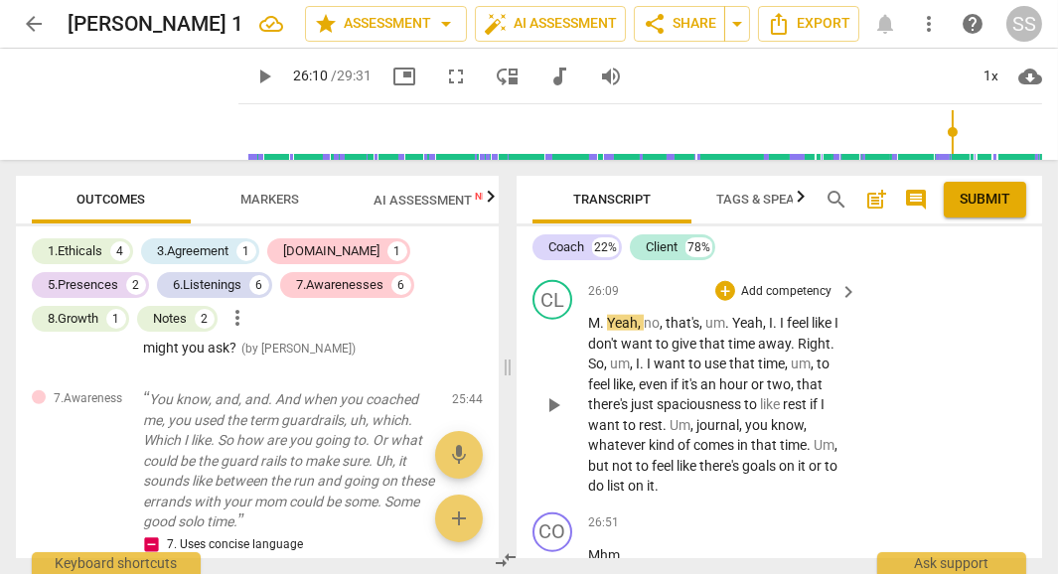
scroll to position [14827, 0]
click at [723, 215] on div "+" at bounding box center [725, 205] width 20 height 20
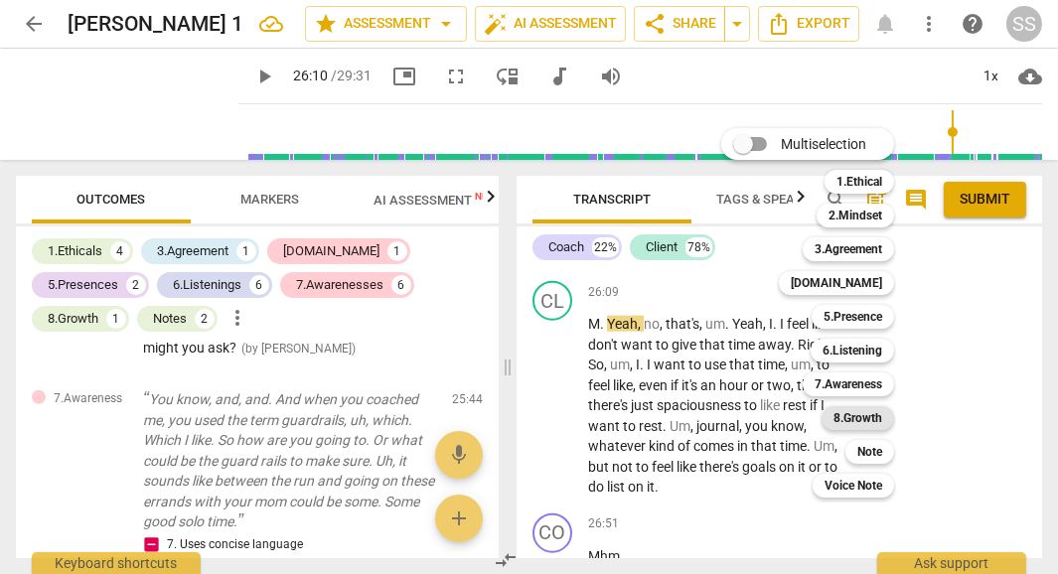
click at [861, 423] on b "8.Growth" at bounding box center [857, 418] width 49 height 24
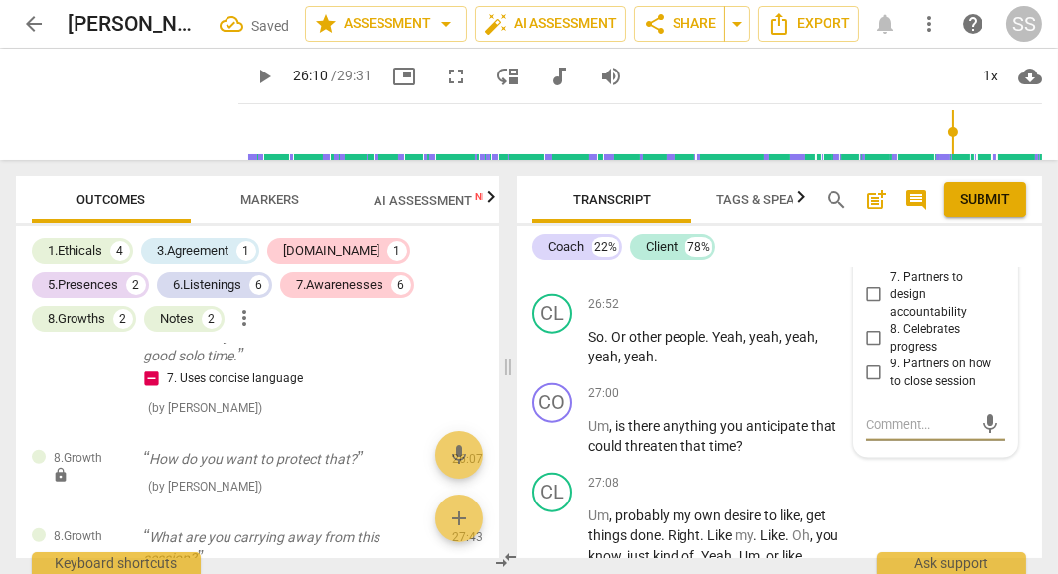
scroll to position [15133, 0]
click at [869, 221] on input "5. Partners to design post-session action" at bounding box center [874, 209] width 32 height 24
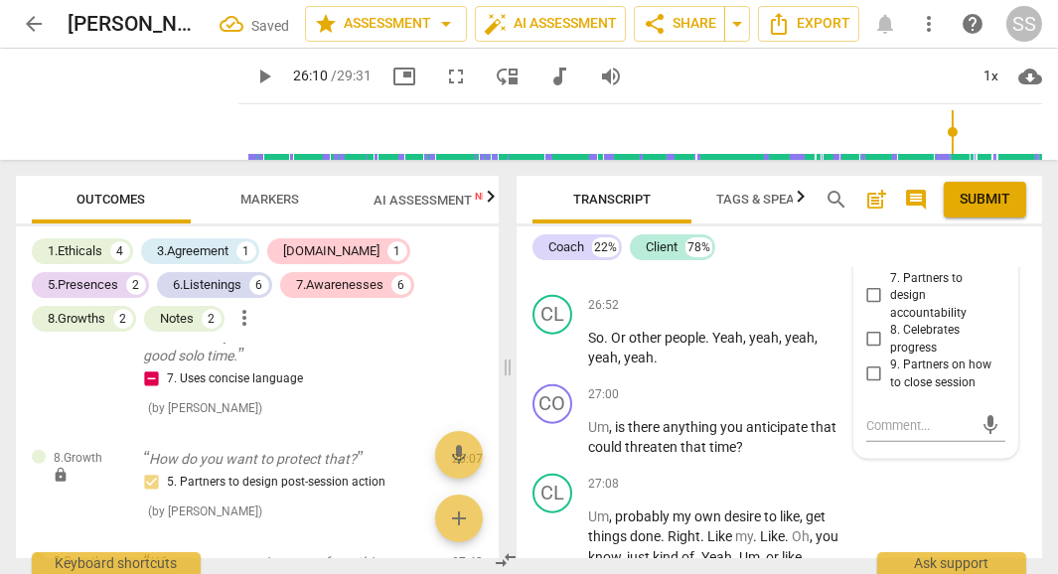
scroll to position [14909, 0]
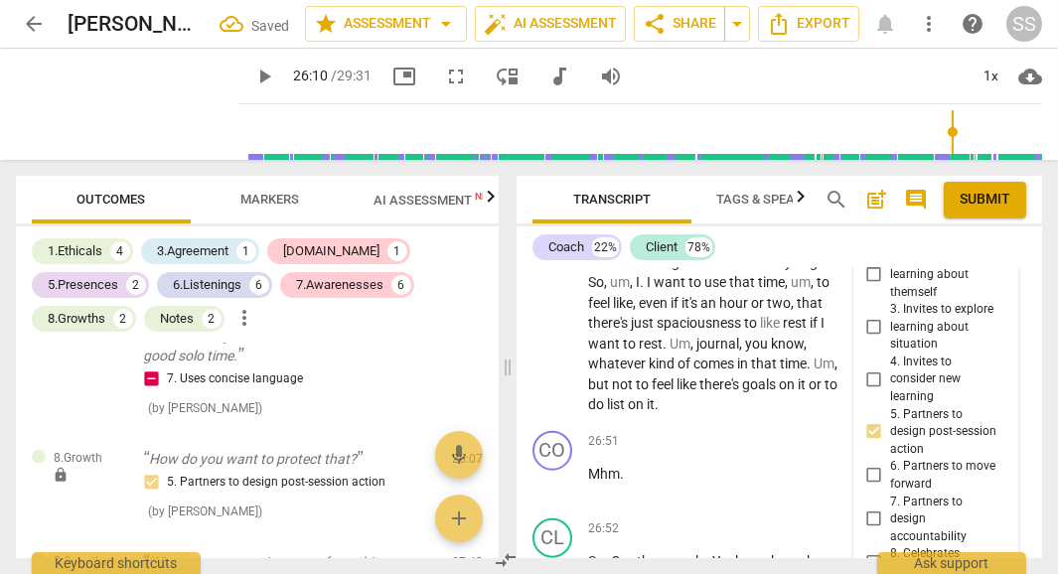
click at [992, 209] on span "Publish" at bounding box center [990, 200] width 30 height 17
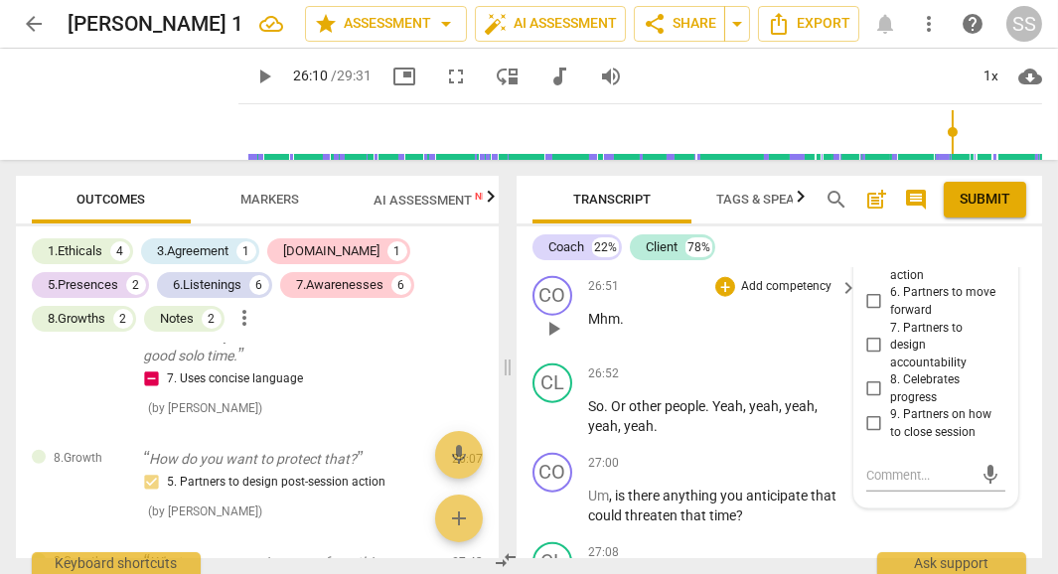
scroll to position [15066, 0]
click at [123, 103] on span "play_arrow" at bounding box center [127, 104] width 52 height 52
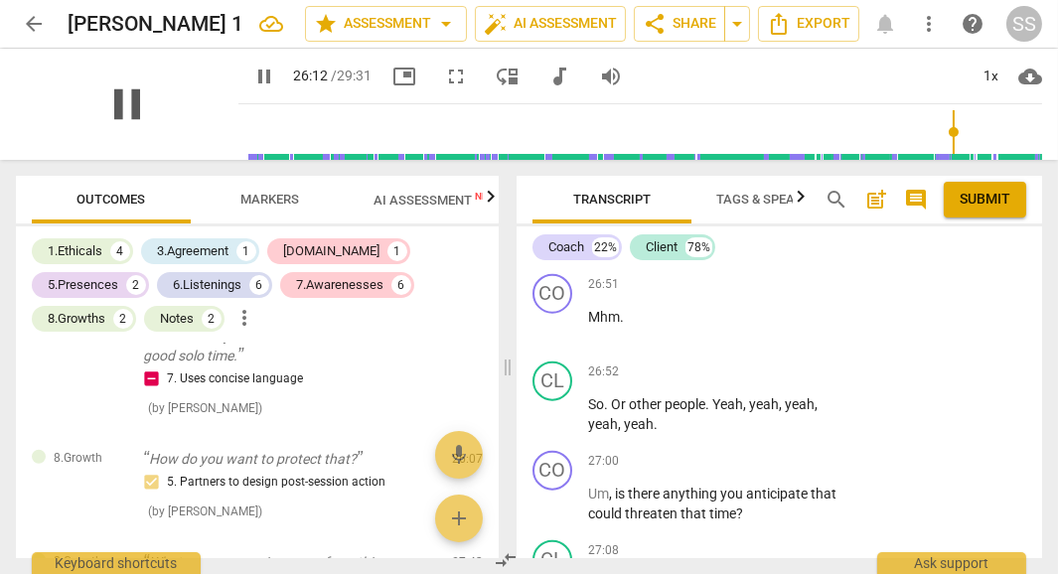
click at [123, 103] on span "pause" at bounding box center [127, 104] width 52 height 52
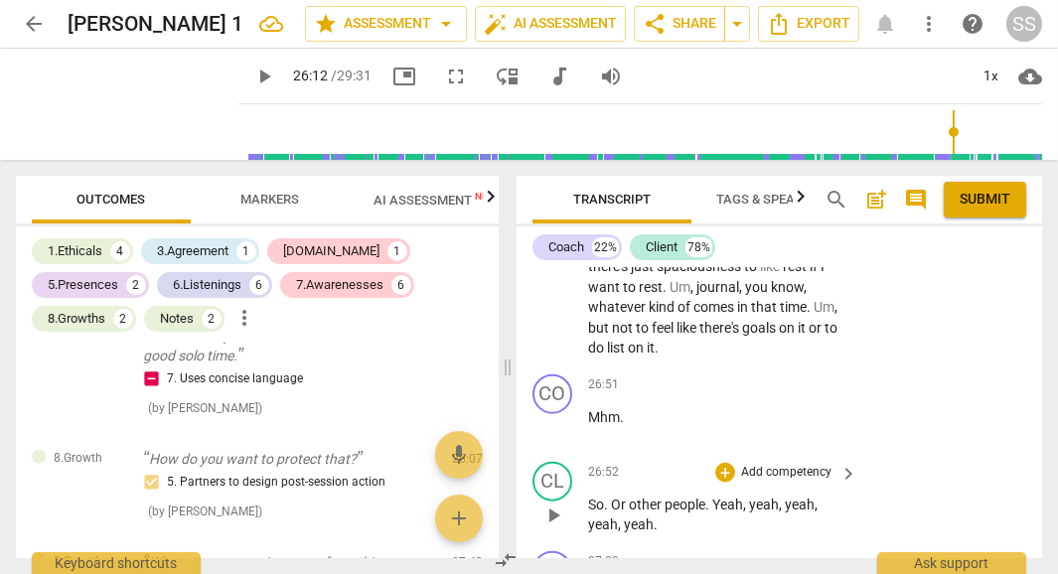
scroll to position [14943, 0]
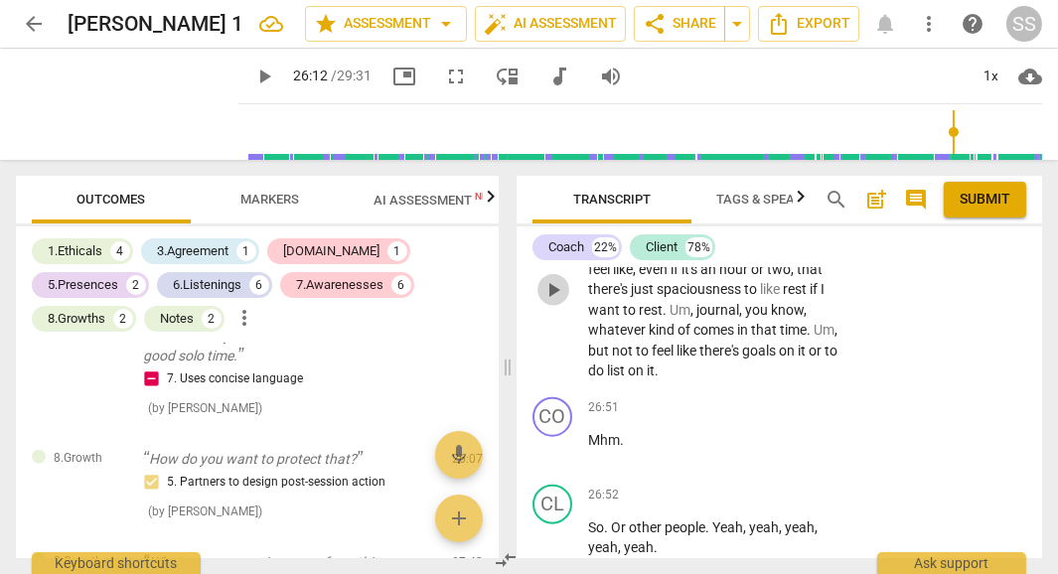
click at [555, 306] on button "play_arrow" at bounding box center [553, 290] width 32 height 32
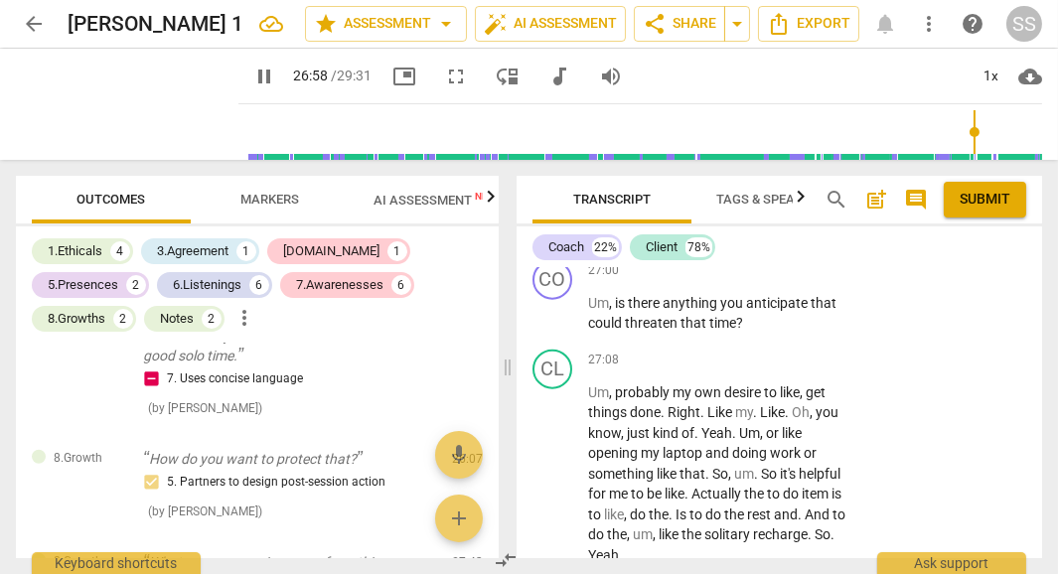
scroll to position [15257, 0]
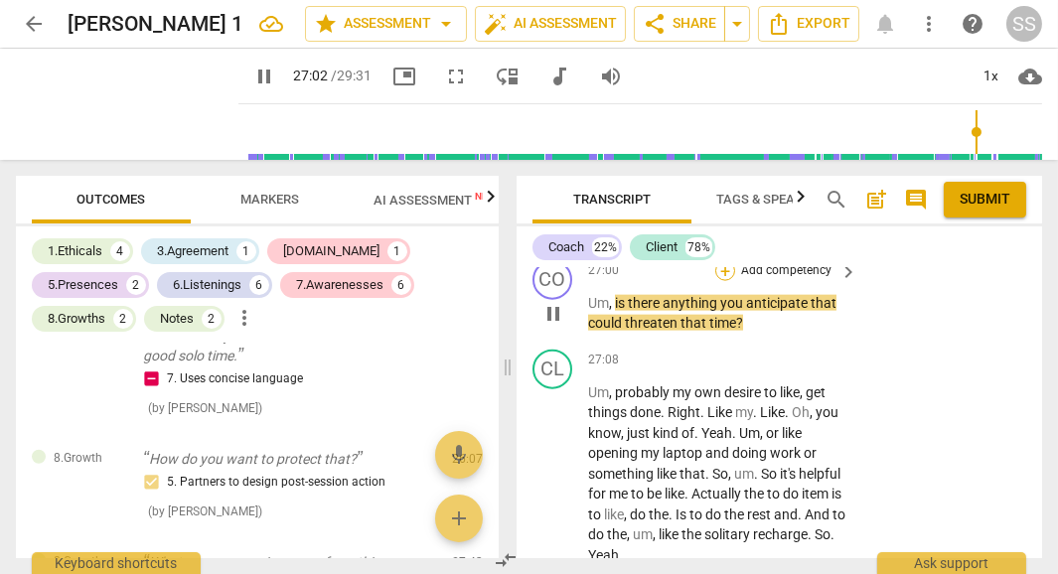
click at [723, 281] on div "+" at bounding box center [725, 271] width 20 height 20
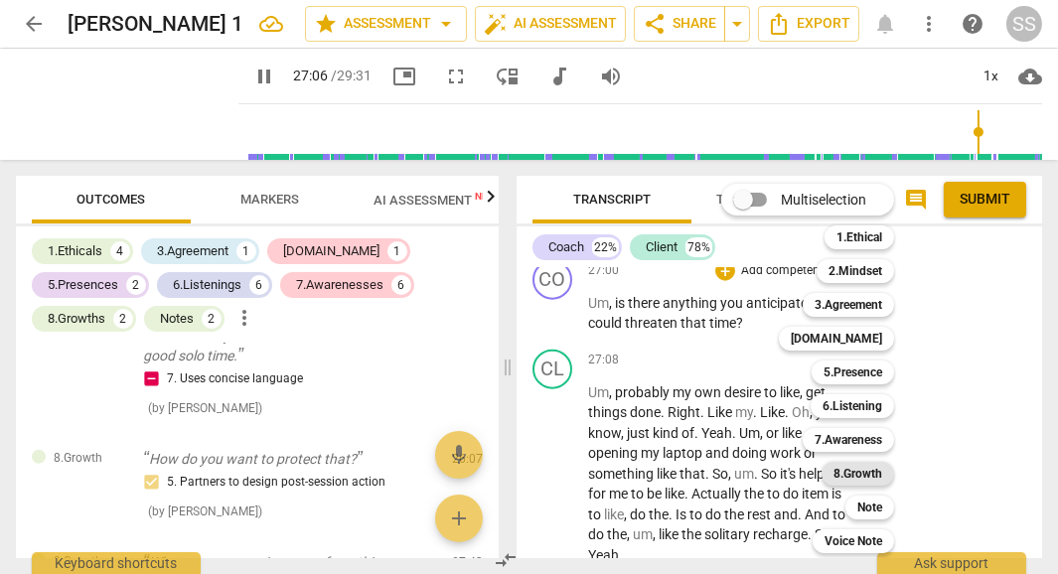
click at [858, 478] on b "8.Growth" at bounding box center [857, 474] width 49 height 24
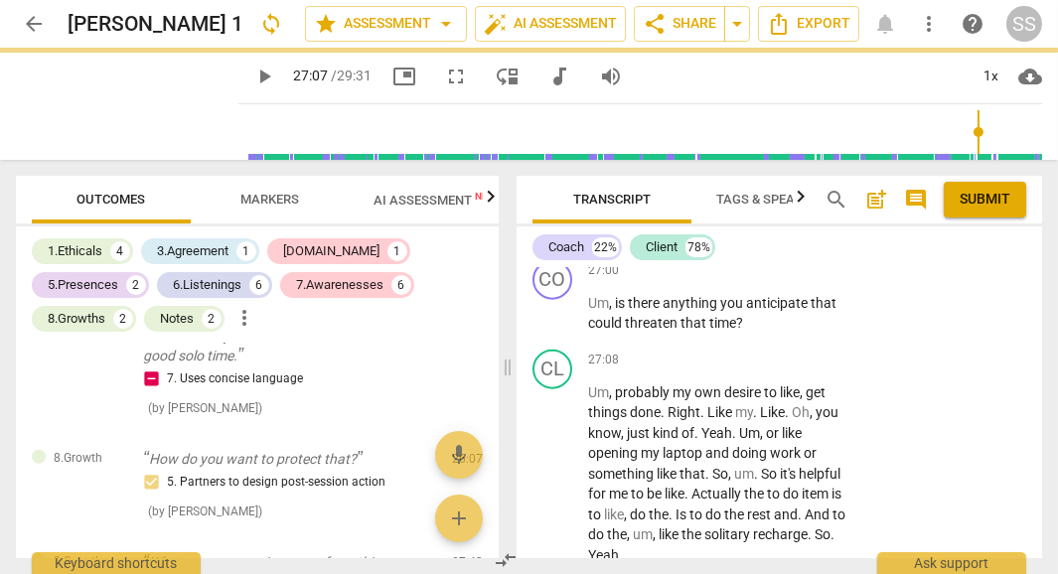
click at [858, 478] on div "Voice Note 0" at bounding box center [826, 470] width 89 height 19
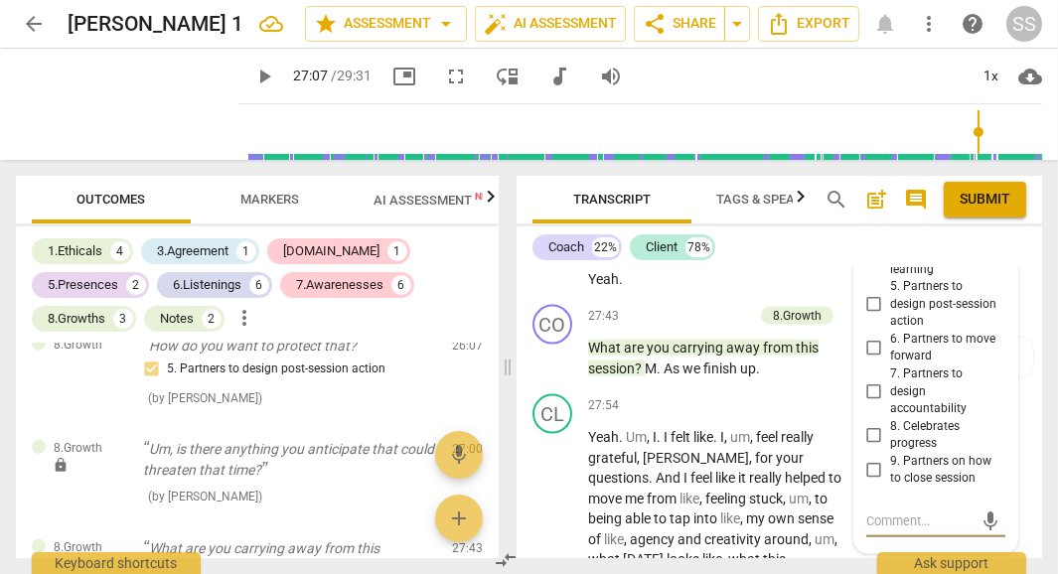
scroll to position [15529, 0]
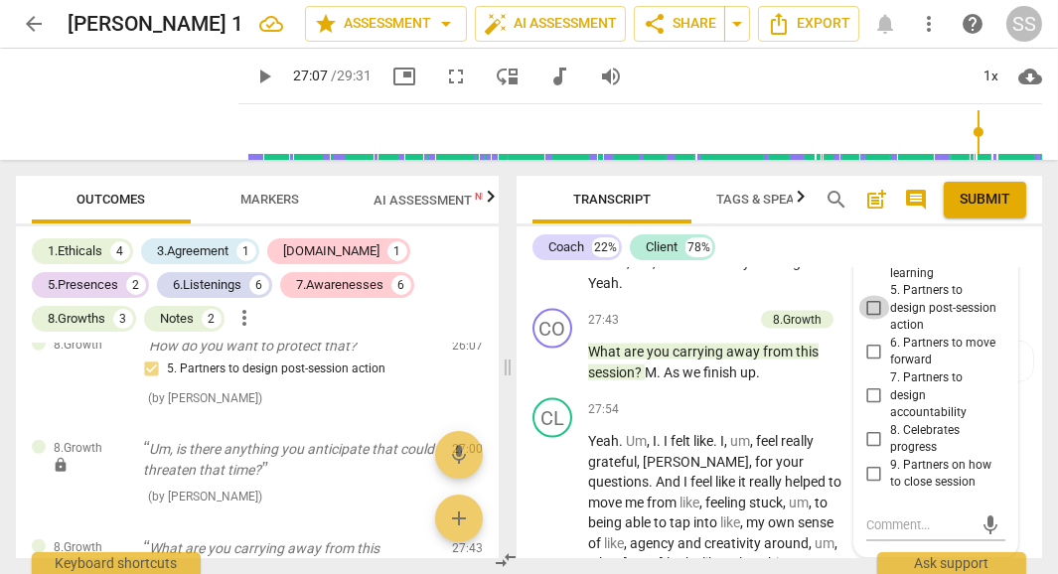
click at [873, 320] on input "5. Partners to design post-session action" at bounding box center [874, 308] width 32 height 24
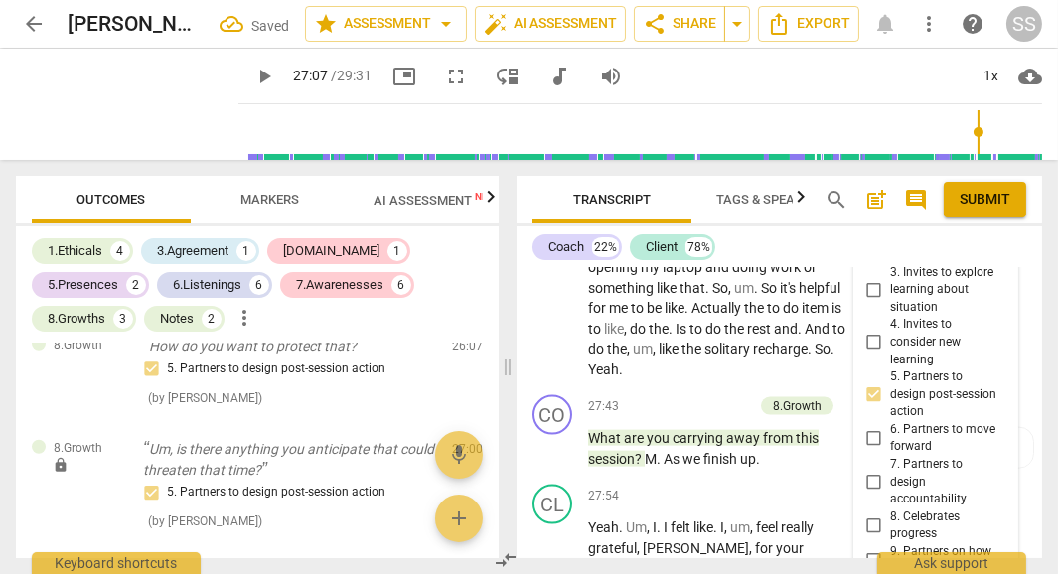
scroll to position [15385, 0]
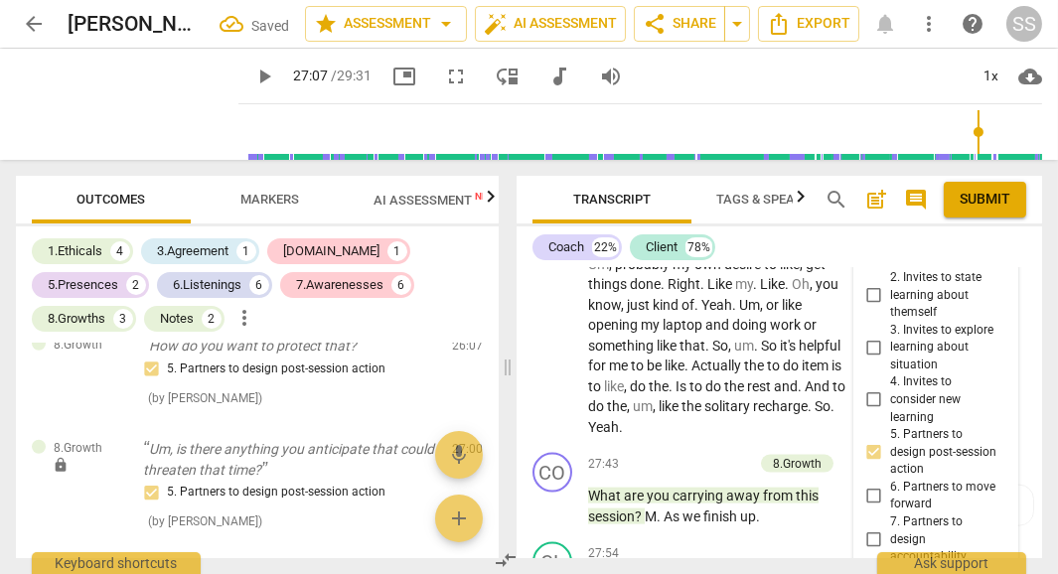
click at [986, 229] on span "Publish" at bounding box center [990, 221] width 30 height 17
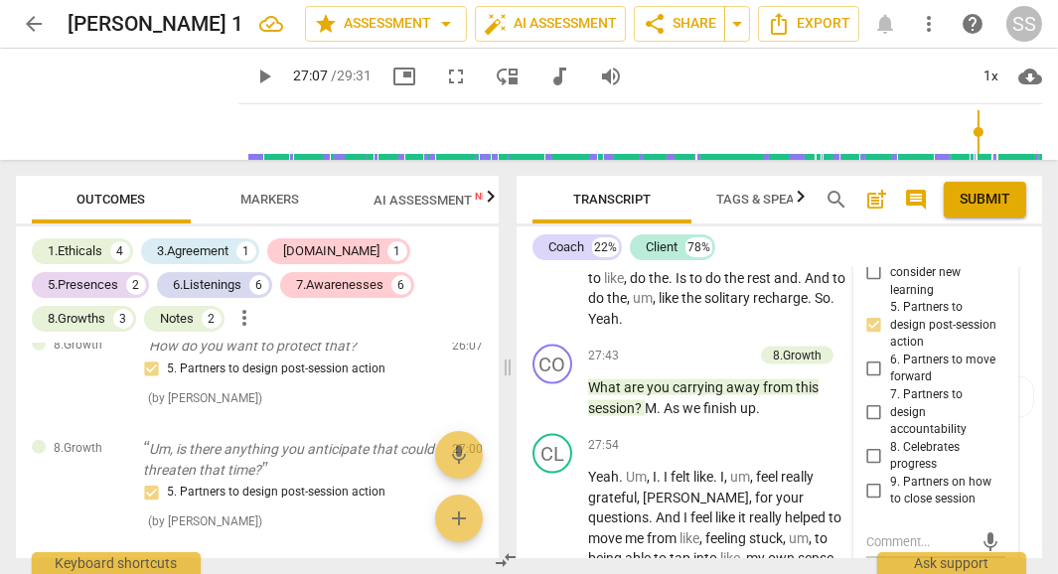
scroll to position [15498, 0]
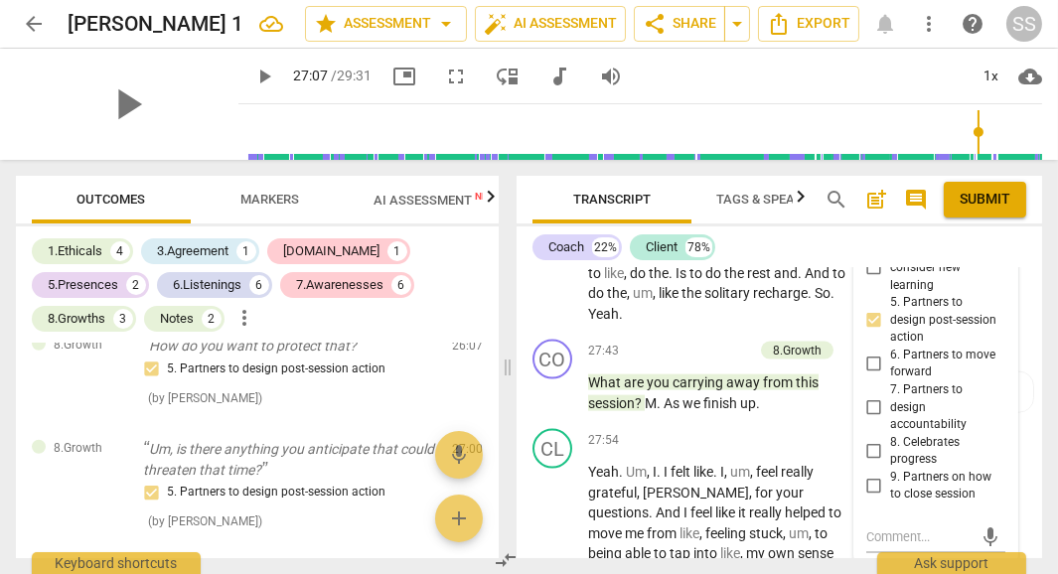
click at [151, 139] on div "play_arrow" at bounding box center [127, 104] width 223 height 111
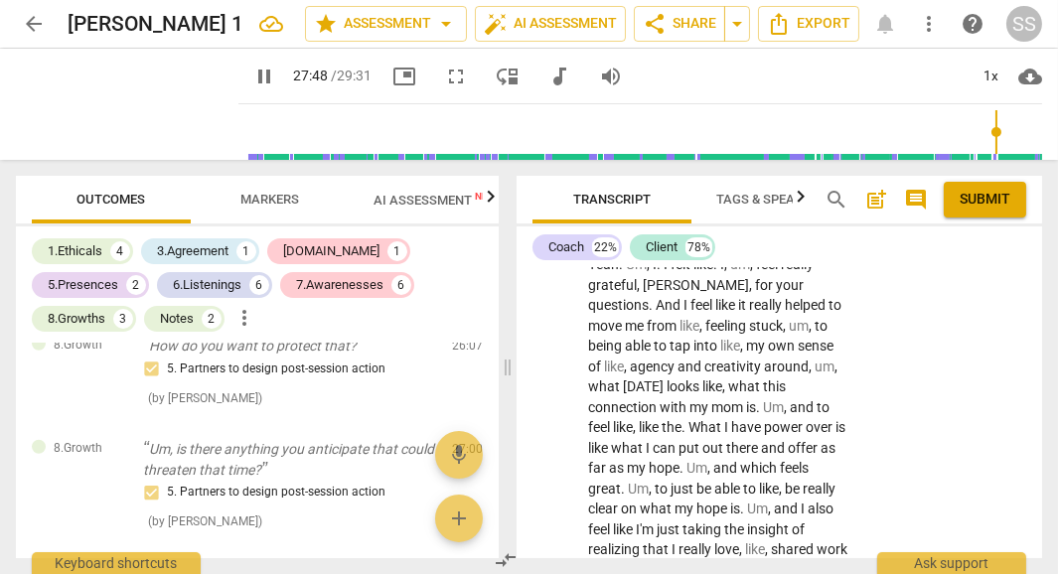
scroll to position [15705, 0]
click at [646, 205] on span "M" at bounding box center [651, 197] width 12 height 16
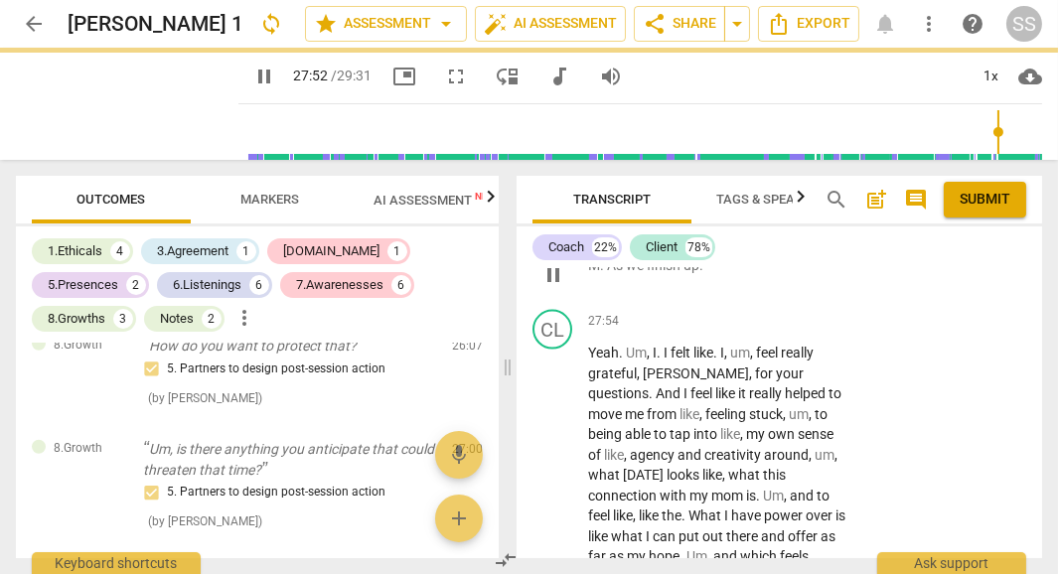
scroll to position [15792, 0]
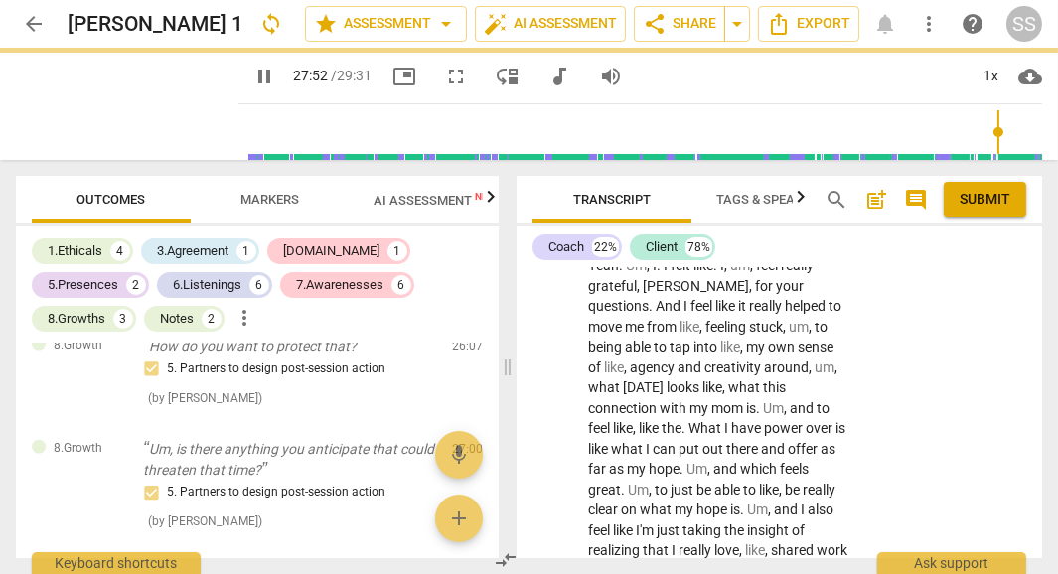
click at [607, 186] on span "As" at bounding box center [616, 178] width 19 height 16
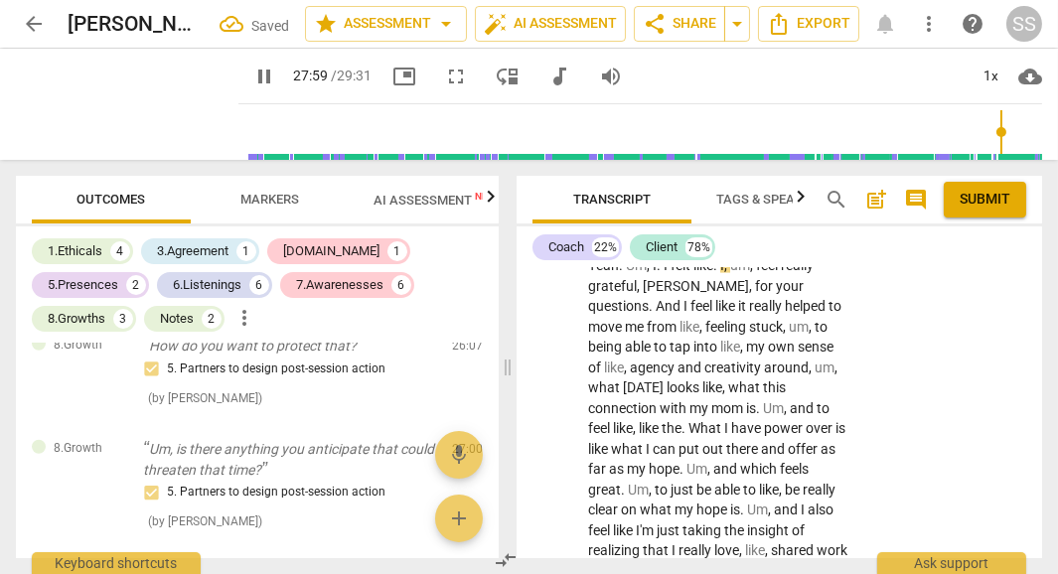
click at [605, 186] on span "." at bounding box center [603, 178] width 7 height 16
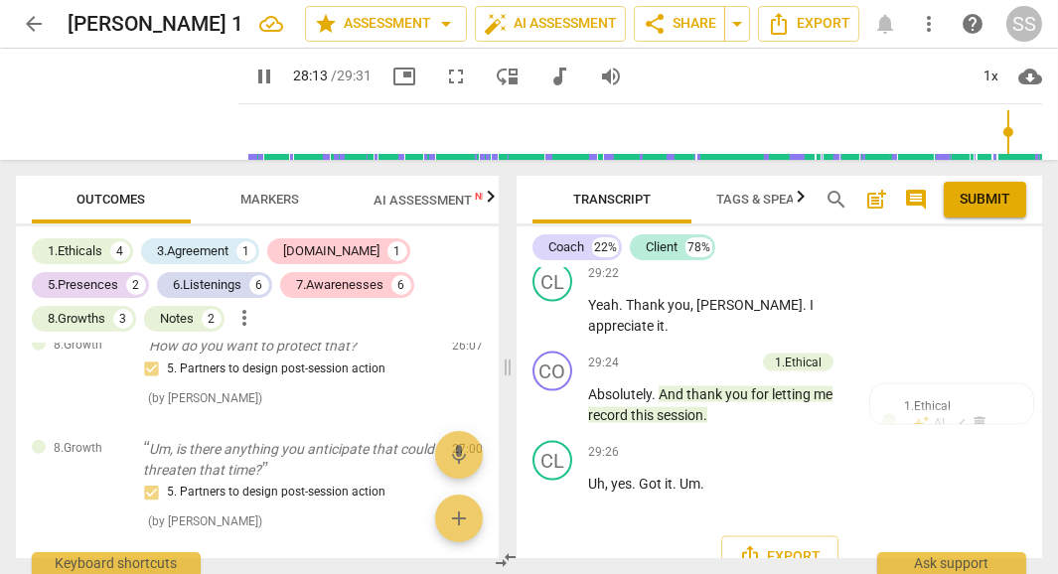
scroll to position [16466, 0]
click at [115, 116] on span "pause" at bounding box center [127, 104] width 52 height 52
drag, startPoint x: 646, startPoint y: 345, endPoint x: 802, endPoint y: 370, distance: 157.9
click at [802, 247] on p "M . Mhm Good work [DATE] . Thank you for . For your time ." at bounding box center [717, 227] width 259 height 41
click at [682, 339] on div "+" at bounding box center [690, 340] width 20 height 20
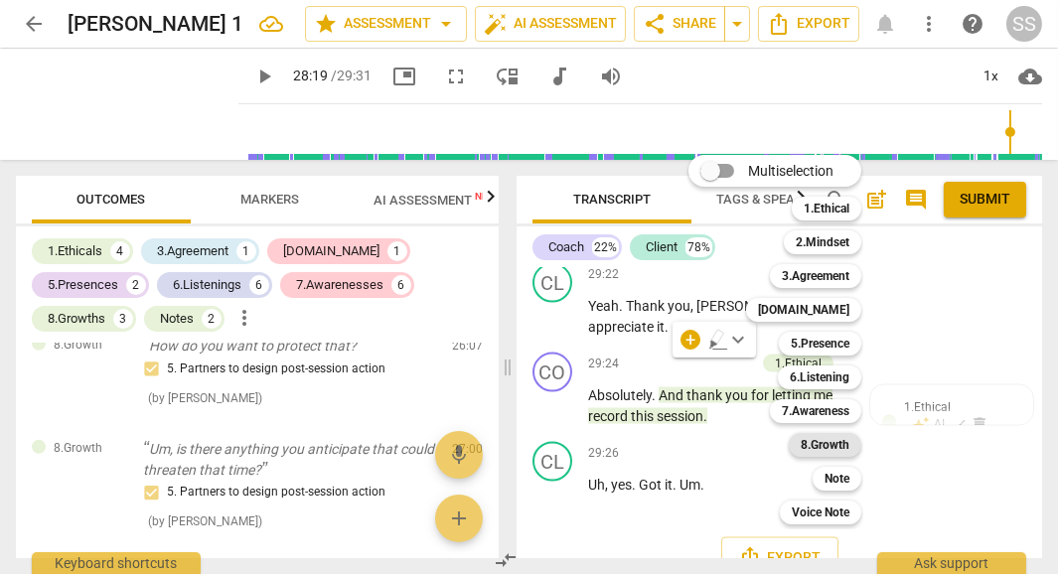
click at [831, 443] on b "8.Growth" at bounding box center [825, 445] width 49 height 24
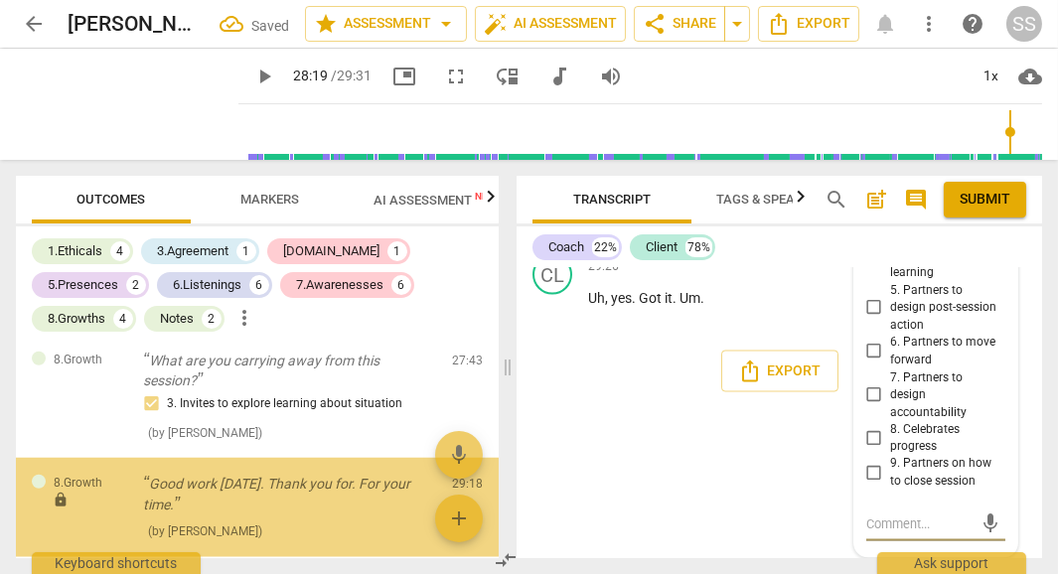
scroll to position [3003, 0]
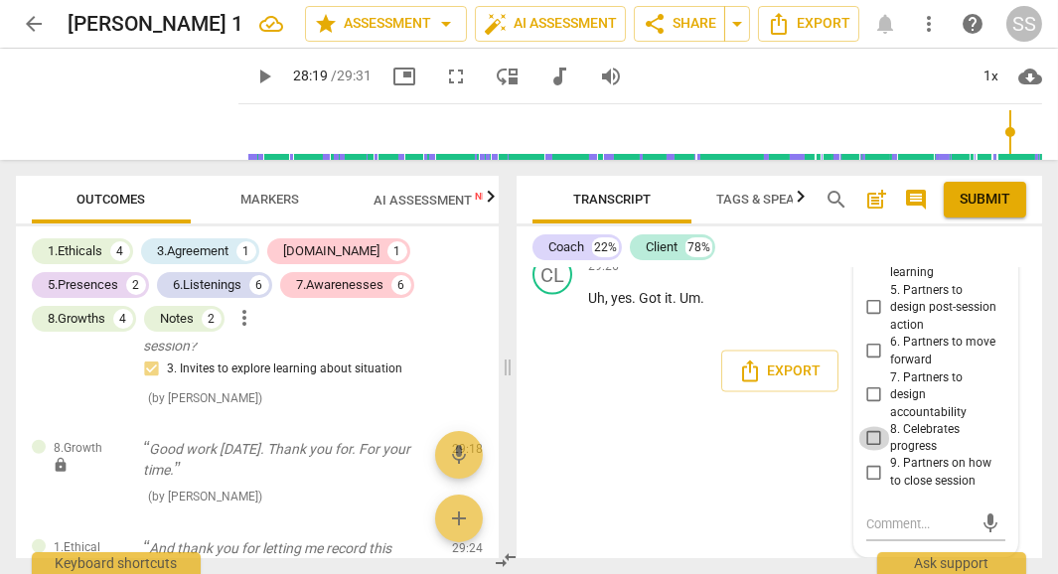
click at [871, 441] on input "8. Celebrates progress" at bounding box center [874, 439] width 32 height 24
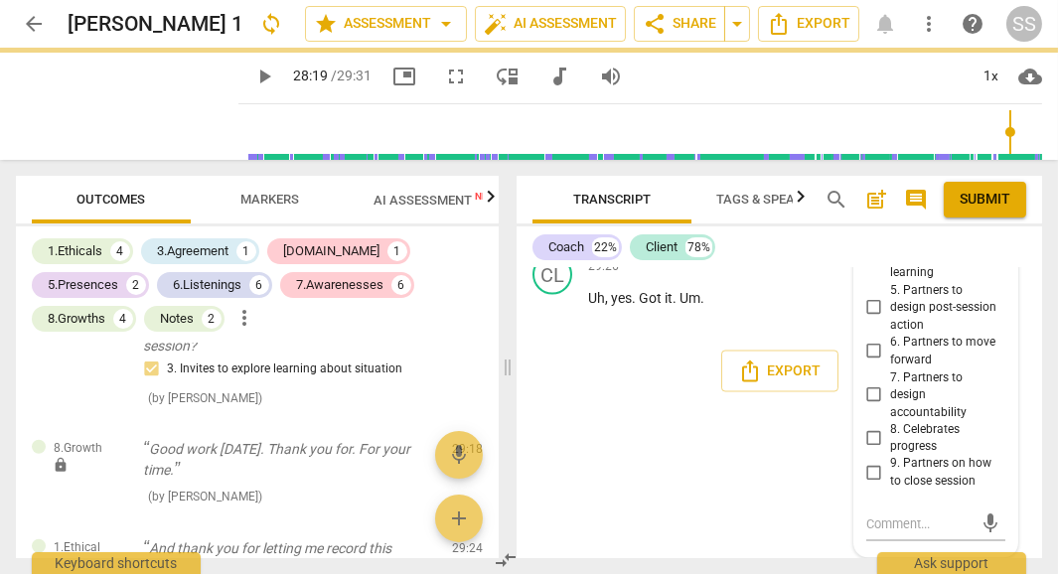
click at [871, 441] on input "8. Celebrates progress" at bounding box center [874, 439] width 32 height 24
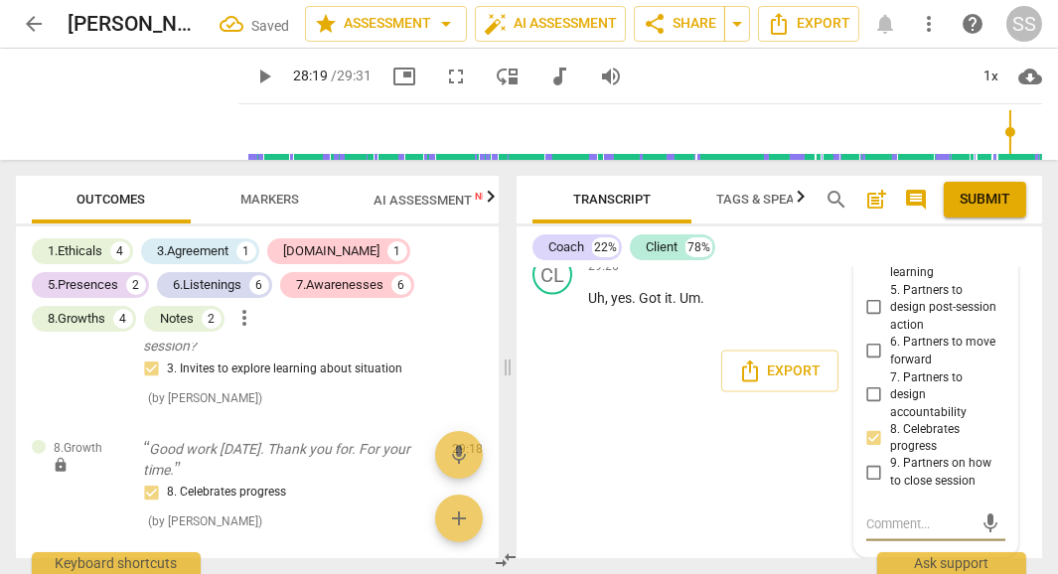
click at [881, 521] on textarea at bounding box center [919, 525] width 107 height 19
click at [881, 521] on textarea "Be mor specific" at bounding box center [919, 525] width 107 height 19
click at [903, 527] on textarea "Be mor specific" at bounding box center [919, 525] width 107 height 19
click at [954, 525] on textarea "Be more specific" at bounding box center [919, 525] width 107 height 19
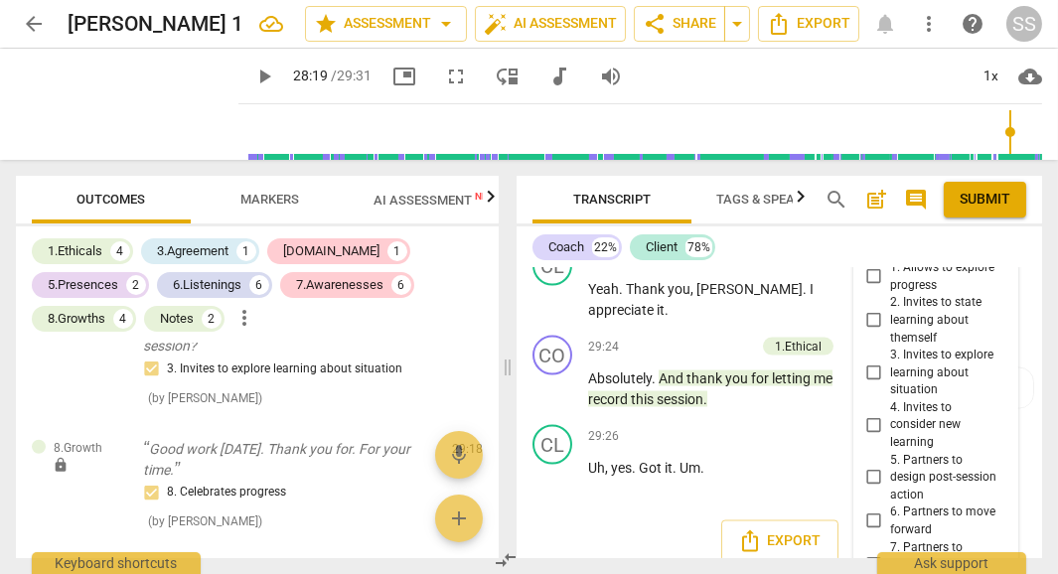
scroll to position [16430, 0]
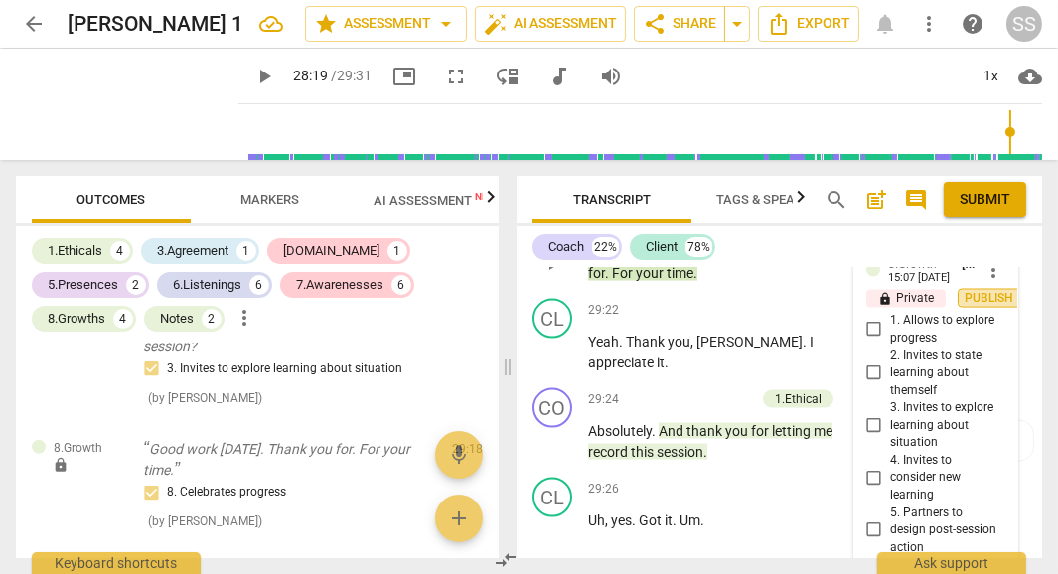
click at [992, 307] on span "Publish" at bounding box center [990, 298] width 30 height 17
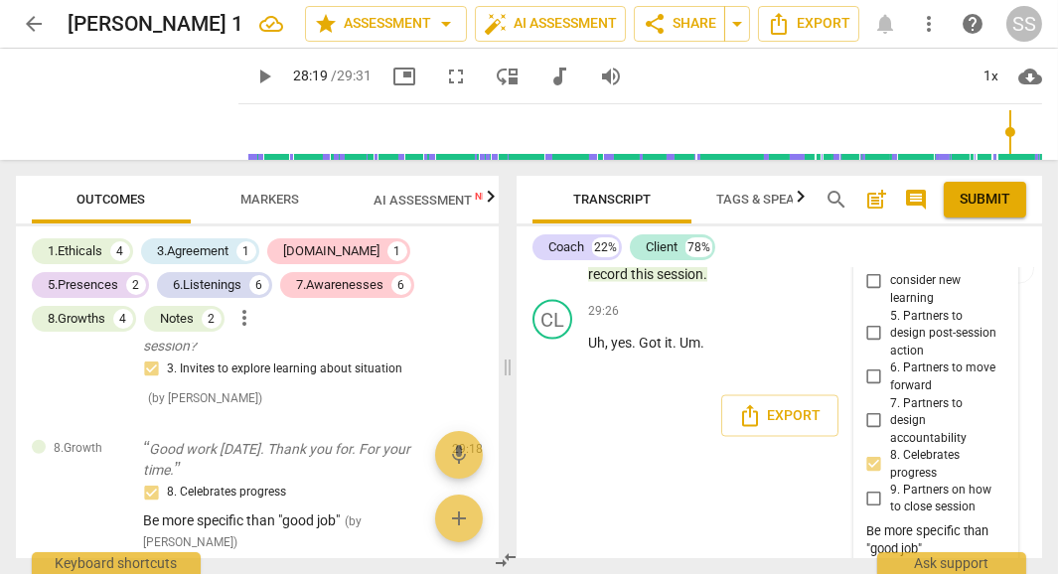
scroll to position [16605, 0]
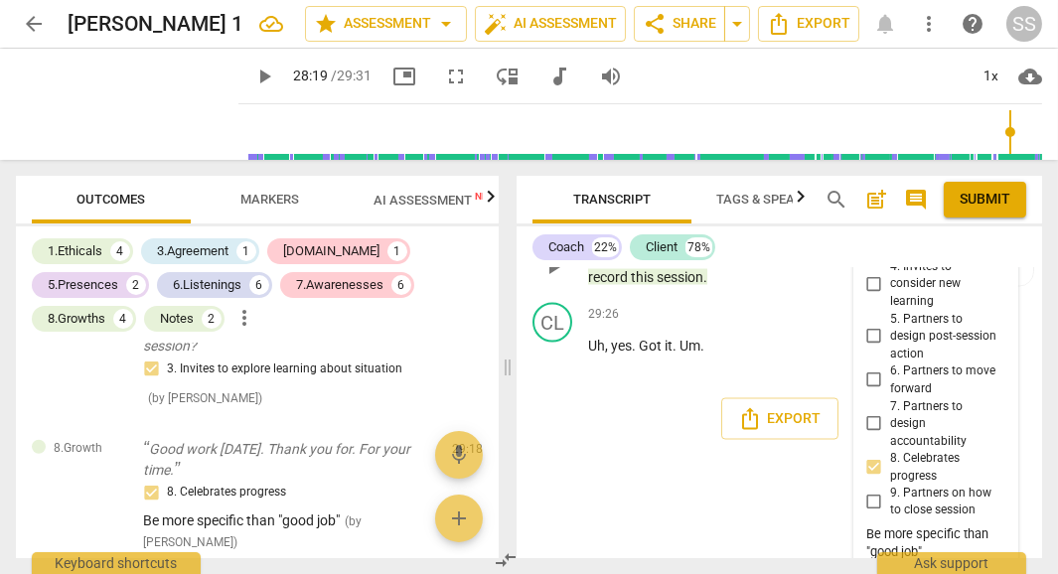
click at [671, 234] on p "Add competency" at bounding box center [708, 226] width 94 height 18
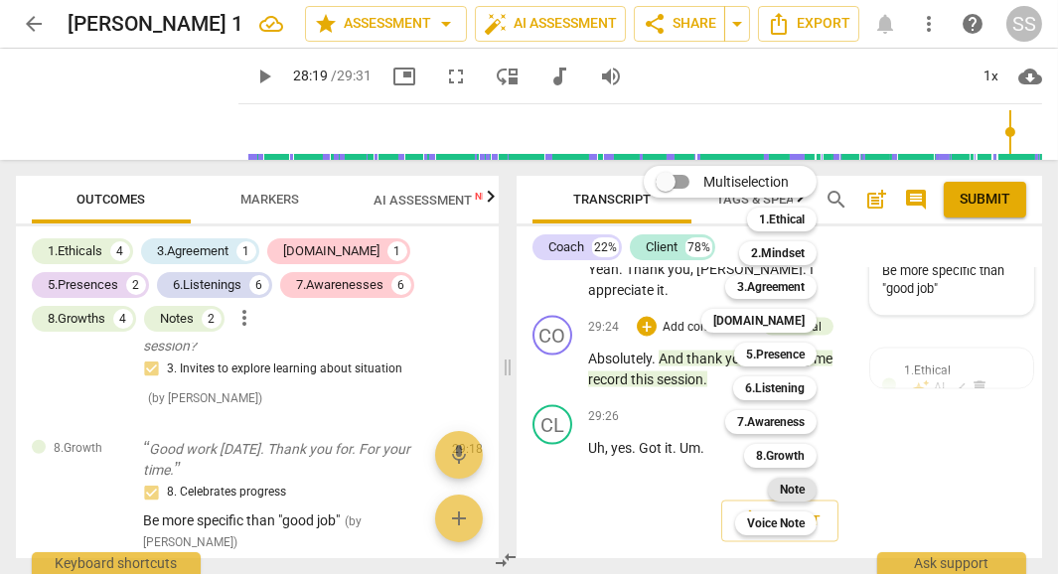
click at [800, 494] on b "Note" at bounding box center [792, 490] width 25 height 24
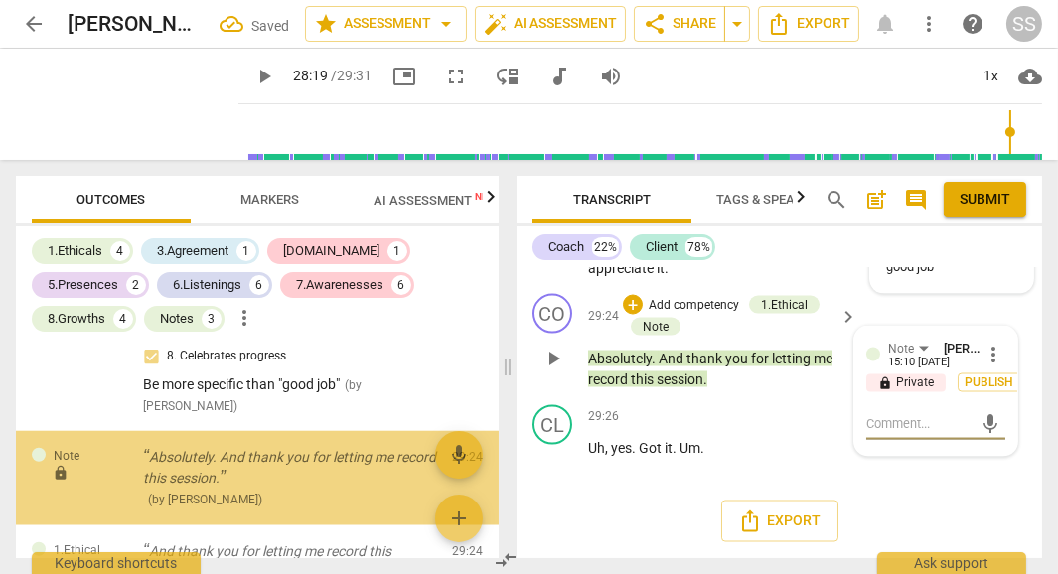
scroll to position [3145, 0]
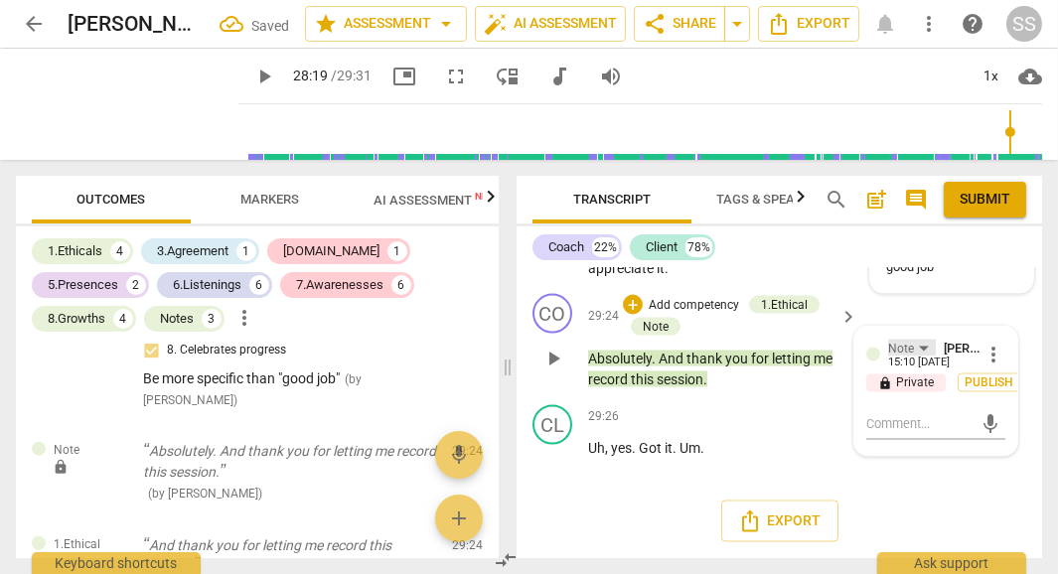
click at [919, 357] on div "Note" at bounding box center [912, 348] width 48 height 17
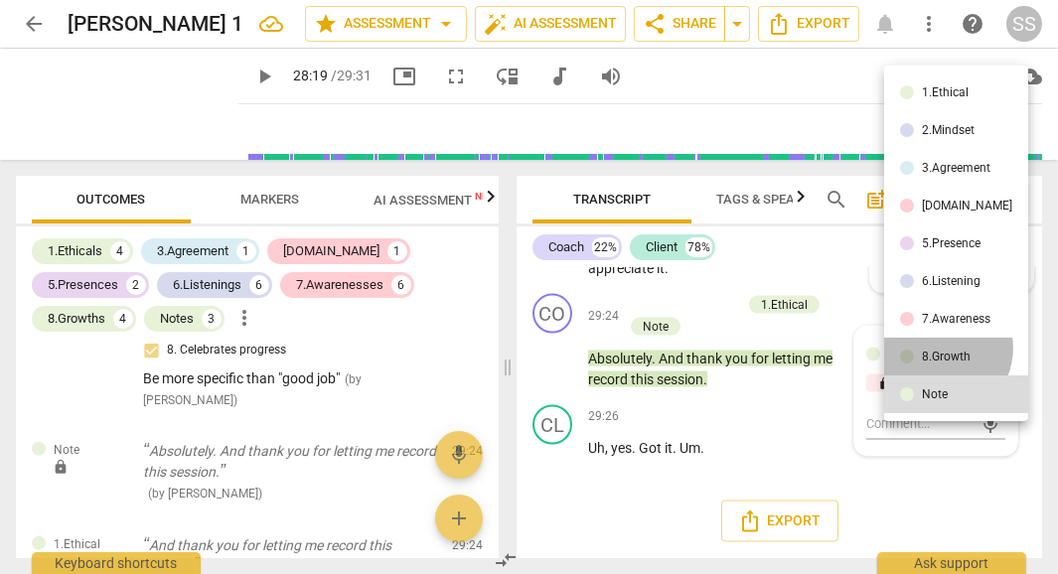
click at [939, 351] on div "8.Growth" at bounding box center [946, 357] width 49 height 12
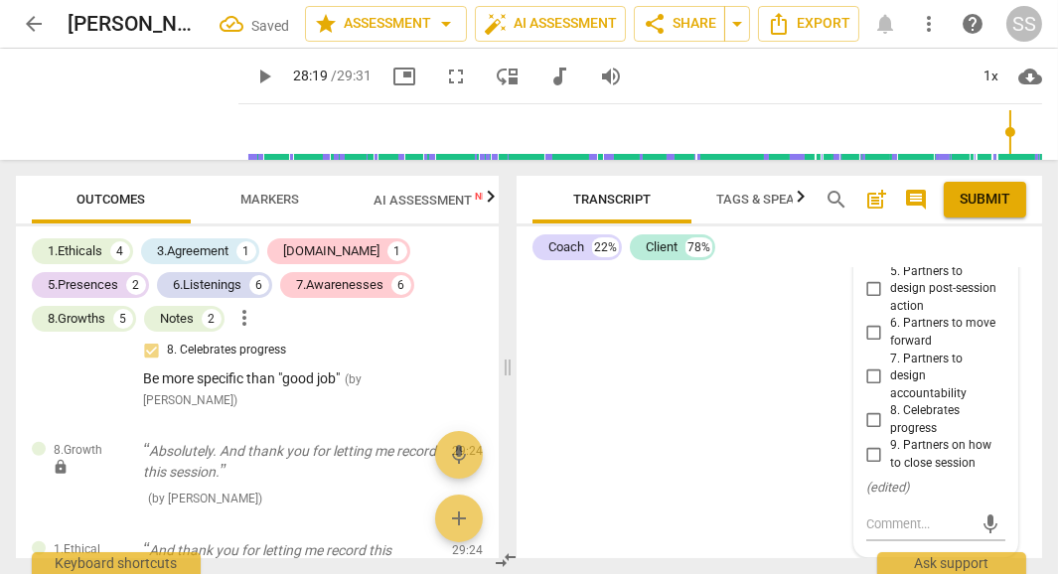
scroll to position [16975, 0]
click at [870, 453] on input "9. Partners on how to close session" at bounding box center [874, 456] width 32 height 24
click at [870, 459] on input "9. Partners on how to close session" at bounding box center [874, 456] width 32 height 24
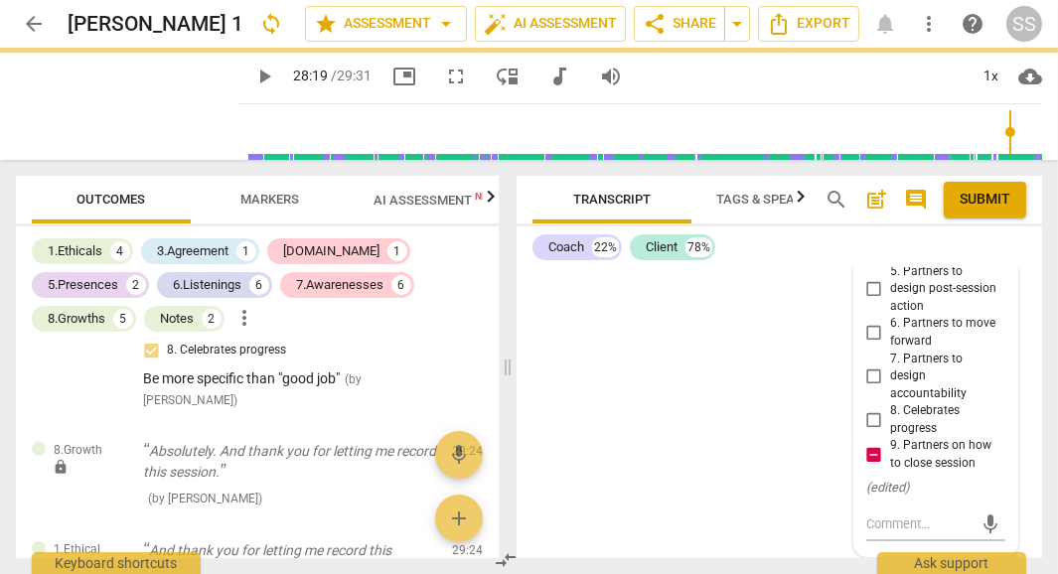
scroll to position [16615, 0]
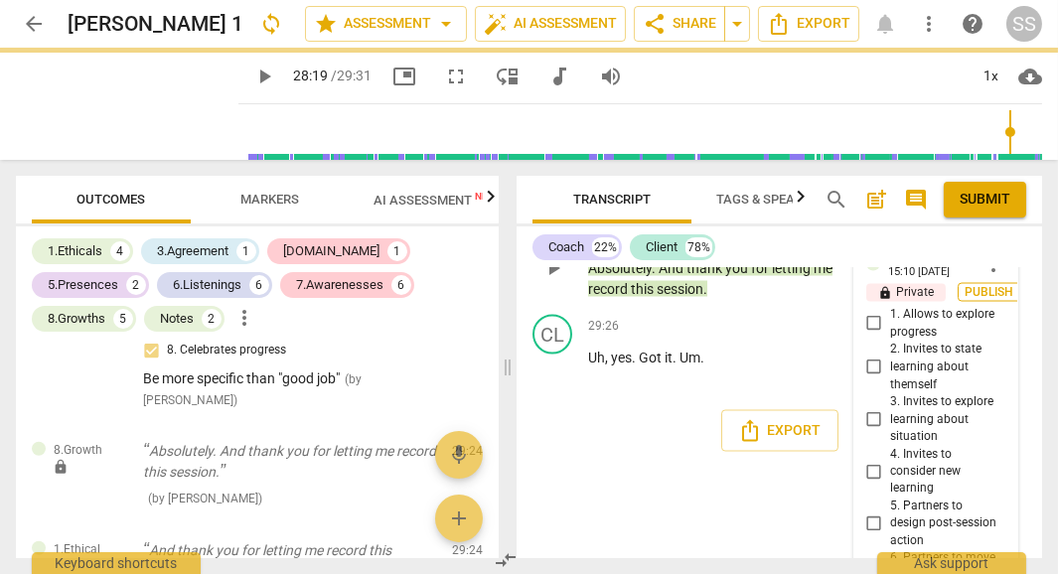
click at [981, 301] on span "Publish" at bounding box center [990, 292] width 30 height 17
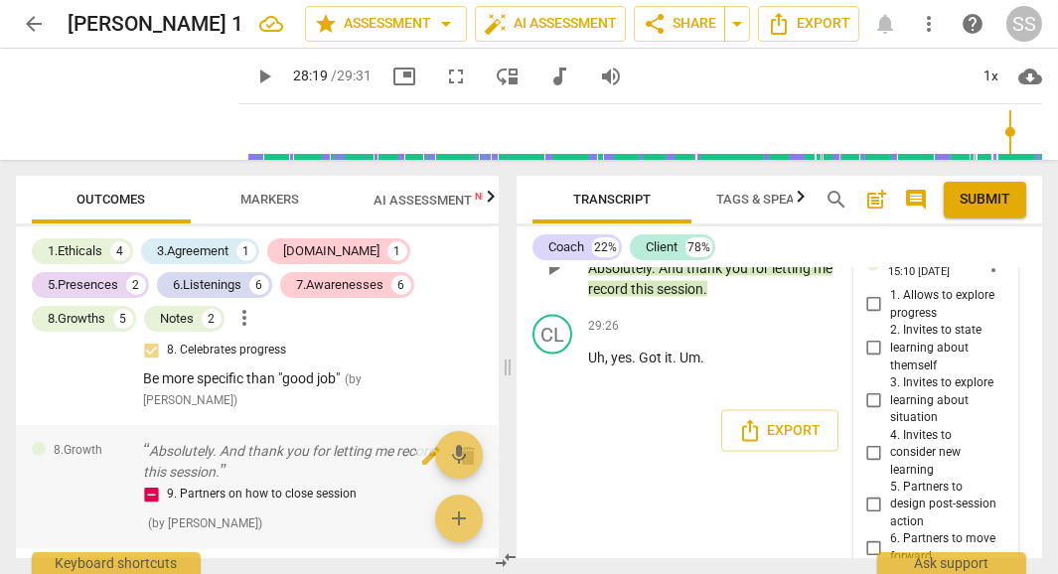
click at [183, 483] on div "9. Partners on how to close session" at bounding box center [289, 495] width 293 height 24
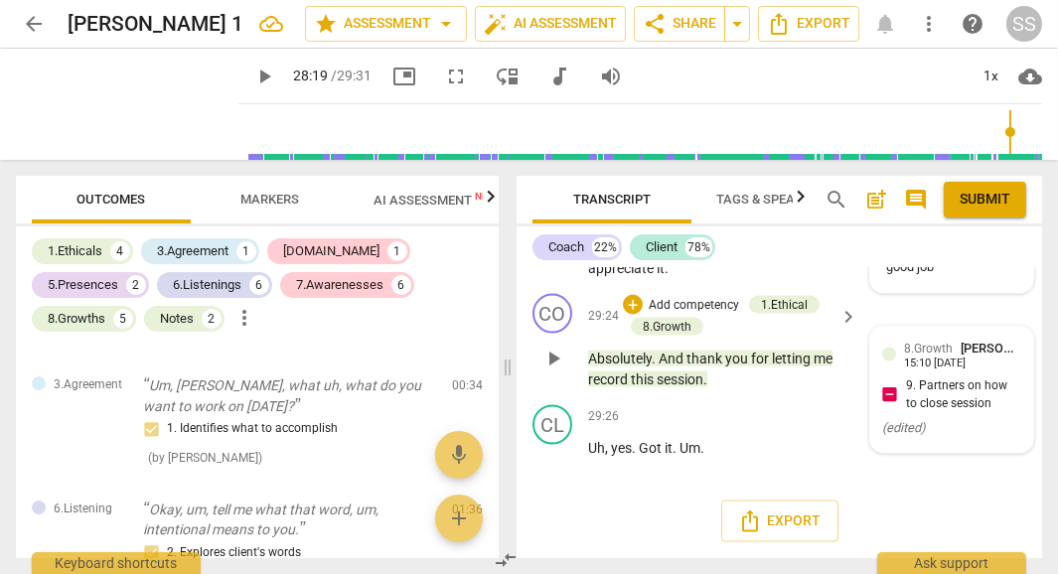
scroll to position [478, 0]
click at [430, 200] on span "AI Assessment New" at bounding box center [435, 200] width 123 height 15
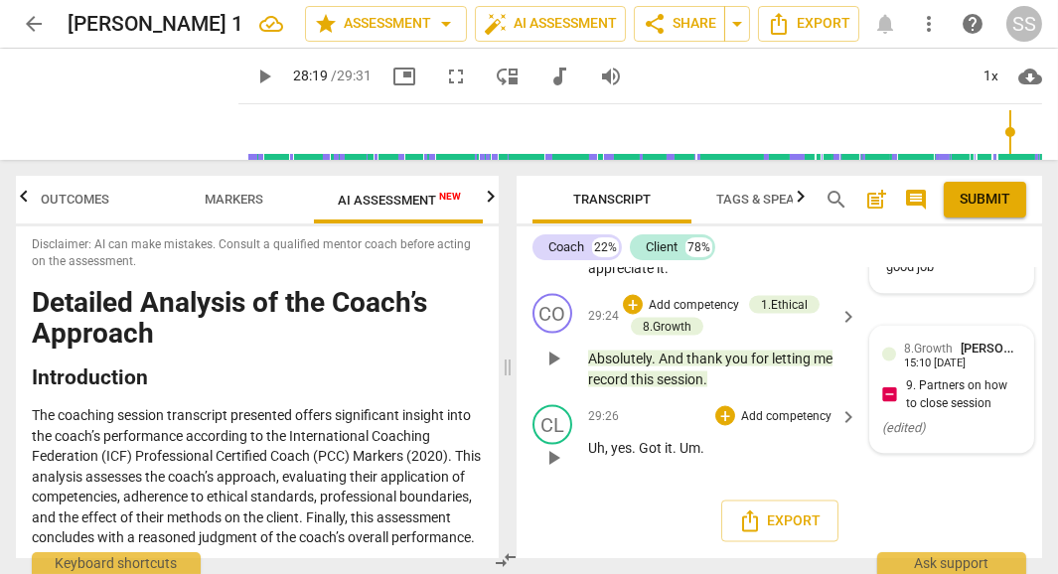
scroll to position [16584, 0]
click at [822, 22] on span "Export" at bounding box center [808, 24] width 83 height 24
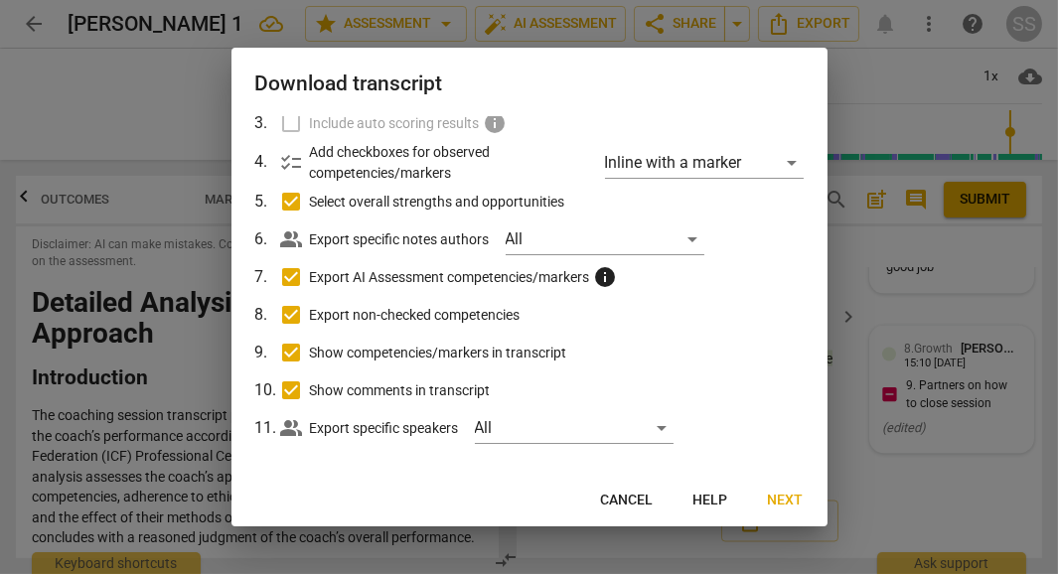
scroll to position [178, 0]
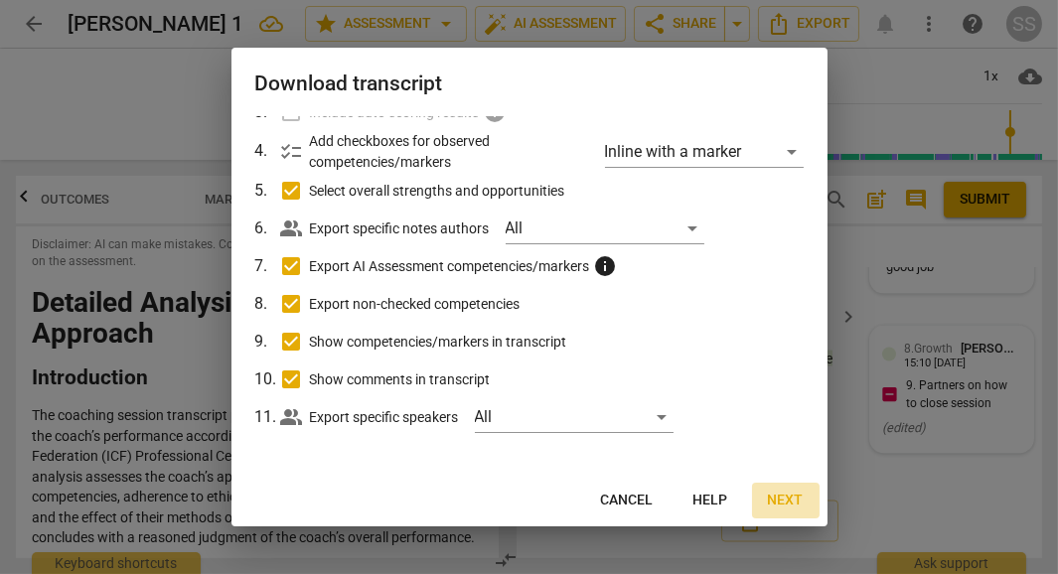
click at [784, 495] on span "Next" at bounding box center [786, 501] width 36 height 20
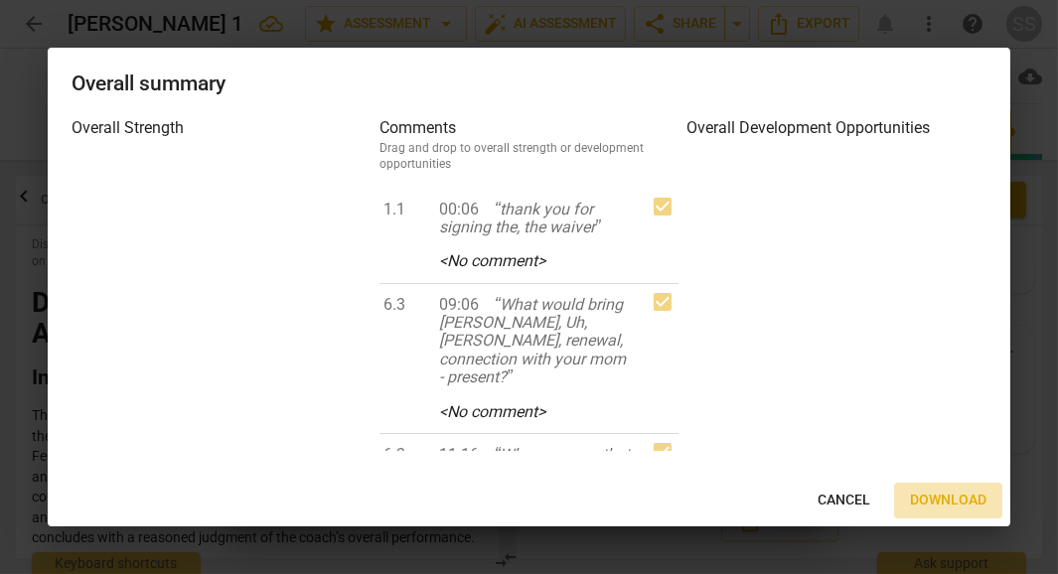
click at [960, 498] on span "Download" at bounding box center [948, 501] width 76 height 20
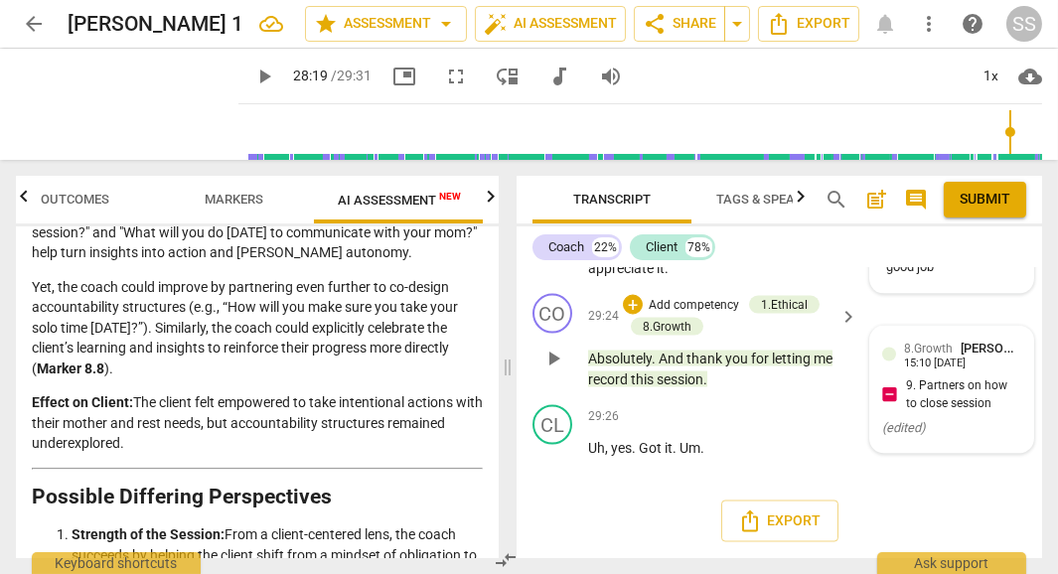
scroll to position [3223, 0]
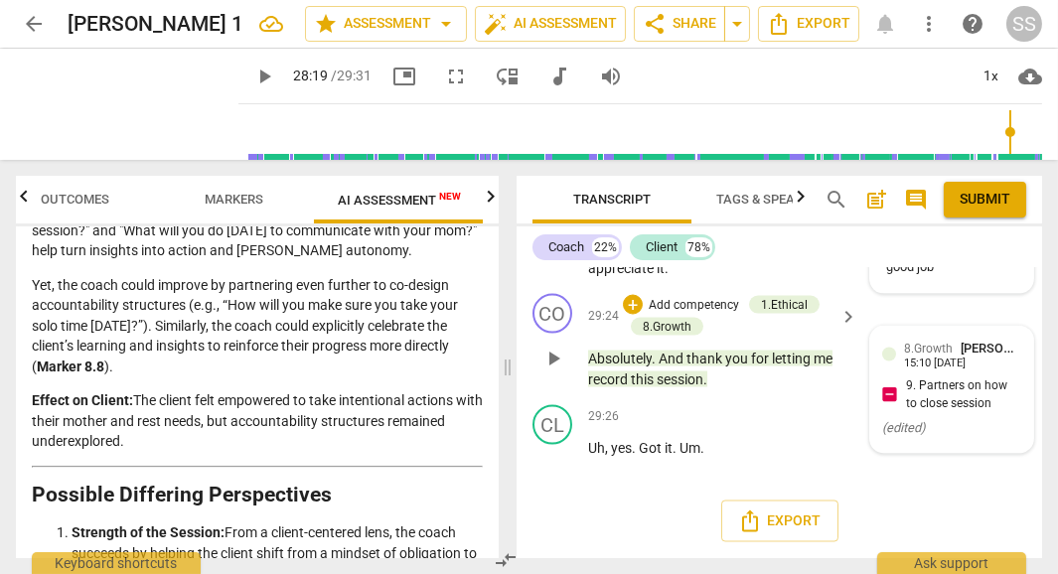
click at [31, 17] on span "arrow_back" at bounding box center [34, 24] width 24 height 24
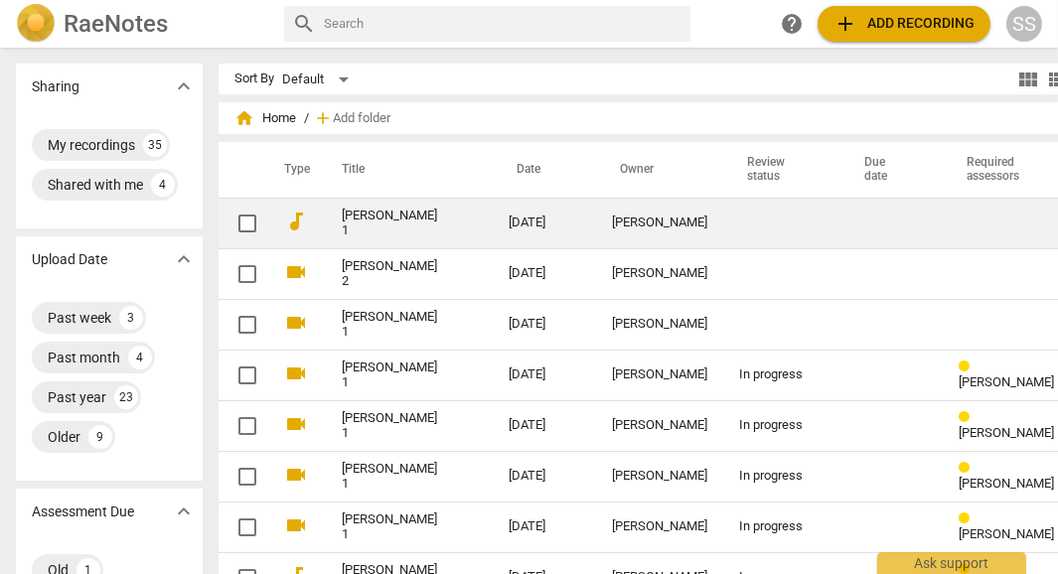
click at [493, 226] on td "[DATE]" at bounding box center [544, 223] width 103 height 51
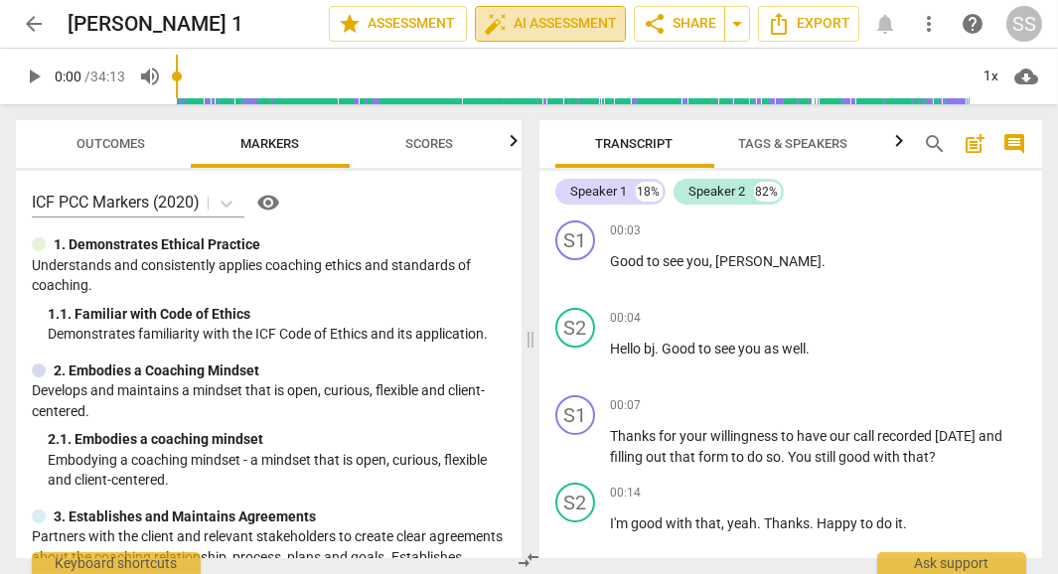
click at [545, 19] on span "auto_fix_high AI Assessment" at bounding box center [550, 24] width 133 height 24
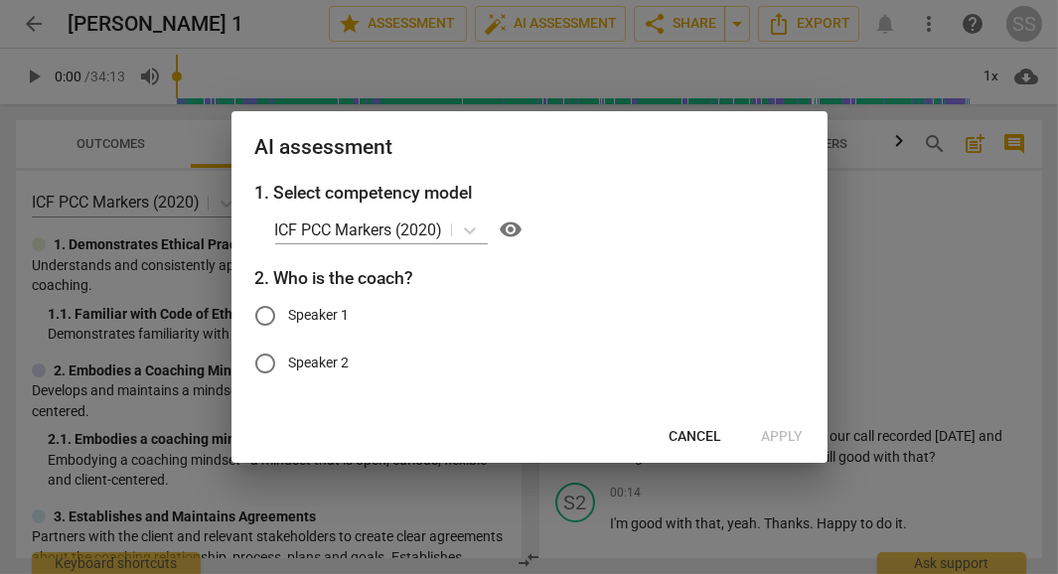
click at [681, 456] on div "AI assessment 1. Select competency model ICF PCC Markers (2020) visibility 2. W…" at bounding box center [529, 286] width 596 height 351
click at [687, 444] on span "Cancel" at bounding box center [696, 437] width 53 height 20
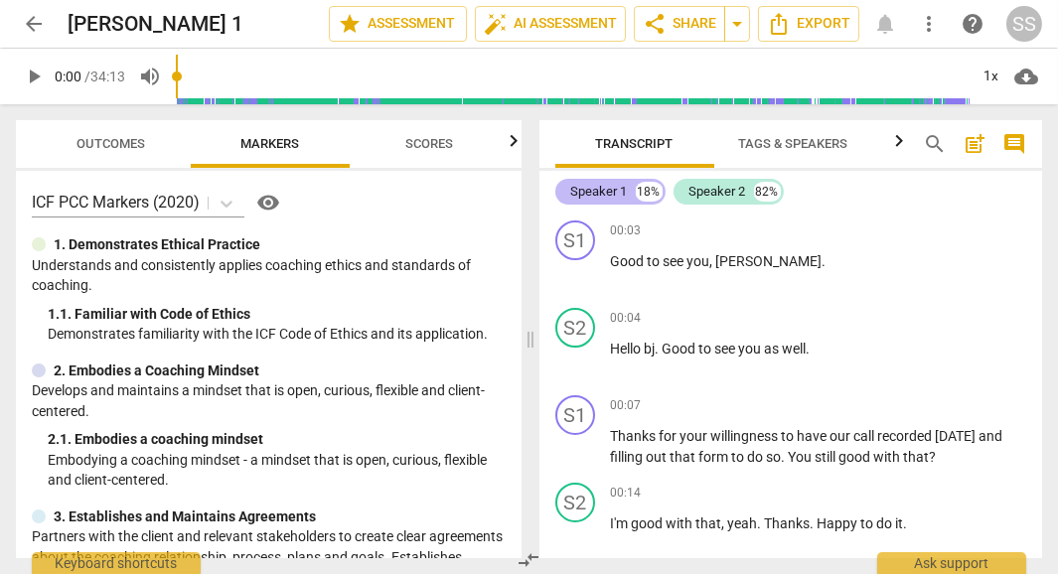
click at [606, 187] on div "Speaker 1" at bounding box center [599, 192] width 57 height 20
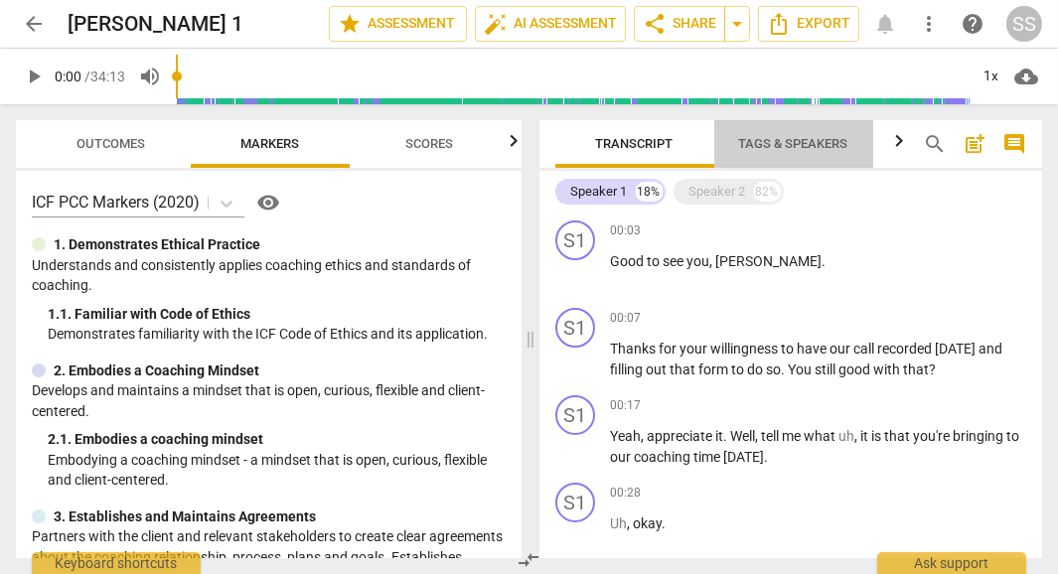
click at [814, 142] on span "Tags & Speakers" at bounding box center [793, 143] width 109 height 15
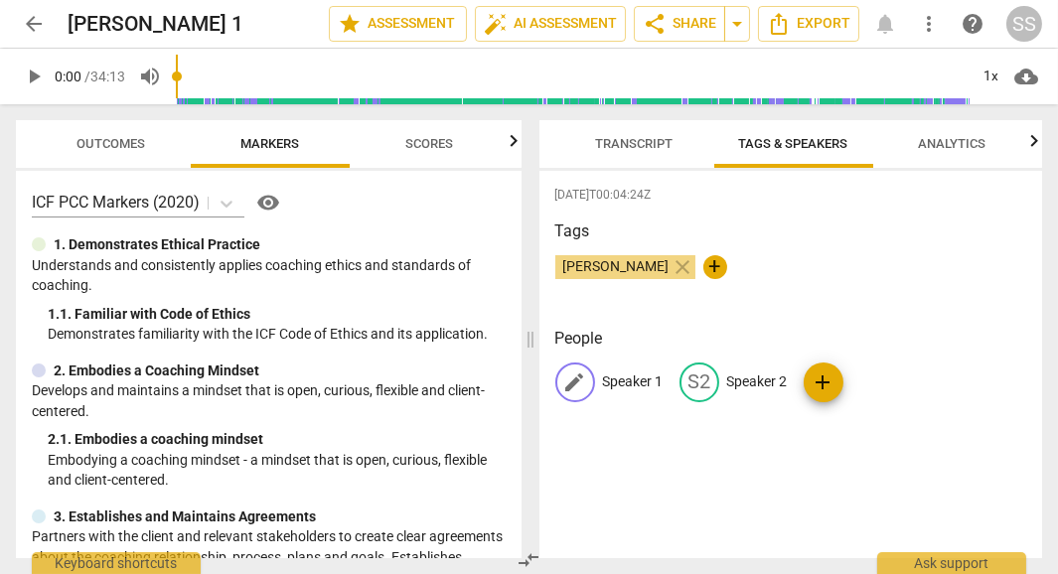
click at [641, 372] on p "Speaker 1" at bounding box center [633, 382] width 61 height 21
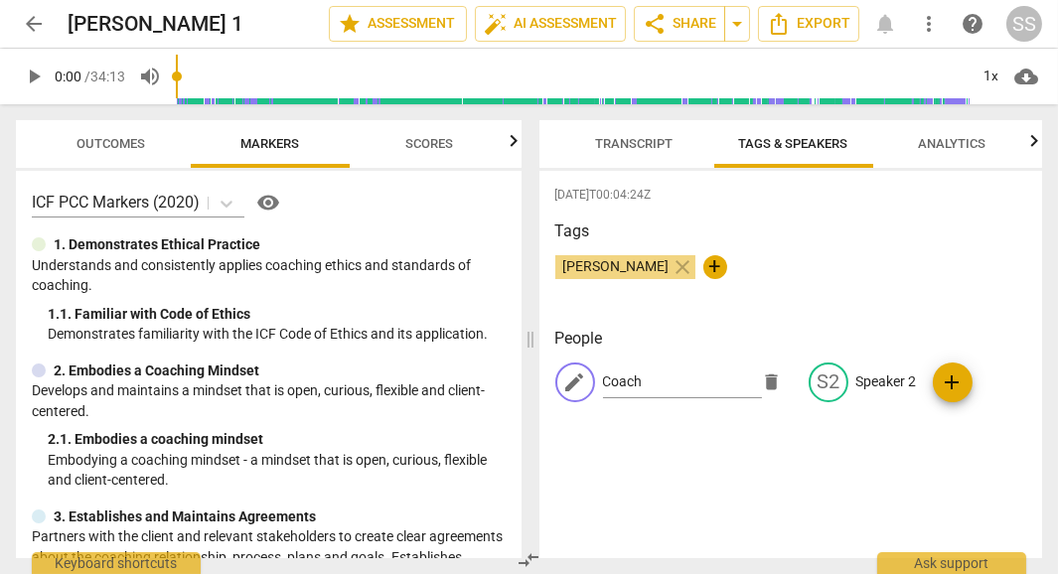
click at [911, 380] on div "edit Coach delete S2 Speaker 2 add" at bounding box center [791, 391] width 472 height 56
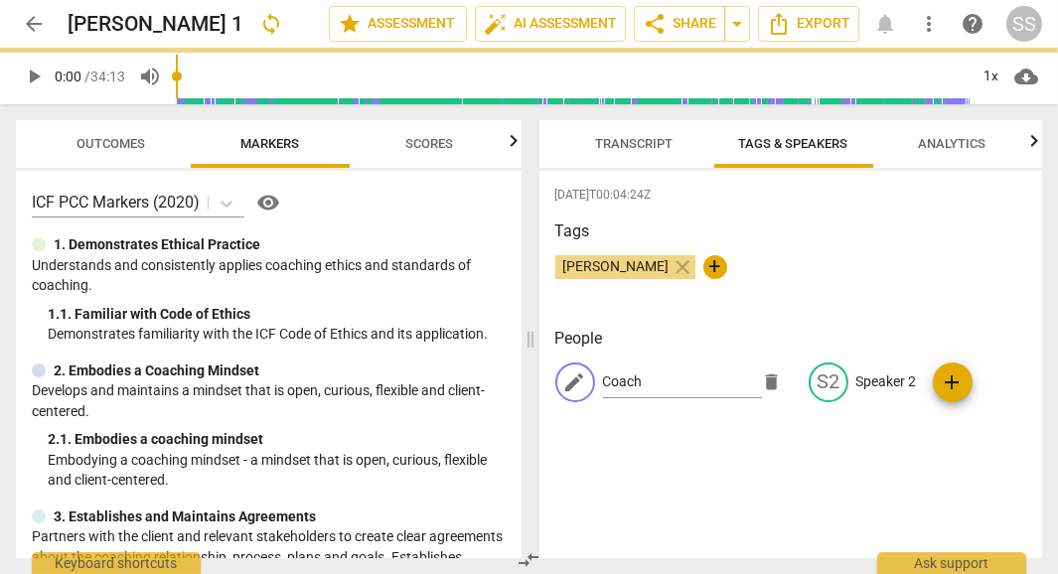
click at [894, 380] on div "edit Coach delete S2 Speaker 2 add" at bounding box center [791, 391] width 472 height 56
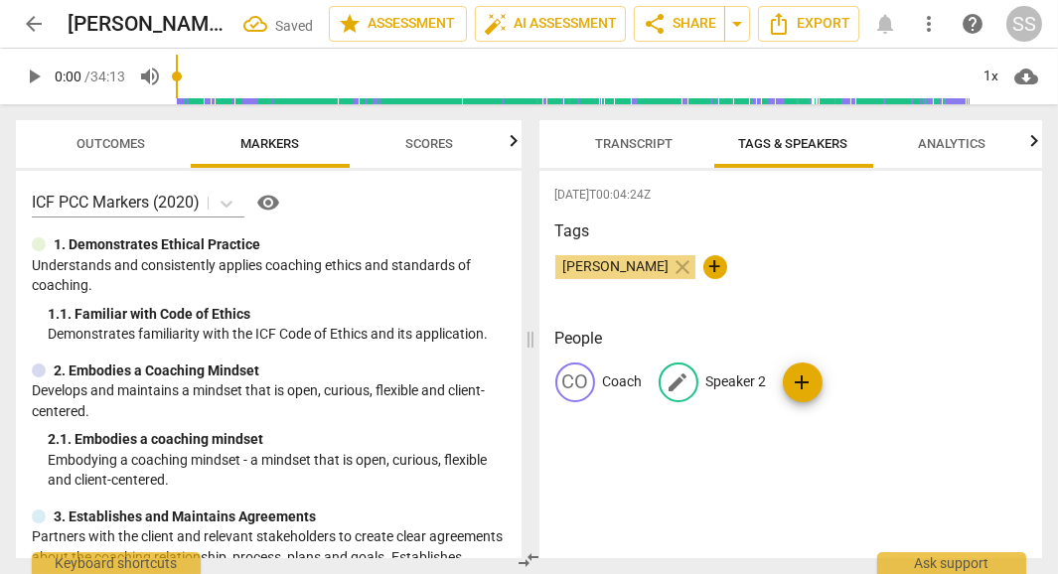
click at [733, 383] on p "Speaker 2" at bounding box center [736, 382] width 61 height 21
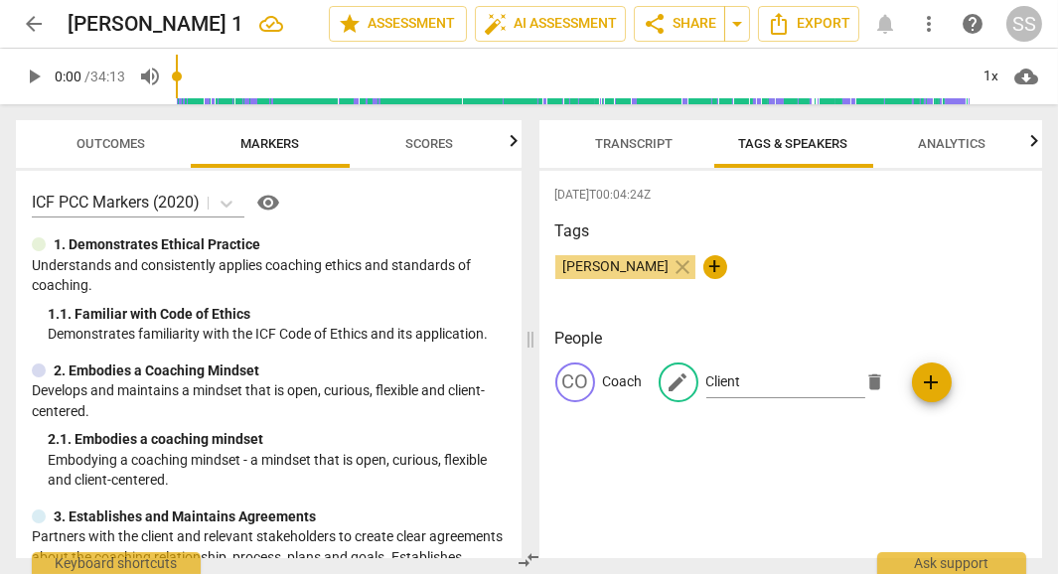
click at [864, 471] on div "[DATE]T00:04:24Z Tags [PERSON_NAME] close + People CO Coach edit Client delete …" at bounding box center [791, 364] width 504 height 387
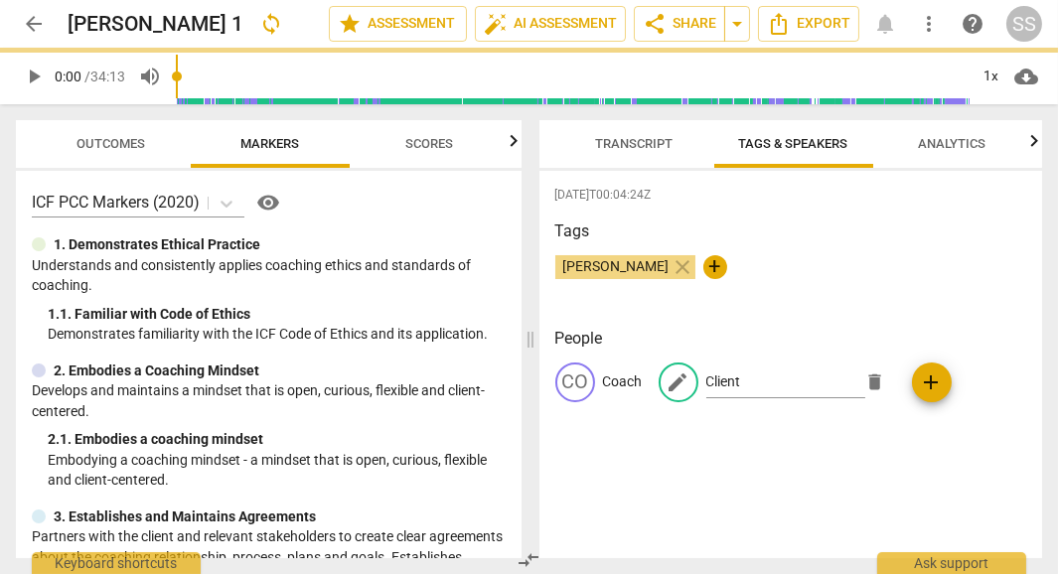
click at [665, 471] on div "[DATE]T00:04:24Z Tags [PERSON_NAME] close + People CO Coach edit Client delete …" at bounding box center [791, 364] width 504 height 387
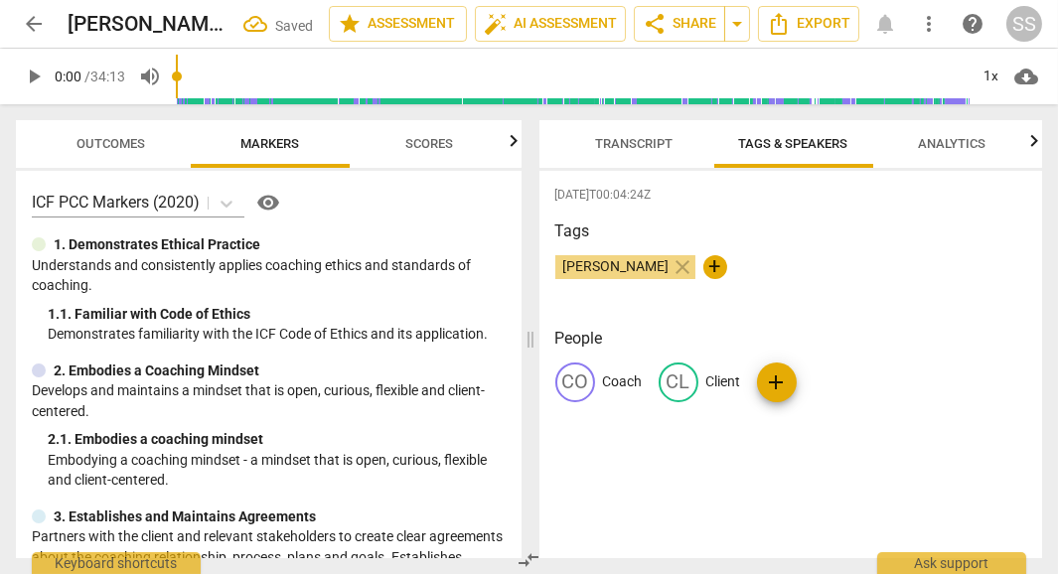
click at [802, 234] on h3 "Tags" at bounding box center [791, 232] width 472 height 24
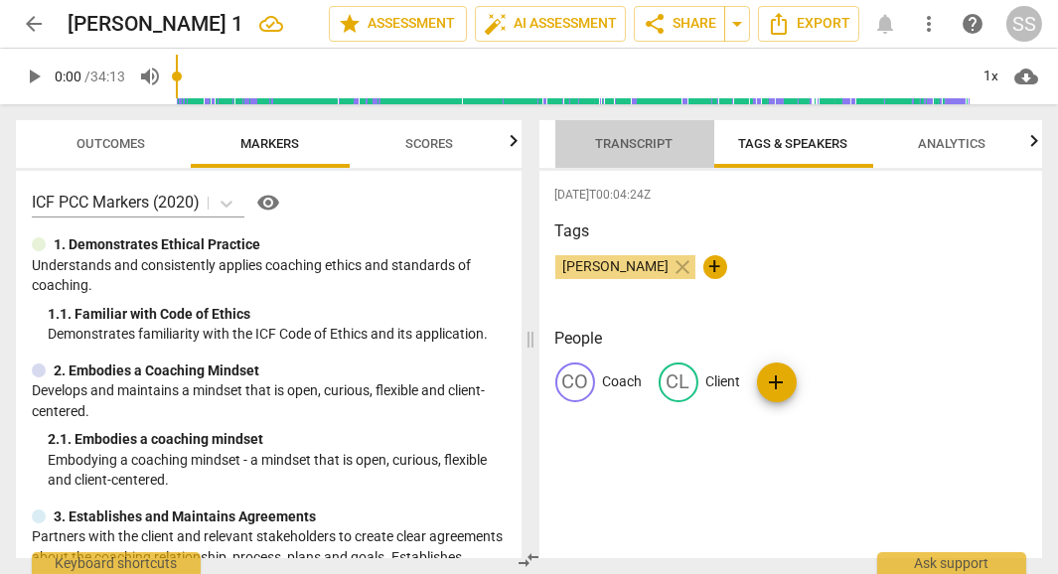
click at [614, 152] on span "Transcript" at bounding box center [634, 144] width 125 height 27
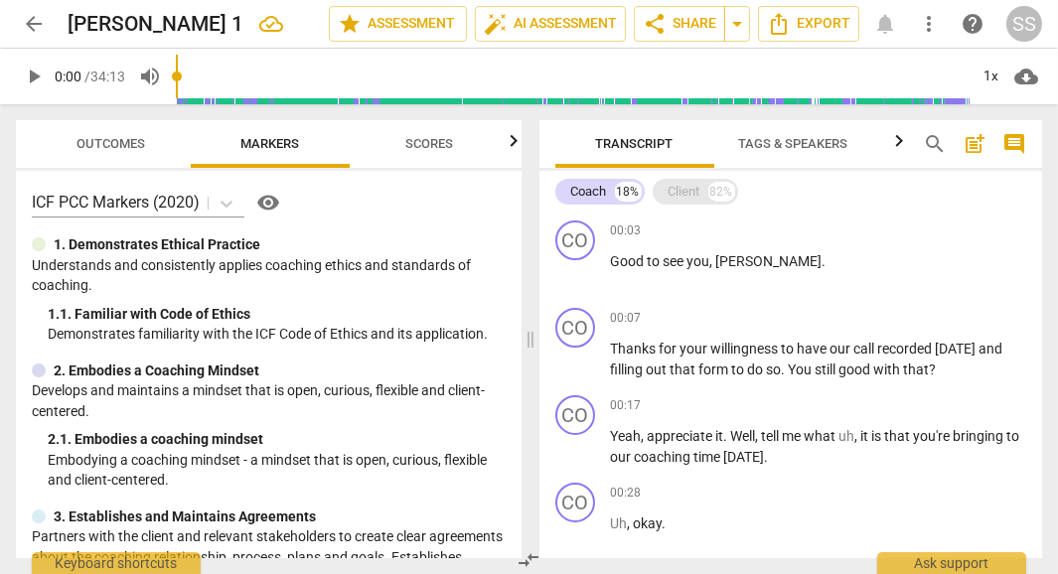
click at [681, 186] on div "Client" at bounding box center [685, 192] width 32 height 20
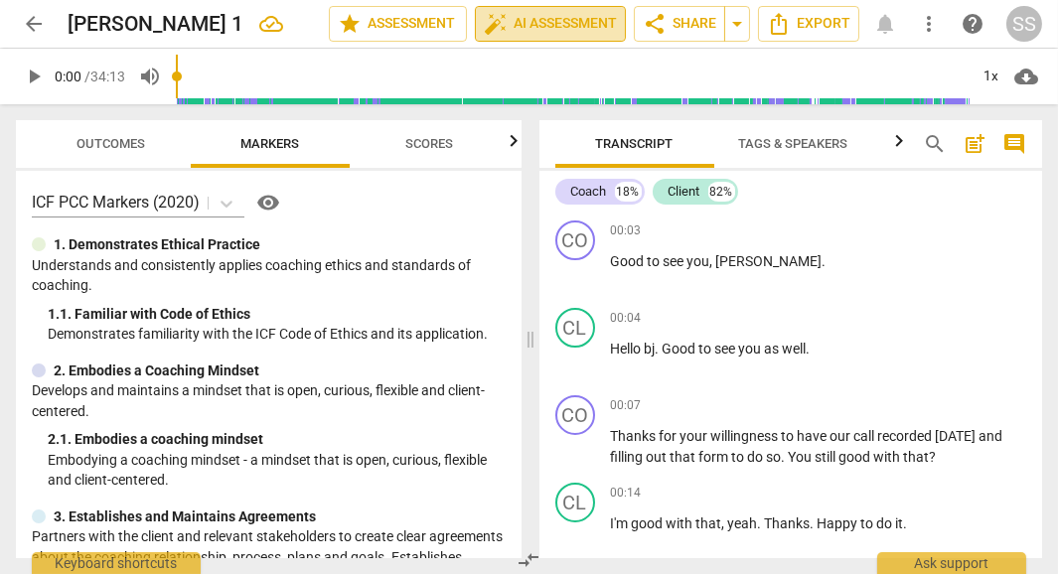
click at [543, 19] on span "auto_fix_high AI Assessment" at bounding box center [550, 24] width 133 height 24
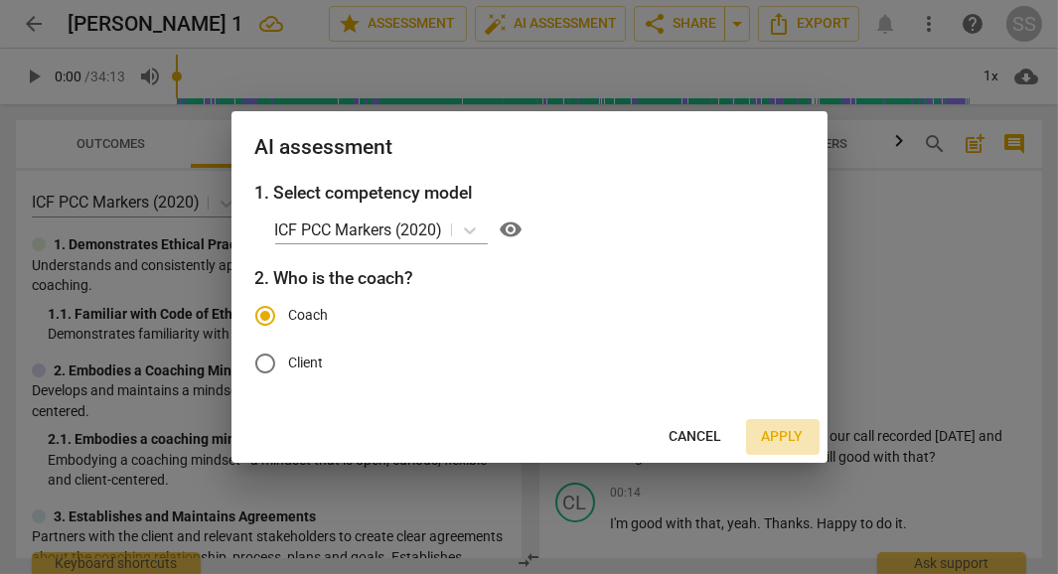
click at [784, 439] on span "Apply" at bounding box center [783, 437] width 42 height 20
